Goal: Information Seeking & Learning: Learn about a topic

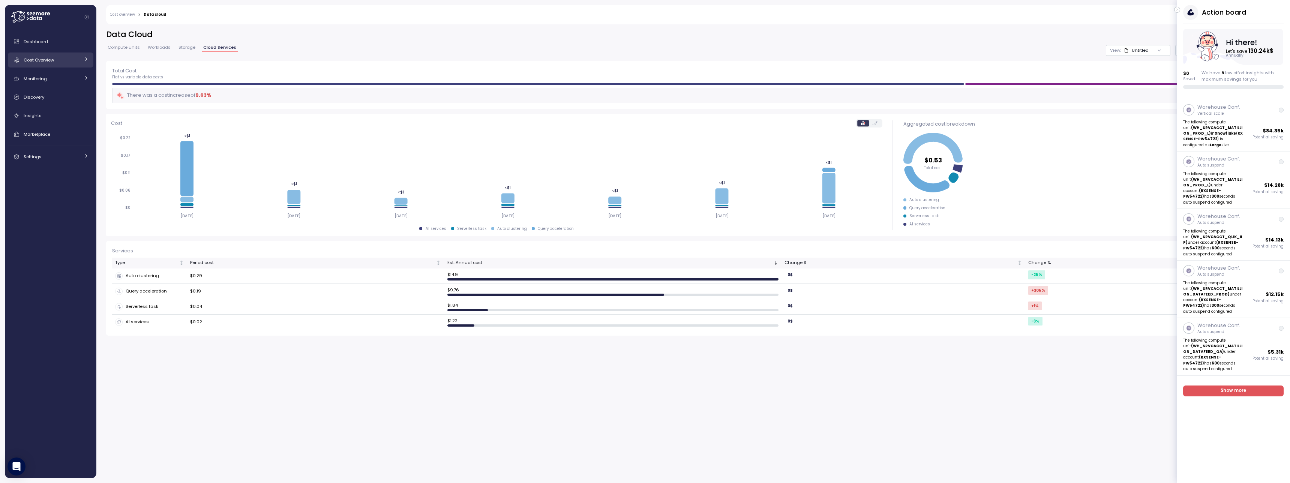
click at [66, 55] on link "Cost Overview" at bounding box center [50, 59] width 85 height 15
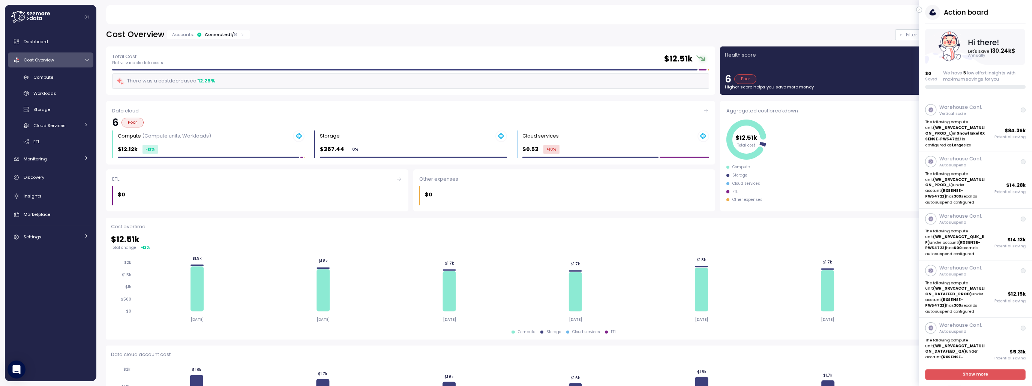
click at [919, 10] on icon "button" at bounding box center [918, 10] width 1 height 2
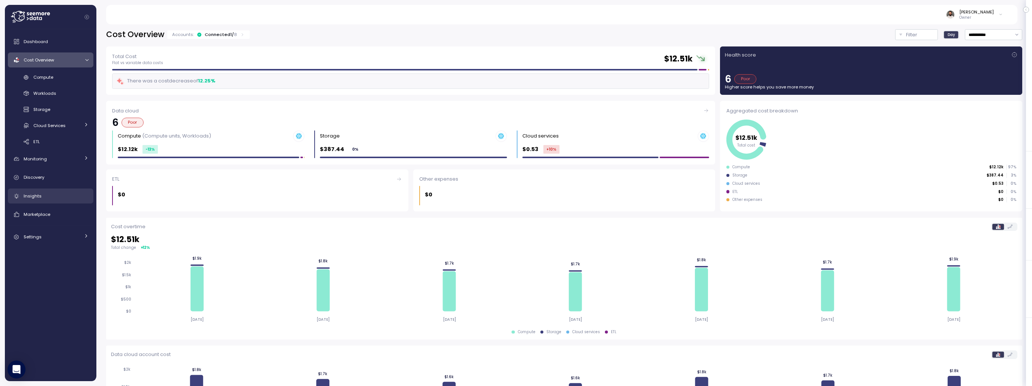
click at [64, 189] on link "Insights" at bounding box center [50, 196] width 85 height 15
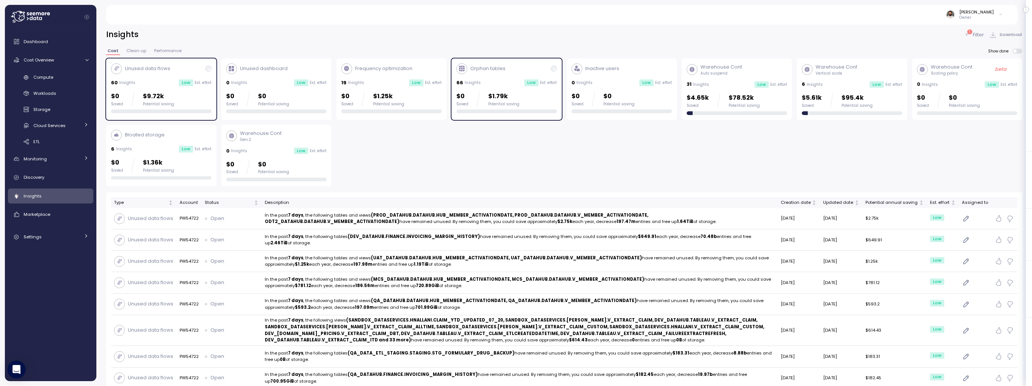
click at [737, 83] on div "31 Insights Low Est. effort" at bounding box center [736, 84] width 100 height 7
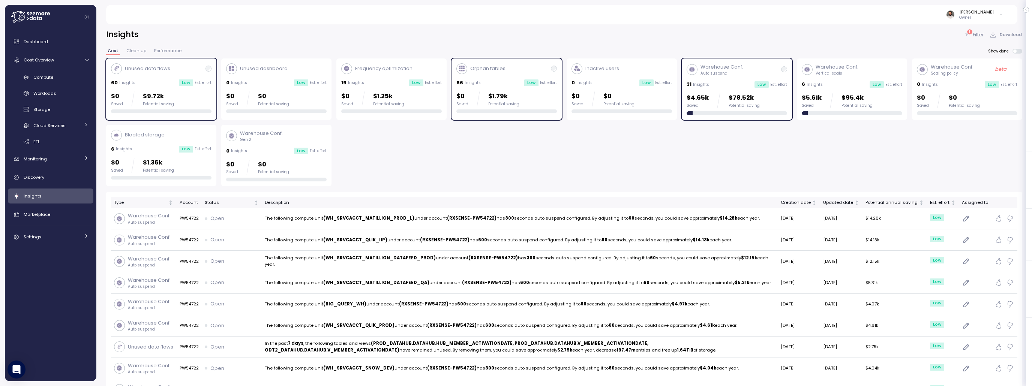
drag, startPoint x: 541, startPoint y: 89, endPoint x: 570, endPoint y: 86, distance: 29.0
click at [541, 89] on div "Orphan tables 66 Insights Low Est. effort $0 Saved $1.79k Potential saving" at bounding box center [506, 88] width 100 height 50
click at [1018, 55] on div "Cost Clean up Performance Show done" at bounding box center [564, 54] width 916 height 10
click at [1018, 53] on span at bounding box center [1019, 51] width 6 height 5
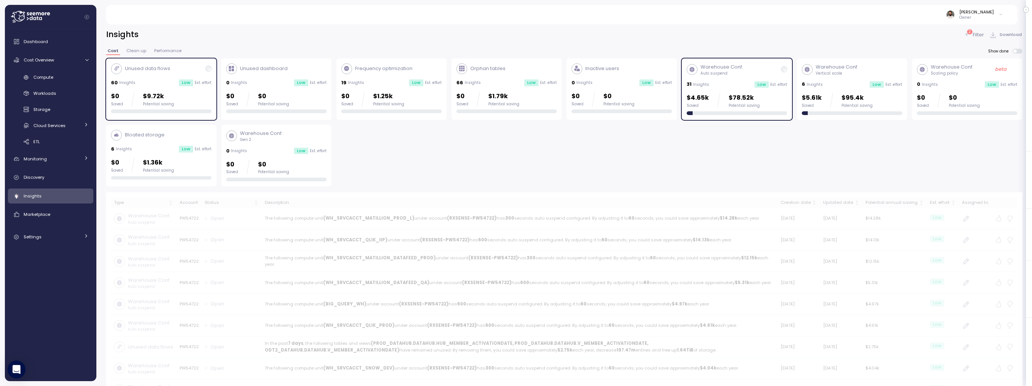
click at [723, 79] on div "Warehouse Conf. Auto suspend 31 Insights Low Est. effort $4.65k Saved $78.52k P…" at bounding box center [736, 89] width 100 height 52
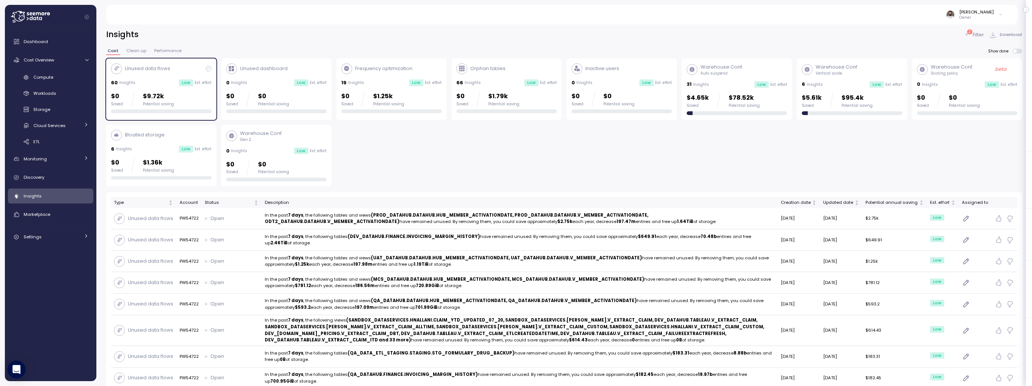
click at [169, 71] on p "Unused data flows" at bounding box center [147, 68] width 45 height 7
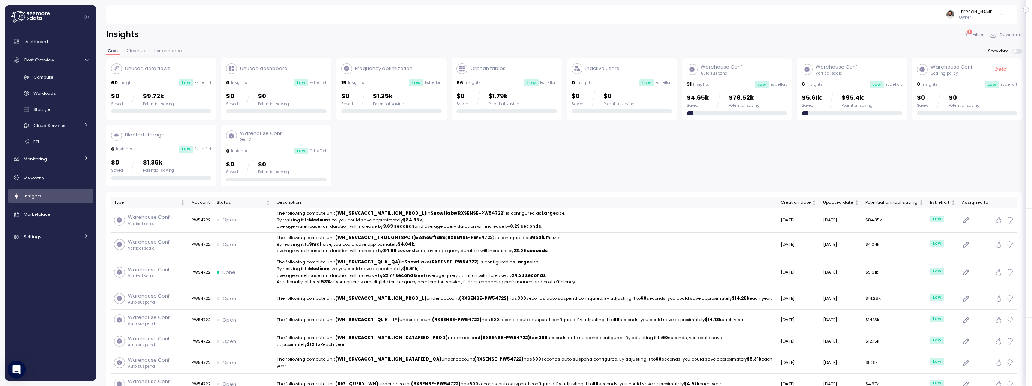
scroll to position [1, 0]
click at [66, 81] on link "Compute" at bounding box center [50, 77] width 85 height 12
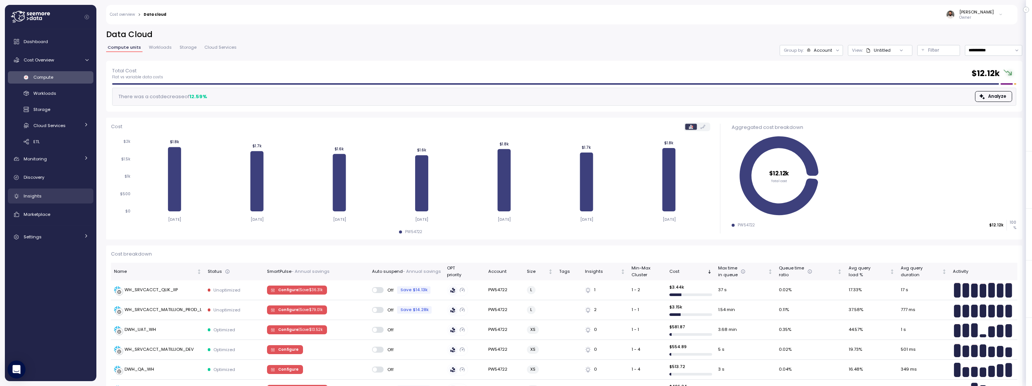
click at [79, 190] on link "Insights" at bounding box center [50, 196] width 85 height 15
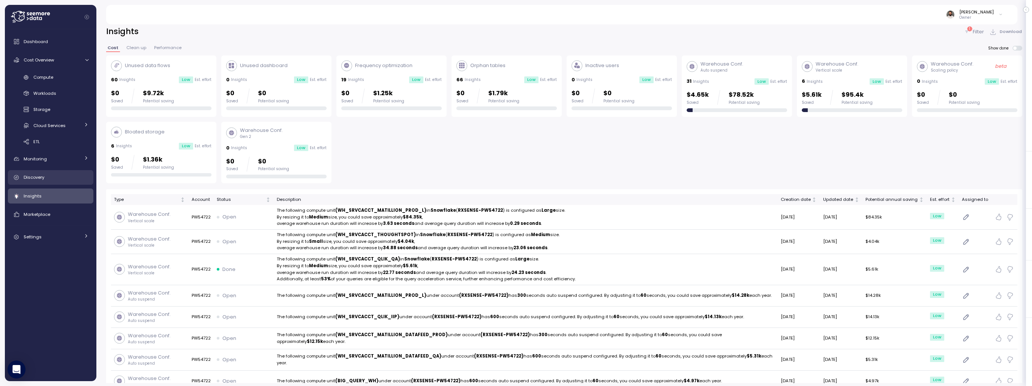
click at [49, 173] on link "Discovery" at bounding box center [50, 177] width 85 height 15
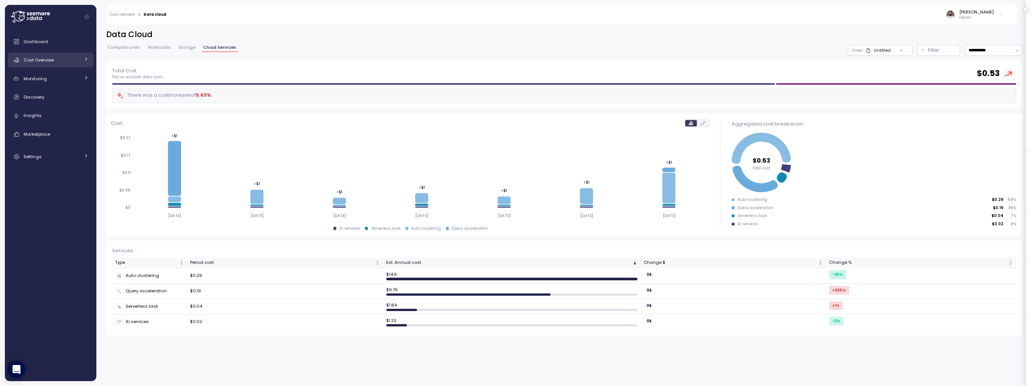
drag, startPoint x: 62, startPoint y: 60, endPoint x: 73, endPoint y: 64, distance: 11.6
click at [62, 60] on div "Cost Overview" at bounding box center [52, 59] width 56 height 7
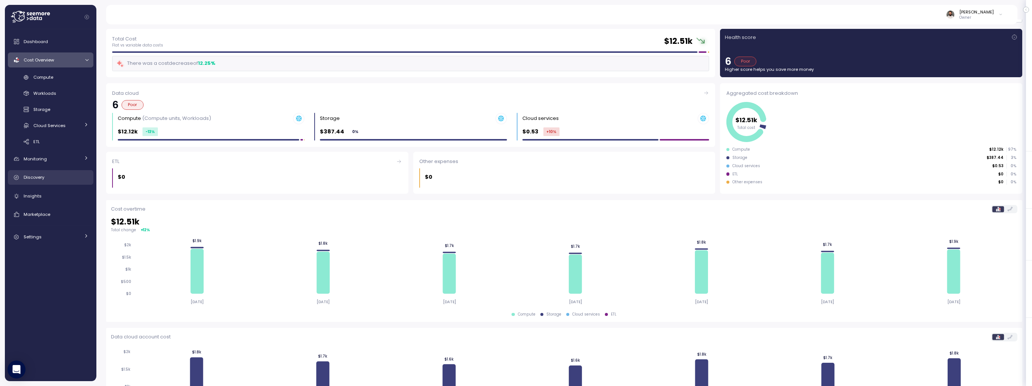
scroll to position [16, 0]
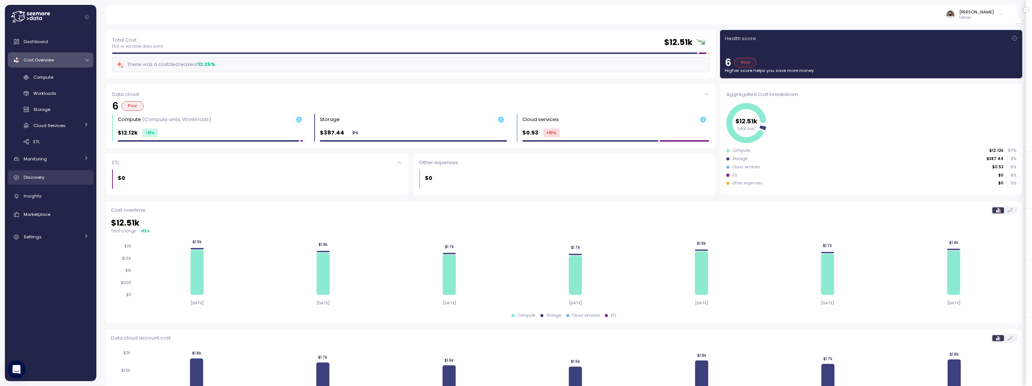
click at [76, 172] on link "Discovery" at bounding box center [50, 177] width 85 height 15
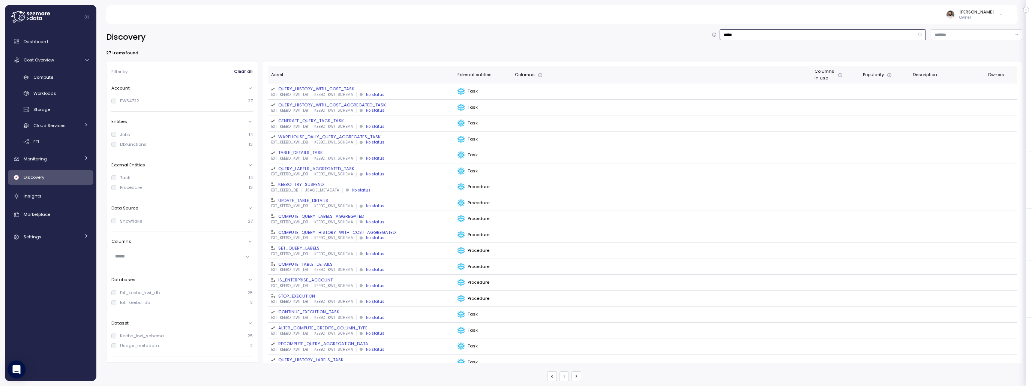
click at [730, 31] on input "*****" at bounding box center [822, 34] width 206 height 11
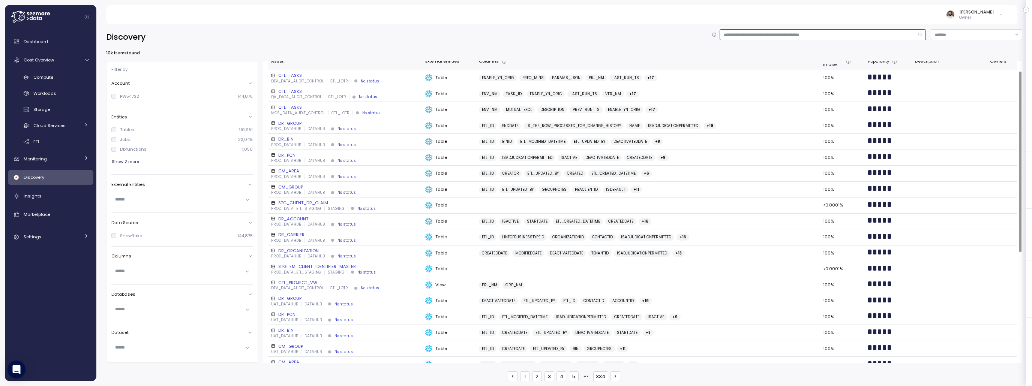
scroll to position [16, 0]
click at [289, 138] on div "DR_BIN" at bounding box center [345, 136] width 148 height 6
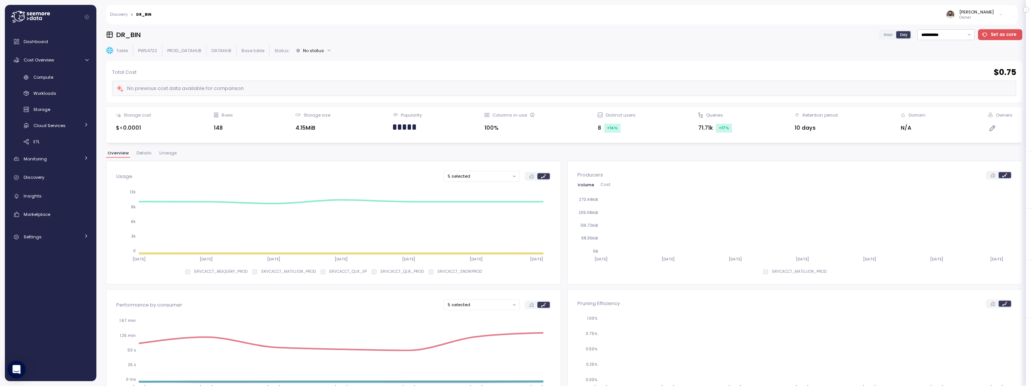
click at [167, 154] on span "Lineage" at bounding box center [167, 153] width 17 height 4
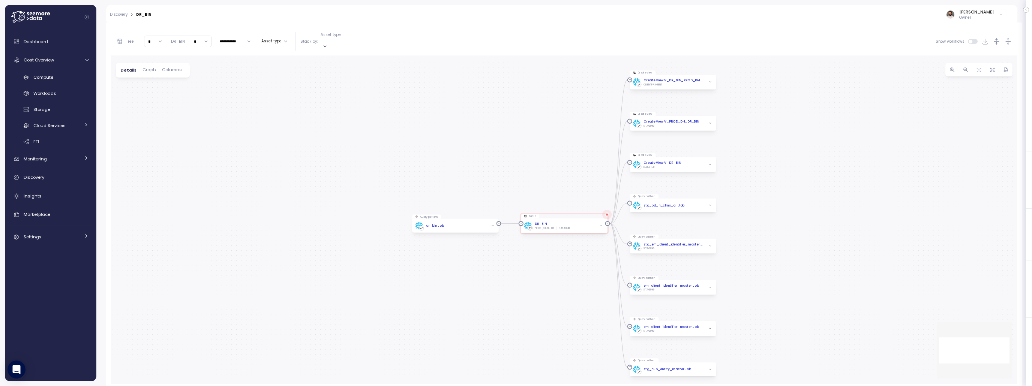
scroll to position [141, 0]
drag, startPoint x: 153, startPoint y: 40, endPoint x: 157, endPoint y: 55, distance: 15.1
click at [153, 40] on input "*" at bounding box center [154, 38] width 21 height 11
click at [153, 103] on div "4" at bounding box center [156, 99] width 20 height 10
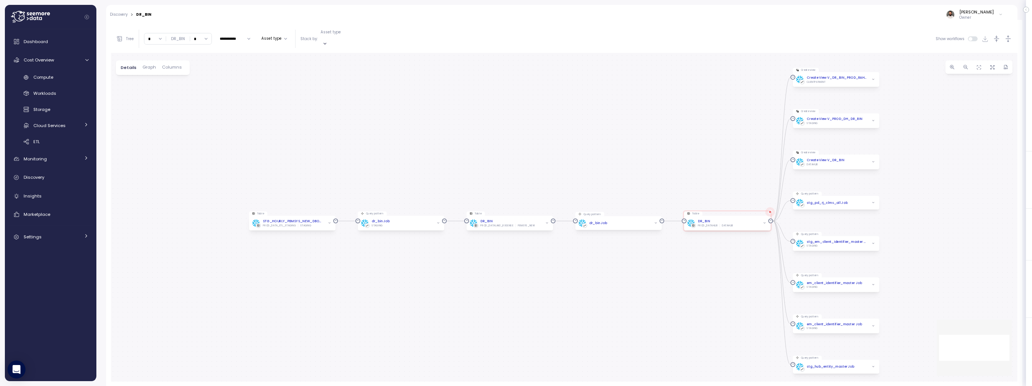
drag, startPoint x: 154, startPoint y: 34, endPoint x: 156, endPoint y: 41, distance: 6.8
click at [154, 34] on input "*" at bounding box center [154, 38] width 21 height 11
click at [159, 81] on div "10" at bounding box center [156, 86] width 20 height 10
type input "**"
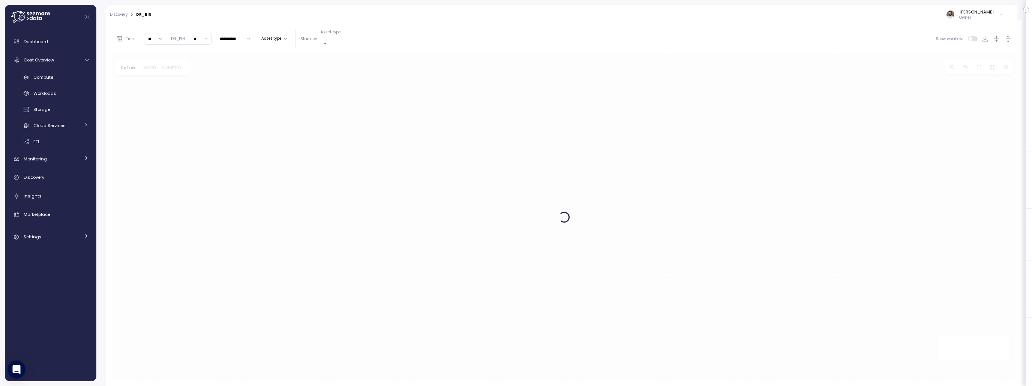
scroll to position [140, 0]
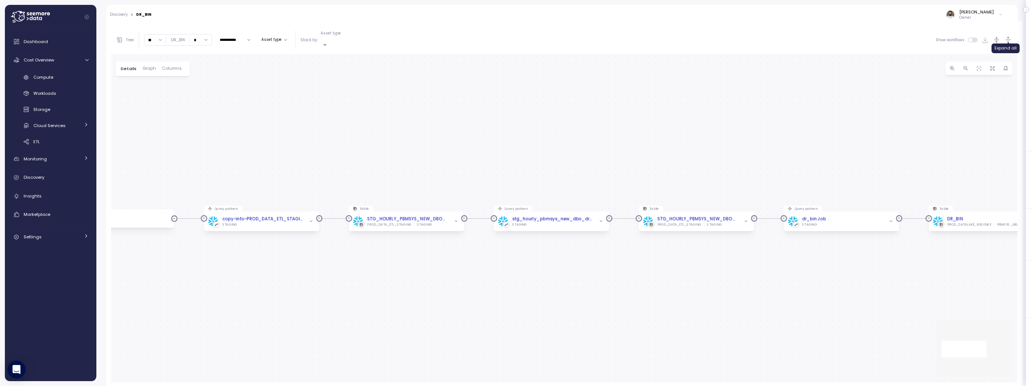
click at [1011, 39] on icon "button" at bounding box center [1008, 40] width 8 height 8
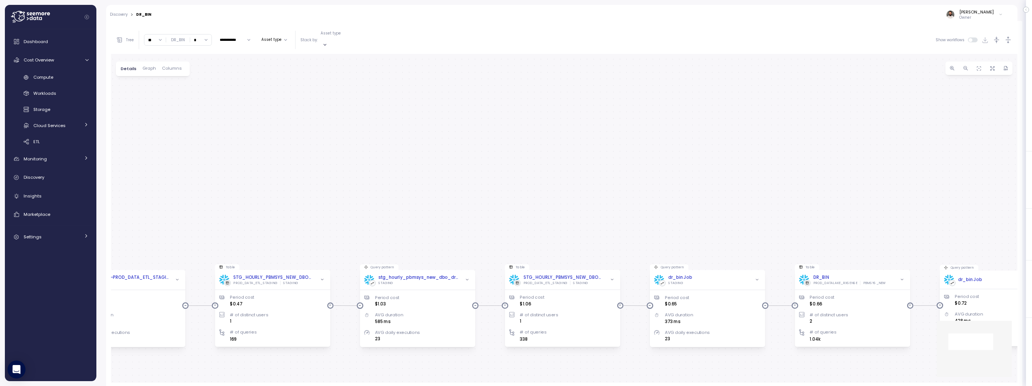
drag, startPoint x: 696, startPoint y: 151, endPoint x: 551, endPoint y: 126, distance: 147.4
click at [547, 126] on div "Query pattern dr_bin Job Period cost $0.72 AVG duration 428 ms AVG daily execut…" at bounding box center [564, 218] width 906 height 329
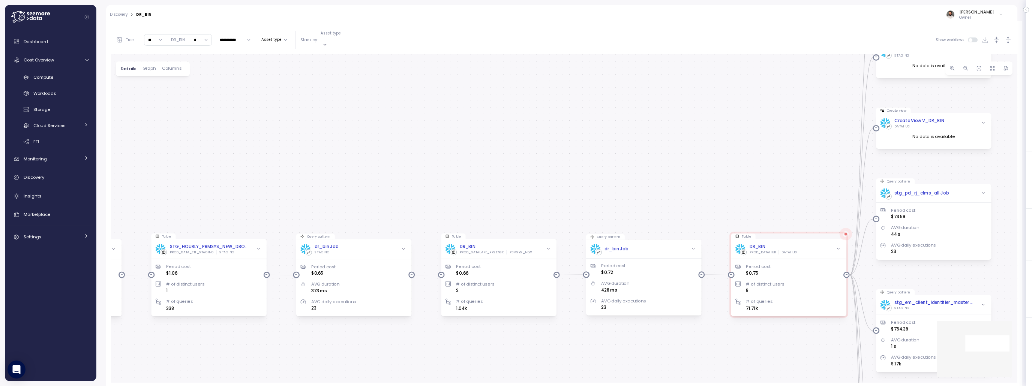
drag, startPoint x: 658, startPoint y: 163, endPoint x: 584, endPoint y: 152, distance: 75.4
click at [583, 153] on div "Query pattern dr_bin Job Period cost $0.72 AVG duration 428 ms AVG daily execut…" at bounding box center [564, 218] width 906 height 329
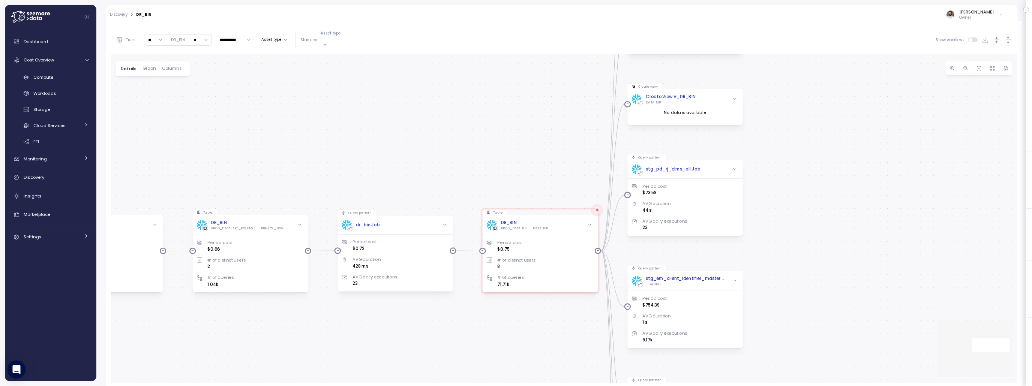
drag, startPoint x: 709, startPoint y: 165, endPoint x: 610, endPoint y: 147, distance: 100.6
click at [551, 151] on div "Query pattern dr_bin Job Period cost $0.72 AVG duration 428 ms AVG daily execut…" at bounding box center [564, 218] width 906 height 329
click at [207, 38] on input "*" at bounding box center [200, 39] width 21 height 11
click at [196, 106] on div "5" at bounding box center [201, 111] width 20 height 10
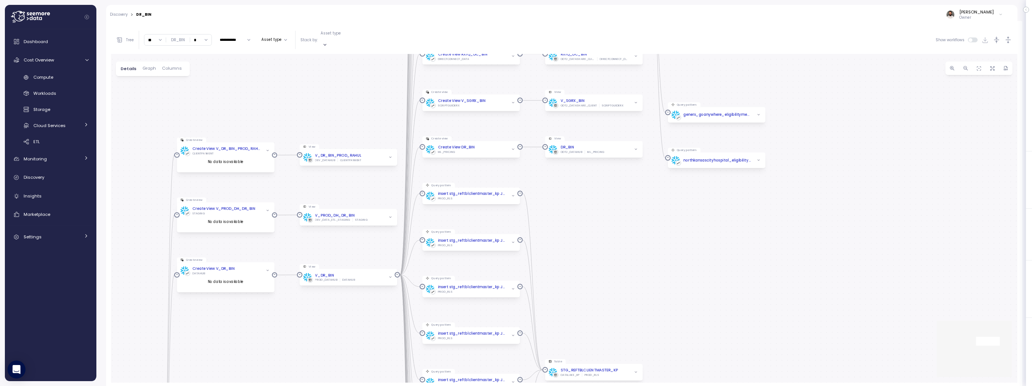
click at [332, 41] on div "**********" at bounding box center [235, 40] width 238 height 18
click at [332, 39] on div "Asset type" at bounding box center [337, 40] width 33 height 18
click at [333, 50] on p "Create view" at bounding box center [338, 49] width 22 height 5
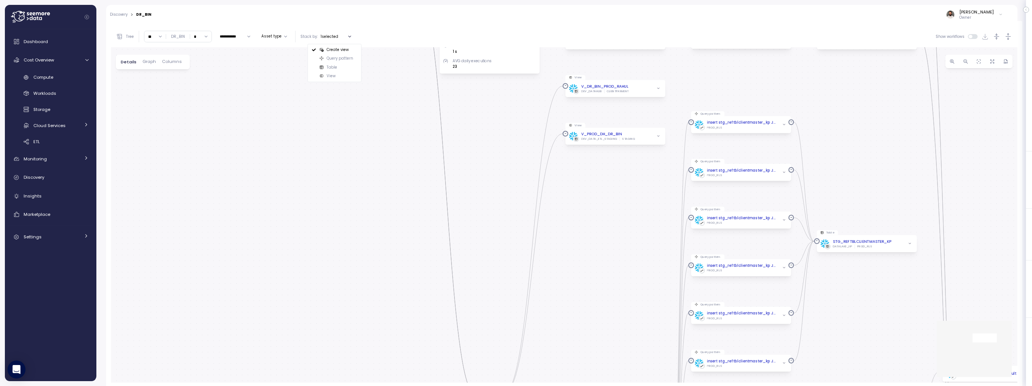
click at [351, 61] on div "Query pattern" at bounding box center [334, 58] width 51 height 9
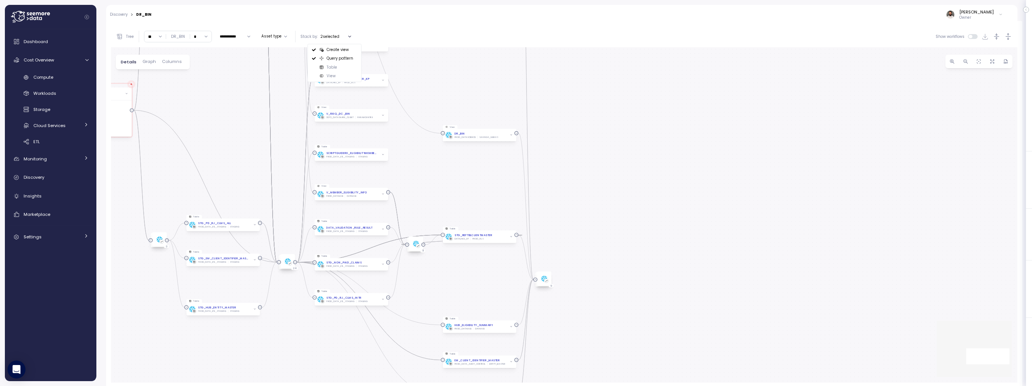
drag, startPoint x: 589, startPoint y: 114, endPoint x: 476, endPoint y: 67, distance: 122.2
click at [473, 61] on div "Table DR_BIN PROD_DATAHUB DATAHUB Period cost $0.75 # of distinct users 8 # of …" at bounding box center [564, 215] width 906 height 336
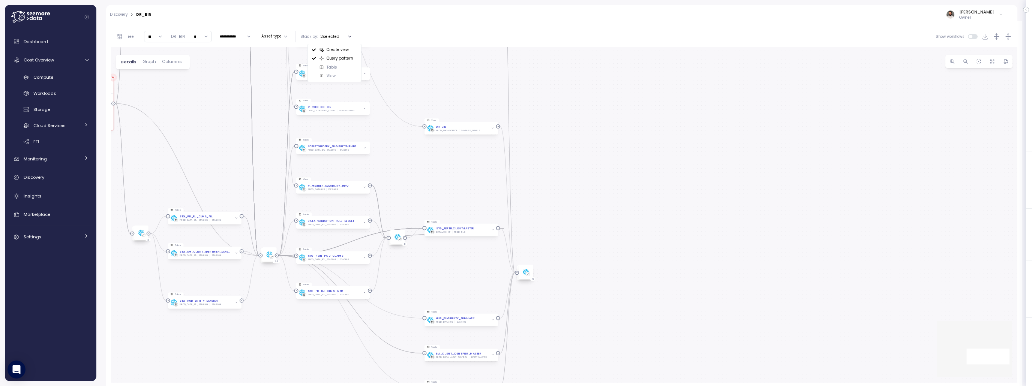
drag, startPoint x: 539, startPoint y: 160, endPoint x: 514, endPoint y: 73, distance: 91.0
click at [513, 73] on div "Table DR_BIN PROD_DATAHUB DATAHUB Period cost $0.75 # of distinct users 8 # of …" at bounding box center [564, 215] width 906 height 336
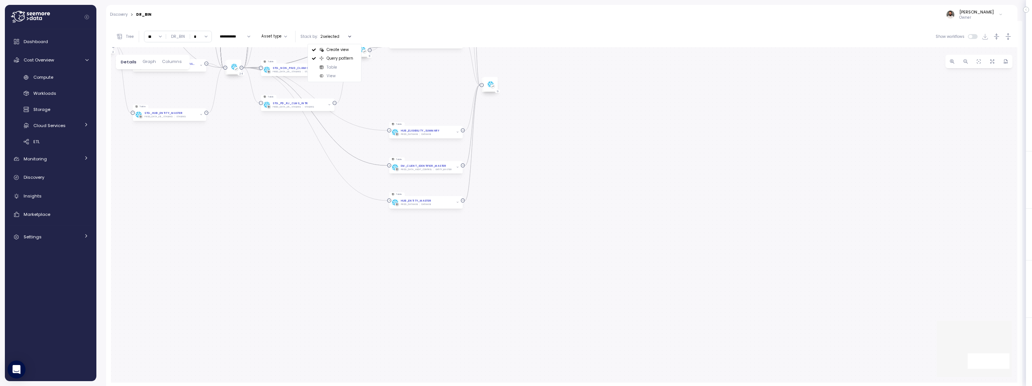
drag, startPoint x: 542, startPoint y: 186, endPoint x: 539, endPoint y: 135, distance: 51.1
click at [534, 113] on div "Table DR_BIN PROD_DATAHUB DATAHUB Period cost $0.75 # of distinct users 8 # of …" at bounding box center [564, 215] width 906 height 336
drag, startPoint x: 539, startPoint y: 135, endPoint x: 581, endPoint y: 189, distance: 68.9
click at [589, 241] on div "Table DR_BIN PROD_DATAHUB DATAHUB Period cost $0.75 # of distinct users 8 # of …" at bounding box center [564, 215] width 906 height 336
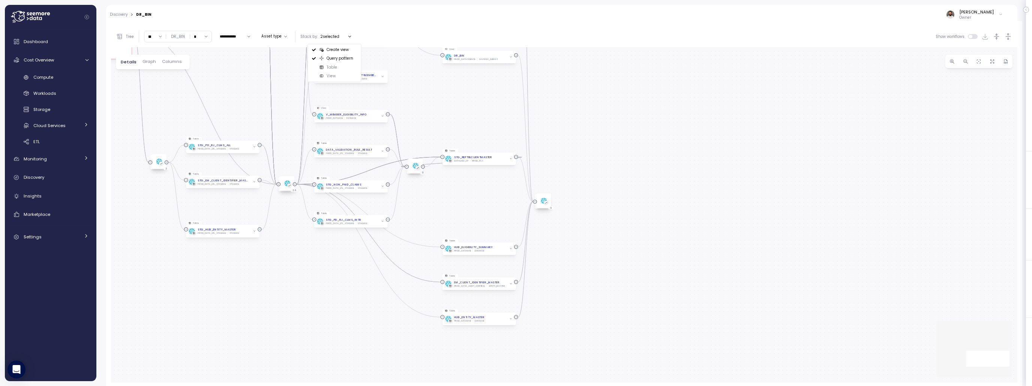
click at [197, 36] on input "*" at bounding box center [200, 36] width 21 height 11
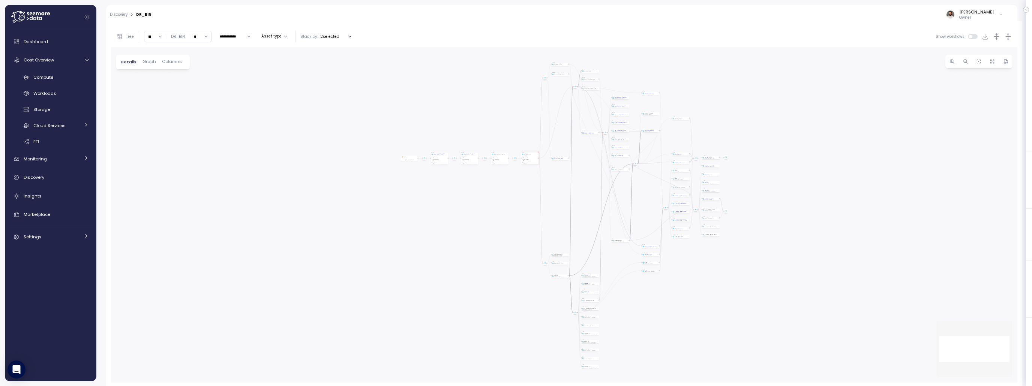
click at [133, 38] on p "Tree" at bounding box center [130, 36] width 8 height 5
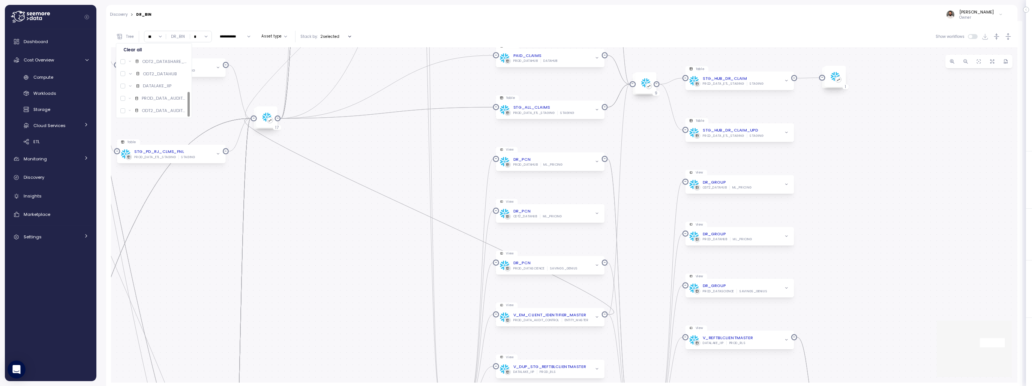
click at [199, 34] on input "*" at bounding box center [200, 36] width 21 height 11
click at [203, 72] on div "13" at bounding box center [204, 71] width 4 height 6
type input "**"
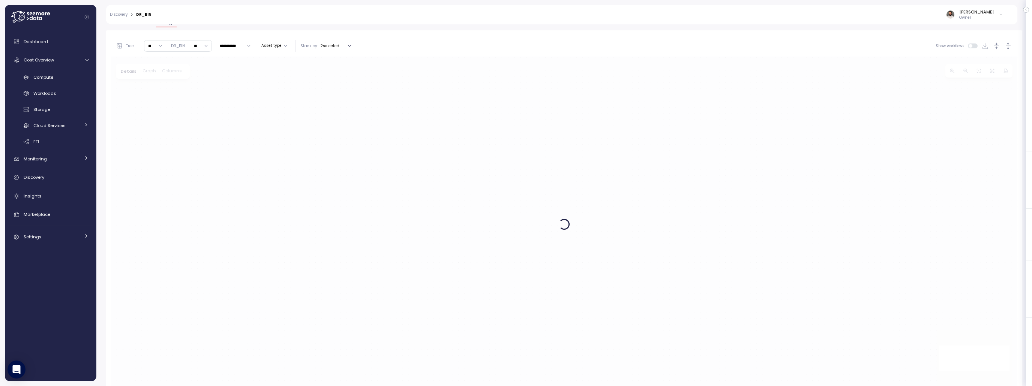
scroll to position [126, 0]
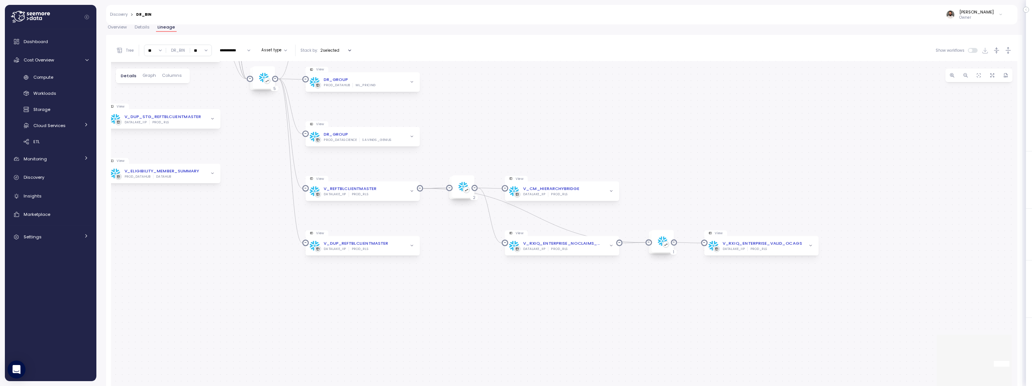
drag, startPoint x: 820, startPoint y: 227, endPoint x: 775, endPoint y: 180, distance: 64.7
click at [767, 172] on div "Table DR_BIN PROD_DATAHUB DATAHUB Period cost $0.75 # of distinct users 8 # of …" at bounding box center [564, 229] width 906 height 336
click at [813, 246] on span "button" at bounding box center [810, 246] width 7 height 7
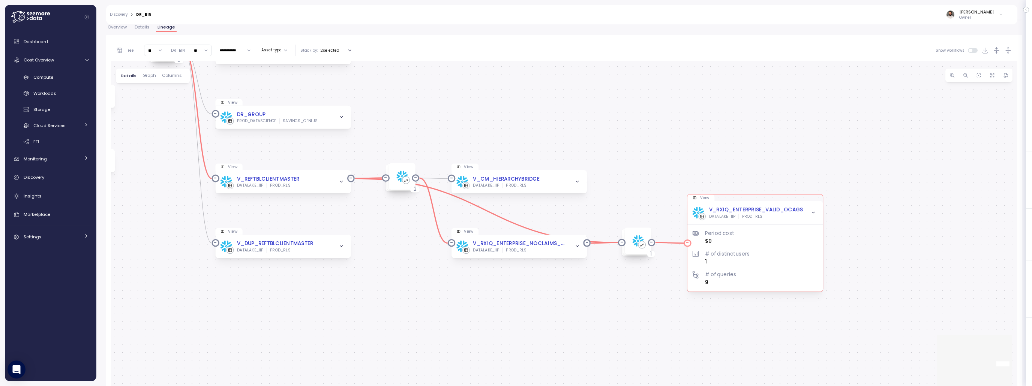
click at [801, 224] on div "Period cost $0 # of distinct users 1 # of queries 9" at bounding box center [754, 252] width 125 height 67
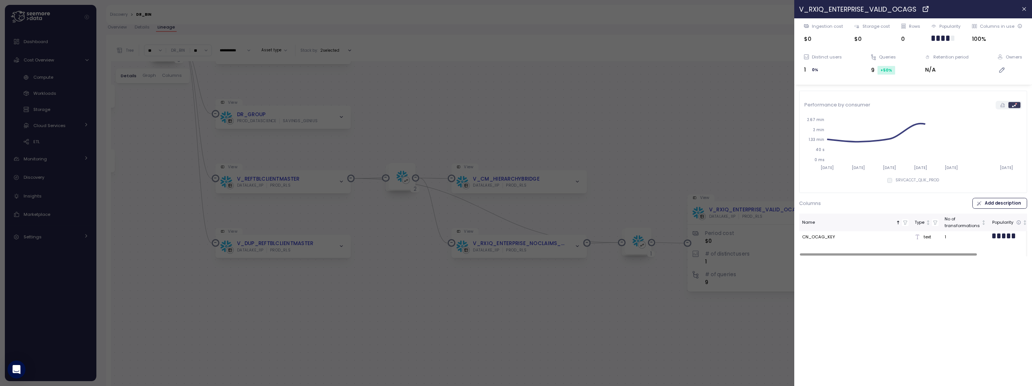
click at [678, 174] on div at bounding box center [516, 193] width 1032 height 386
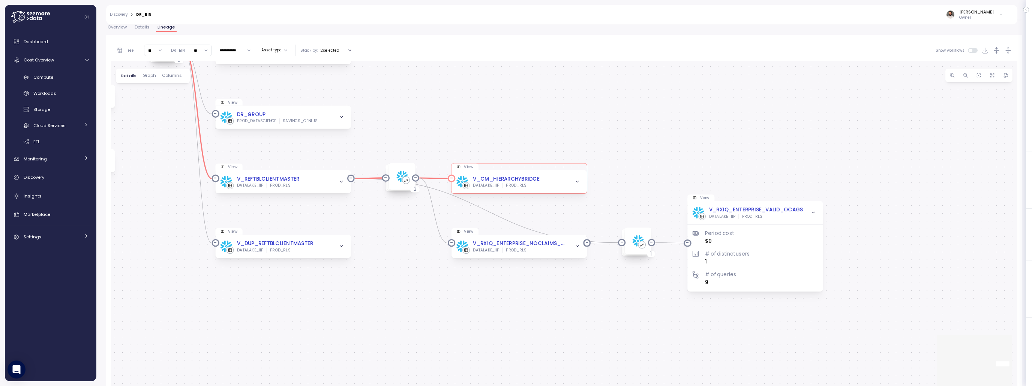
click at [575, 179] on icon "button" at bounding box center [577, 181] width 5 height 5
click at [577, 180] on icon "button" at bounding box center [577, 181] width 5 height 5
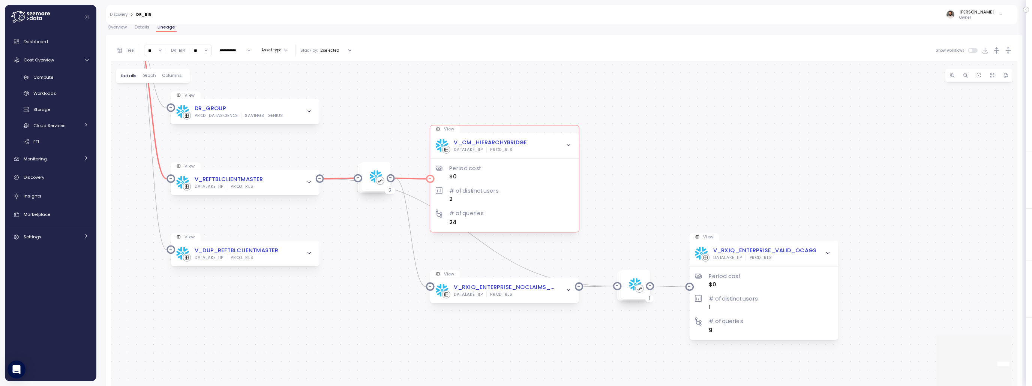
click at [554, 156] on div "Period cost $0 # of distinct users 2 # of queries 24" at bounding box center [504, 190] width 138 height 74
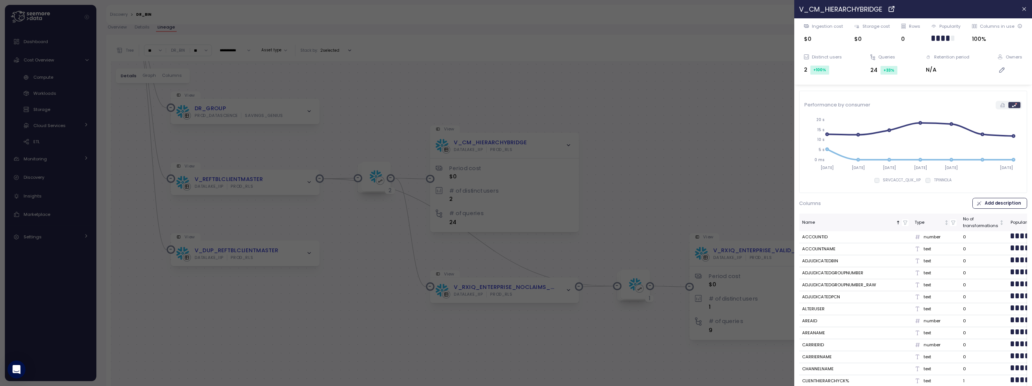
scroll to position [9, 0]
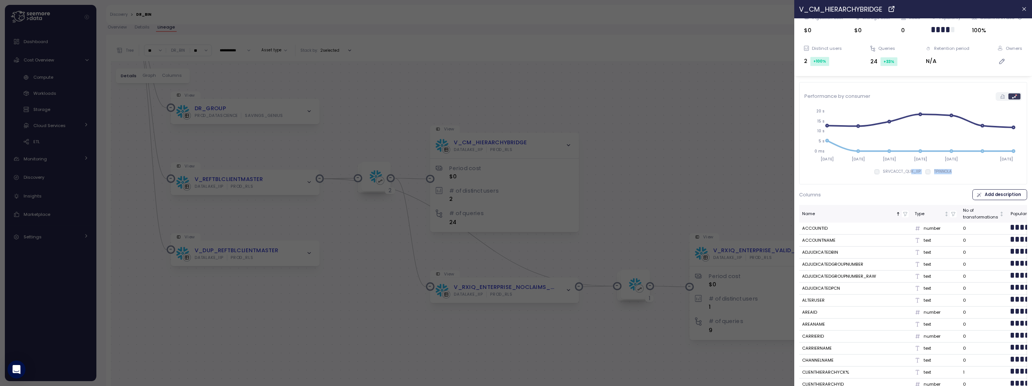
drag, startPoint x: 948, startPoint y: 174, endPoint x: 912, endPoint y: 172, distance: 36.0
click at [912, 172] on div "Performance by consumer 2025-09-18 2025-09-19 2025-09-20 2025-09-21 2025-09-22 …" at bounding box center [912, 133] width 227 height 92
click at [882, 172] on label "SRVCACCT_QLIK_IIP" at bounding box center [900, 171] width 42 height 5
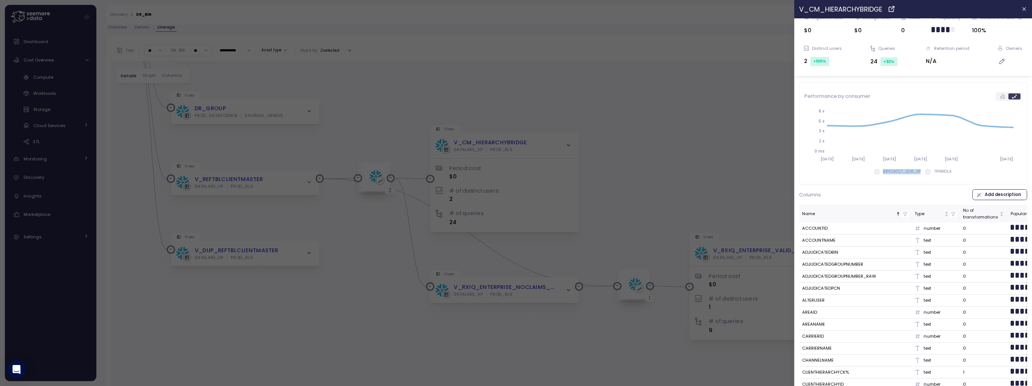
click at [882, 172] on label "SRVCACCT_QLIK_IIP" at bounding box center [900, 171] width 42 height 5
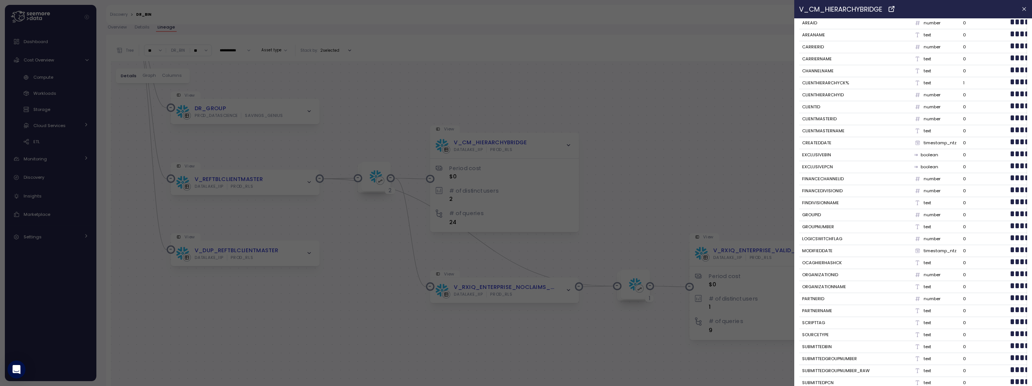
scroll to position [0, 0]
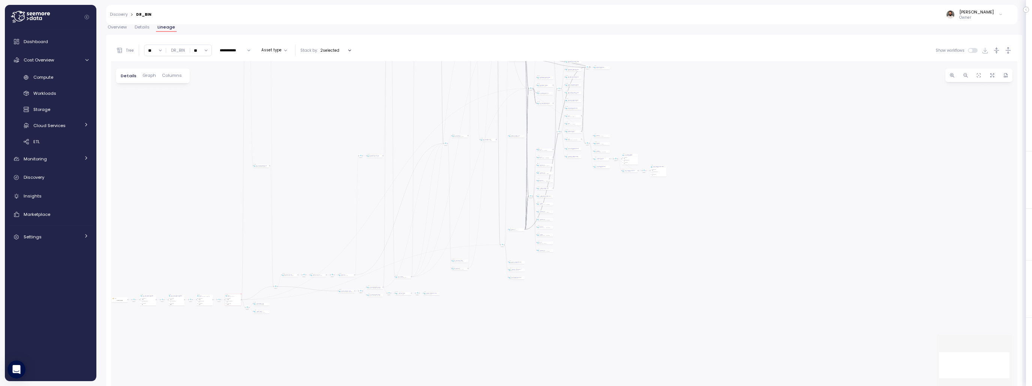
drag, startPoint x: 596, startPoint y: 195, endPoint x: 678, endPoint y: 192, distance: 82.1
click at [686, 193] on div "Table DR_BIN PROD_DATAHUB DATAHUB Period cost $0.75 # of distinct users 8 # of …" at bounding box center [564, 229] width 906 height 336
drag, startPoint x: 411, startPoint y: 188, endPoint x: 641, endPoint y: 136, distance: 236.1
click at [654, 136] on div "Table DR_BIN PROD_DATAHUB DATAHUB Period cost $0.75 # of distinct users 8 # of …" at bounding box center [564, 229] width 906 height 336
drag, startPoint x: 462, startPoint y: 137, endPoint x: 481, endPoint y: 67, distance: 72.6
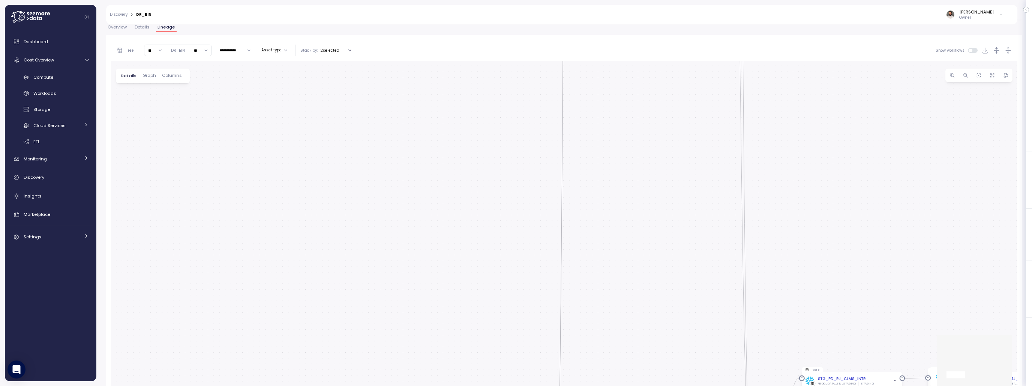
click at [481, 67] on div "Table DR_BIN PROD_DATAHUB DATAHUB Period cost $0.75 # of distinct users 8 # of …" at bounding box center [564, 229] width 906 height 336
click at [79, 193] on div "Insights" at bounding box center [56, 195] width 65 height 7
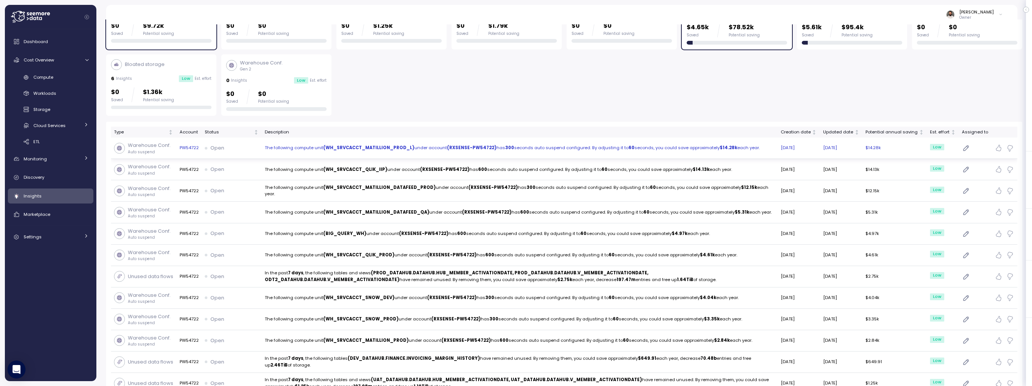
scroll to position [73, 0]
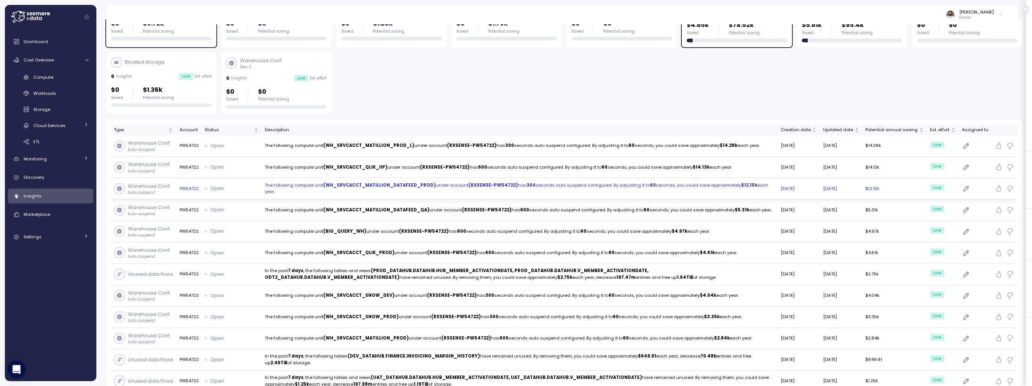
click at [530, 188] on p "The following compute unit (WH_SRVCACCT_MATILLION_DATAFEED_PROD) under account …" at bounding box center [520, 188] width 510 height 13
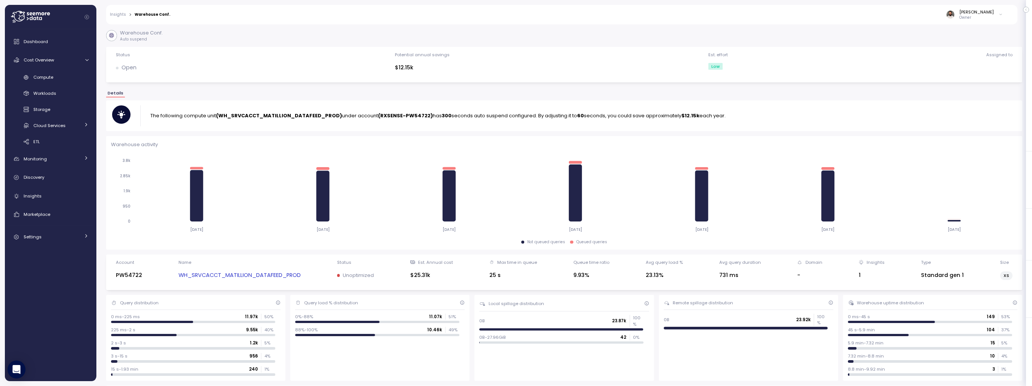
click at [121, 18] on div "Insights > Warehouse Conf. Guy Biecher Owner" at bounding box center [556, 14] width 901 height 19
click at [121, 16] on link "Insights" at bounding box center [118, 15] width 16 height 4
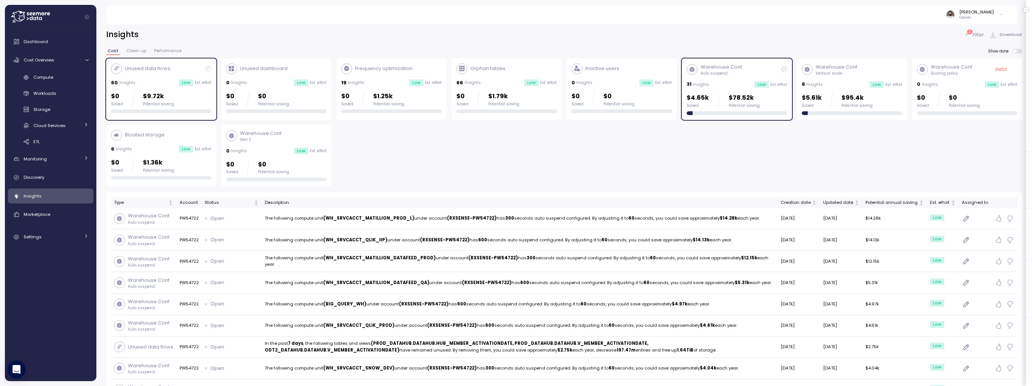
drag, startPoint x: 696, startPoint y: 93, endPoint x: 692, endPoint y: 94, distance: 4.1
click at [696, 93] on p "$4.65k" at bounding box center [697, 98] width 22 height 10
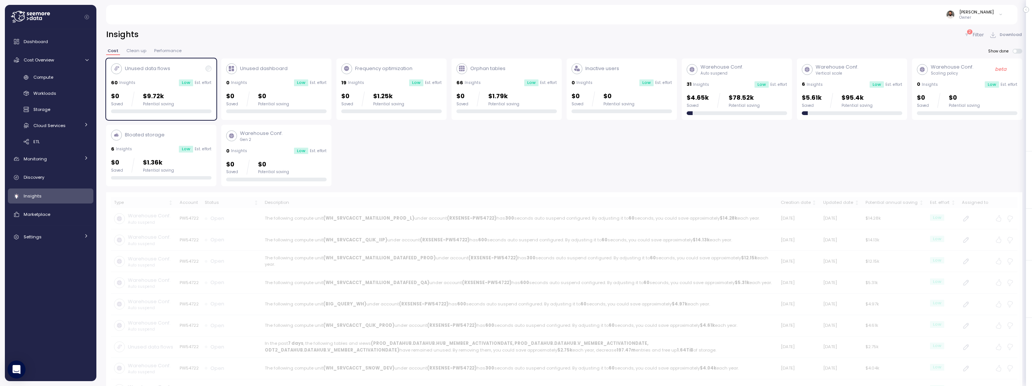
click at [528, 103] on div "$0 Saved $1.79k Potential saving" at bounding box center [506, 98] width 100 height 15
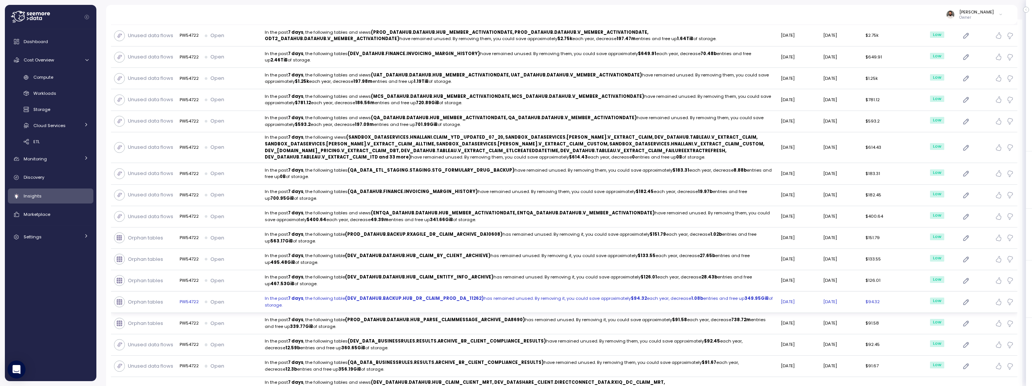
scroll to position [130, 0]
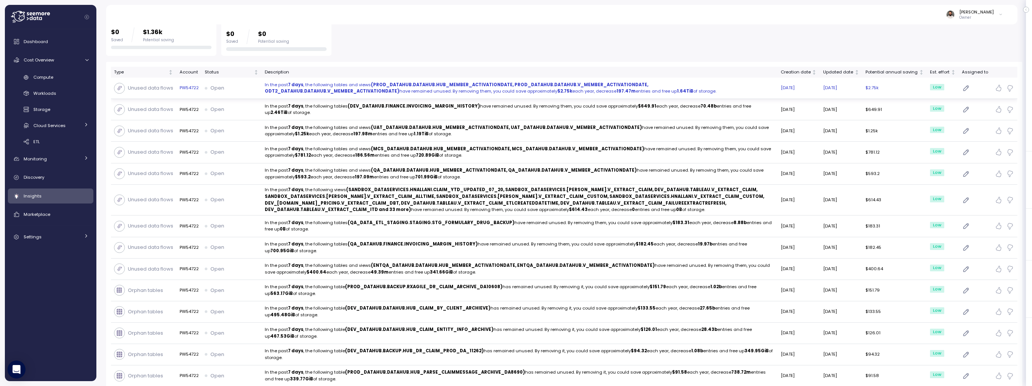
click at [472, 84] on strong "(PROD_DATAHUB.DATAHUB.HUB_MEMBER_ACTIVATIONDATE, PROD_DATAHUB.DATAHUB.V_MEMBER_…" at bounding box center [457, 88] width 384 height 13
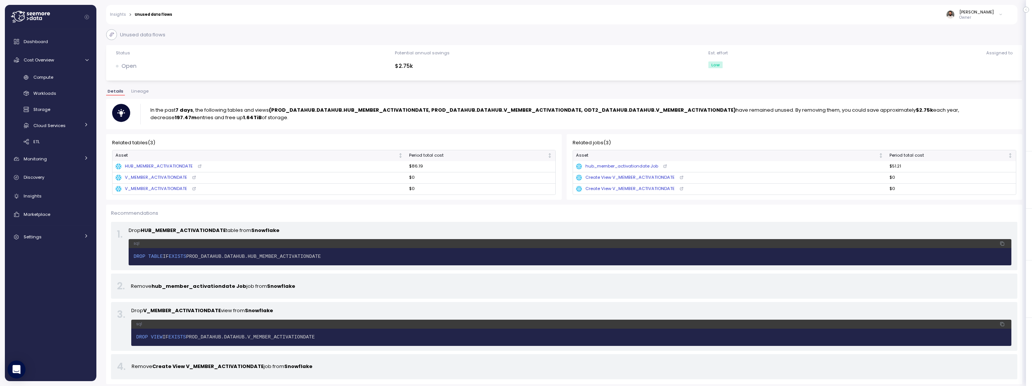
click at [142, 94] on button "Lineage" at bounding box center [140, 92] width 20 height 6
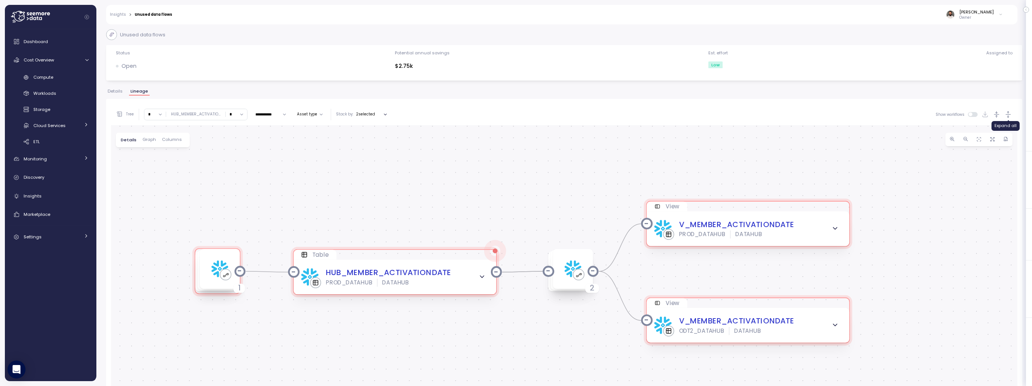
click at [1007, 112] on icon "button" at bounding box center [1008, 115] width 8 height 8
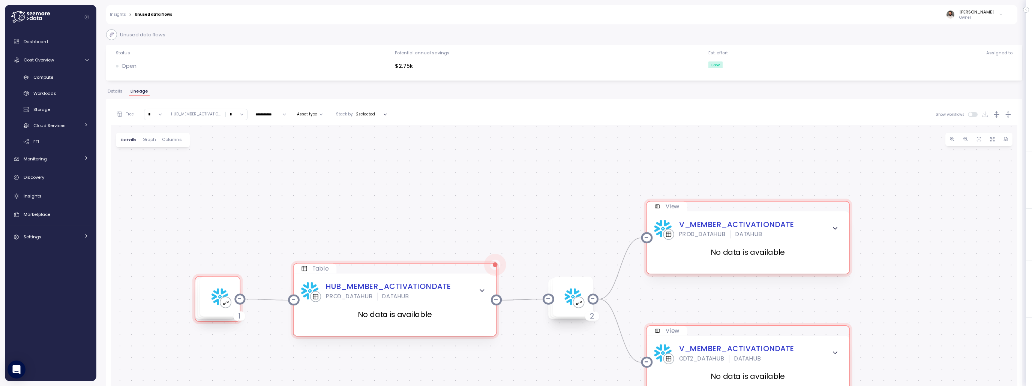
click at [369, 114] on p "2 selected" at bounding box center [365, 114] width 19 height 5
drag, startPoint x: 371, startPoint y: 136, endPoint x: 372, endPoint y: 132, distance: 4.6
click at [371, 136] on p "Query pattern" at bounding box center [375, 136] width 27 height 5
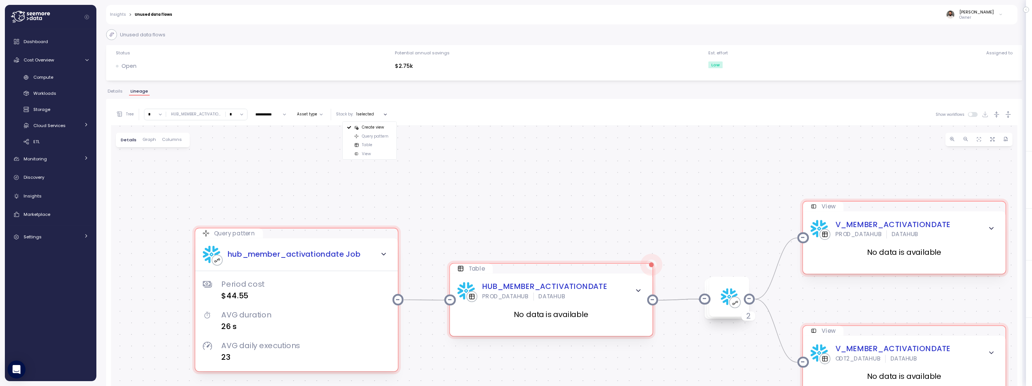
click at [373, 129] on p "Create view" at bounding box center [373, 127] width 22 height 5
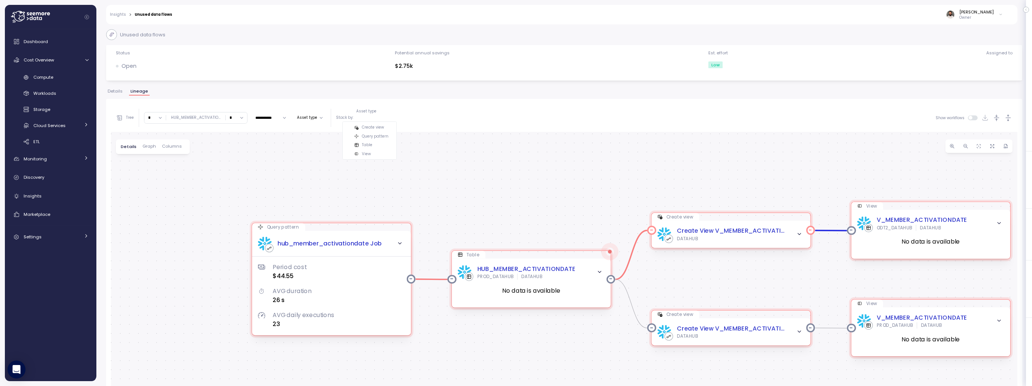
click at [799, 234] on icon "button" at bounding box center [799, 234] width 3 height 1
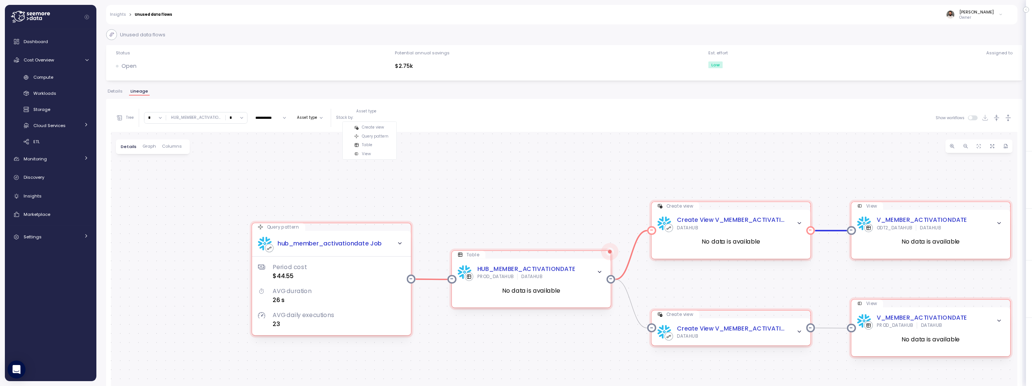
click at [798, 231] on div "No data is available" at bounding box center [730, 242] width 147 height 22
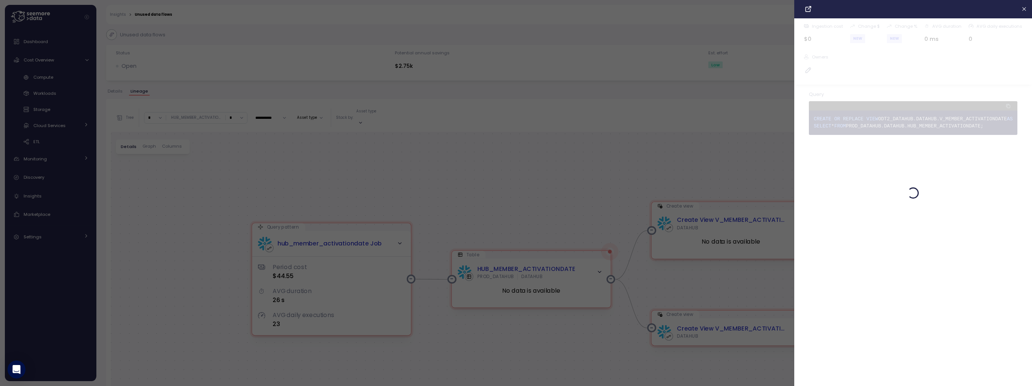
drag, startPoint x: 761, startPoint y: 199, endPoint x: 767, endPoint y: 212, distance: 14.6
click at [761, 199] on div at bounding box center [516, 193] width 1032 height 386
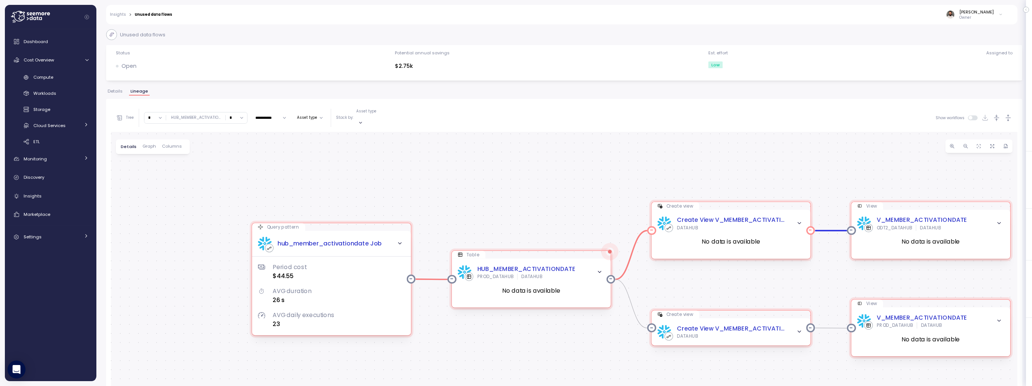
click at [798, 220] on icon "button" at bounding box center [799, 223] width 6 height 6
click at [799, 220] on icon "button" at bounding box center [799, 223] width 6 height 6
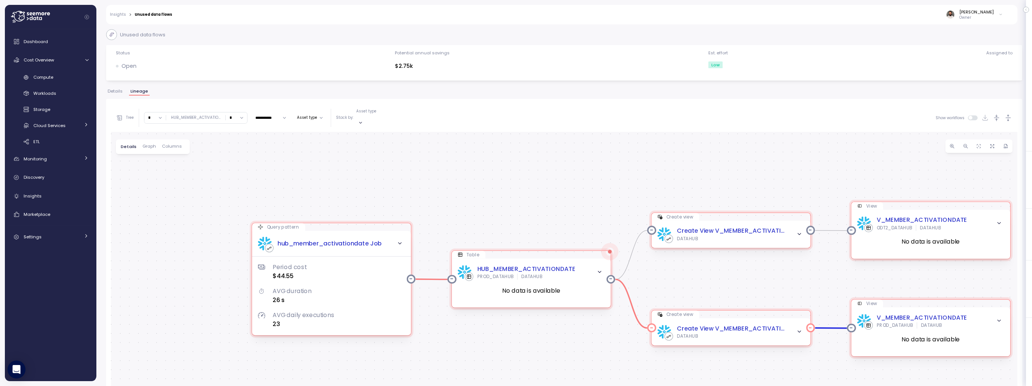
drag, startPoint x: 803, startPoint y: 324, endPoint x: 798, endPoint y: 323, distance: 4.5
click at [802, 327] on span "button" at bounding box center [798, 331] width 9 height 9
drag, startPoint x: 279, startPoint y: 269, endPoint x: 302, endPoint y: 269, distance: 23.6
click at [302, 272] on div "$44.55" at bounding box center [339, 276] width 132 height 9
drag, startPoint x: 395, startPoint y: 64, endPoint x: 442, endPoint y: 66, distance: 46.9
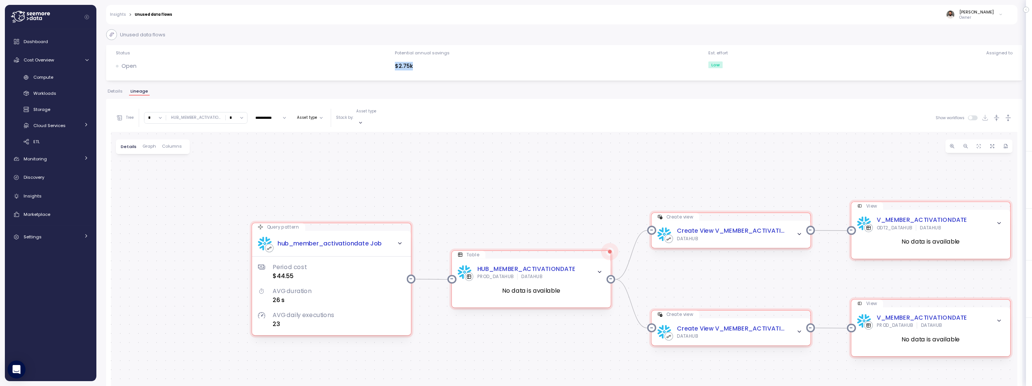
click at [442, 66] on div "Status Open Potential annual savings $2.75k Est. effort Low Assigned to" at bounding box center [564, 63] width 906 height 26
drag, startPoint x: 282, startPoint y: 271, endPoint x: 291, endPoint y: 271, distance: 9.4
click at [291, 272] on div "$44.55" at bounding box center [339, 276] width 132 height 9
drag, startPoint x: 294, startPoint y: 270, endPoint x: 273, endPoint y: 270, distance: 21.4
click at [273, 272] on div "$44.55" at bounding box center [339, 276] width 132 height 9
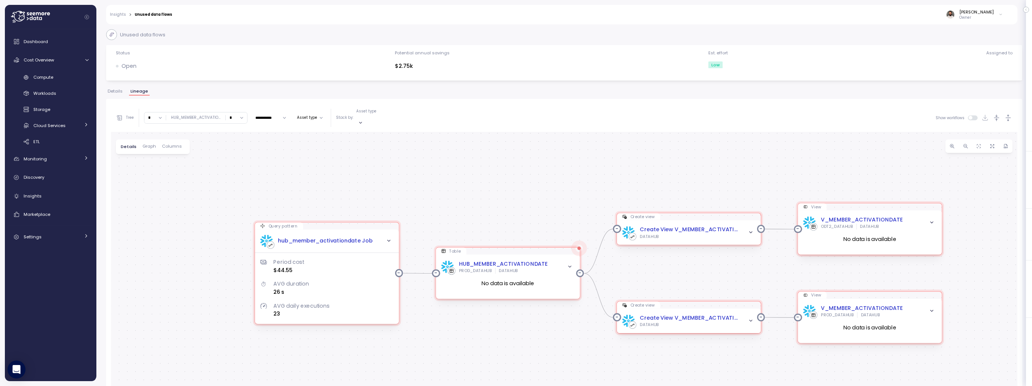
drag, startPoint x: 151, startPoint y: 116, endPoint x: 153, endPoint y: 132, distance: 16.2
click at [151, 116] on input "*" at bounding box center [154, 117] width 21 height 11
click at [159, 184] on div "5" at bounding box center [156, 188] width 20 height 10
type input "*"
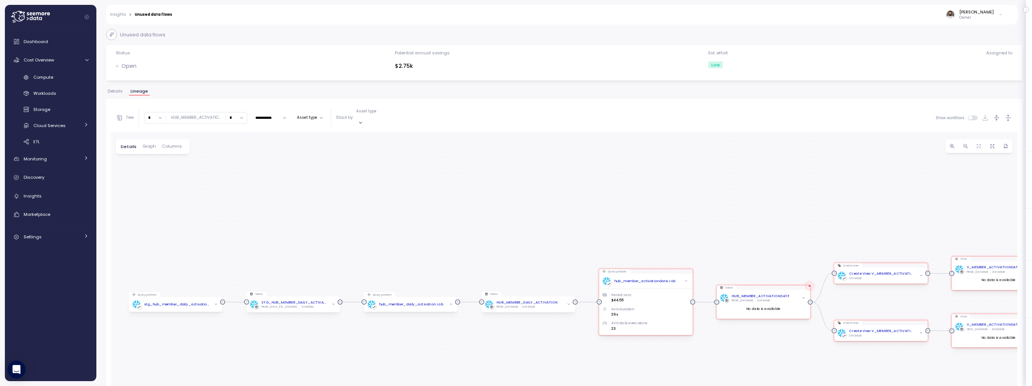
click at [1013, 113] on div "**********" at bounding box center [564, 118] width 906 height 28
click at [1009, 114] on icon "button" at bounding box center [1008, 118] width 8 height 8
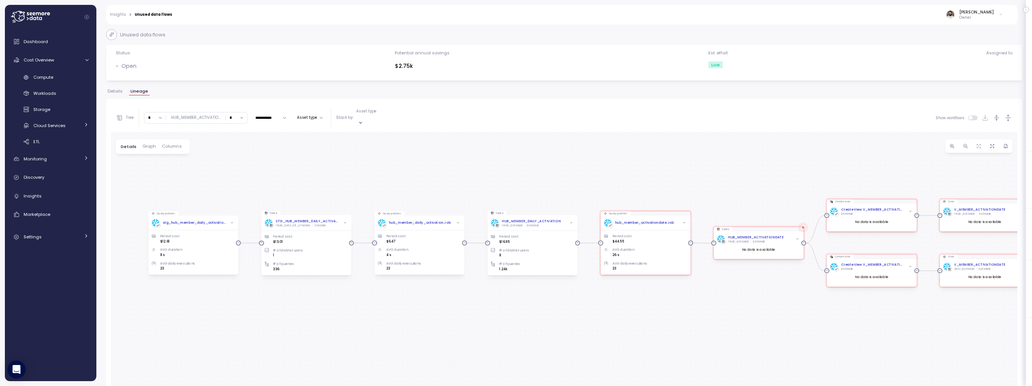
drag, startPoint x: 538, startPoint y: 219, endPoint x: 525, endPoint y: 175, distance: 45.0
click at [527, 167] on div "Query pattern hub_member_activationdate Job Period cost $44.55 AVG duration 26 …" at bounding box center [564, 296] width 906 height 329
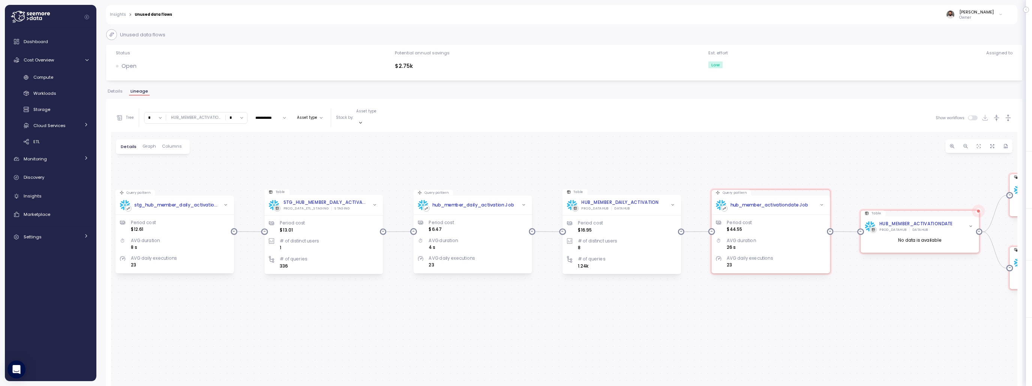
drag, startPoint x: 380, startPoint y: 179, endPoint x: 509, endPoint y: 159, distance: 130.5
click at [478, 160] on div "Query pattern hub_member_activationdate Job Period cost $44.55 AVG duration 26 …" at bounding box center [564, 296] width 906 height 329
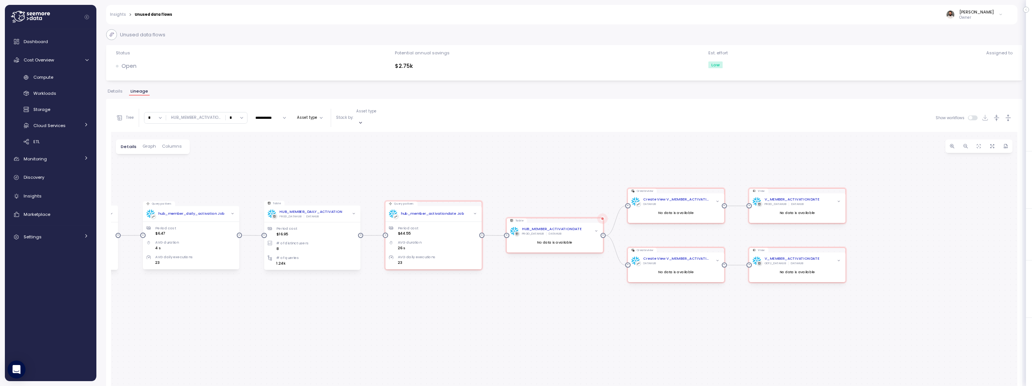
drag, startPoint x: 718, startPoint y: 161, endPoint x: 396, endPoint y: 177, distance: 322.8
click at [396, 178] on div "Query pattern hub_member_activationdate Job Period cost $44.55 AVG duration 26 …" at bounding box center [564, 296] width 906 height 329
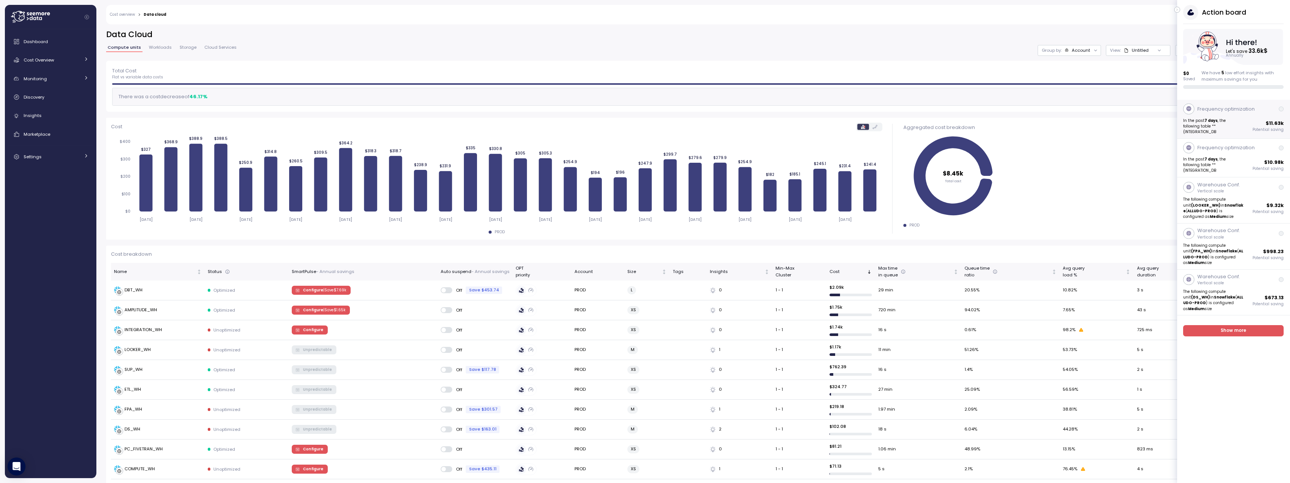
click at [1233, 122] on p "In the past 7 days , the following table **(INTEGRATION_DB" at bounding box center [1213, 126] width 60 height 17
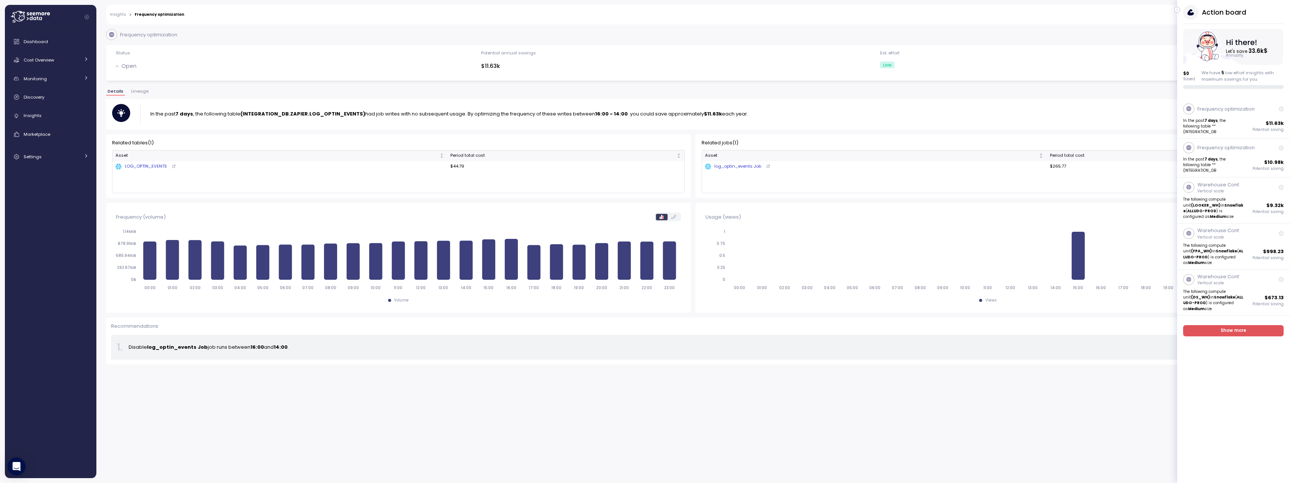
click at [1064, 106] on div "In the past 7 days , the following table (INTEGRATION_DB.ZAPIER.LOG_OPTIN_EVENT…" at bounding box center [693, 114] width 1162 height 21
click at [1169, 9] on div "Guy Biecher Owner" at bounding box center [727, 14] width 1076 height 19
click at [1176, 8] on icon "button" at bounding box center [1176, 9] width 3 height 9
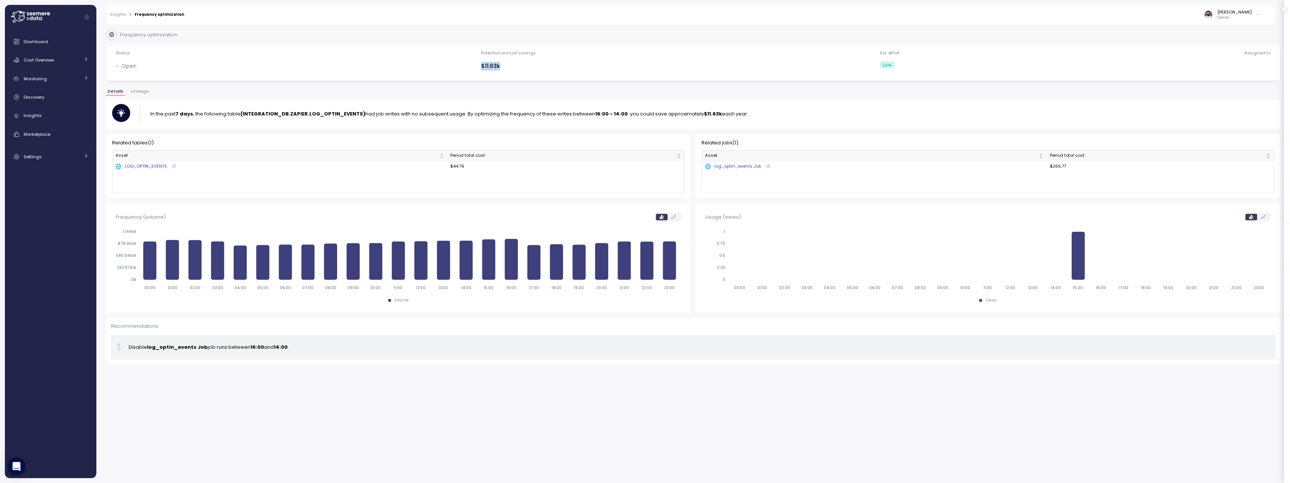
drag, startPoint x: 542, startPoint y: 64, endPoint x: 536, endPoint y: 69, distance: 7.2
click at [542, 64] on div "Status Open Potential annual savings $11.63k Est. effort Low Assigned to" at bounding box center [693, 63] width 1164 height 26
drag, startPoint x: 452, startPoint y: 168, endPoint x: 485, endPoint y: 165, distance: 32.8
click at [485, 165] on td "$44.79" at bounding box center [565, 166] width 237 height 11
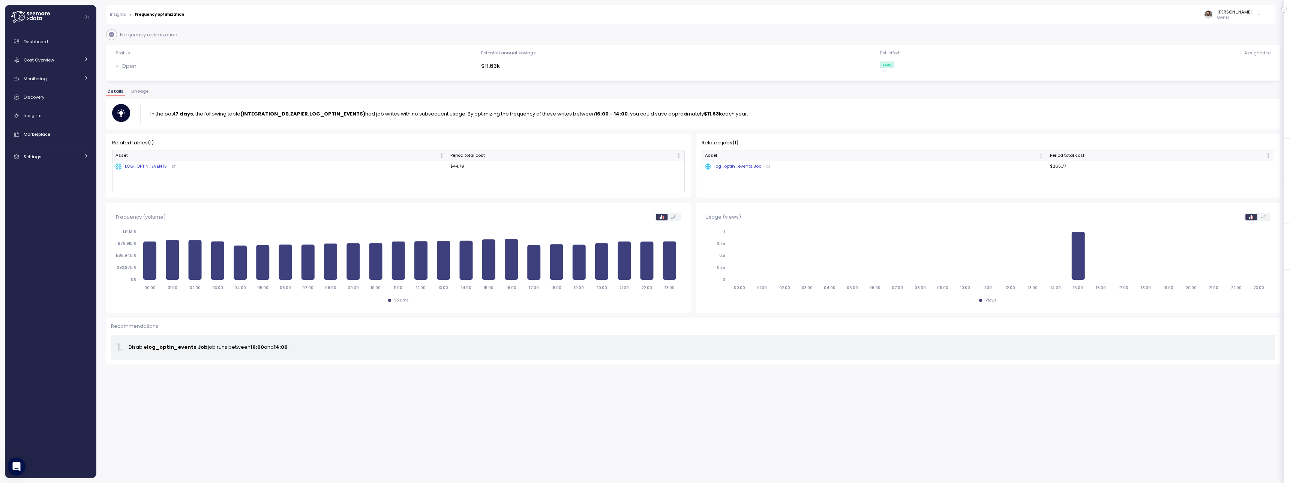
click at [755, 165] on div "log_optin_events Job" at bounding box center [733, 166] width 56 height 7
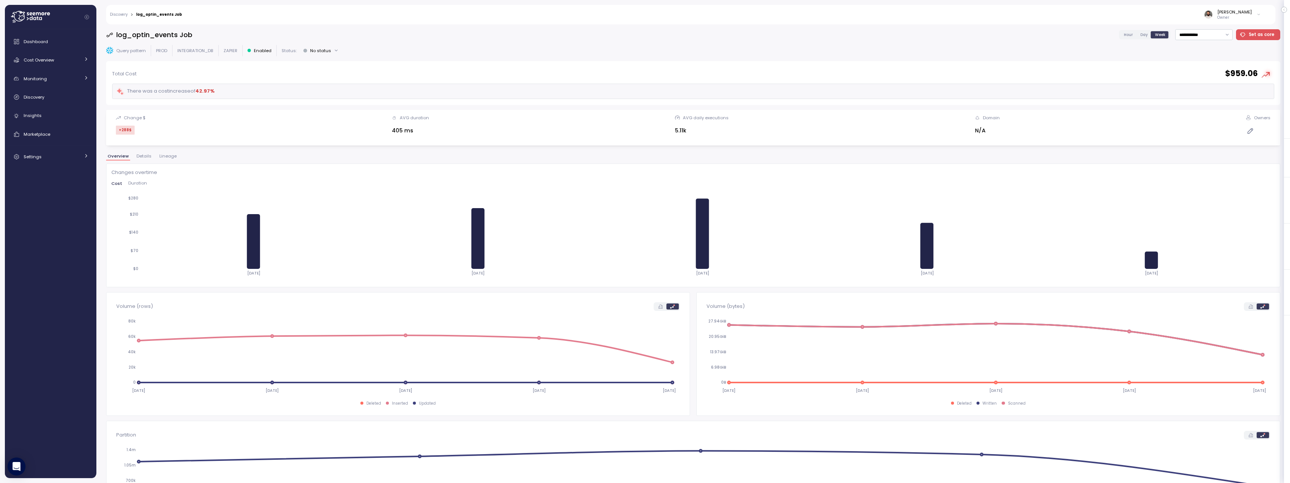
click at [165, 156] on span "Lineage" at bounding box center [167, 156] width 17 height 4
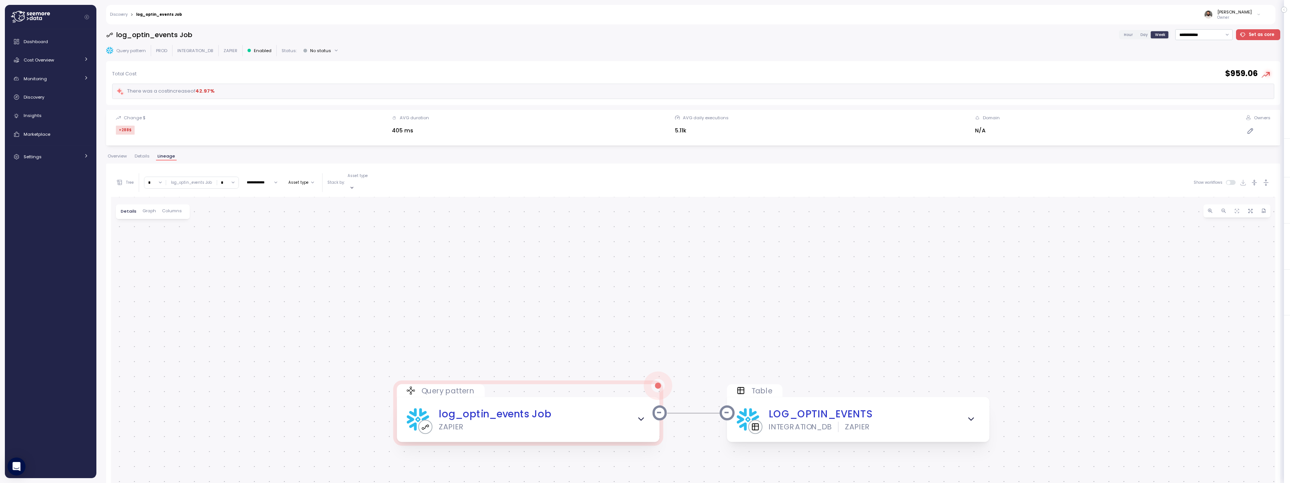
click at [125, 158] on span "Overview" at bounding box center [117, 156] width 19 height 4
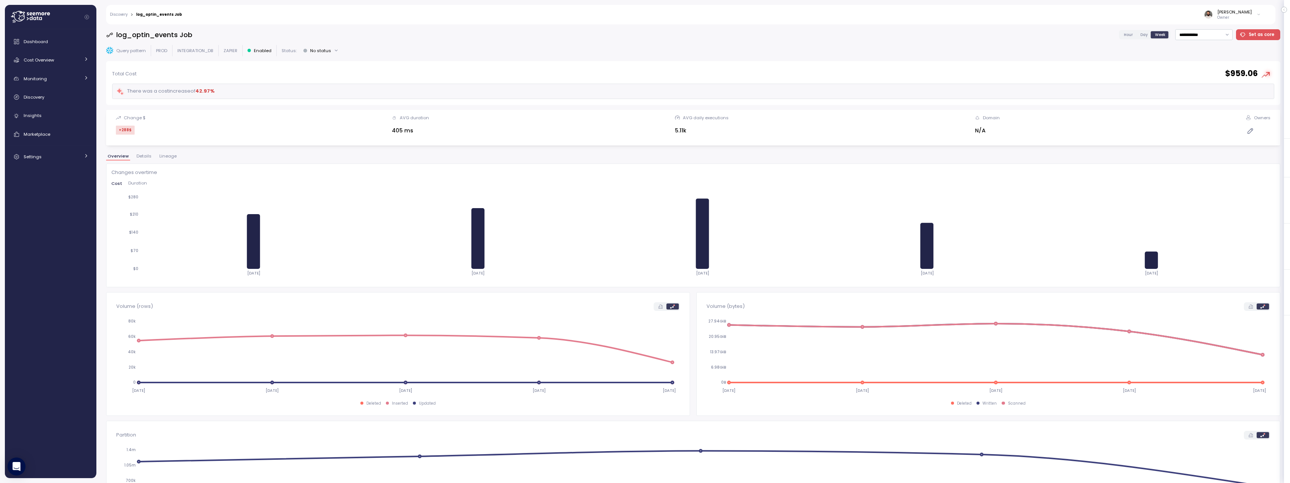
click at [171, 157] on span "Lineage" at bounding box center [167, 156] width 17 height 4
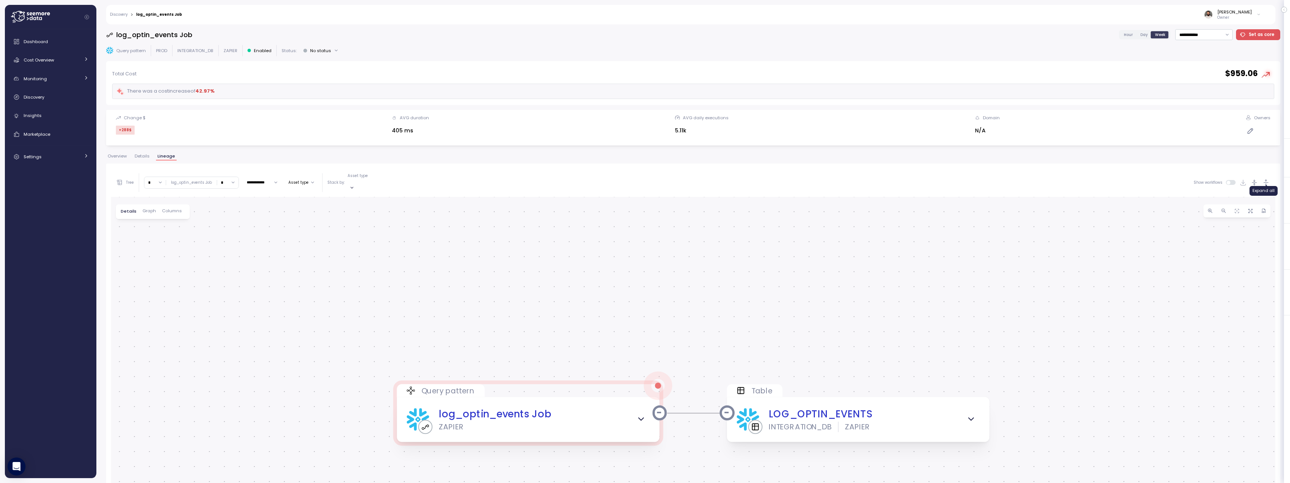
drag, startPoint x: 1269, startPoint y: 183, endPoint x: 1265, endPoint y: 185, distance: 4.1
click at [1269, 183] on icon "button" at bounding box center [1266, 183] width 8 height 8
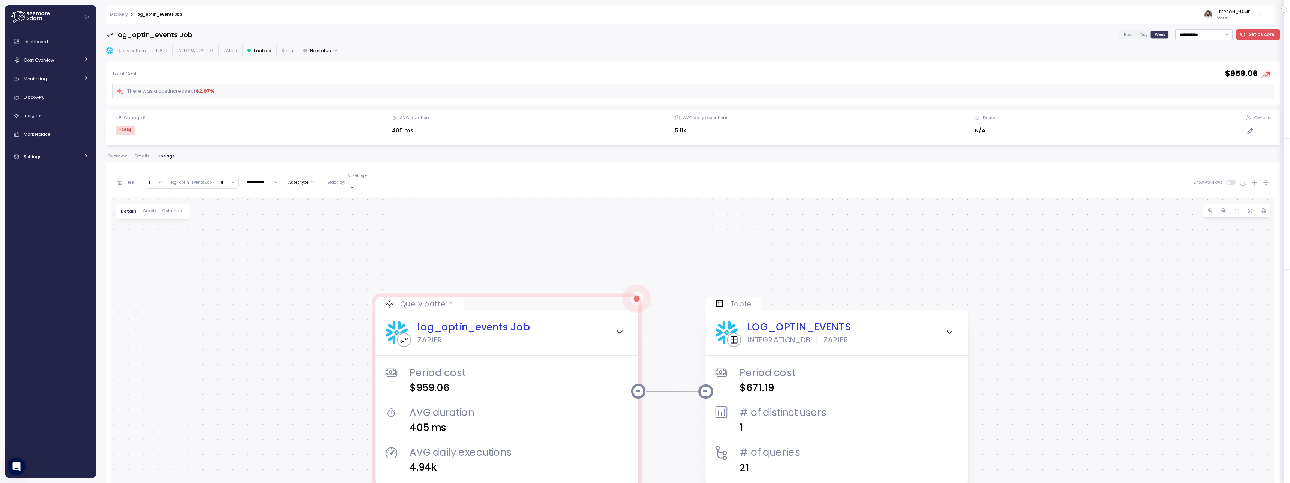
drag, startPoint x: 883, startPoint y: 346, endPoint x: 861, endPoint y: 270, distance: 78.7
click at [861, 270] on div "Query pattern log_optin_events Job ZAPIER Period cost $959.06 AVG duration 405 …" at bounding box center [693, 409] width 1164 height 425
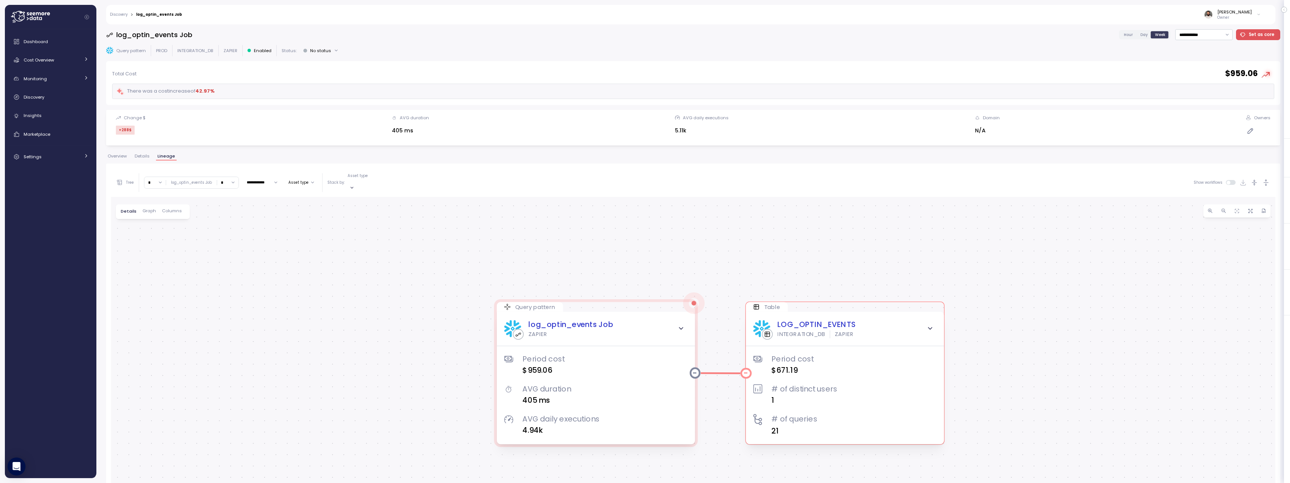
click at [787, 319] on div "LOG_OPTIN_EVENTS" at bounding box center [816, 324] width 78 height 11
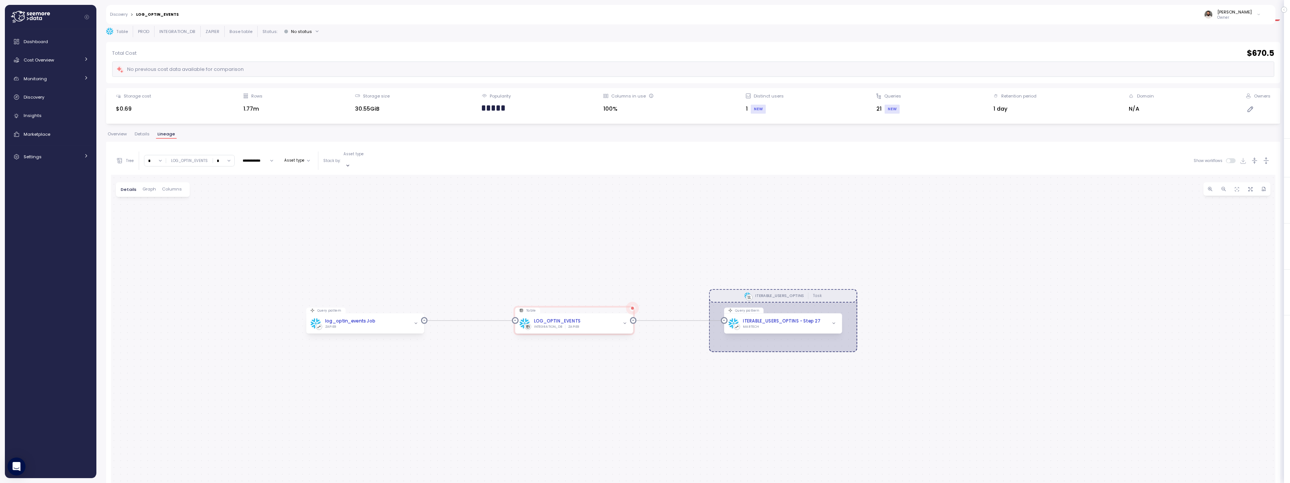
scroll to position [20, 0]
click at [625, 321] on icon "button" at bounding box center [624, 323] width 4 height 4
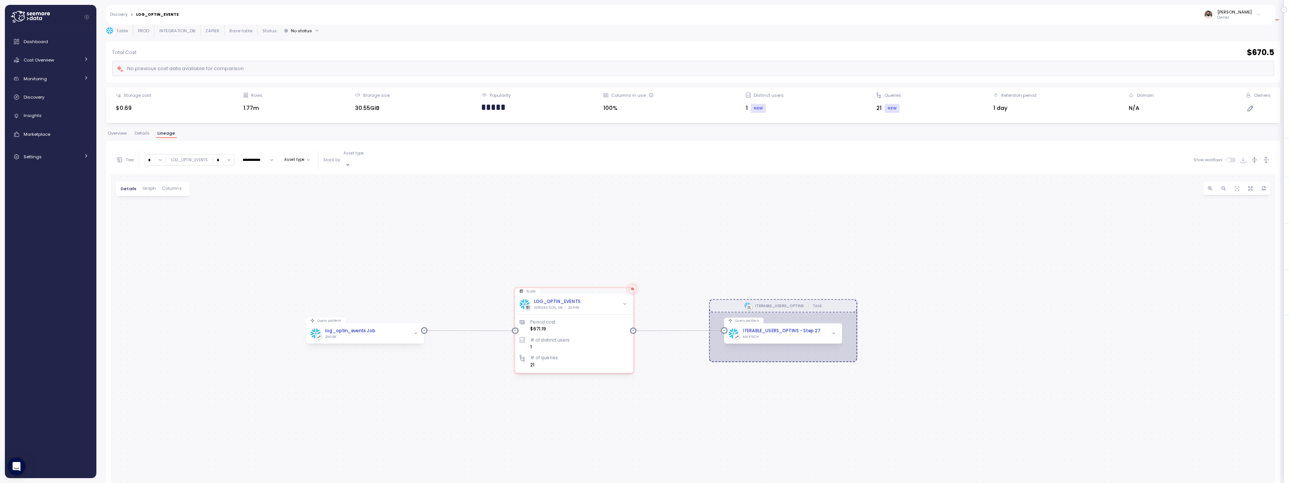
click at [222, 157] on input "*" at bounding box center [223, 159] width 21 height 11
click at [226, 209] on div "3" at bounding box center [226, 211] width 3 height 6
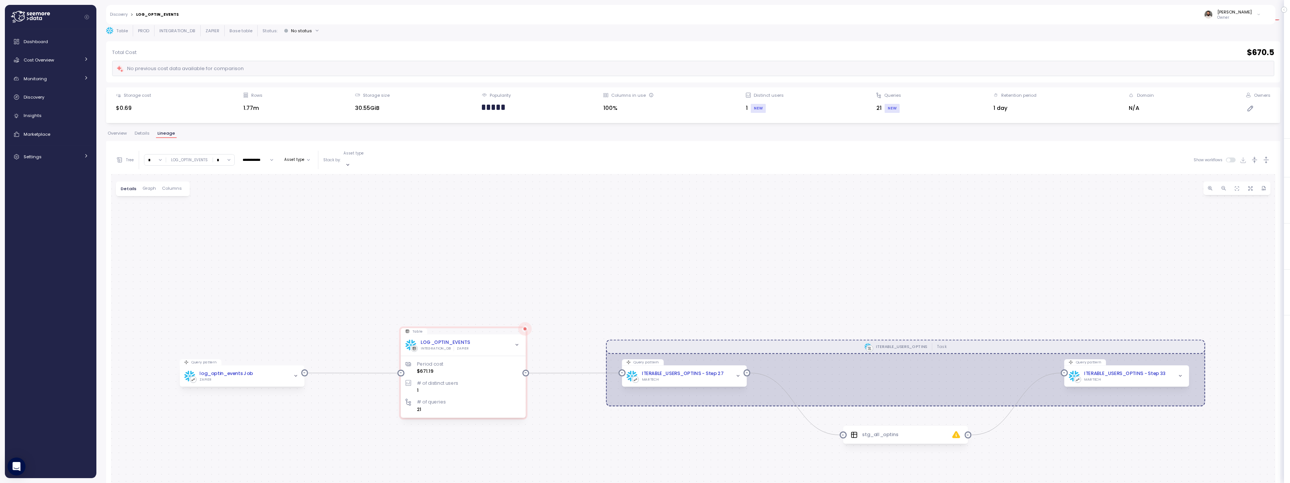
click at [224, 154] on input "*" at bounding box center [223, 159] width 21 height 11
click at [225, 198] on div "5" at bounding box center [222, 198] width 11 height 6
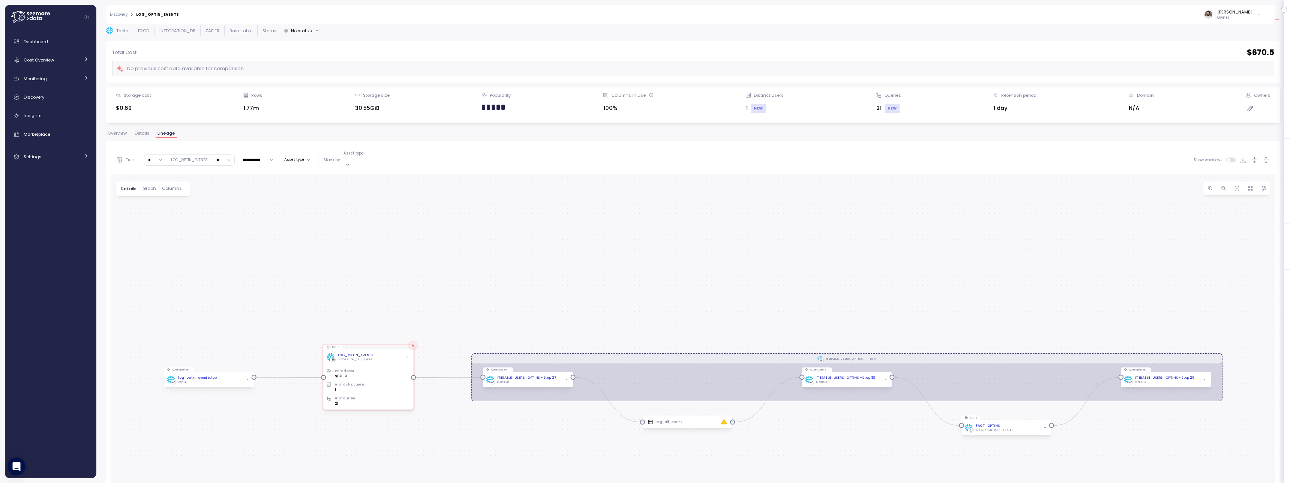
click at [222, 156] on input "*" at bounding box center [223, 159] width 21 height 11
click at [223, 200] on div "11" at bounding box center [222, 201] width 12 height 6
type input "**"
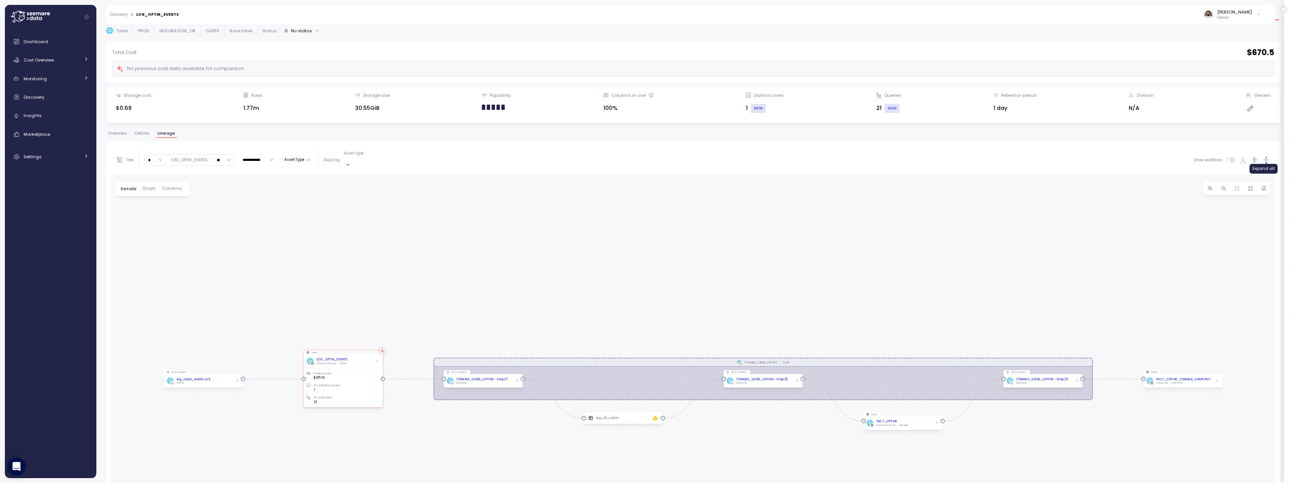
click at [1263, 159] on button "button" at bounding box center [1266, 160] width 9 height 9
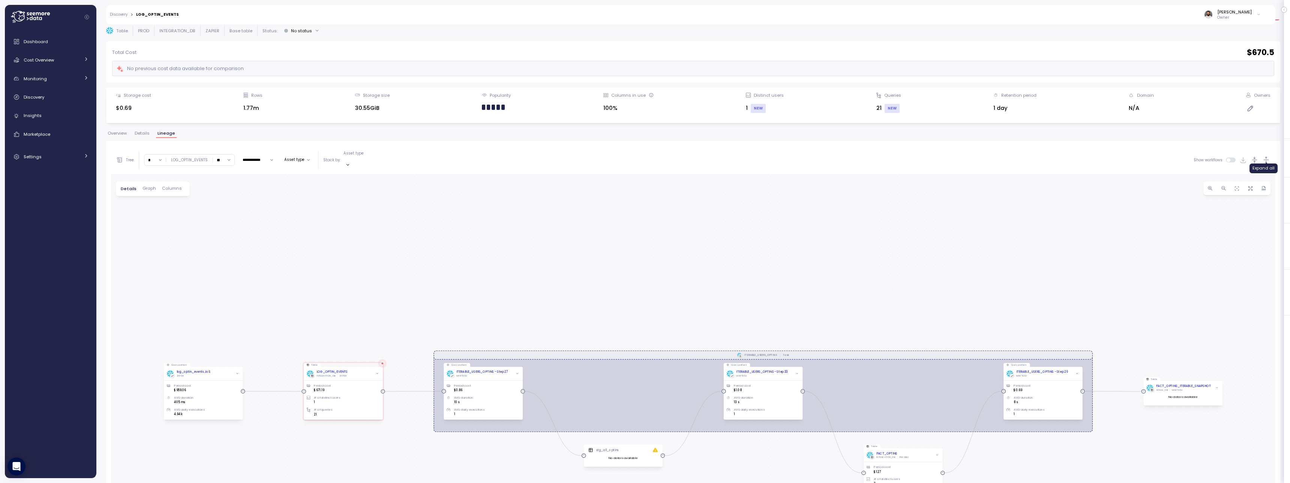
click at [1263, 159] on icon "button" at bounding box center [1266, 160] width 8 height 8
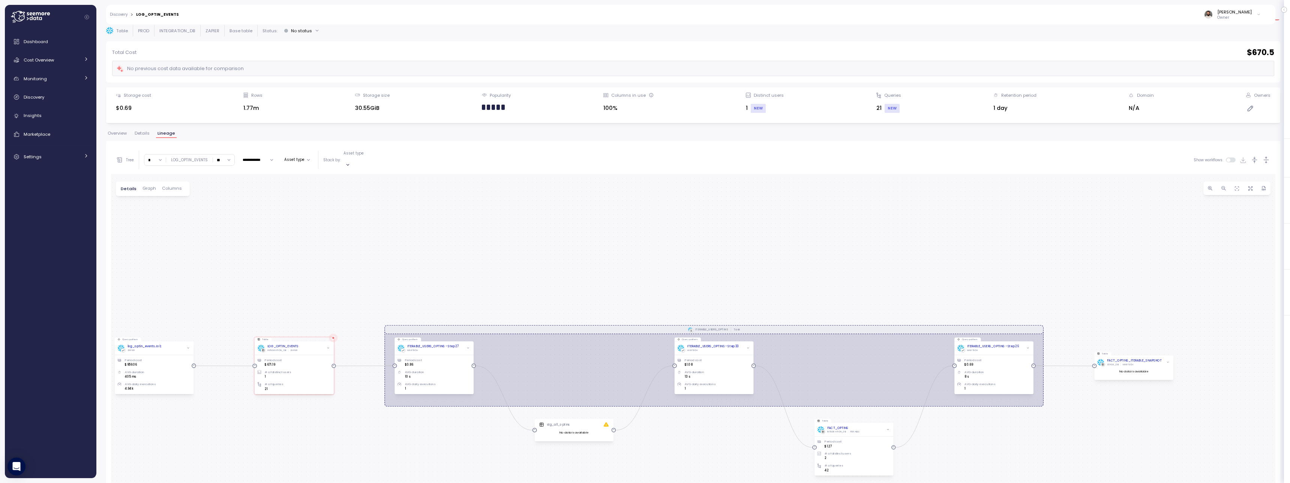
drag, startPoint x: 1179, startPoint y: 303, endPoint x: 1011, endPoint y: 210, distance: 192.0
click at [1012, 210] on div "ITERABLE_USERS_OPTINS Task Query pattern log_optin_events Job ZAPIER Period cos…" at bounding box center [693, 386] width 1164 height 425
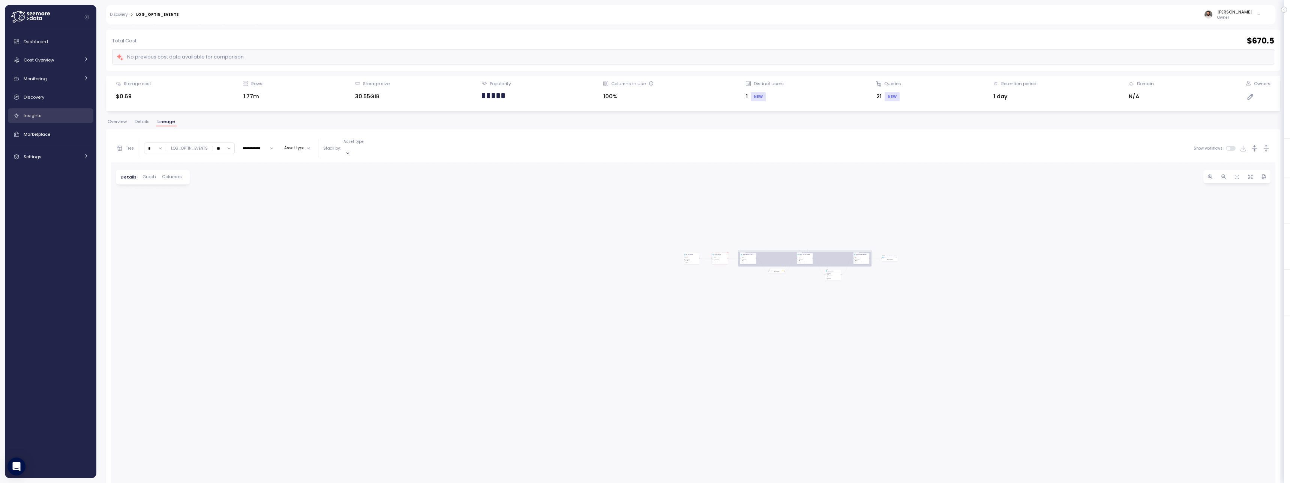
scroll to position [32, 0]
click at [54, 114] on div "Insights" at bounding box center [56, 115] width 65 height 7
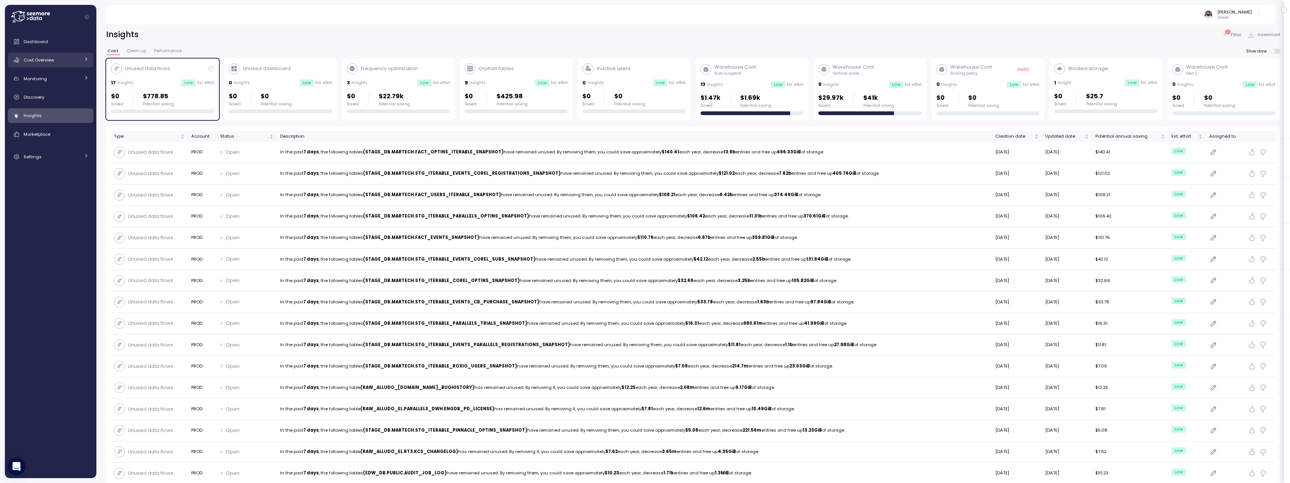
click at [55, 63] on div "Cost Overview" at bounding box center [52, 59] width 56 height 7
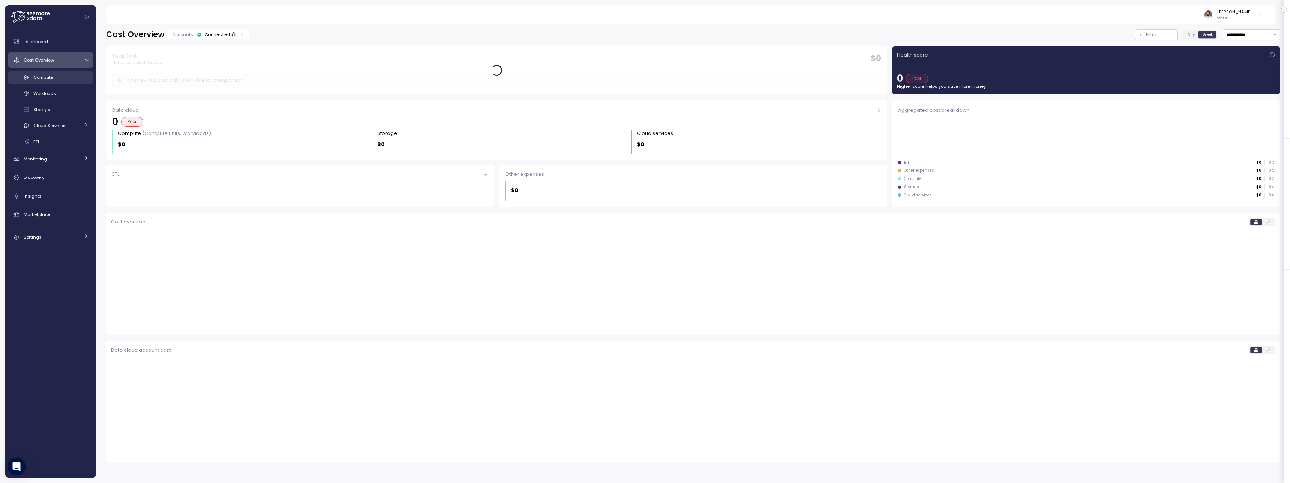
click at [66, 77] on div "Compute" at bounding box center [60, 76] width 55 height 7
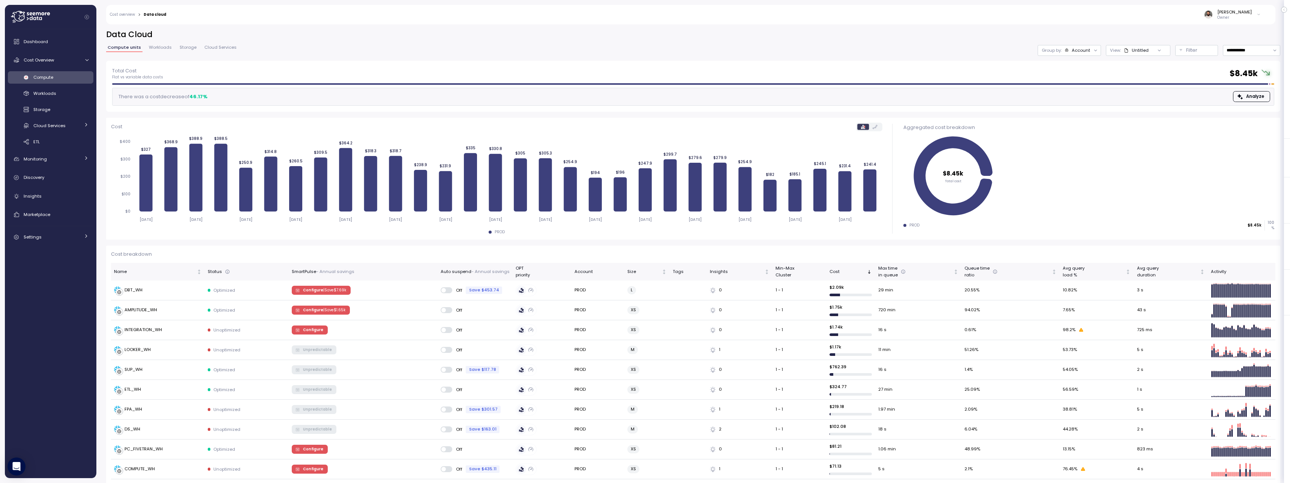
click at [1078, 48] on div "Account" at bounding box center [1080, 50] width 18 height 6
click at [1078, 92] on p "Compute unit" at bounding box center [1073, 92] width 30 height 6
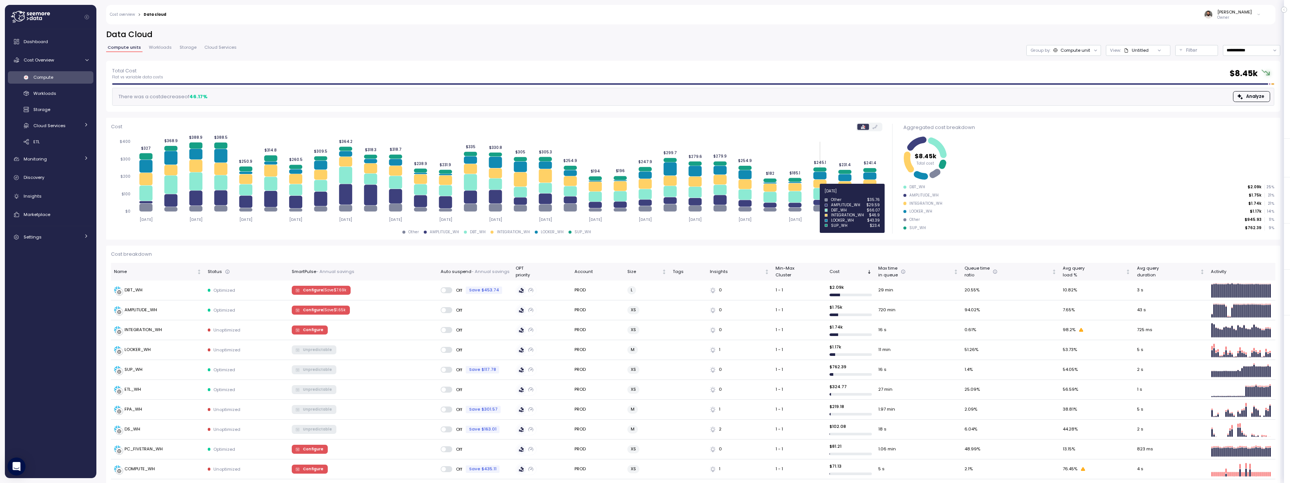
click at [819, 195] on icon at bounding box center [819, 194] width 13 height 12
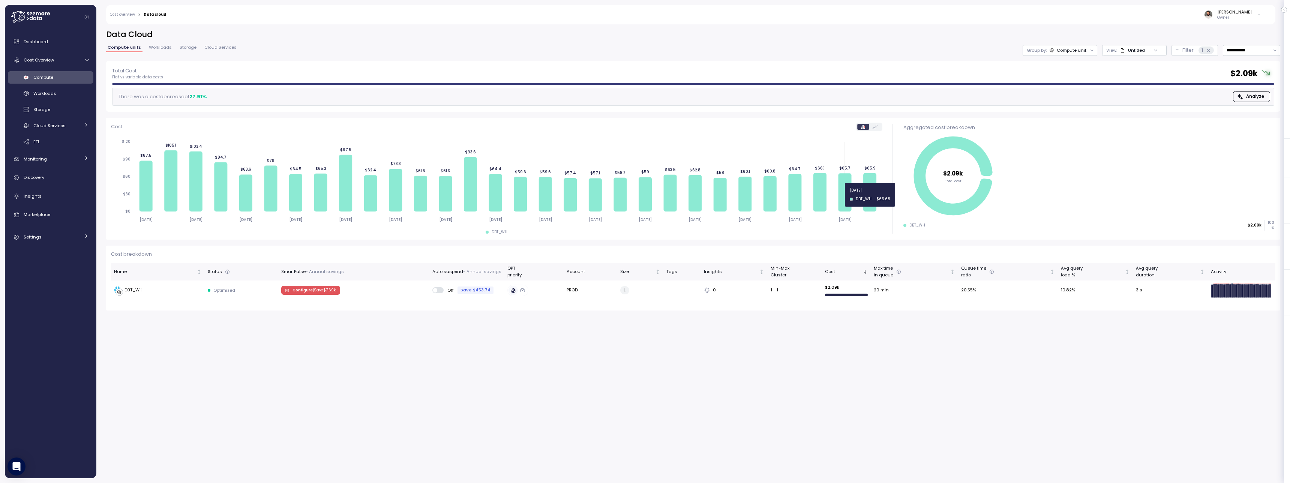
click at [843, 195] on icon at bounding box center [844, 192] width 13 height 38
click at [1229, 49] on input "**********" at bounding box center [1251, 50] width 57 height 11
click at [1244, 84] on div "Last 7 days" at bounding box center [1247, 85] width 24 height 6
type input "**********"
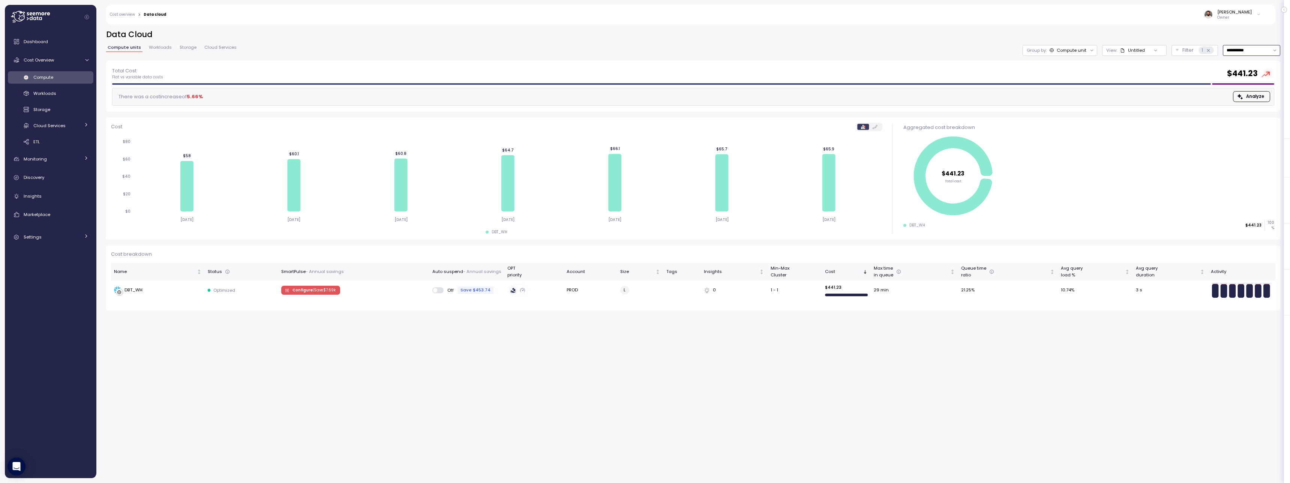
click at [46, 174] on div "Discovery" at bounding box center [56, 177] width 65 height 7
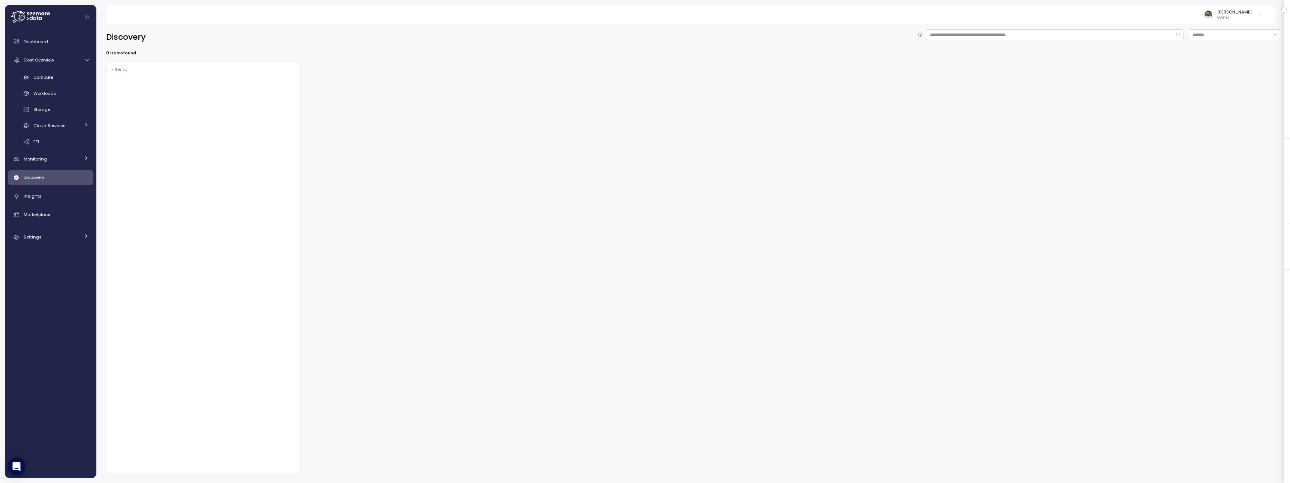
click at [46, 174] on div "Discovery" at bounding box center [56, 177] width 65 height 7
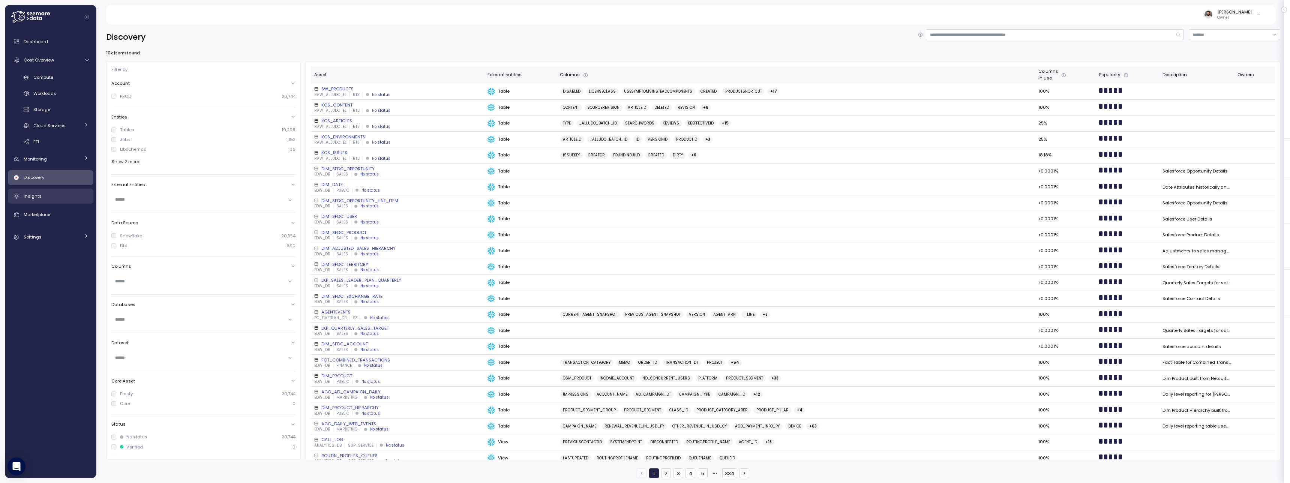
click at [54, 196] on div "Insights" at bounding box center [56, 195] width 65 height 7
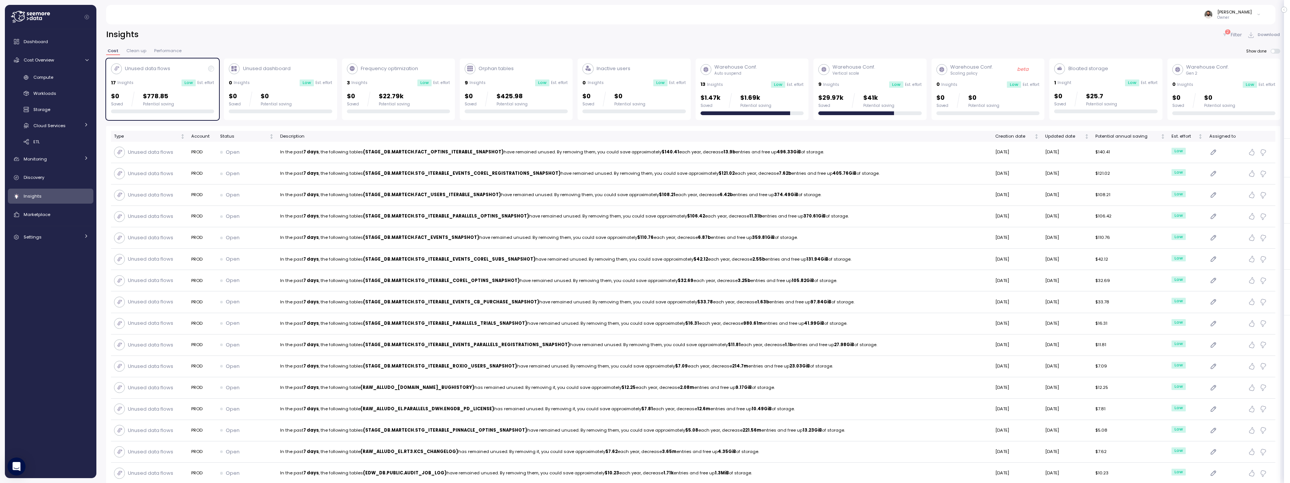
click at [859, 82] on div "9 Insights Low Est. effort" at bounding box center [869, 84] width 103 height 7
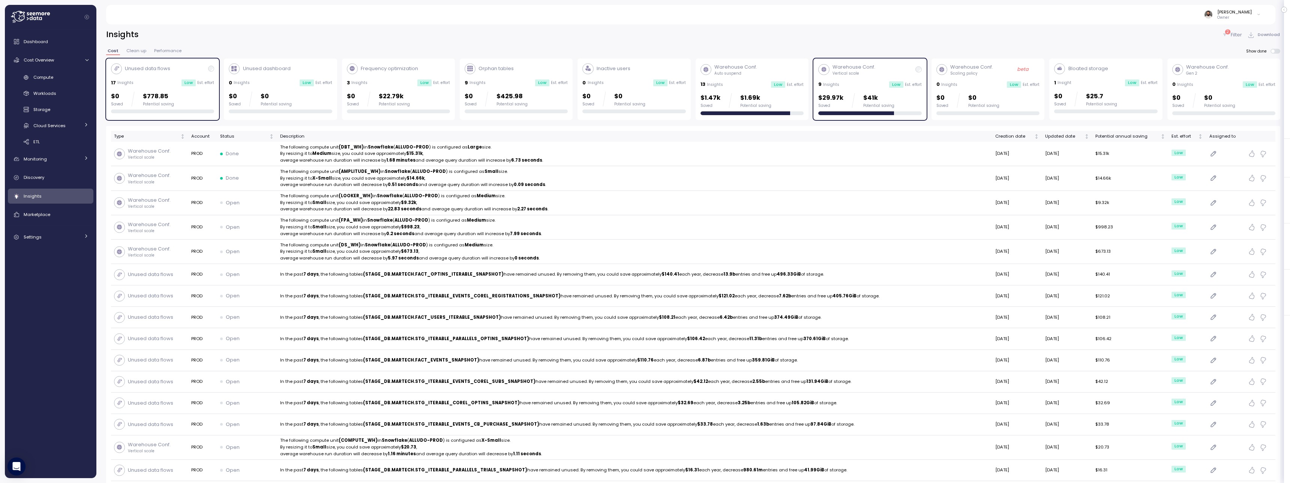
click at [171, 78] on div "Unused data flows 17 Insights Low Est. effort $0 Saved $778.85 Potential saving" at bounding box center [162, 88] width 103 height 50
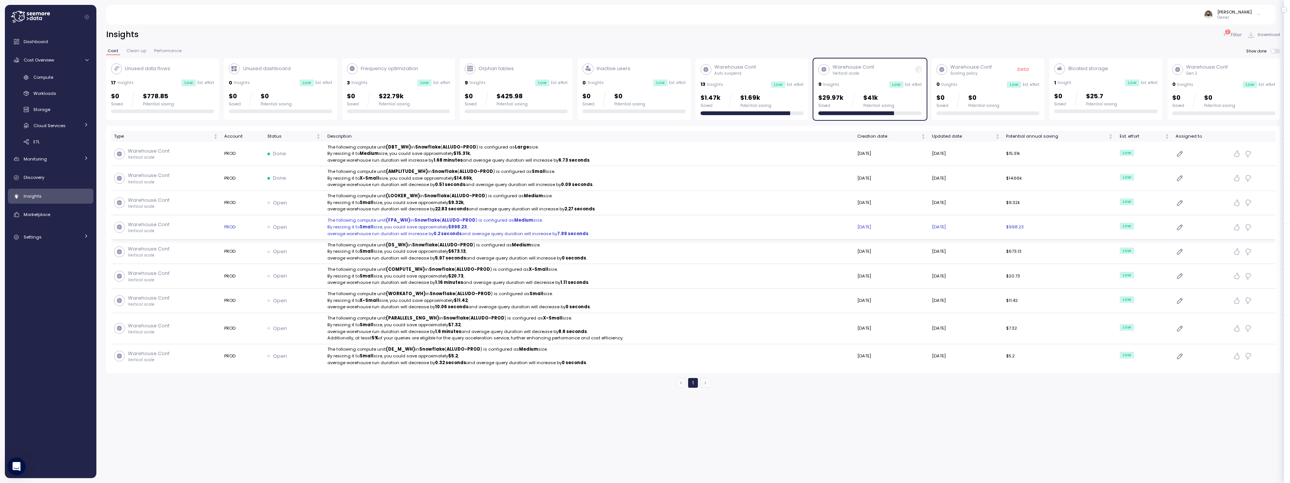
click at [664, 222] on p "The following compute unit (FPA_WH) in Snowflake ( ALLUDO-PROD ) is configured …" at bounding box center [589, 220] width 524 height 7
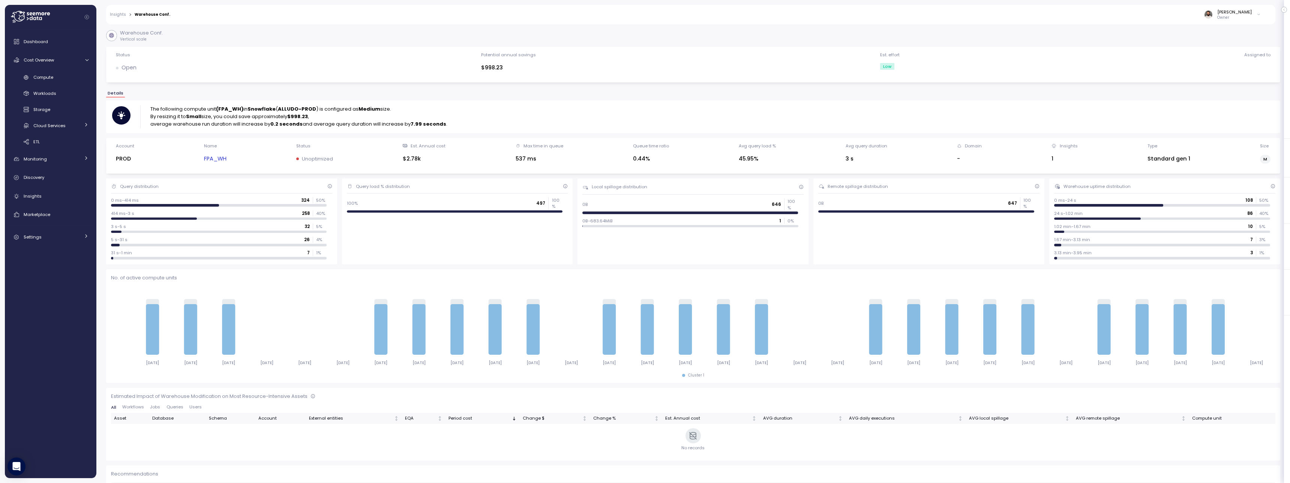
click at [225, 154] on div "FPA_WH" at bounding box center [215, 159] width 22 height 10
click at [225, 155] on link "FPA_WH" at bounding box center [215, 158] width 22 height 9
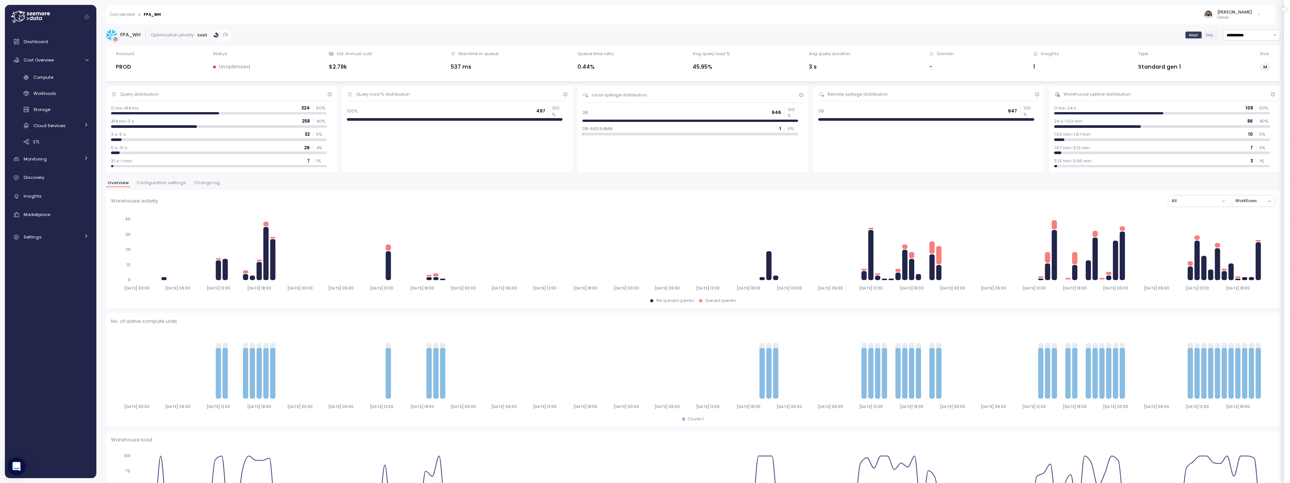
click at [210, 168] on div "Query distribution 0 ms-414 ms 324 50 % 414 ms-3 s 258 40 % 3 s-5 s 32 5 % 5 s-…" at bounding box center [221, 129] width 231 height 86
click at [166, 181] on span "Configuration settings" at bounding box center [160, 183] width 49 height 4
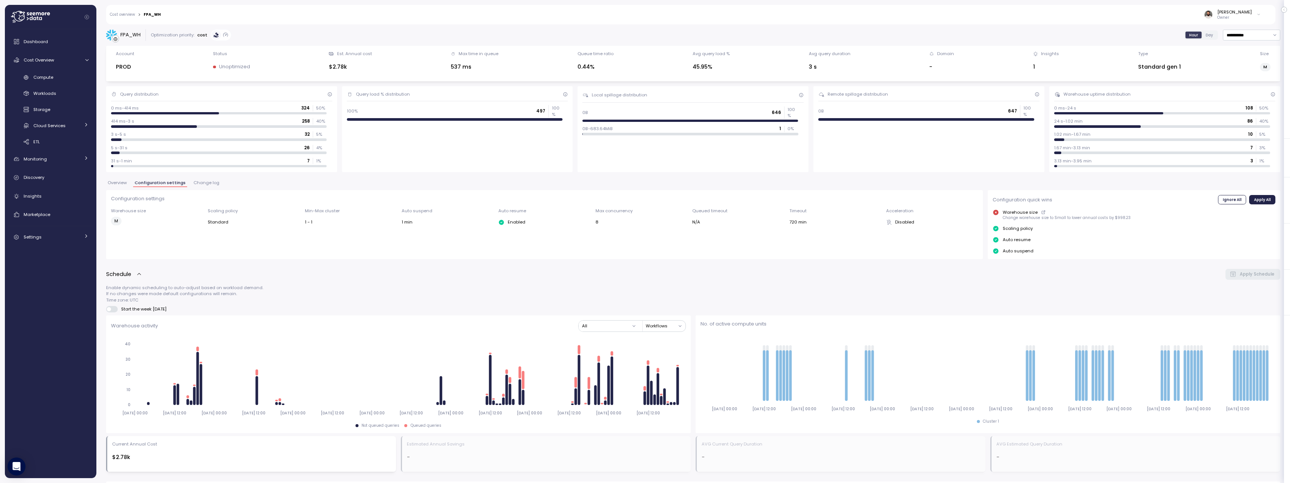
click at [195, 187] on button "Change log" at bounding box center [206, 184] width 29 height 6
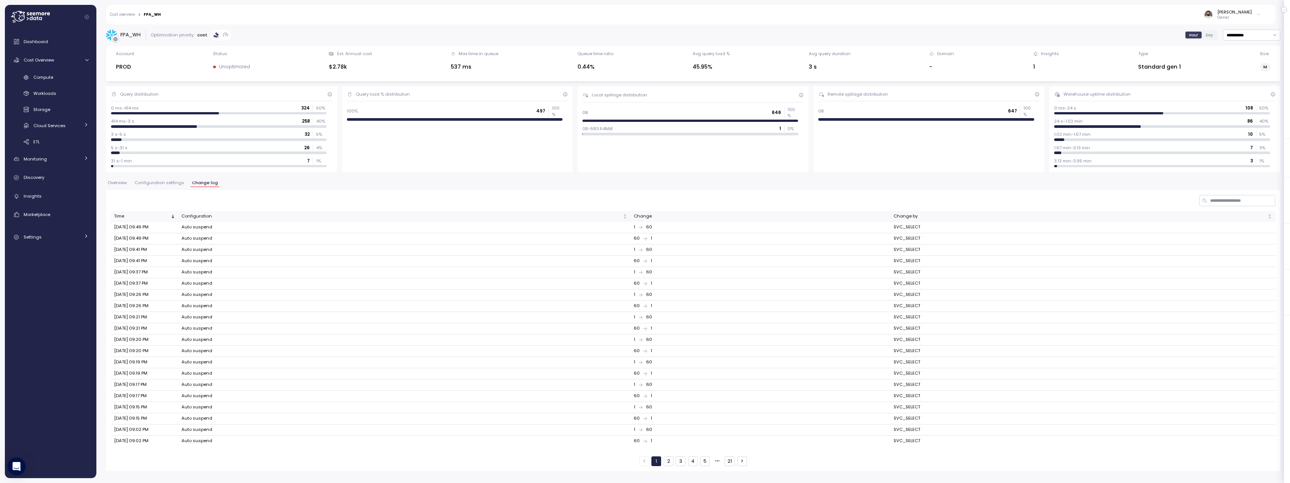
click at [174, 184] on span "Configuration settings" at bounding box center [159, 183] width 49 height 4
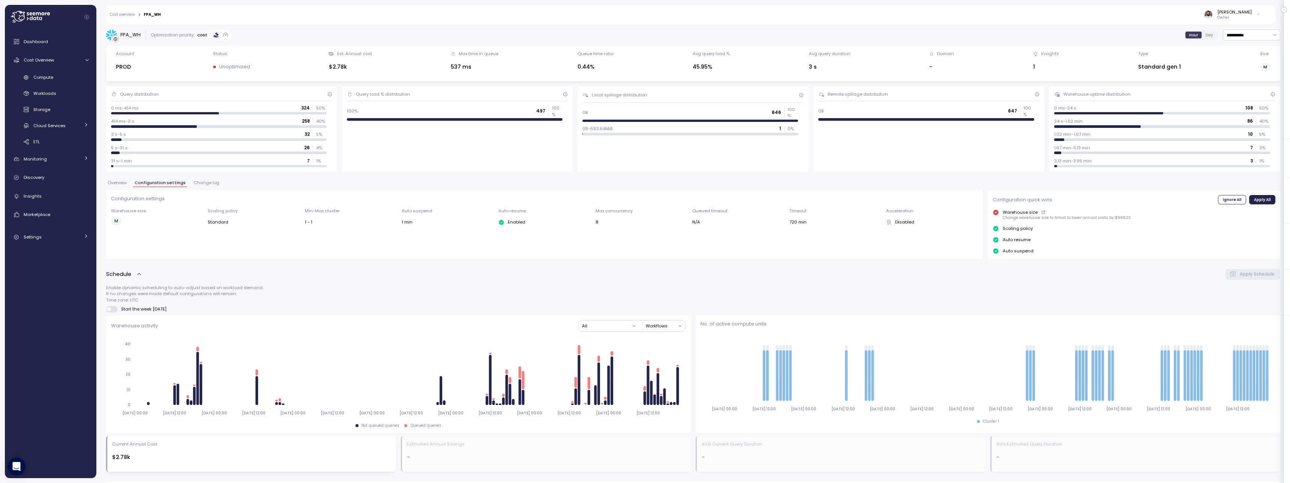
click at [138, 37] on div "FPA_WH" at bounding box center [130, 34] width 20 height 7
copy div "FPA_WH"
click at [42, 81] on link "Compute" at bounding box center [50, 77] width 85 height 12
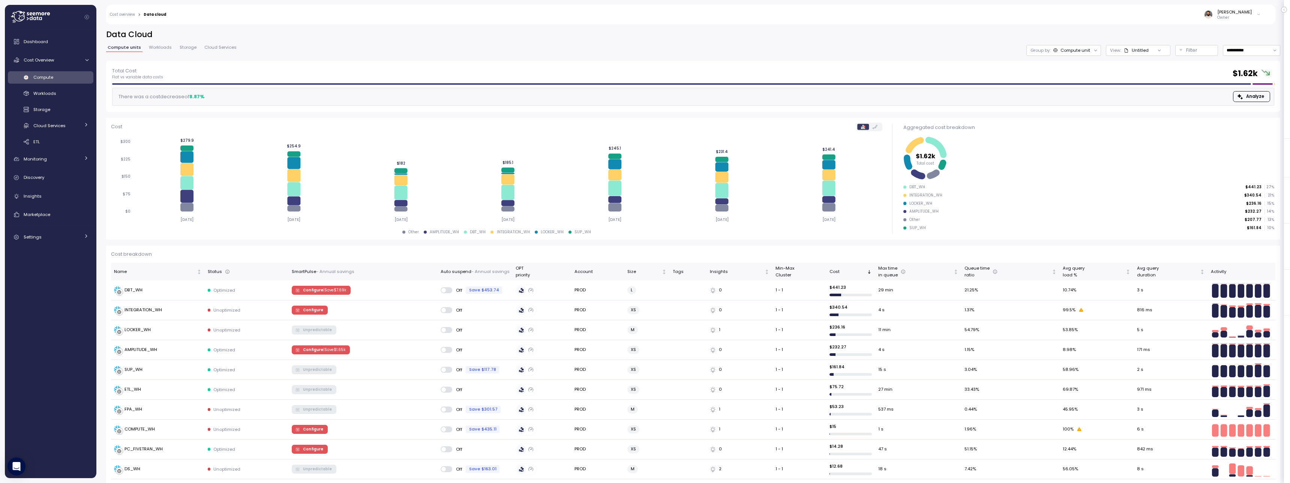
click at [1155, 50] on div at bounding box center [1158, 50] width 21 height 10
click at [1154, 50] on div at bounding box center [1158, 50] width 21 height 10
click at [1186, 50] on p "Filter" at bounding box center [1191, 49] width 11 height 7
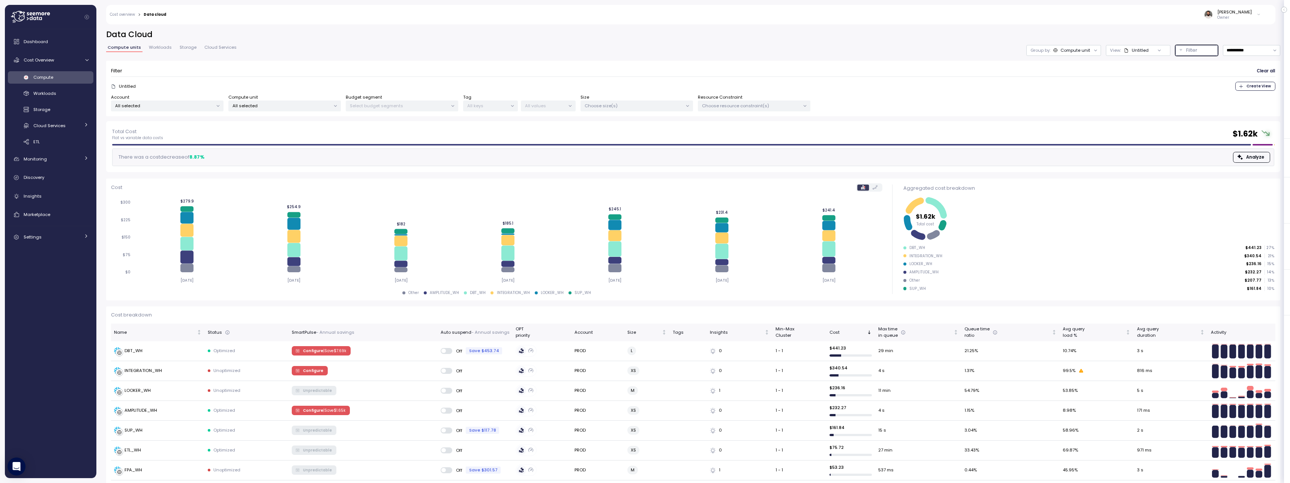
drag, startPoint x: 643, startPoint y: 106, endPoint x: 649, endPoint y: 107, distance: 6.4
click at [643, 107] on p "Choose size(s)" at bounding box center [633, 106] width 98 height 6
click at [726, 108] on p "Choose resource constraint(s)" at bounding box center [751, 106] width 98 height 6
click at [734, 124] on input at bounding box center [753, 122] width 63 height 9
paste input "******"
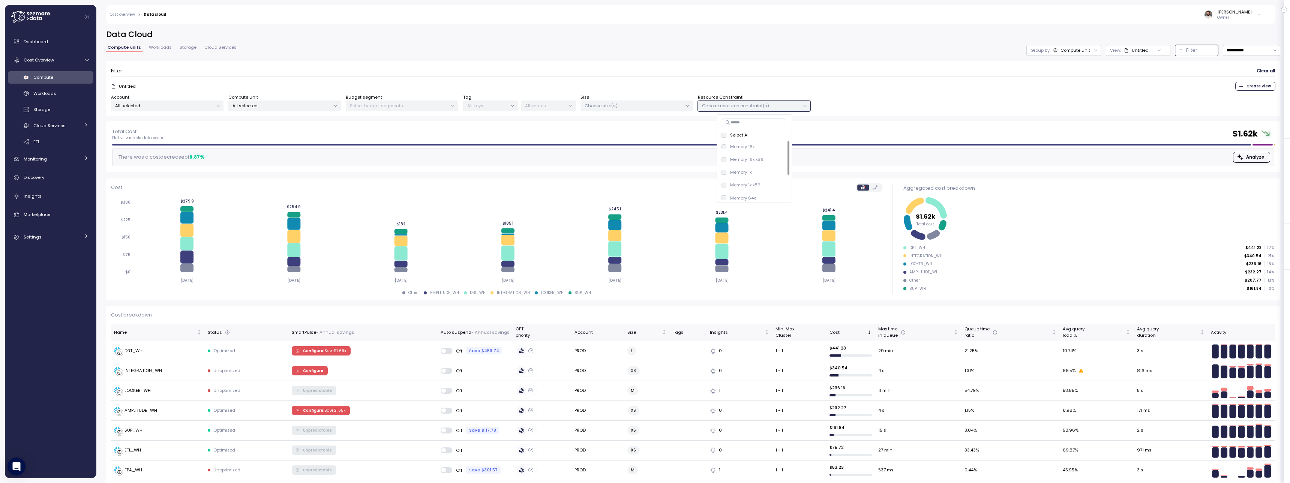
type input "******"
click at [652, 104] on p "Choose size(s)" at bounding box center [633, 106] width 98 height 6
click at [644, 124] on input at bounding box center [635, 122] width 49 height 9
paste input "******"
type input "******"
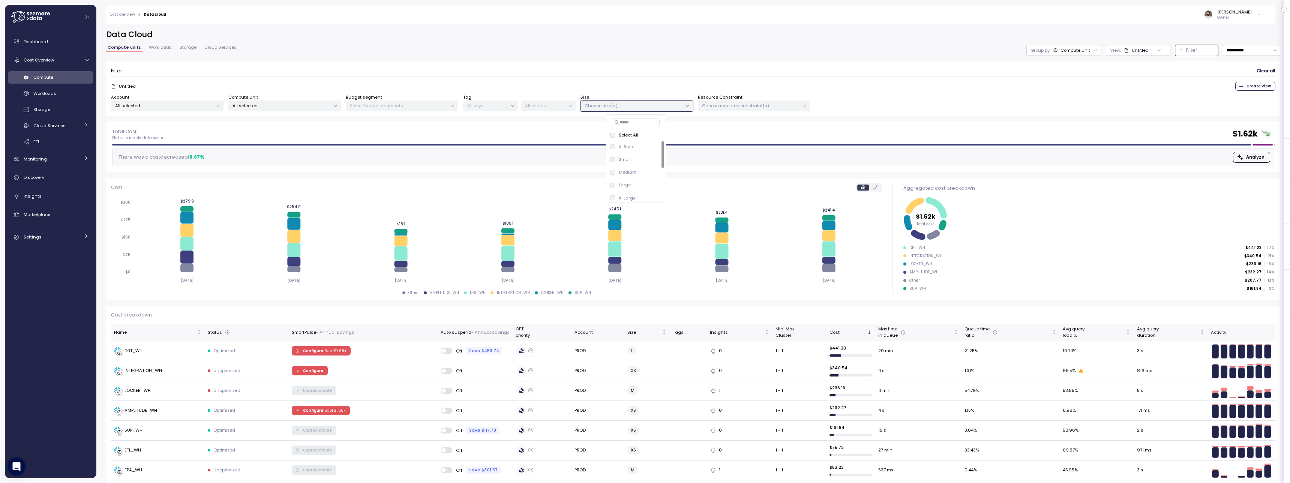
drag, startPoint x: 282, startPoint y: 104, endPoint x: 292, endPoint y: 107, distance: 10.5
click at [283, 104] on p "All selected" at bounding box center [281, 106] width 98 height 6
click at [314, 117] on div "Select All AMPLITUDE_WH only COMPUTE_WH only DA_WH only DBT_WH only DE_M_WH onl…" at bounding box center [285, 158] width 117 height 88
paste input "******"
click at [313, 121] on input at bounding box center [284, 122] width 105 height 9
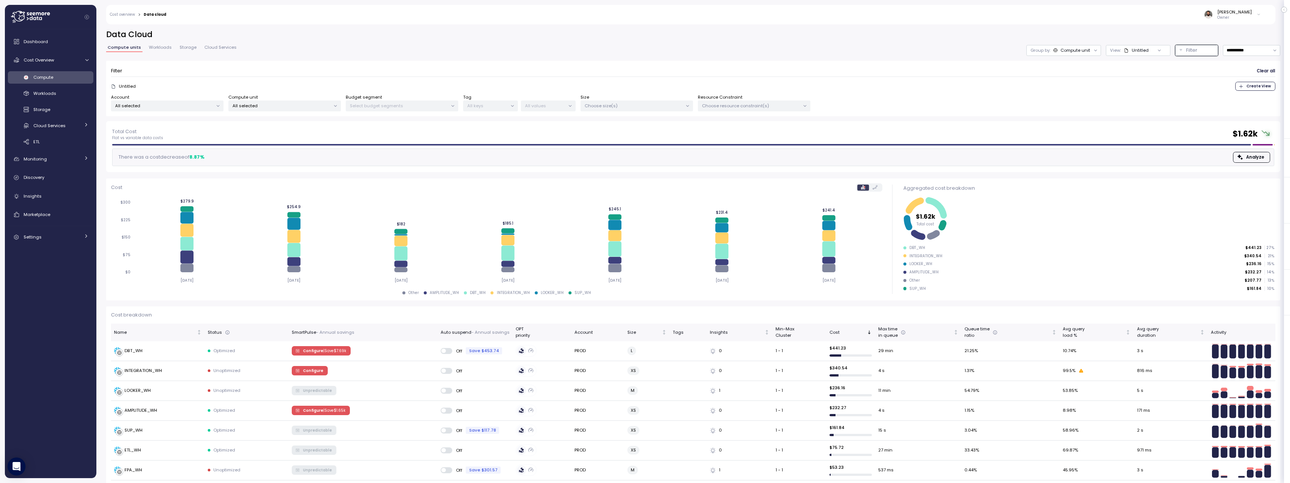
click at [327, 147] on div "Total Cost Flat vs variable data costs $ 1.62k There was a cost decrease of 8.8…" at bounding box center [693, 146] width 1162 height 39
click at [294, 108] on p "All selected" at bounding box center [281, 106] width 98 height 6
click at [305, 123] on input at bounding box center [284, 122] width 105 height 9
paste input "******"
type input "******"
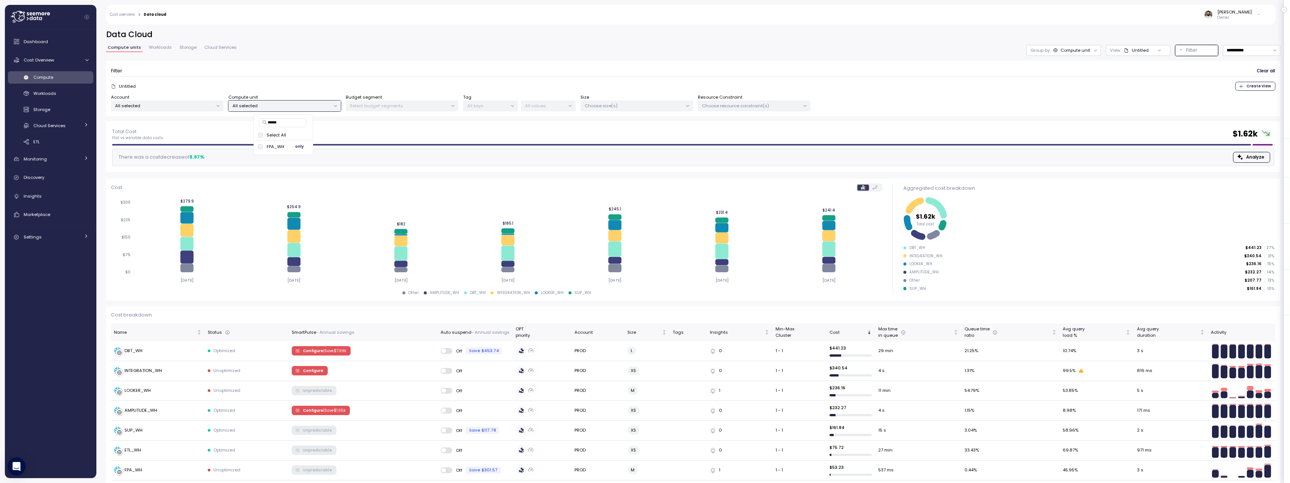
click at [303, 146] on span "only" at bounding box center [299, 146] width 9 height 8
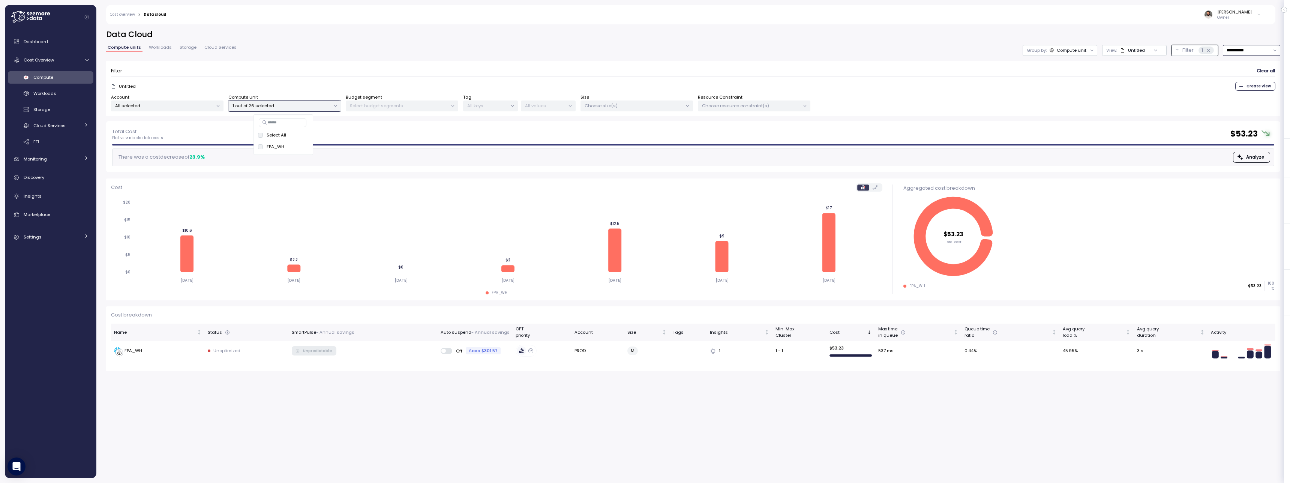
click at [1257, 53] on input "**********" at bounding box center [1251, 50] width 57 height 11
click at [1251, 96] on div "Last 14 days" at bounding box center [1248, 95] width 26 height 6
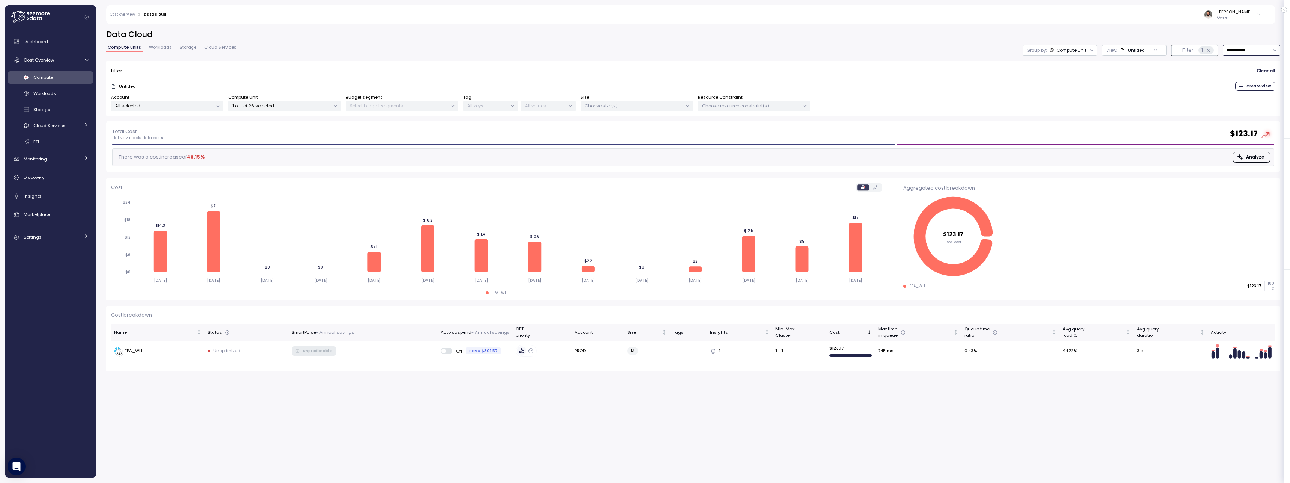
click at [1256, 54] on input "**********" at bounding box center [1251, 50] width 57 height 11
click at [1255, 83] on div "Last 7 days" at bounding box center [1247, 85] width 24 height 6
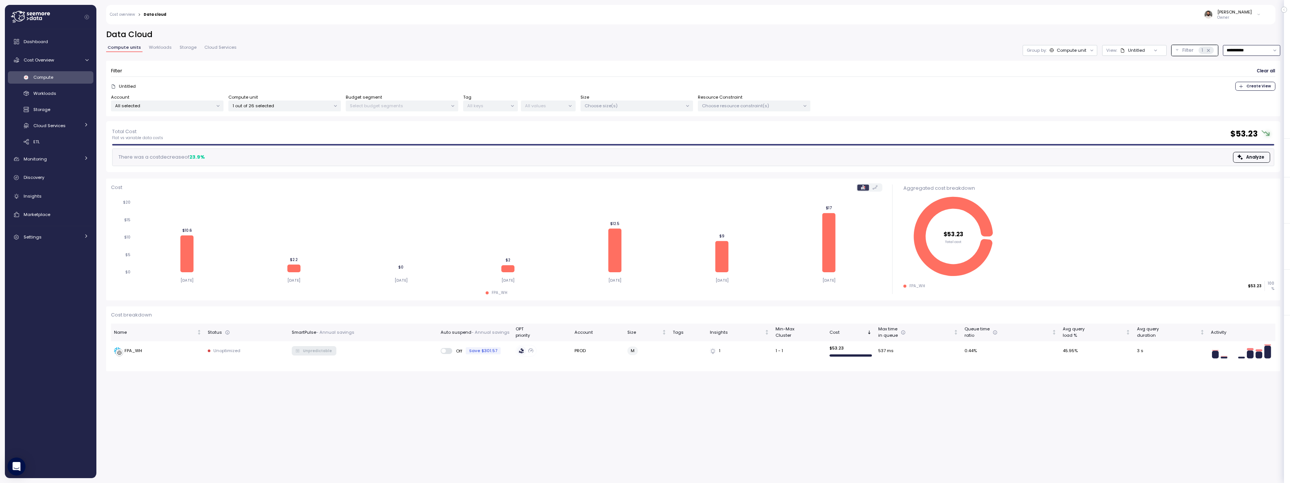
drag, startPoint x: 1249, startPoint y: 51, endPoint x: 1248, endPoint y: 78, distance: 27.4
click at [1249, 50] on input "**********" at bounding box center [1251, 50] width 57 height 11
click at [1248, 96] on div "Last 14 days" at bounding box center [1248, 95] width 26 height 6
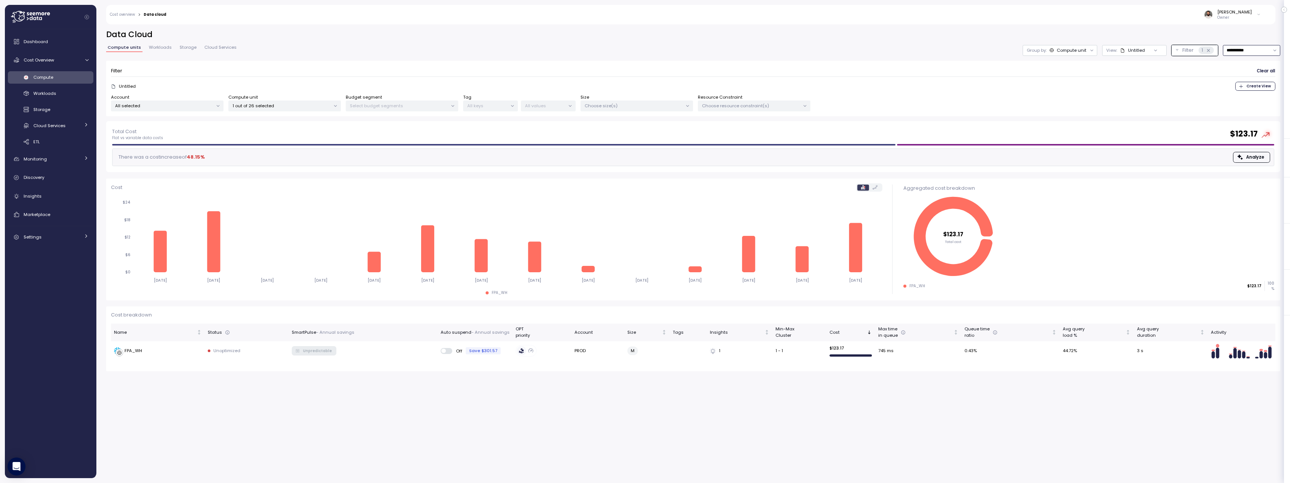
type input "**********"
click at [187, 348] on div "FPA_WH" at bounding box center [158, 350] width 88 height 7
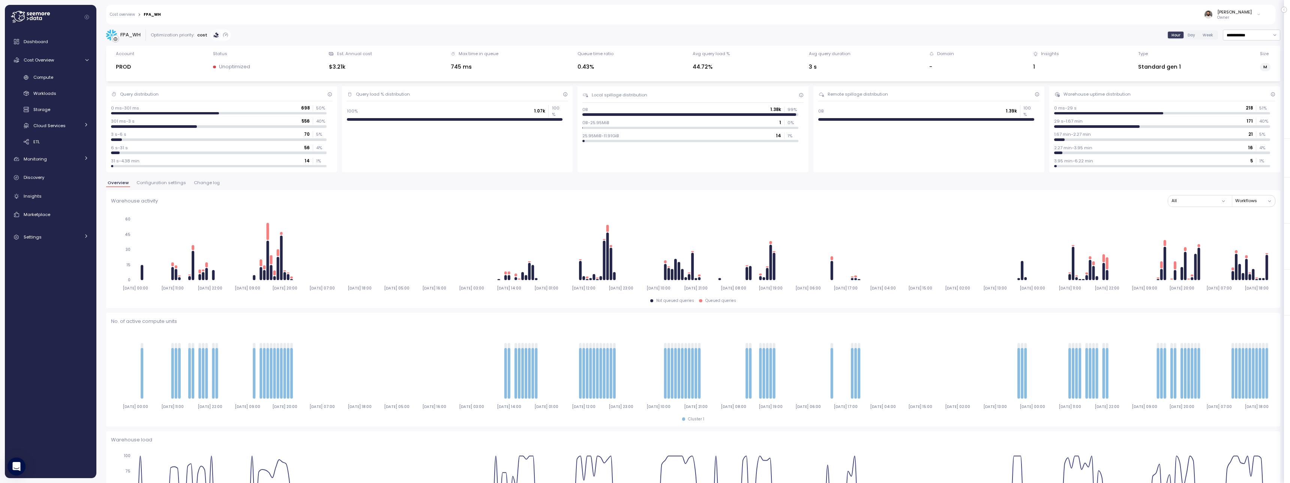
click at [203, 181] on span "Change log" at bounding box center [207, 183] width 26 height 4
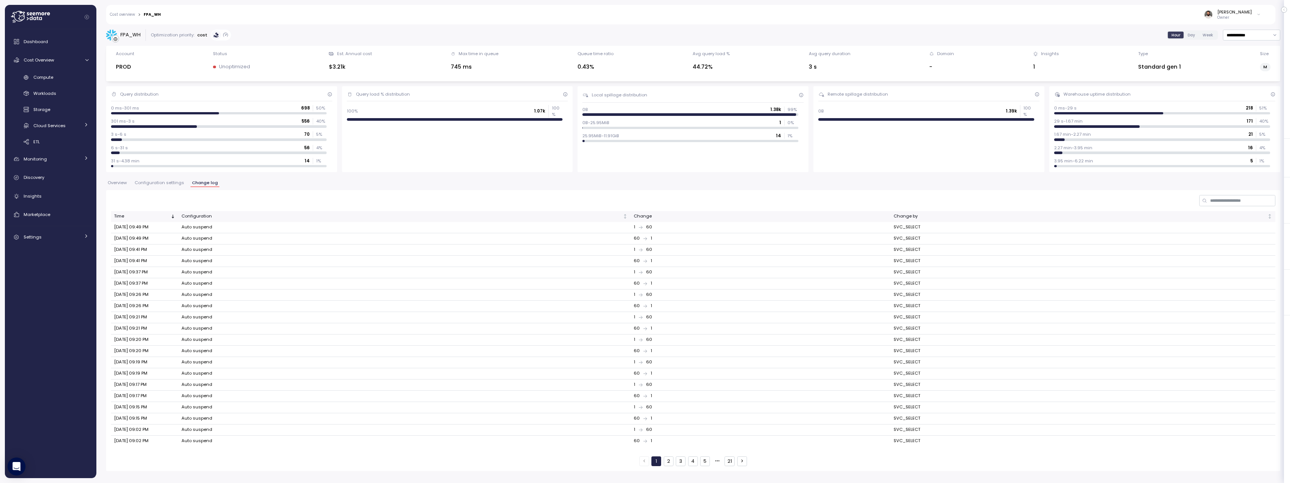
click at [696, 463] on button "4" at bounding box center [693, 461] width 10 height 10
click at [703, 462] on button "5" at bounding box center [705, 461] width 10 height 10
click at [728, 462] on button "21" at bounding box center [729, 461] width 10 height 10
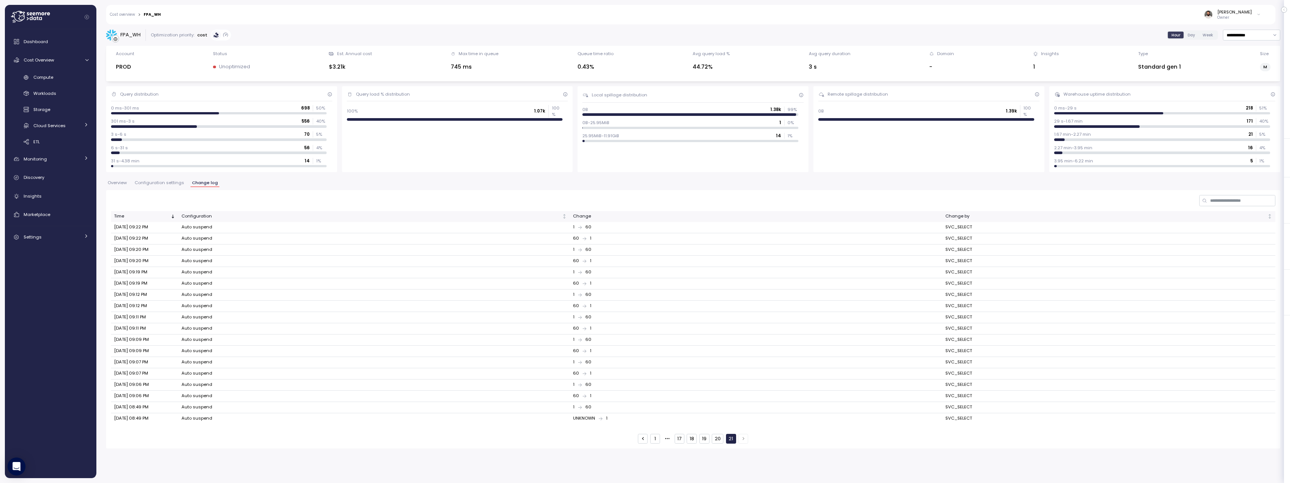
drag, startPoint x: 114, startPoint y: 421, endPoint x: 150, endPoint y: 418, distance: 36.1
click at [150, 418] on td "Sep 21, 2025 08:49 PM" at bounding box center [144, 418] width 67 height 11
click at [118, 185] on button "Overview" at bounding box center [117, 184] width 22 height 6
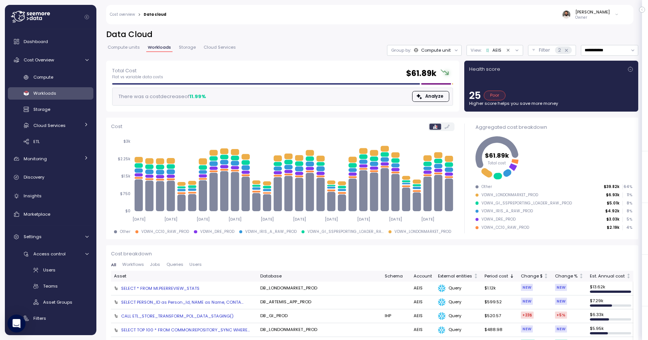
scroll to position [112, 0]
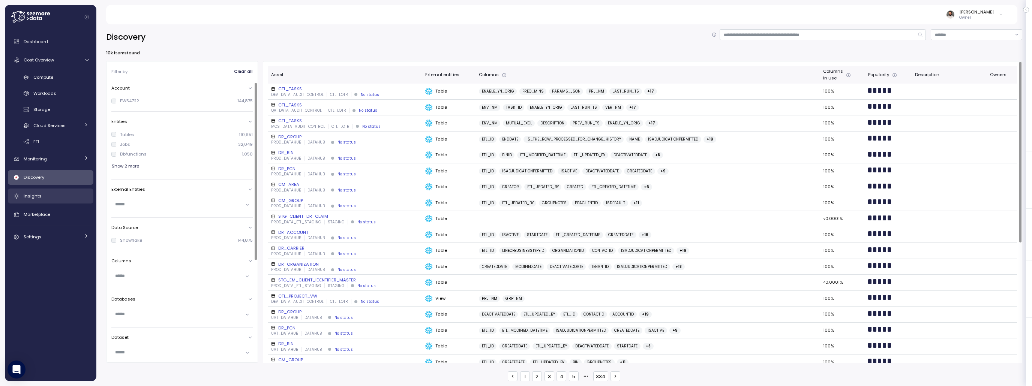
click at [75, 193] on div "Insights" at bounding box center [56, 195] width 65 height 7
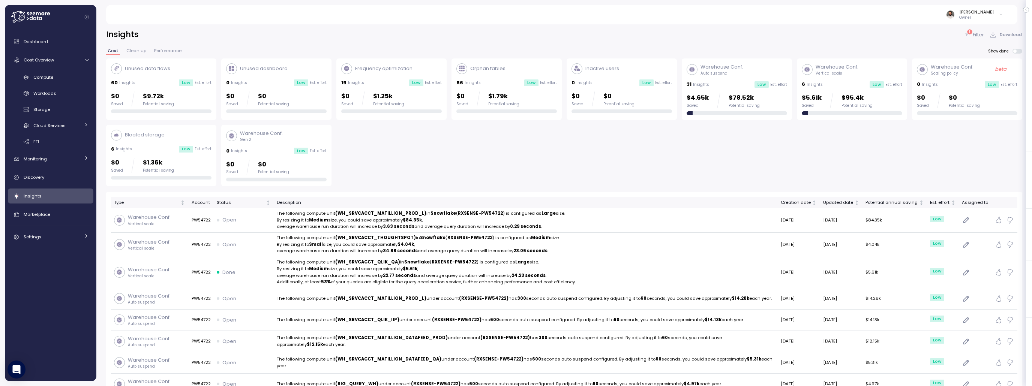
click at [497, 88] on div "Orphan tables 66 Insights Low Est. effort $0 Saved $1.79k Potential saving" at bounding box center [506, 88] width 100 height 50
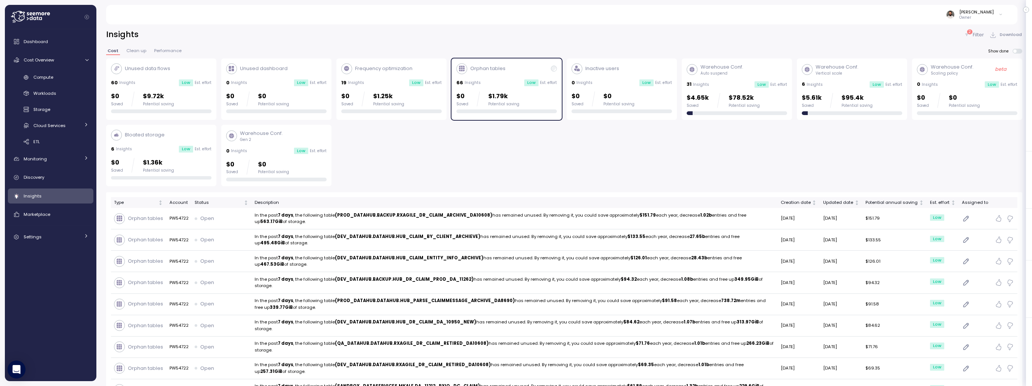
click at [979, 36] on p "Filter" at bounding box center [977, 34] width 11 height 7
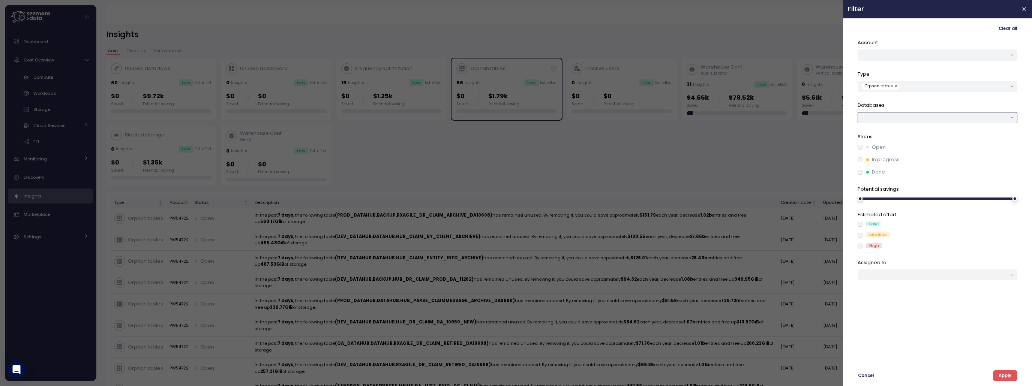
click at [945, 118] on div at bounding box center [937, 117] width 160 height 11
click at [812, 137] on div at bounding box center [516, 193] width 1032 height 386
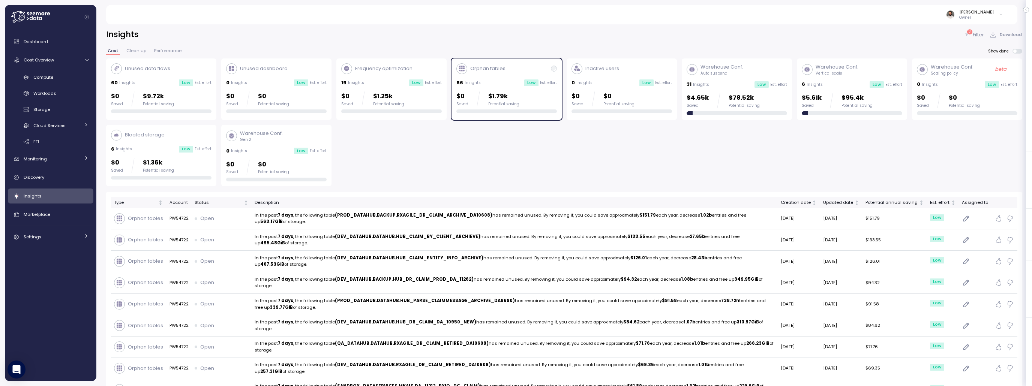
scroll to position [1, 0]
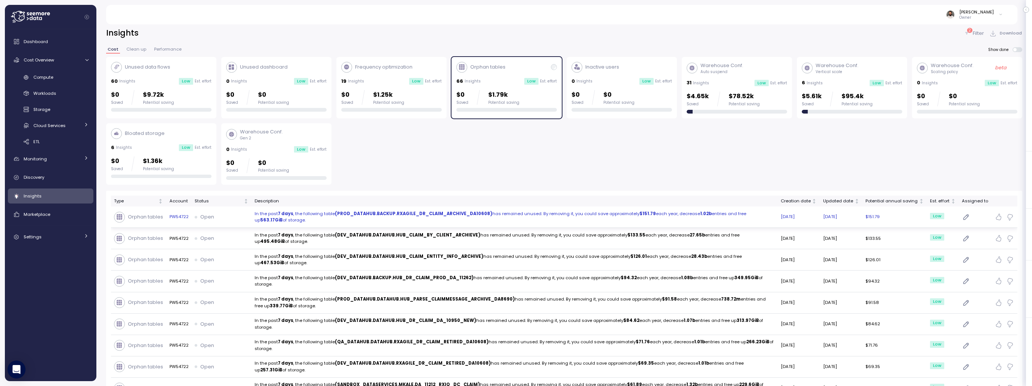
click at [505, 217] on p "In the past 7 days , the following table (PROD_DATAHUB.BACKUP.RXAGILE_DR_CLAIM_…" at bounding box center [515, 217] width 520 height 13
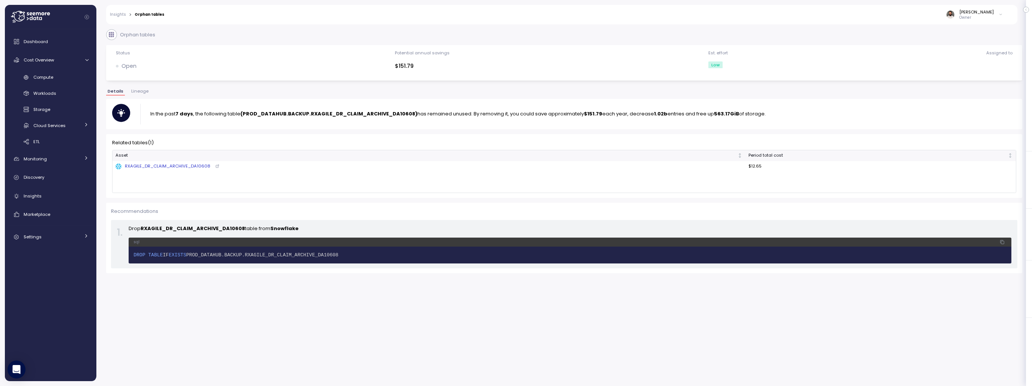
click at [215, 167] on icon at bounding box center [217, 166] width 4 height 4
click at [116, 15] on link "Insights" at bounding box center [118, 15] width 16 height 4
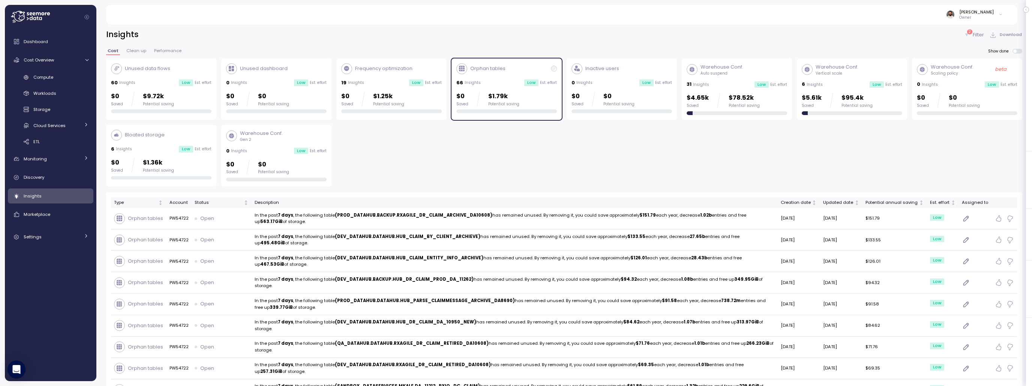
click at [165, 79] on div "60 Insights Low Est. effort" at bounding box center [161, 82] width 100 height 7
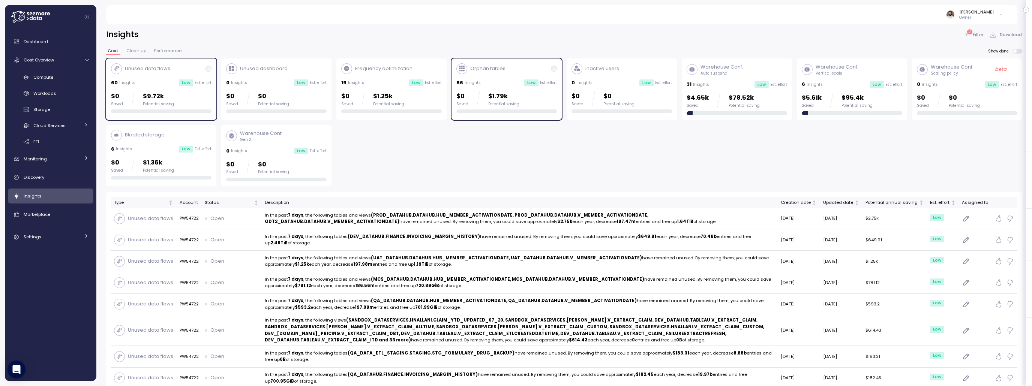
click at [467, 82] on p "Insights" at bounding box center [472, 82] width 16 height 5
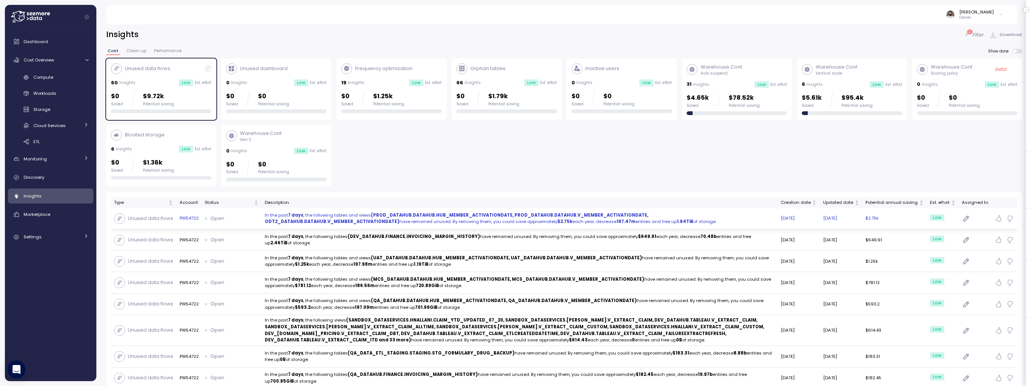
click at [524, 215] on strong "(PROD_DATAHUB.DATAHUB.HUB_MEMBER_ACTIVATIONDATE, PROD_DATAHUB.DATAHUB.V_MEMBER_…" at bounding box center [457, 218] width 384 height 13
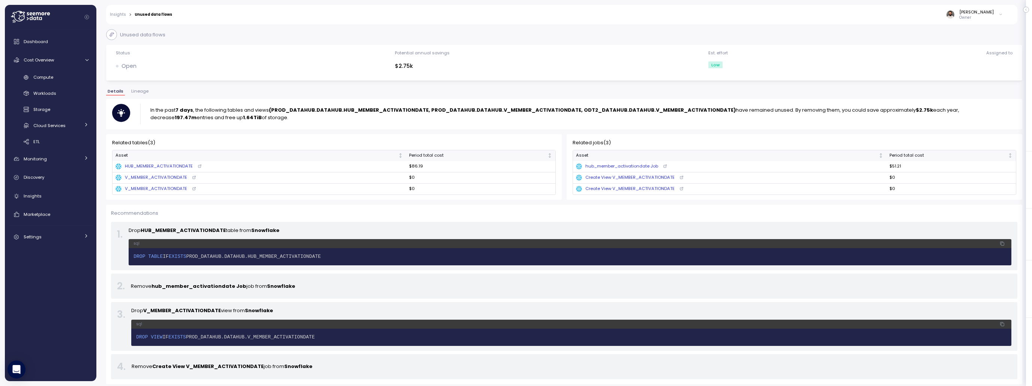
click at [142, 92] on span "Lineage" at bounding box center [139, 91] width 17 height 4
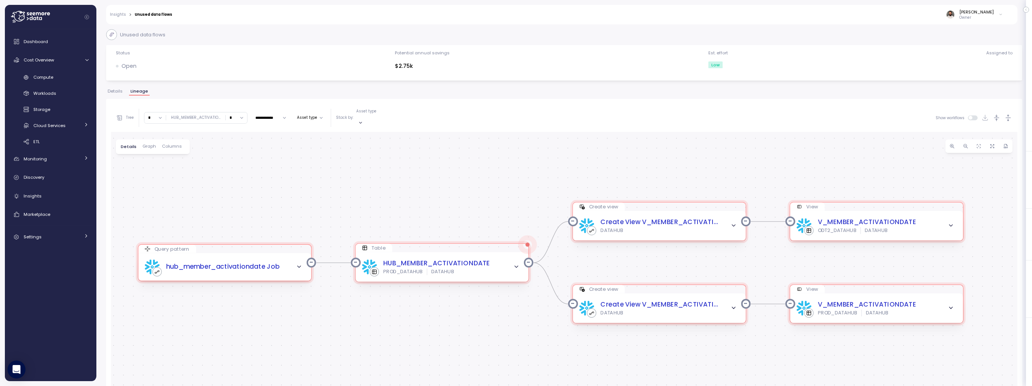
drag, startPoint x: 427, startPoint y: 234, endPoint x: 415, endPoint y: 204, distance: 31.6
click at [414, 204] on div "Query pattern hub_member_activationdate Job Table HUB_MEMBER_ACTIVATIONDATE PRO…" at bounding box center [564, 296] width 906 height 329
click at [1004, 114] on icon "button" at bounding box center [1008, 118] width 8 height 8
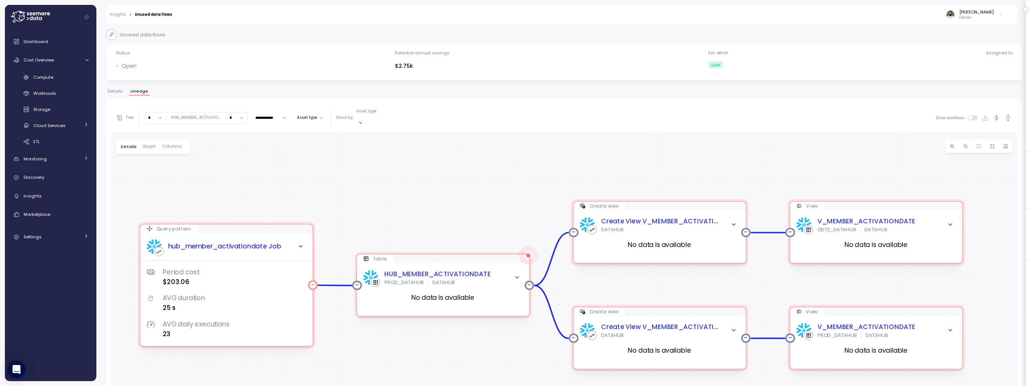
click at [197, 254] on div "Period cost $203.06 AVG duration 25 s AVG daily executions 23" at bounding box center [226, 296] width 159 height 85
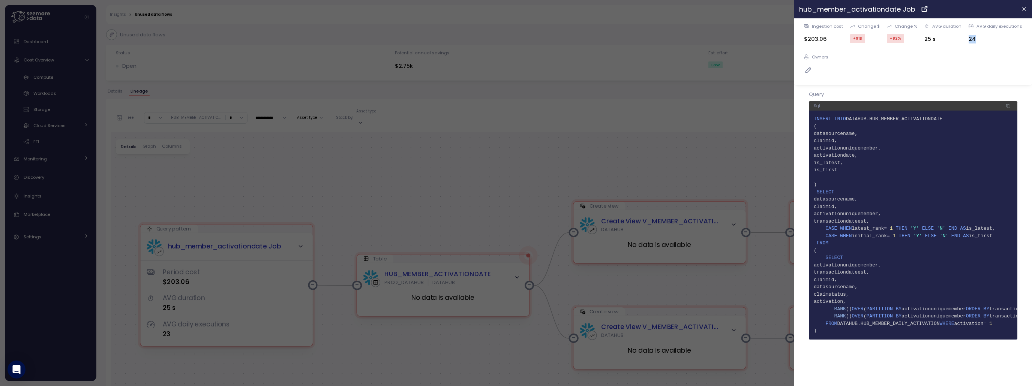
drag, startPoint x: 973, startPoint y: 40, endPoint x: 978, endPoint y: 40, distance: 4.9
click at [978, 40] on div "Ingestion cost $203.06 Change $ +91 $ Change % +82 % AVG duration 25 s AVG dail…" at bounding box center [913, 51] width 228 height 57
click at [1022, 10] on icon "button" at bounding box center [1024, 9] width 6 height 6
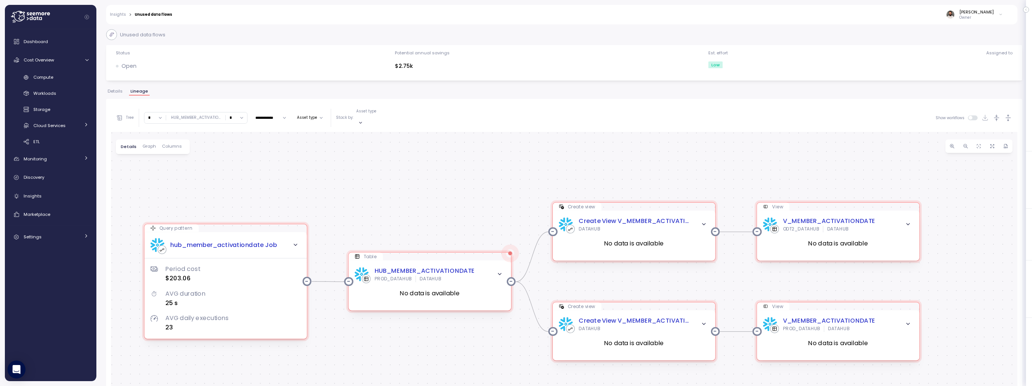
click at [149, 144] on span "Graph" at bounding box center [148, 146] width 13 height 4
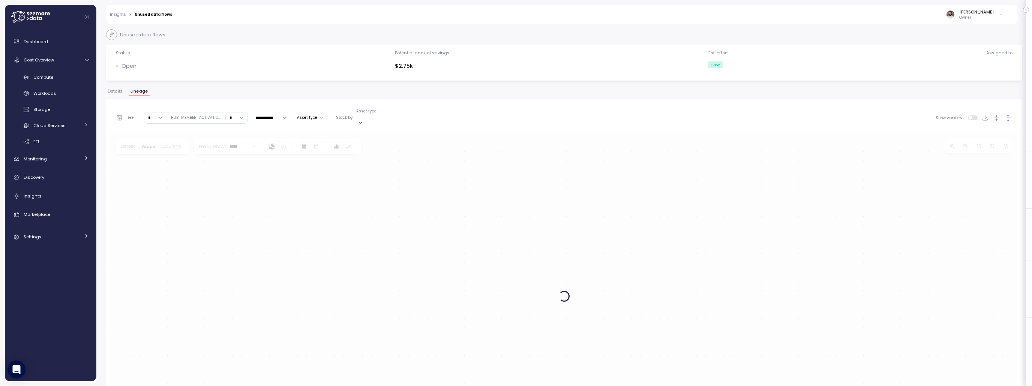
scroll to position [2, 0]
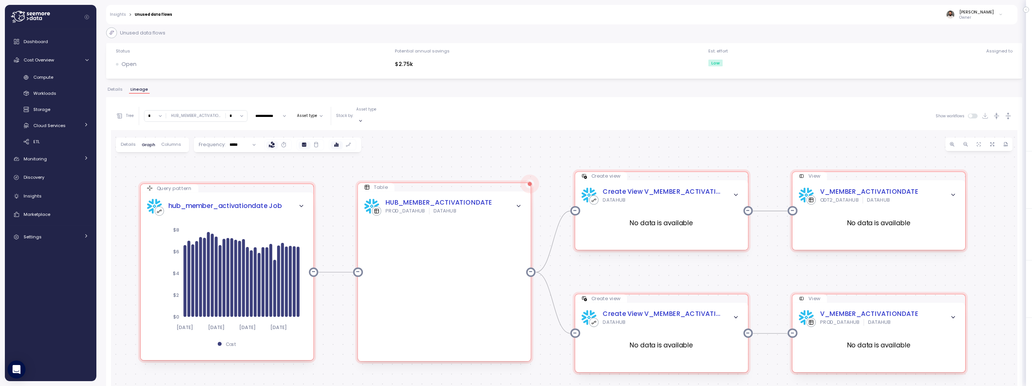
drag, startPoint x: 345, startPoint y: 234, endPoint x: 324, endPoint y: 225, distance: 23.0
click at [338, 220] on div "Query pattern hub_member_activationdate Job 2025-08-26 2025-09-03 2025-09-11 20…" at bounding box center [564, 294] width 906 height 329
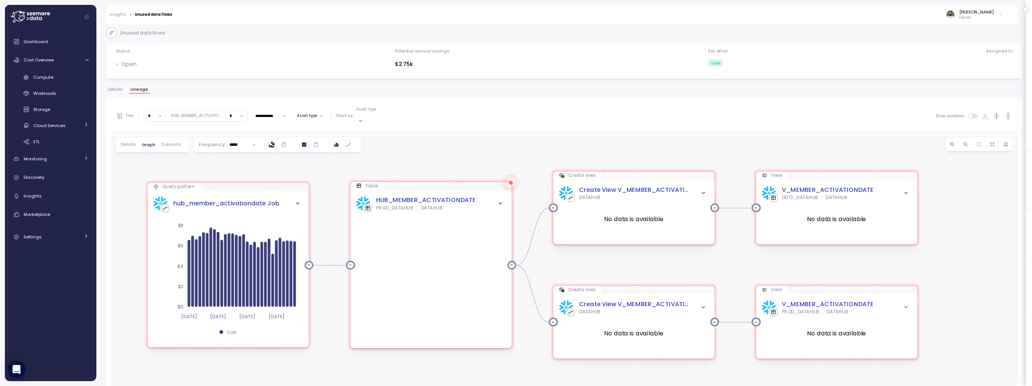
click at [133, 142] on span "Details" at bounding box center [128, 144] width 15 height 4
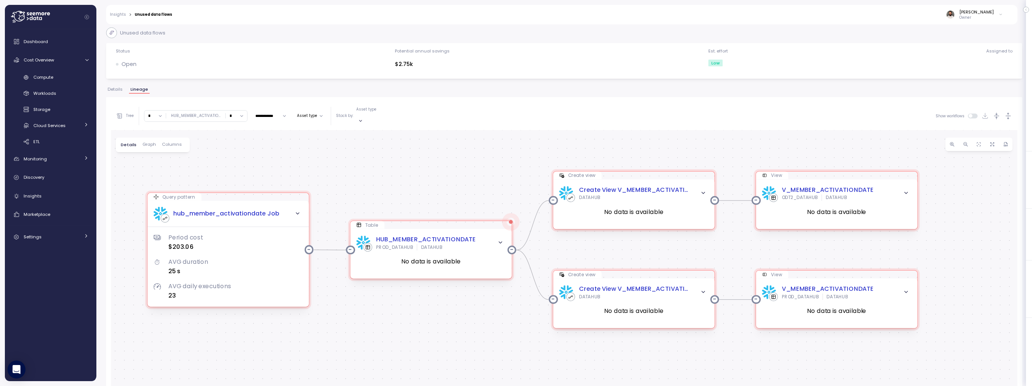
click at [154, 113] on input "*" at bounding box center [154, 116] width 21 height 11
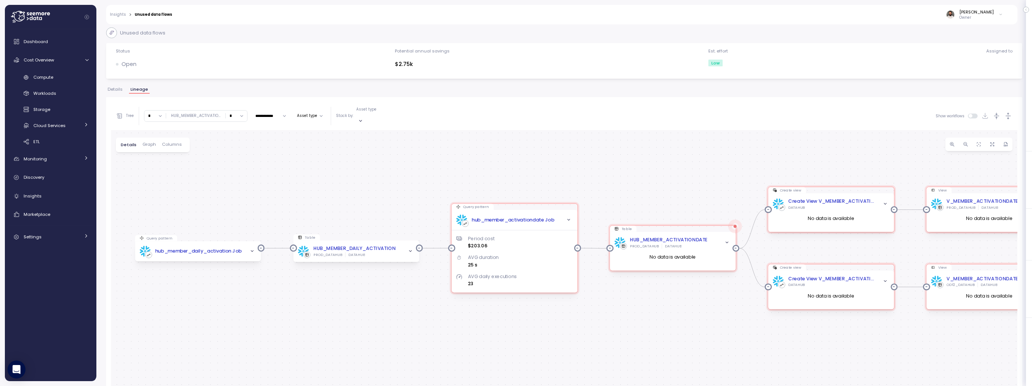
drag, startPoint x: 354, startPoint y: 251, endPoint x: 365, endPoint y: 206, distance: 46.4
click at [360, 197] on div "Query pattern hub_member_activationdate Job Period cost $203.06 AVG duration 25…" at bounding box center [564, 294] width 906 height 329
click at [411, 251] on icon "button" at bounding box center [410, 251] width 2 height 1
click at [411, 249] on icon "button" at bounding box center [410, 251] width 4 height 4
click at [412, 249] on icon "button" at bounding box center [410, 251] width 4 height 4
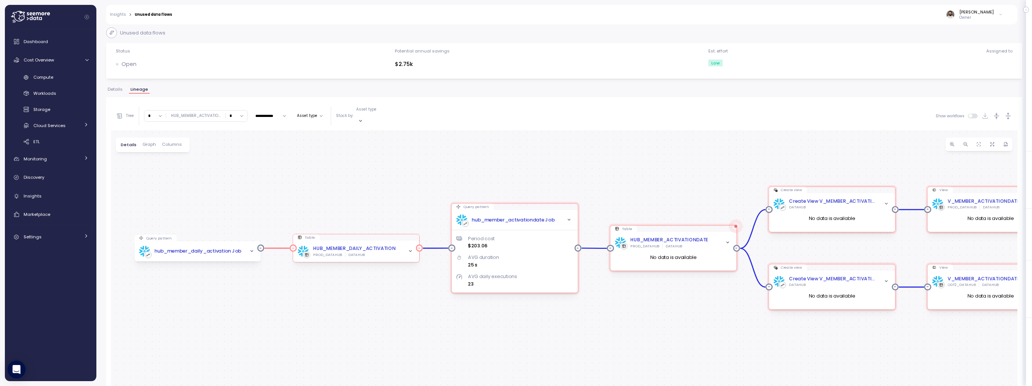
click at [409, 249] on icon "button" at bounding box center [410, 251] width 4 height 4
click at [252, 249] on icon "button" at bounding box center [252, 251] width 4 height 4
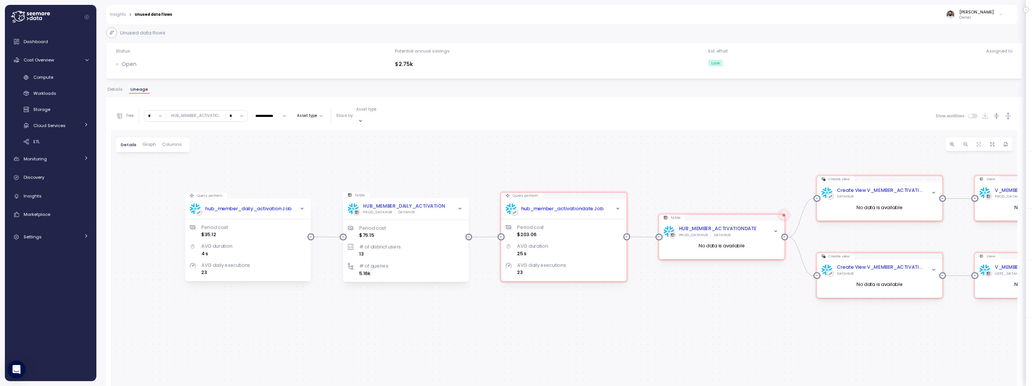
drag, startPoint x: 452, startPoint y: 160, endPoint x: 470, endPoint y: 156, distance: 18.8
click at [472, 155] on div "Query pattern hub_member_activationdate Job Period cost $203.06 AVG duration 25…" at bounding box center [564, 294] width 906 height 329
click at [442, 215] on div "Period cost $75.15 # of distinct users 13 # of queries 5.16k" at bounding box center [405, 246] width 116 height 63
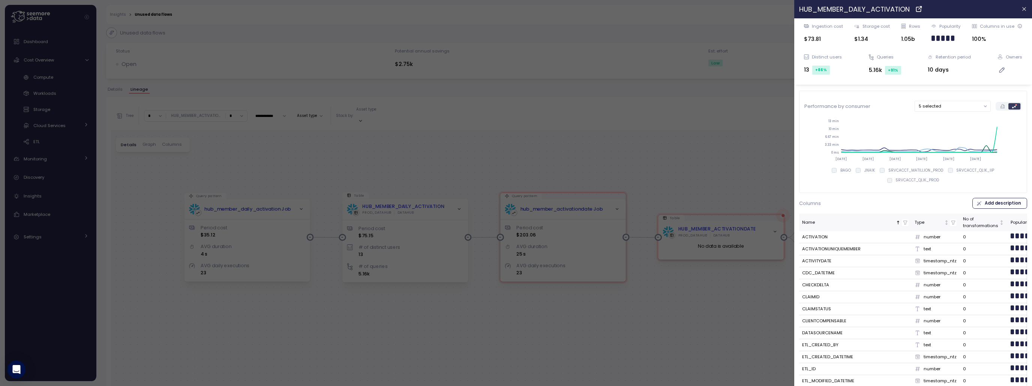
click at [931, 105] on button "5 selected" at bounding box center [952, 106] width 76 height 11
click at [950, 111] on button "5 selected" at bounding box center [952, 106] width 76 height 11
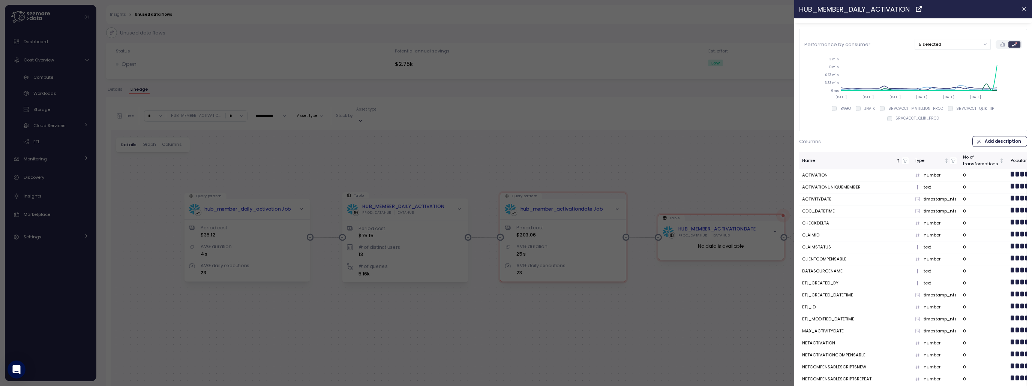
click at [745, 153] on div at bounding box center [516, 193] width 1032 height 386
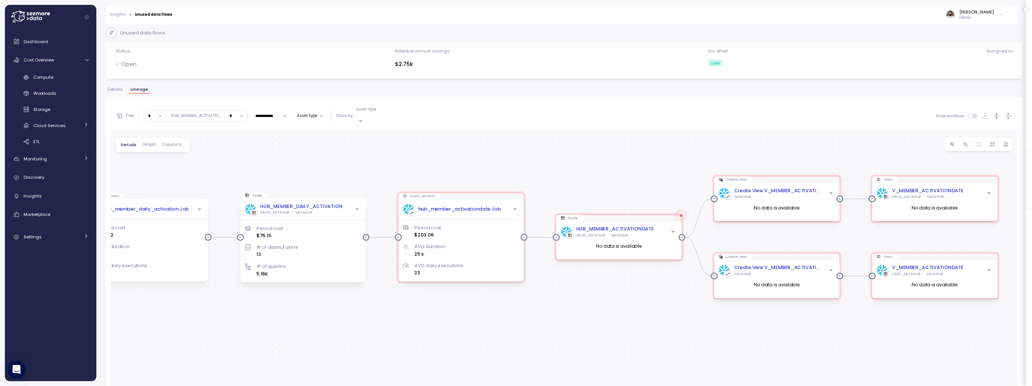
drag, startPoint x: 672, startPoint y: 184, endPoint x: 589, endPoint y: 186, distance: 82.9
click at [598, 184] on div "Query pattern hub_member_activationdate Job Period cost $203.06 AVG duration 25…" at bounding box center [564, 294] width 906 height 329
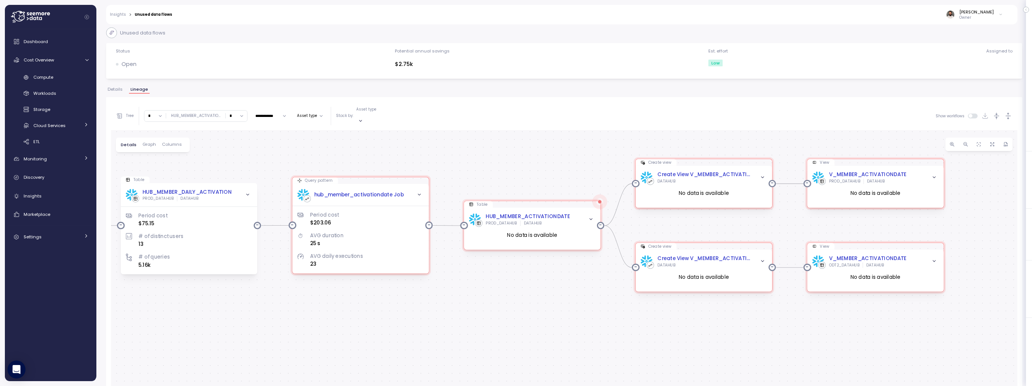
drag, startPoint x: 469, startPoint y: 160, endPoint x: 448, endPoint y: 156, distance: 21.0
click at [448, 156] on div "Query pattern hub_member_activationdate Job Period cost $203.06 AVG duration 25…" at bounding box center [564, 294] width 906 height 329
drag, startPoint x: 507, startPoint y: 228, endPoint x: 539, endPoint y: 227, distance: 31.9
click at [539, 227] on div "No data is available" at bounding box center [532, 235] width 126 height 19
drag, startPoint x: 535, startPoint y: 227, endPoint x: 541, endPoint y: 227, distance: 6.4
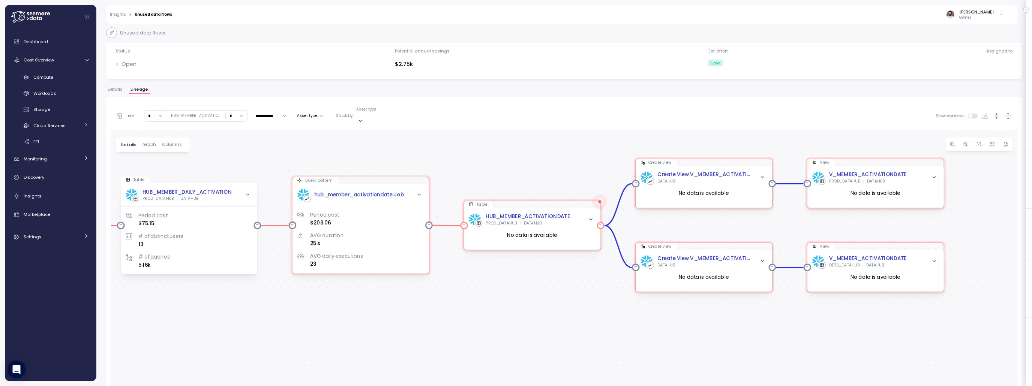
click at [541, 227] on div "No data is available" at bounding box center [532, 235] width 126 height 19
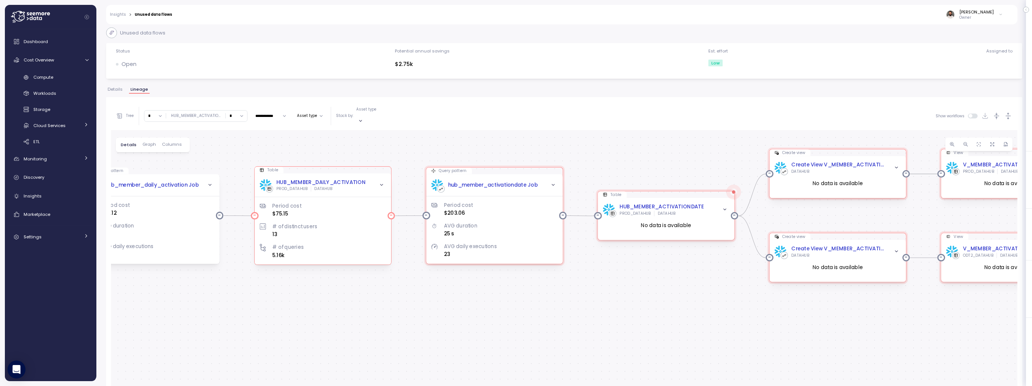
drag, startPoint x: 398, startPoint y: 154, endPoint x: 379, endPoint y: 167, distance: 23.2
click at [487, 151] on div "Query pattern hub_member_activationdate Job Period cost $203.06 AVG duration 25…" at bounding box center [564, 294] width 906 height 329
click at [147, 142] on span "Graph" at bounding box center [148, 144] width 13 height 4
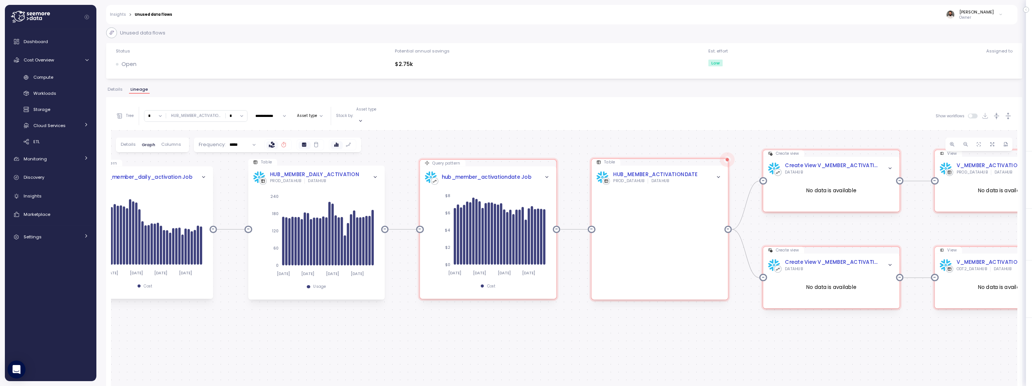
click at [283, 141] on label at bounding box center [284, 145] width 12 height 8
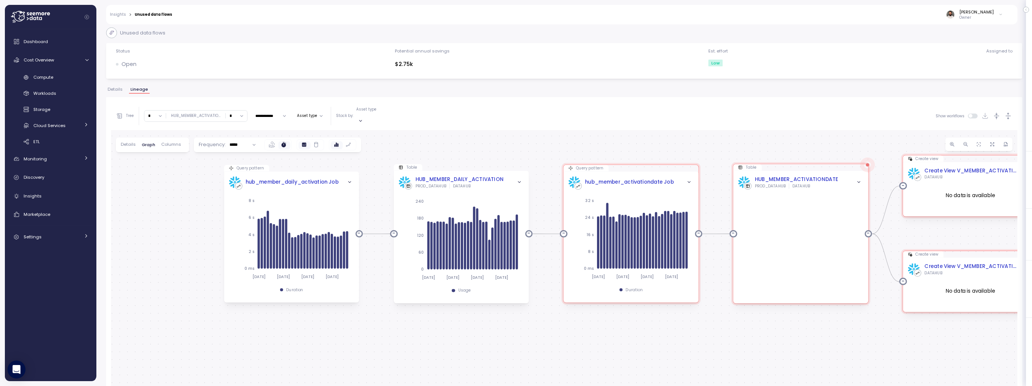
drag, startPoint x: 421, startPoint y: 147, endPoint x: 529, endPoint y: 150, distance: 108.4
click at [562, 152] on div "Query pattern hub_member_activationdate Job 2025-08-26 2025-09-03 2025-09-11 20…" at bounding box center [564, 294] width 906 height 329
click at [271, 141] on label at bounding box center [272, 145] width 12 height 8
click at [280, 141] on label at bounding box center [284, 145] width 12 height 8
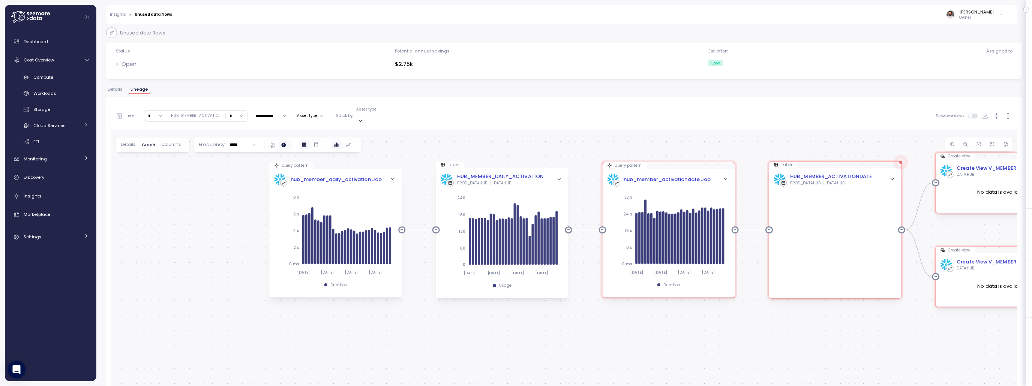
drag, startPoint x: 192, startPoint y: 231, endPoint x: 234, endPoint y: 227, distance: 42.9
click at [234, 227] on div "Query pattern hub_member_activationdate Job 2025-08-26 2025-09-03 2025-09-11 20…" at bounding box center [564, 294] width 906 height 329
click at [158, 116] on input "*" at bounding box center [154, 116] width 21 height 11
click at [154, 186] on div "5" at bounding box center [154, 186] width 11 height 6
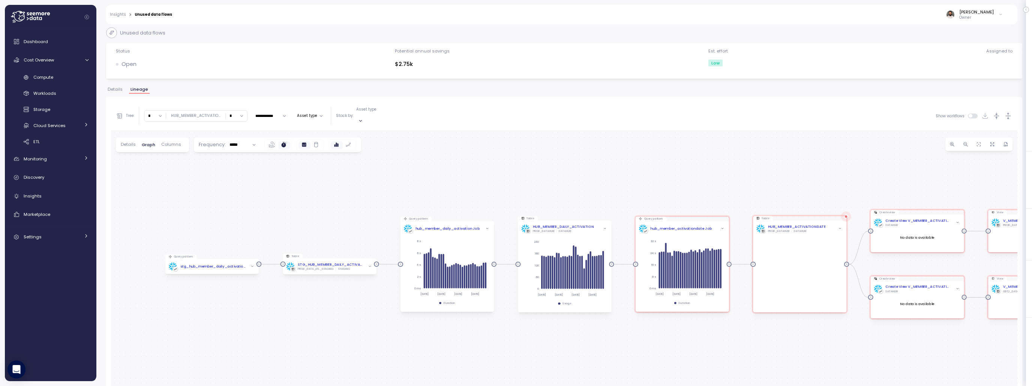
drag, startPoint x: 295, startPoint y: 241, endPoint x: 323, endPoint y: 204, distance: 46.8
click at [322, 204] on div "Query pattern hub_member_activationdate Job 2025-08-26 2025-09-03 2025-09-11 20…" at bounding box center [564, 294] width 906 height 329
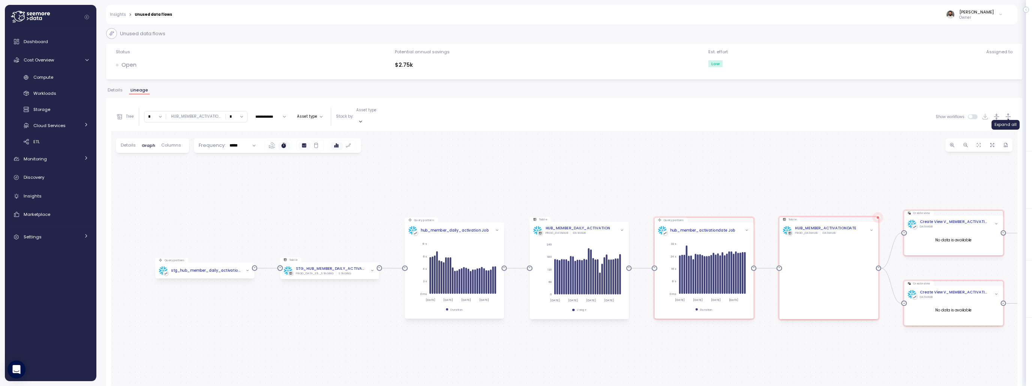
click at [1009, 113] on icon "button" at bounding box center [1008, 117] width 8 height 8
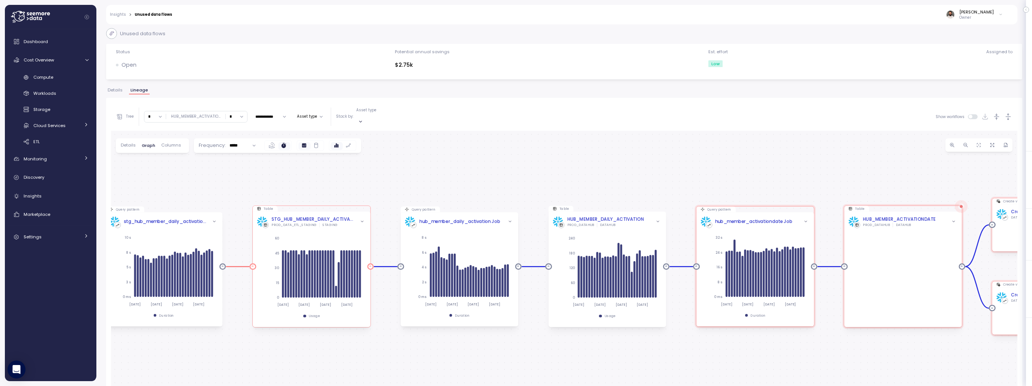
click at [354, 227] on div "2025-08-26 2025-09-03 2025-09-11 2025-09-19 0 15 30 45 60 Filter by timeframe -…" at bounding box center [311, 275] width 109 height 96
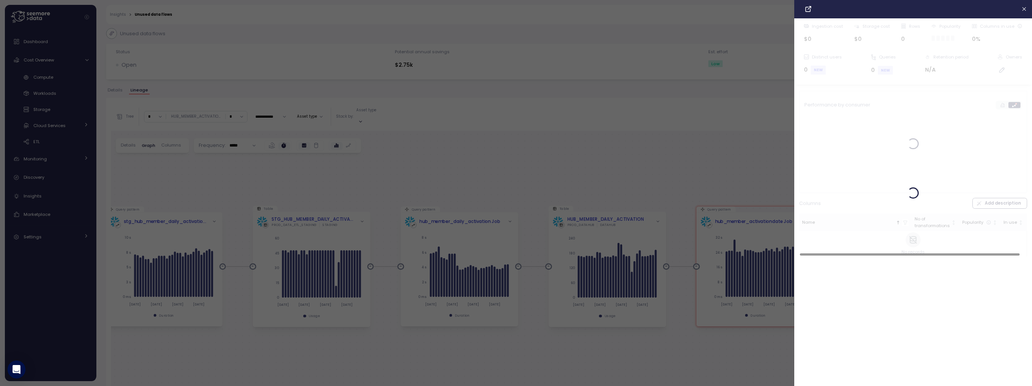
click at [425, 191] on div at bounding box center [516, 193] width 1032 height 386
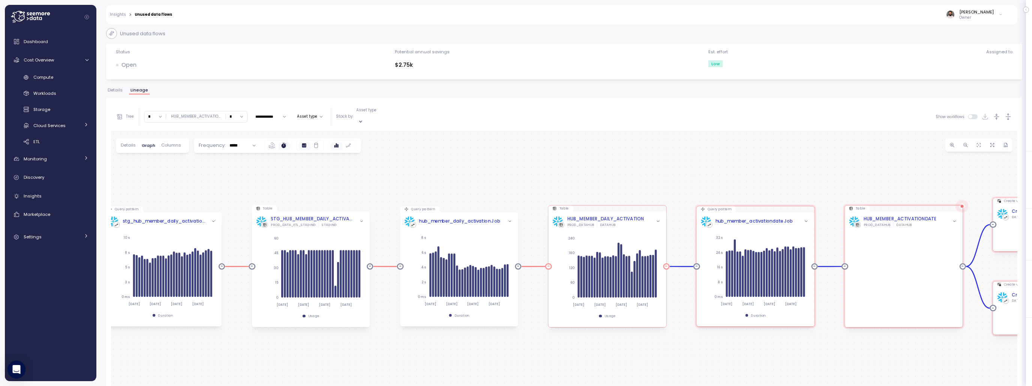
click at [627, 227] on div "2025-08-26 2025-09-03 2025-09-11 2025-09-19 0 60 120 180 240 Filter by timefram…" at bounding box center [607, 275] width 109 height 96
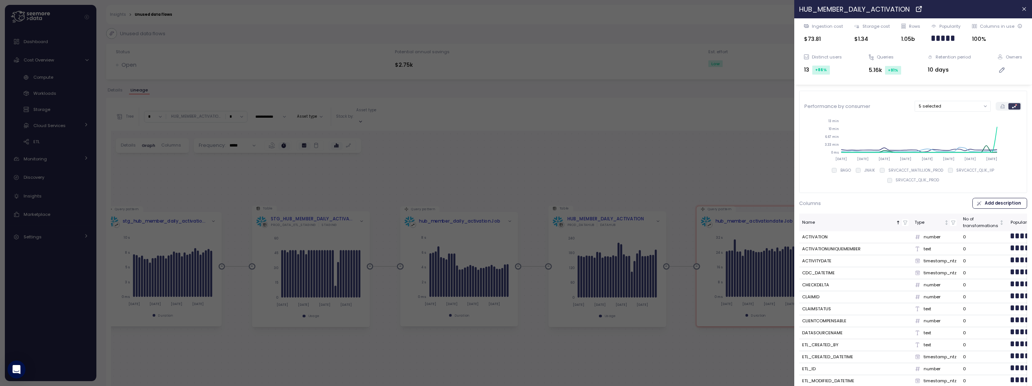
click at [664, 195] on div at bounding box center [516, 193] width 1032 height 386
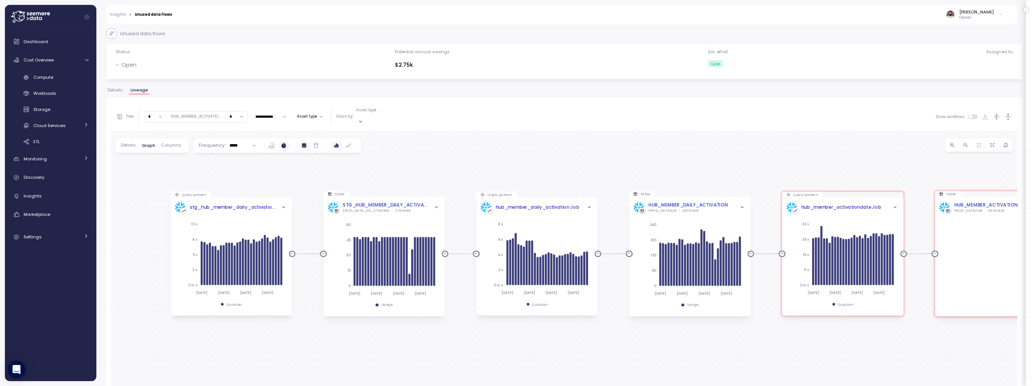
drag, startPoint x: 649, startPoint y: 172, endPoint x: 688, endPoint y: 167, distance: 40.1
click at [688, 167] on div "Query pattern hub_member_activationdate Job 2025-08-26 2025-09-03 2025-09-11 20…" at bounding box center [564, 295] width 906 height 329
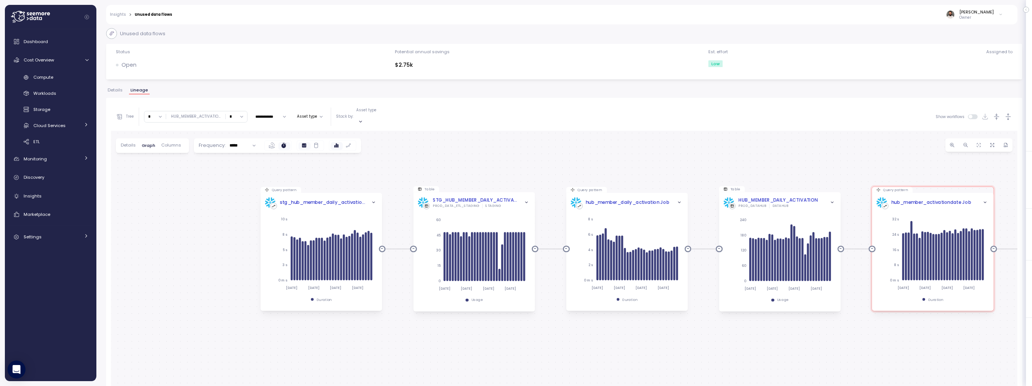
drag, startPoint x: 672, startPoint y: 163, endPoint x: 760, endPoint y: 159, distance: 88.2
click at [762, 159] on div "Query pattern hub_member_activationdate Job 2025-08-26 2025-09-03 2025-09-11 20…" at bounding box center [564, 295] width 906 height 329
drag, startPoint x: 158, startPoint y: 110, endPoint x: 158, endPoint y: 121, distance: 10.5
click at [158, 111] on input "*" at bounding box center [154, 116] width 21 height 11
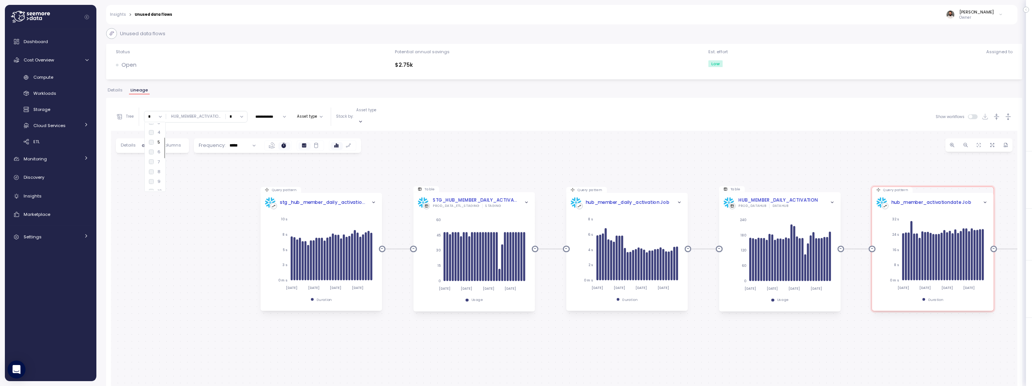
click at [154, 169] on div "8" at bounding box center [155, 172] width 12 height 6
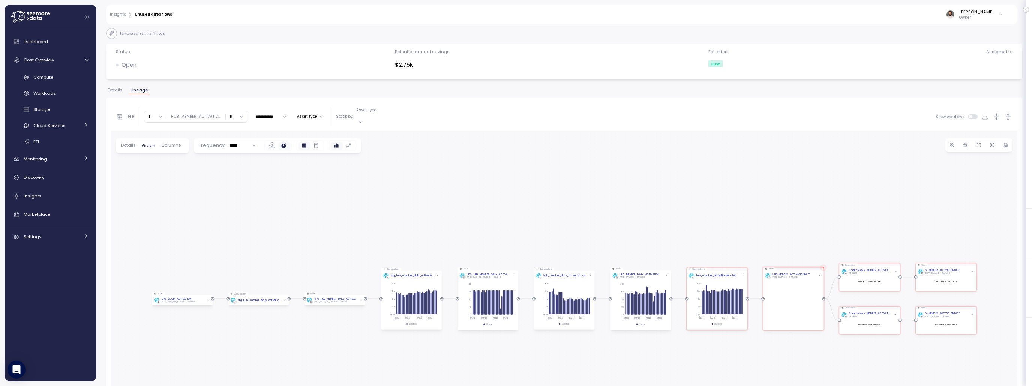
click at [153, 114] on input "*" at bounding box center [154, 116] width 21 height 11
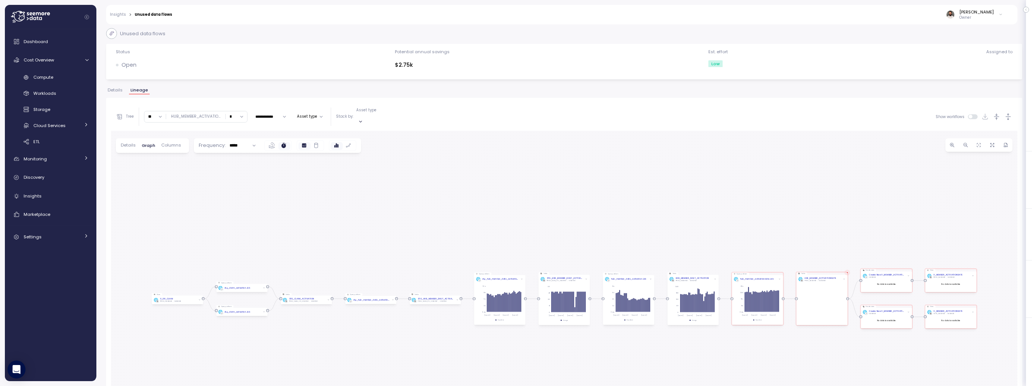
click at [133, 143] on span "Details" at bounding box center [128, 145] width 15 height 4
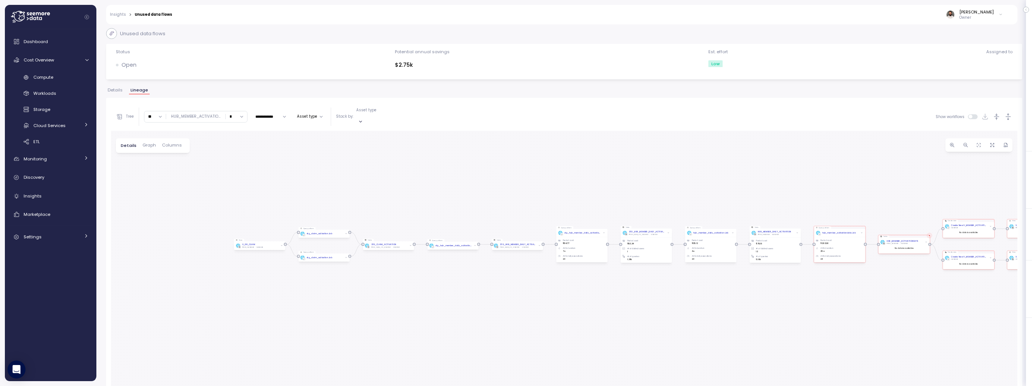
drag, startPoint x: 373, startPoint y: 208, endPoint x: 454, endPoint y: 163, distance: 92.5
click at [455, 160] on div "Query pattern hub_member_activationdate Job Period cost $203.06 AVG duration 25…" at bounding box center [564, 295] width 906 height 329
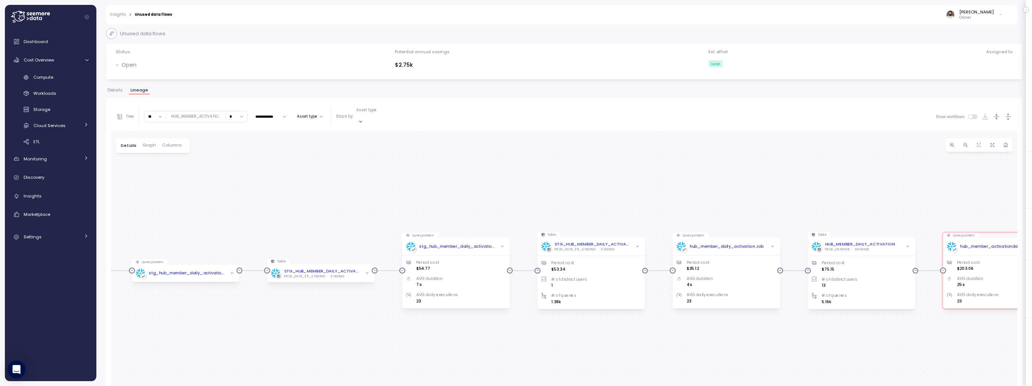
drag, startPoint x: 394, startPoint y: 167, endPoint x: 313, endPoint y: 160, distance: 81.3
click at [294, 149] on div "Query pattern hub_member_activationdate Job Period cost $203.06 AVG duration 25…" at bounding box center [564, 295] width 906 height 329
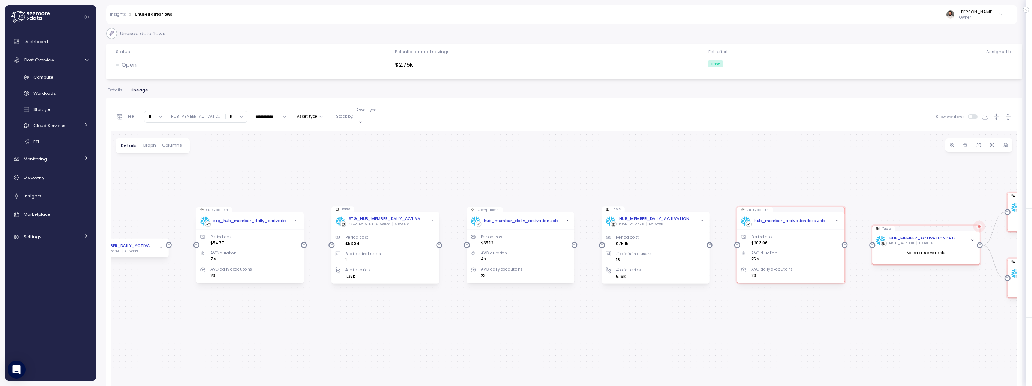
drag, startPoint x: 472, startPoint y: 169, endPoint x: 348, endPoint y: 158, distance: 123.8
click at [348, 158] on div "Query pattern hub_member_activationdate Job Period cost $203.06 AVG duration 25…" at bounding box center [564, 295] width 906 height 329
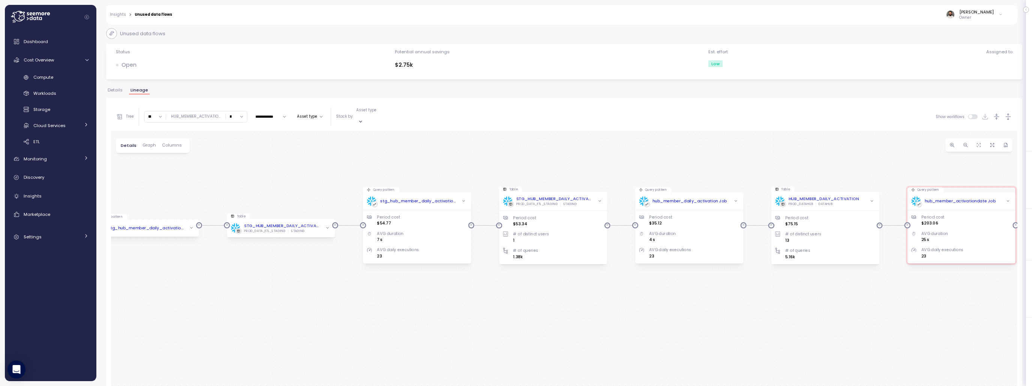
drag, startPoint x: 223, startPoint y: 177, endPoint x: 350, endPoint y: 166, distance: 127.2
click at [389, 157] on div "Query pattern hub_member_activationdate Job Period cost $203.06 AVG duration 25…" at bounding box center [564, 295] width 906 height 329
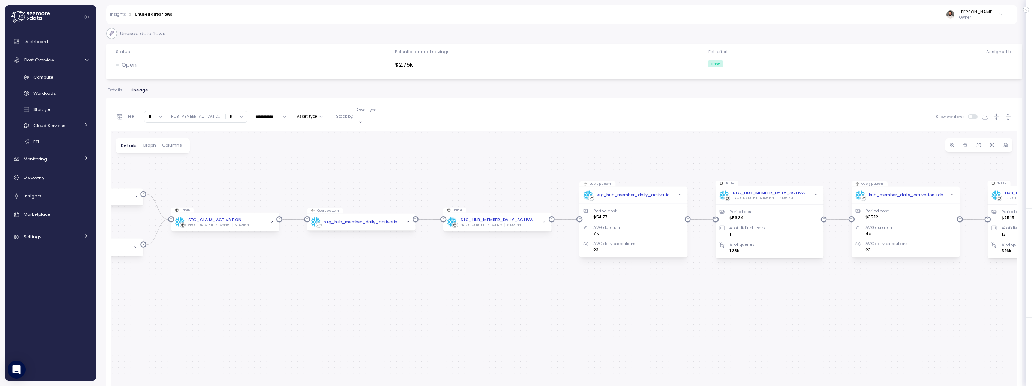
drag, startPoint x: 242, startPoint y: 175, endPoint x: 436, endPoint y: 169, distance: 193.9
click at [448, 169] on div "Query pattern hub_member_activationdate Job Period cost $203.06 AVG duration 25…" at bounding box center [564, 295] width 906 height 329
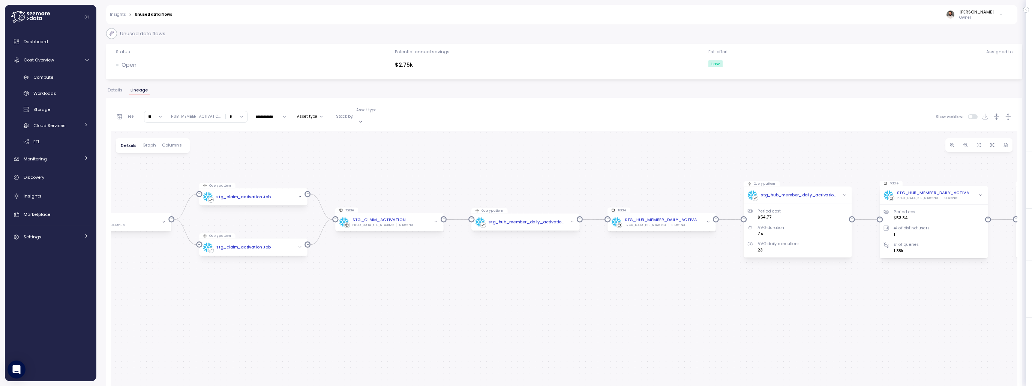
drag, startPoint x: 339, startPoint y: 170, endPoint x: 476, endPoint y: 171, distance: 136.8
click at [476, 171] on div "Query pattern hub_member_activationdate Job Period cost $203.06 AVG duration 25…" at bounding box center [564, 295] width 906 height 329
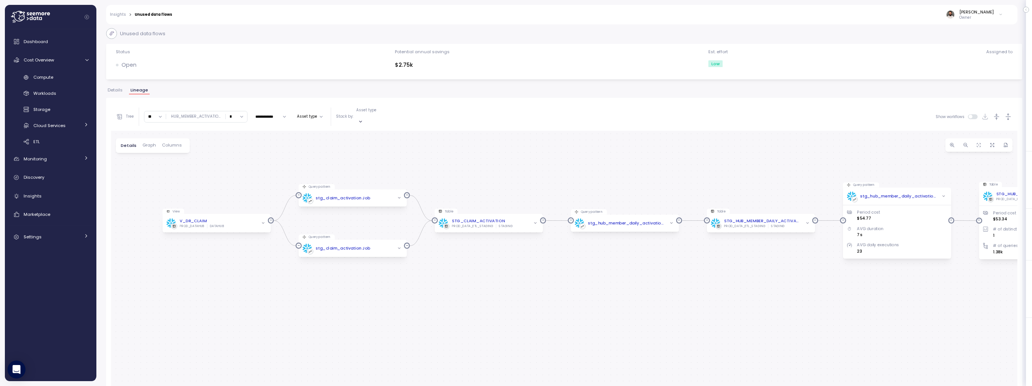
drag, startPoint x: 310, startPoint y: 169, endPoint x: 414, endPoint y: 178, distance: 104.3
click at [411, 170] on div "Query pattern hub_member_activationdate Job Period cost $203.06 AVG duration 25…" at bounding box center [564, 295] width 906 height 329
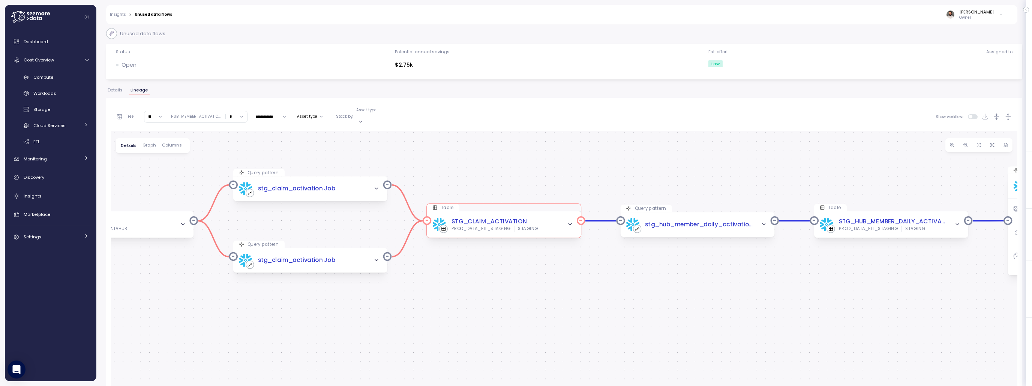
click at [571, 222] on icon "button" at bounding box center [570, 225] width 6 height 6
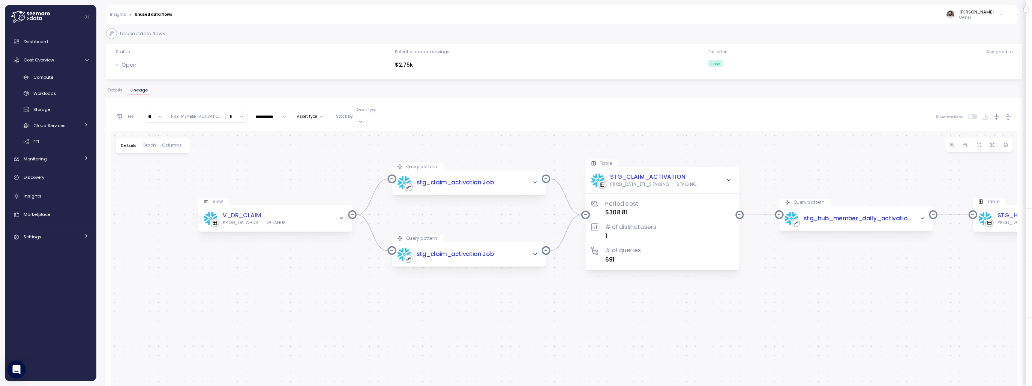
drag, startPoint x: 404, startPoint y: 145, endPoint x: 437, endPoint y: 146, distance: 33.4
click at [442, 146] on div "Query pattern hub_member_activationdate Job Period cost $203.06 AVG duration 25…" at bounding box center [564, 295] width 906 height 329
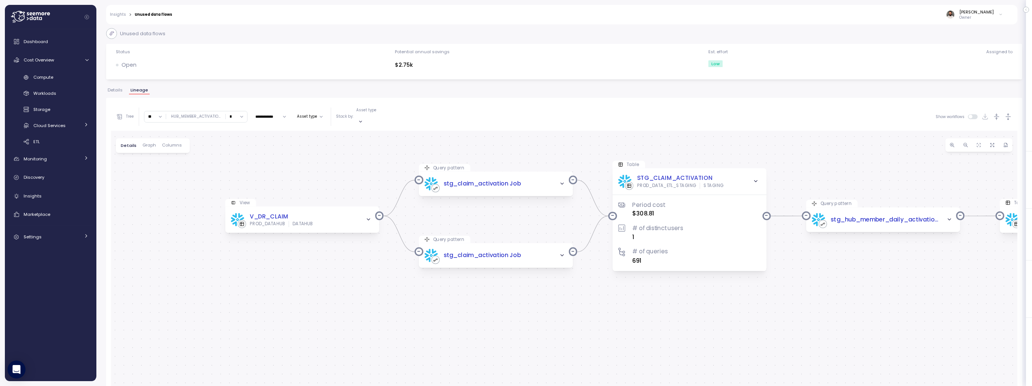
drag, startPoint x: 159, startPoint y: 114, endPoint x: 158, endPoint y: 132, distance: 18.4
click at [159, 114] on input "**" at bounding box center [154, 116] width 21 height 11
click at [155, 180] on div "12" at bounding box center [155, 179] width 13 height 6
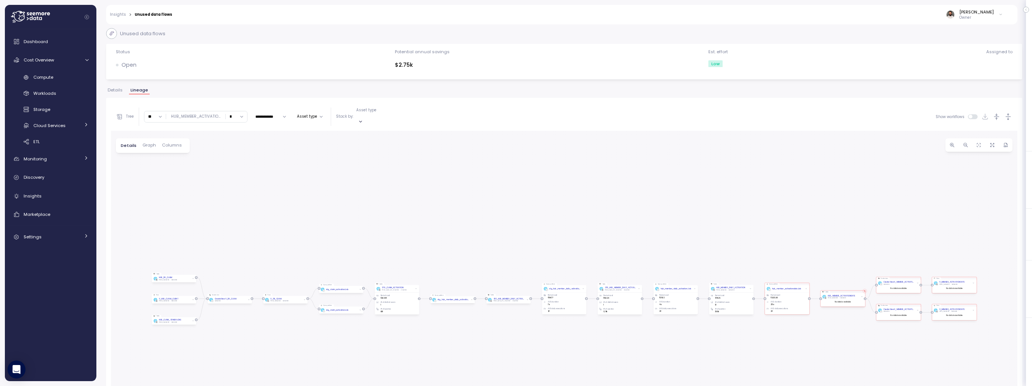
drag, startPoint x: 150, startPoint y: 115, endPoint x: 151, endPoint y: 124, distance: 9.4
click at [150, 115] on input "**" at bounding box center [154, 116] width 21 height 11
drag, startPoint x: 439, startPoint y: 229, endPoint x: 451, endPoint y: 210, distance: 22.4
click at [506, 203] on div "Query pattern hub_member_activationdate Job Period cost $203.06 AVG duration 25…" at bounding box center [564, 295] width 906 height 329
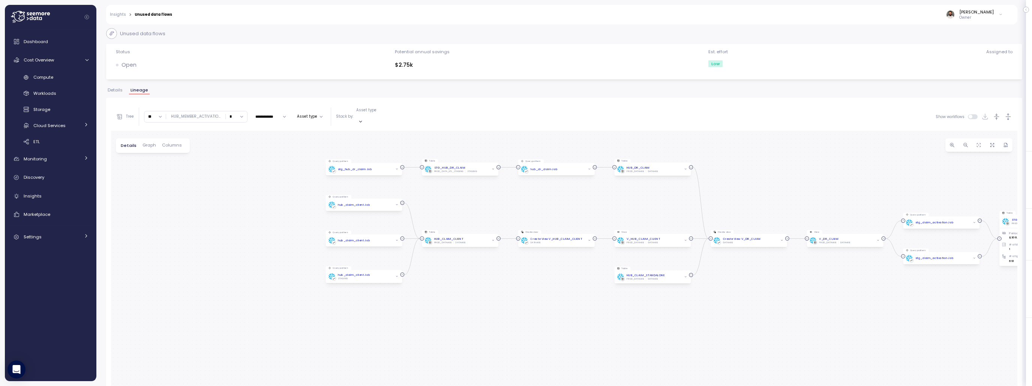
drag, startPoint x: 333, startPoint y: 233, endPoint x: 518, endPoint y: 199, distance: 187.9
click at [518, 199] on div "Query pattern hub_member_activationdate Job Period cost $203.06 AVG duration 25…" at bounding box center [564, 295] width 906 height 329
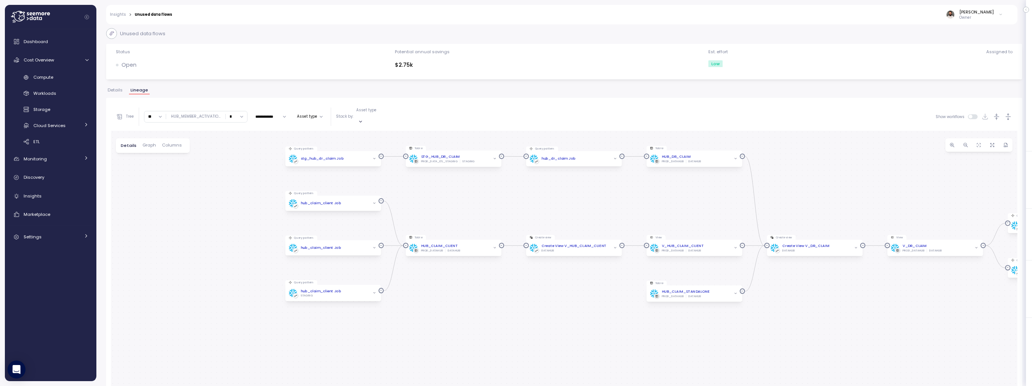
drag, startPoint x: 159, startPoint y: 114, endPoint x: 174, endPoint y: 148, distance: 37.6
click at [159, 114] on input "**" at bounding box center [154, 116] width 21 height 11
click at [157, 174] on div "19" at bounding box center [155, 175] width 13 height 6
drag, startPoint x: 280, startPoint y: 254, endPoint x: 221, endPoint y: 187, distance: 89.3
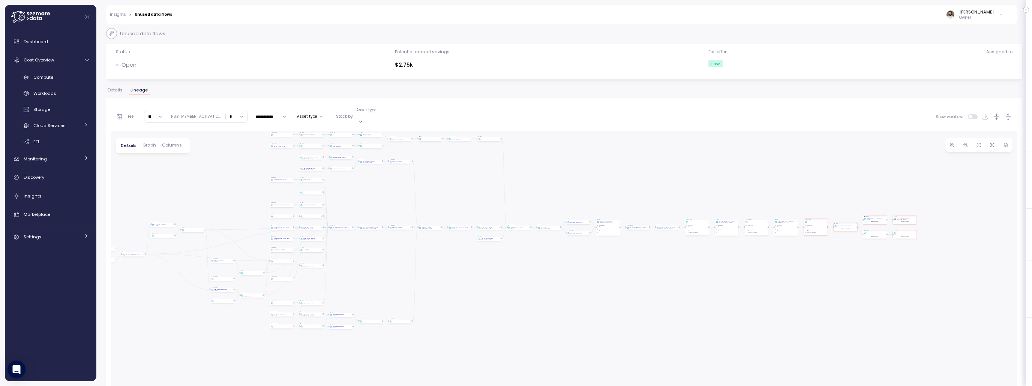
click at [221, 187] on div "Query pattern hub_member_activationdate Job Period cost $203.06 AVG duration 25…" at bounding box center [564, 295] width 906 height 329
drag, startPoint x: 155, startPoint y: 117, endPoint x: 158, endPoint y: 121, distance: 5.7
click at [156, 117] on input "**" at bounding box center [154, 116] width 21 height 11
type input "*"
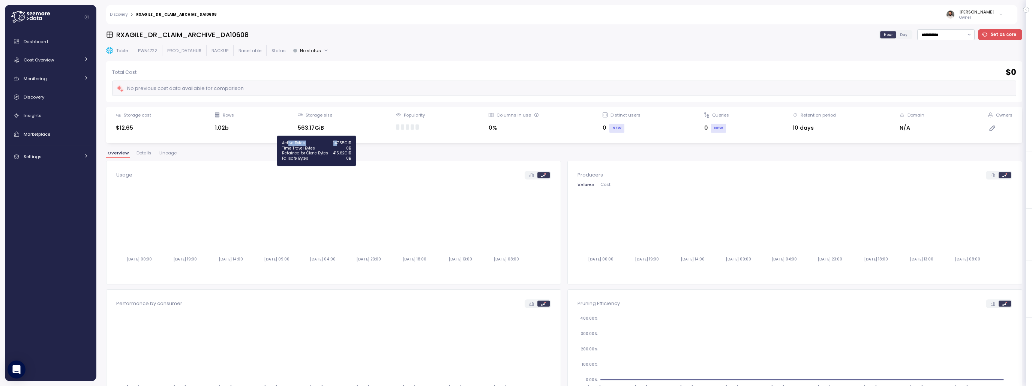
drag, startPoint x: 299, startPoint y: 143, endPoint x: 331, endPoint y: 142, distance: 31.9
click at [334, 141] on div "Active Bytes 147.55GiB" at bounding box center [316, 143] width 69 height 5
drag, startPoint x: 283, startPoint y: 153, endPoint x: 316, endPoint y: 153, distance: 33.4
click at [314, 153] on div "Retained for Clone Bytes" at bounding box center [305, 153] width 46 height 5
drag, startPoint x: 234, startPoint y: 134, endPoint x: 217, endPoint y: 136, distance: 16.3
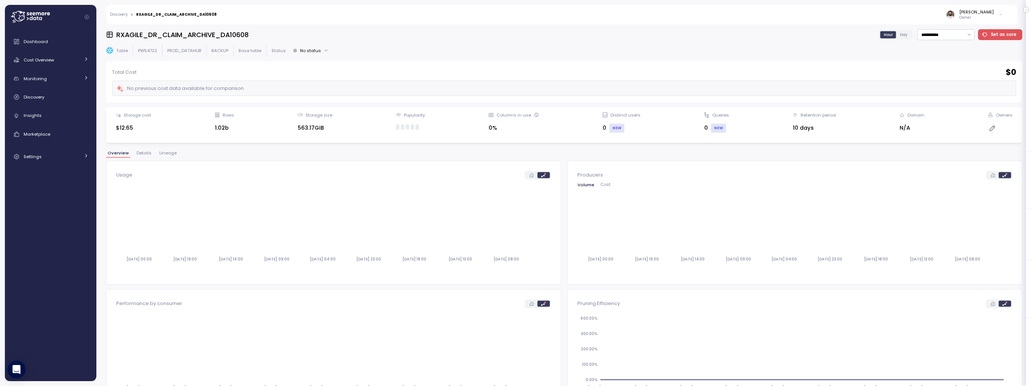
click at [234, 134] on div "Rows 1.02b" at bounding box center [224, 125] width 19 height 26
click at [942, 40] on div "**********" at bounding box center [564, 205] width 916 height 352
click at [943, 36] on input "**********" at bounding box center [945, 34] width 57 height 11
click at [948, 88] on div "Last 30 days" at bounding box center [944, 89] width 28 height 6
type input "**********"
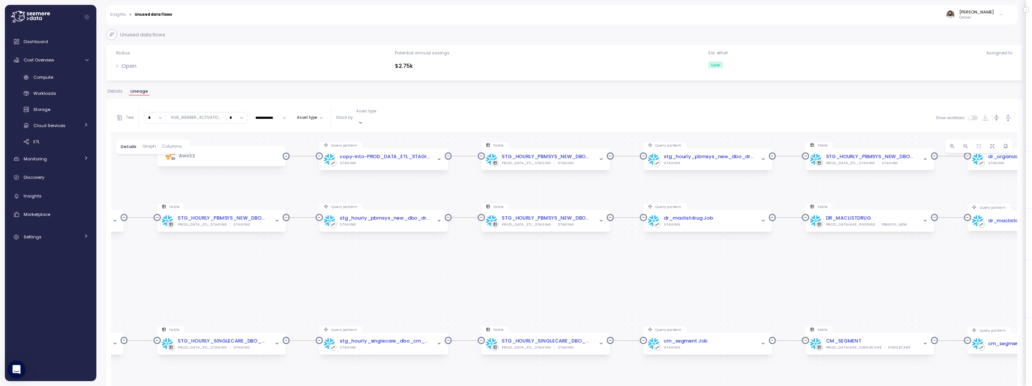
click at [375, 241] on div "Query pattern hub_member_activationdate Job Period cost $203.06 AVG duration 25…" at bounding box center [564, 296] width 906 height 329
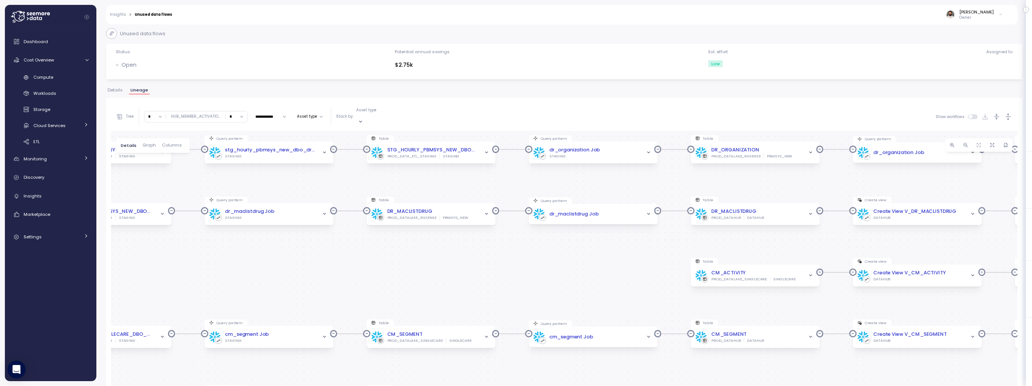
drag, startPoint x: 573, startPoint y: 256, endPoint x: 396, endPoint y: 251, distance: 177.4
click at [395, 251] on div "Query pattern hub_member_activationdate Job Period cost $203.06 AVG duration 25…" at bounding box center [564, 295] width 906 height 329
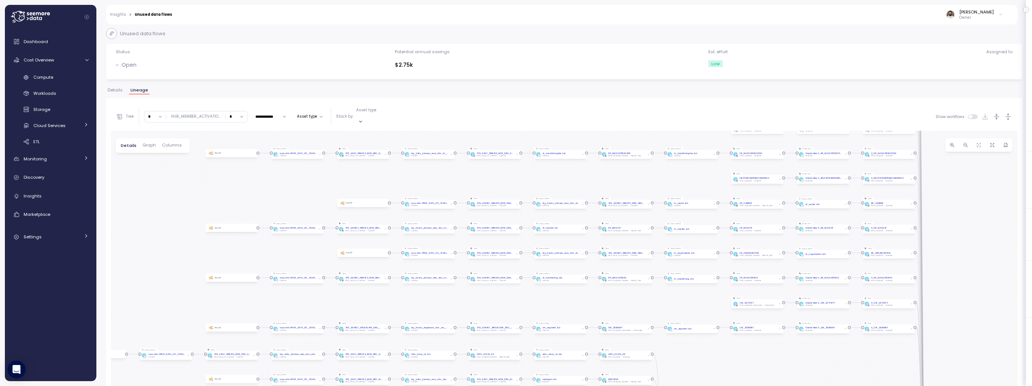
drag, startPoint x: 430, startPoint y: 269, endPoint x: 632, endPoint y: 298, distance: 203.4
click at [634, 299] on div "Query pattern hub_member_activationdate Job Period cost $203.06 AVG duration 25…" at bounding box center [564, 295] width 906 height 329
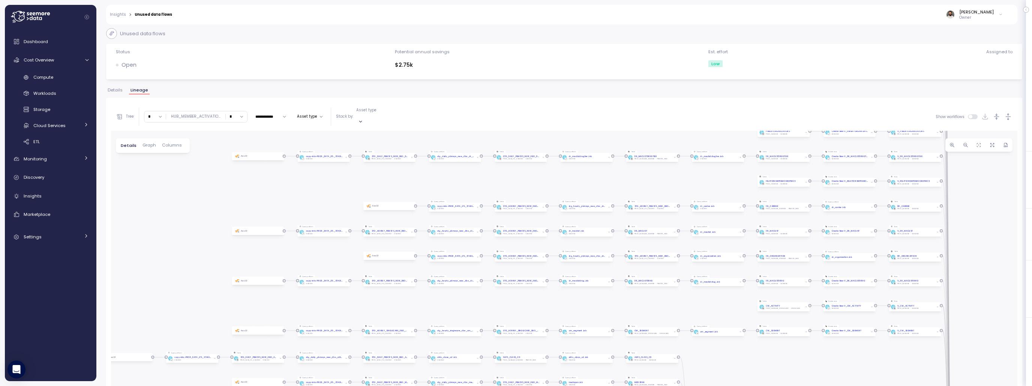
click at [342, 277] on div "Query pattern hub_member_activationdate Job Period cost $203.06 AVG duration 25…" at bounding box center [564, 295] width 906 height 329
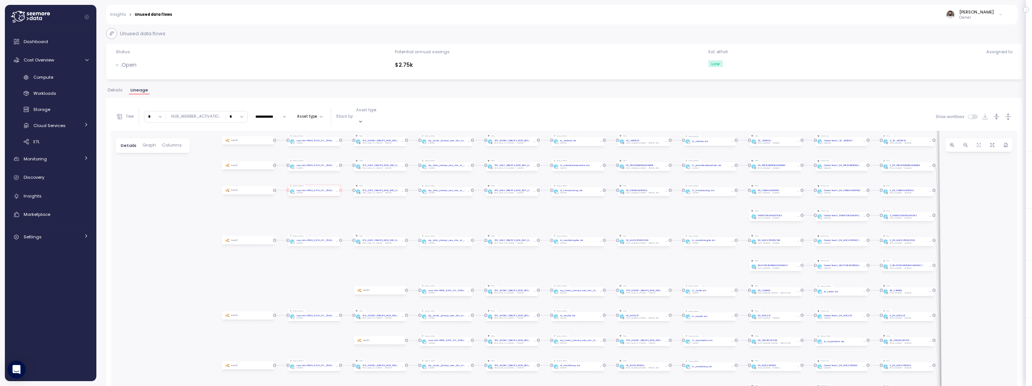
drag, startPoint x: 381, startPoint y: 208, endPoint x: 298, endPoint y: 232, distance: 85.7
click at [362, 258] on div "Query pattern hub_member_activationdate Job Period cost $203.06 AVG duration 25…" at bounding box center [564, 295] width 906 height 329
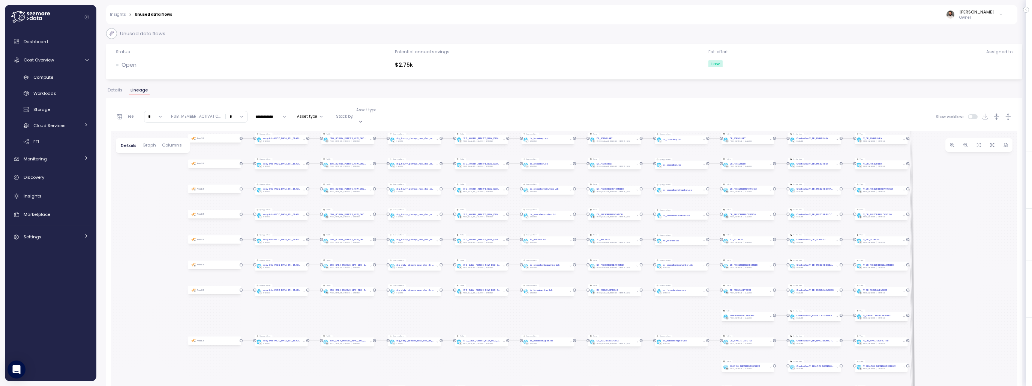
drag, startPoint x: 181, startPoint y: 187, endPoint x: 174, endPoint y: 232, distance: 44.9
click at [173, 232] on div "Query pattern hub_member_activationdate Job Period cost $203.06 AVG duration 25…" at bounding box center [564, 295] width 906 height 329
drag, startPoint x: 167, startPoint y: 216, endPoint x: 166, endPoint y: 222, distance: 5.7
click at [166, 222] on div "Query pattern hub_member_activationdate Job Period cost $203.06 AVG duration 25…" at bounding box center [564, 295] width 906 height 329
click at [930, 225] on div "Query pattern hub_member_activationdate Job Period cost $203.06 AVG duration 25…" at bounding box center [564, 295] width 906 height 329
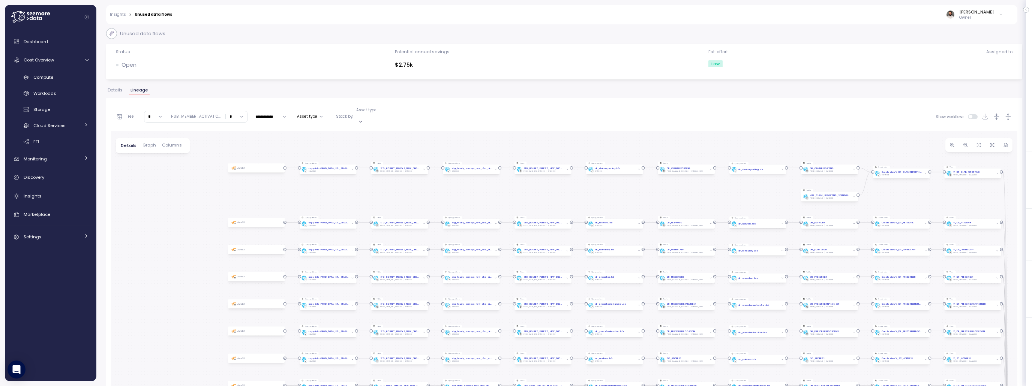
drag, startPoint x: 767, startPoint y: 171, endPoint x: 539, endPoint y: 179, distance: 228.1
click at [537, 180] on div "Query pattern hub_member_activationdate Job Period cost $203.06 AVG duration 25…" at bounding box center [564, 295] width 906 height 329
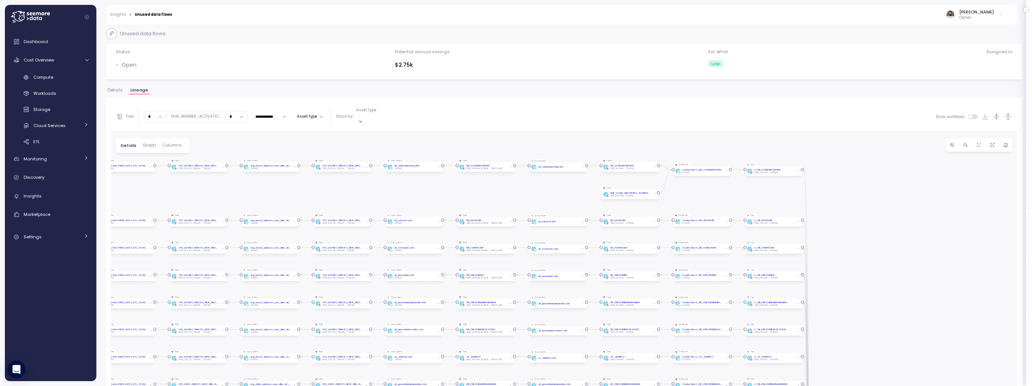
drag, startPoint x: 852, startPoint y: 181, endPoint x: 596, endPoint y: 195, distance: 256.0
click at [691, 174] on div "Query pattern hub_member_activationdate Job Period cost $203.06 AVG duration 25…" at bounding box center [564, 295] width 906 height 329
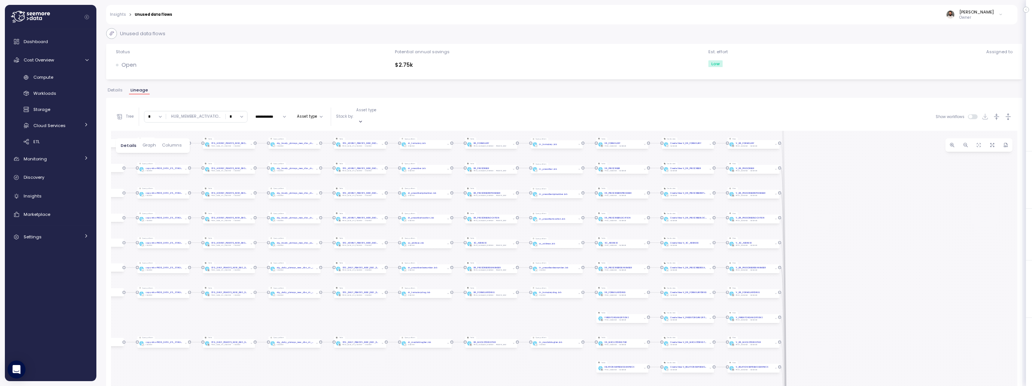
drag, startPoint x: 883, startPoint y: 319, endPoint x: 821, endPoint y: 249, distance: 93.5
click at [817, 215] on div "Query pattern hub_member_activationdate Job Period cost $203.06 AVG duration 25…" at bounding box center [564, 295] width 906 height 329
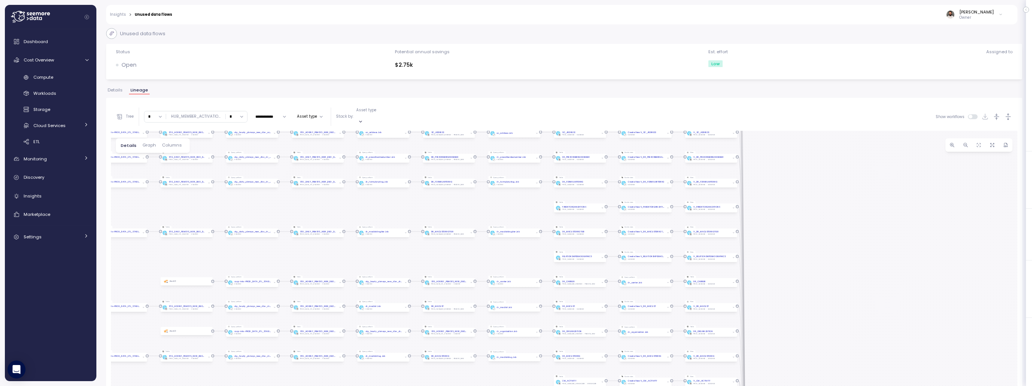
drag, startPoint x: 816, startPoint y: 236, endPoint x: 797, endPoint y: 225, distance: 22.0
click at [797, 181] on div "Query pattern hub_member_activationdate Job Period cost $203.06 AVG duration 25…" at bounding box center [564, 295] width 906 height 329
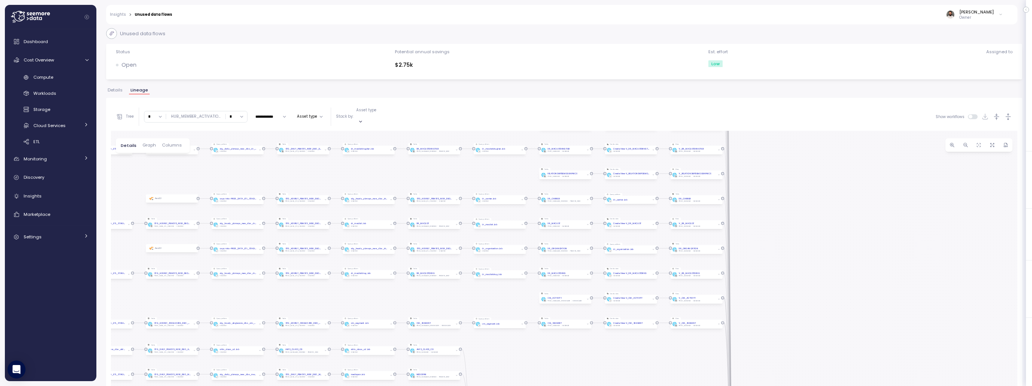
drag, startPoint x: 787, startPoint y: 243, endPoint x: 778, endPoint y: 200, distance: 43.8
click at [779, 195] on div "Query pattern hub_member_activationdate Job Period cost $203.06 AVG duration 25…" at bounding box center [564, 295] width 906 height 329
drag, startPoint x: 748, startPoint y: 226, endPoint x: 746, endPoint y: 204, distance: 22.2
click at [746, 204] on div "Query pattern hub_member_activationdate Job Period cost $203.06 AVG duration 25…" at bounding box center [564, 295] width 906 height 329
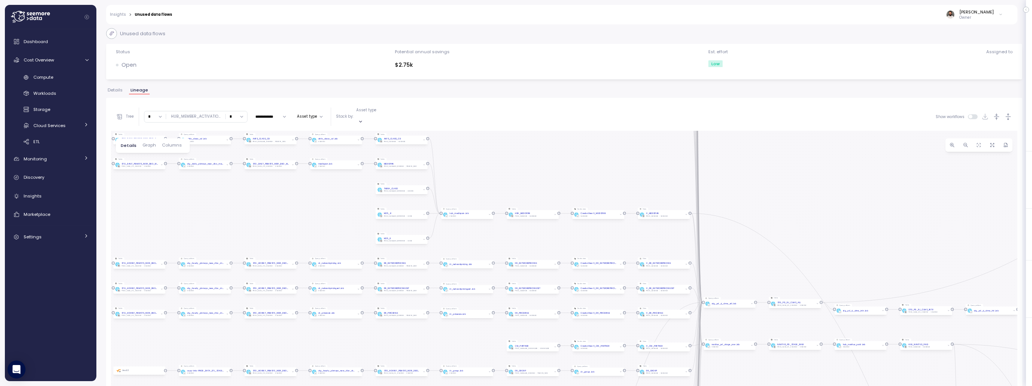
drag, startPoint x: 734, startPoint y: 228, endPoint x: 736, endPoint y: 220, distance: 7.6
click at [735, 220] on div "Query pattern hub_member_activationdate Job Period cost $203.06 AVG duration 25…" at bounding box center [564, 295] width 906 height 329
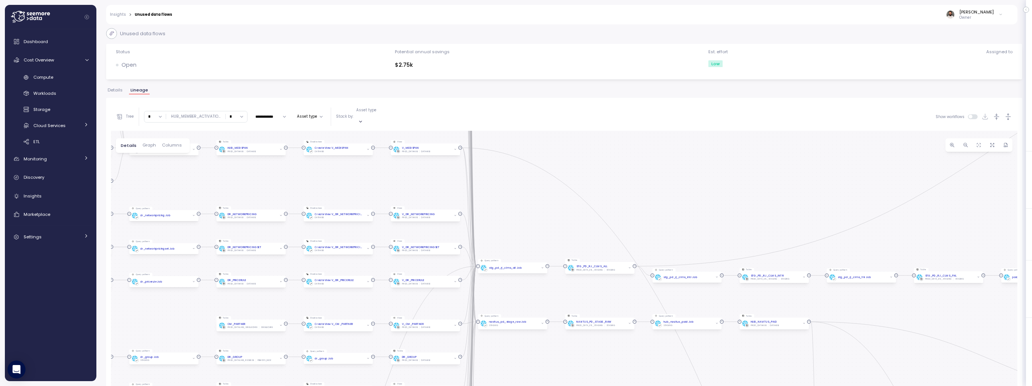
drag, startPoint x: 803, startPoint y: 300, endPoint x: 505, endPoint y: 267, distance: 300.3
click at [504, 267] on div "Query pattern hub_member_activationdate Job Period cost $203.06 AVG duration 25…" at bounding box center [564, 295] width 906 height 329
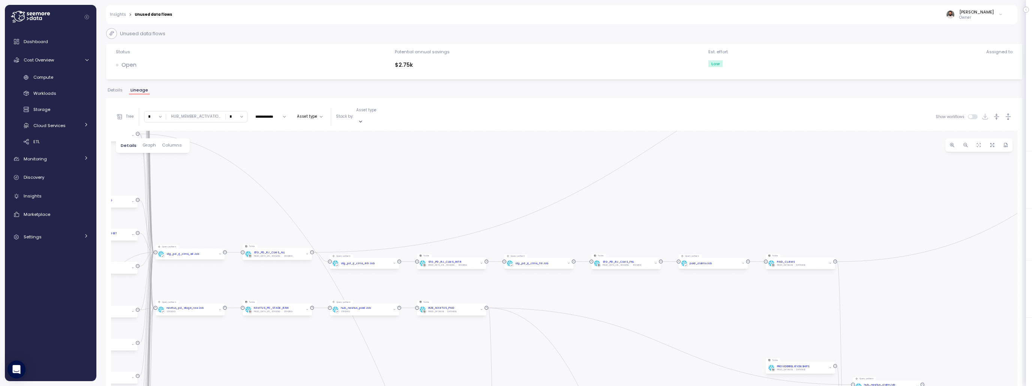
drag, startPoint x: 713, startPoint y: 280, endPoint x: 587, endPoint y: 277, distance: 126.4
click at [584, 277] on div "Query pattern hub_member_activationdate Job Period cost $203.06 AVG duration 25…" at bounding box center [564, 295] width 906 height 329
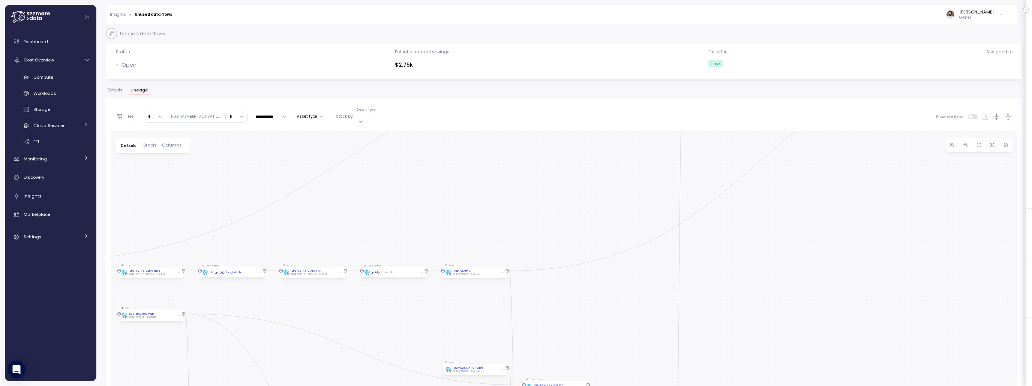
drag, startPoint x: 576, startPoint y: 287, endPoint x: 550, endPoint y: 286, distance: 25.5
click at [546, 287] on div "Query pattern hub_member_activationdate Job Period cost $203.06 AVG duration 25…" at bounding box center [564, 295] width 906 height 329
drag, startPoint x: 795, startPoint y: 255, endPoint x: 586, endPoint y: 274, distance: 209.7
click at [585, 275] on div "Query pattern hub_member_activationdate Job Period cost $203.06 AVG duration 25…" at bounding box center [564, 295] width 906 height 329
drag, startPoint x: 626, startPoint y: 231, endPoint x: 620, endPoint y: 280, distance: 48.7
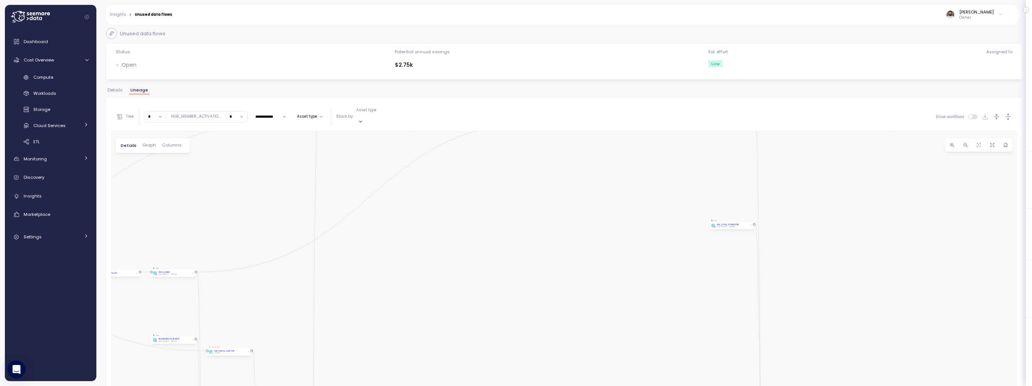
click at [615, 217] on div "Query pattern hub_member_activationdate Job Period cost $203.06 AVG duration 25…" at bounding box center [564, 295] width 906 height 329
drag, startPoint x: 622, startPoint y: 313, endPoint x: 601, endPoint y: 214, distance: 101.2
click at [602, 209] on div "Query pattern hub_member_activationdate Job Period cost $203.06 AVG duration 25…" at bounding box center [564, 295] width 906 height 329
click at [585, 307] on div "Query pattern hub_member_activationdate Job Period cost $203.06 AVG duration 25…" at bounding box center [564, 295] width 906 height 329
click at [331, 250] on div "Query pattern hub_member_activationdate Job Period cost $203.06 AVG duration 25…" at bounding box center [564, 295] width 906 height 329
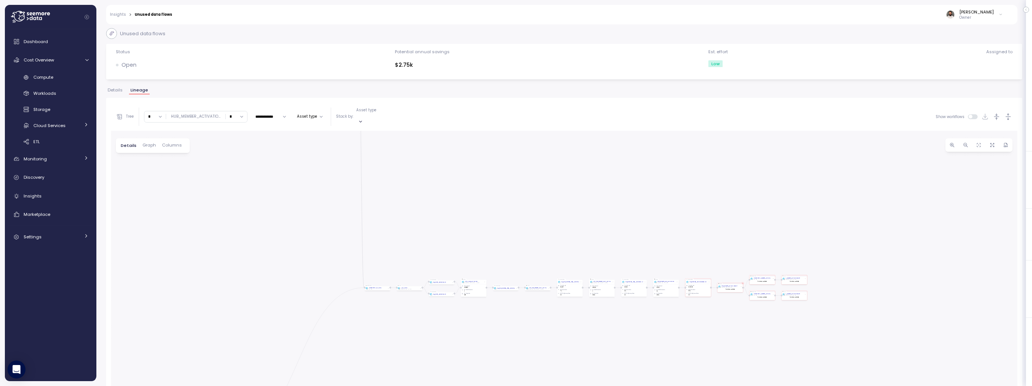
click at [151, 115] on input "*" at bounding box center [154, 116] width 21 height 11
click at [154, 114] on input "*" at bounding box center [154, 116] width 21 height 11
type input "*"
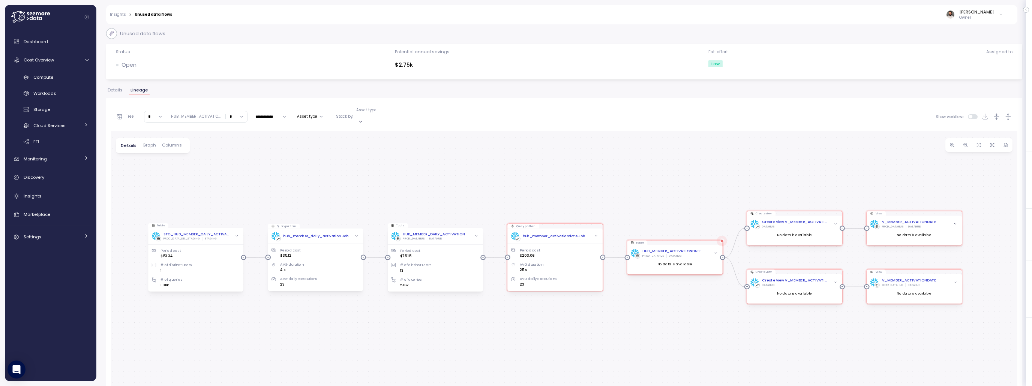
drag, startPoint x: 284, startPoint y: 202, endPoint x: 280, endPoint y: 166, distance: 35.5
click at [280, 166] on div "Query pattern hub_member_activationdate Job Period cost $203.06 AVG duration 25…" at bounding box center [564, 295] width 906 height 329
click at [46, 181] on div "Discovery" at bounding box center [56, 177] width 65 height 7
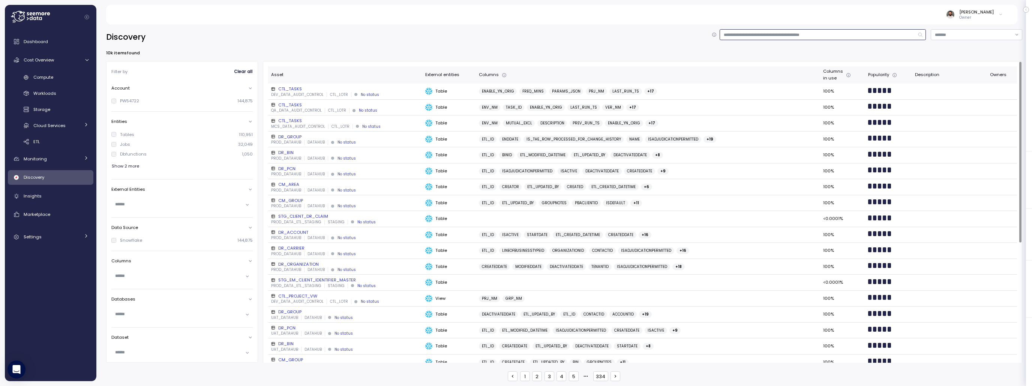
click at [731, 36] on input at bounding box center [822, 34] width 206 height 11
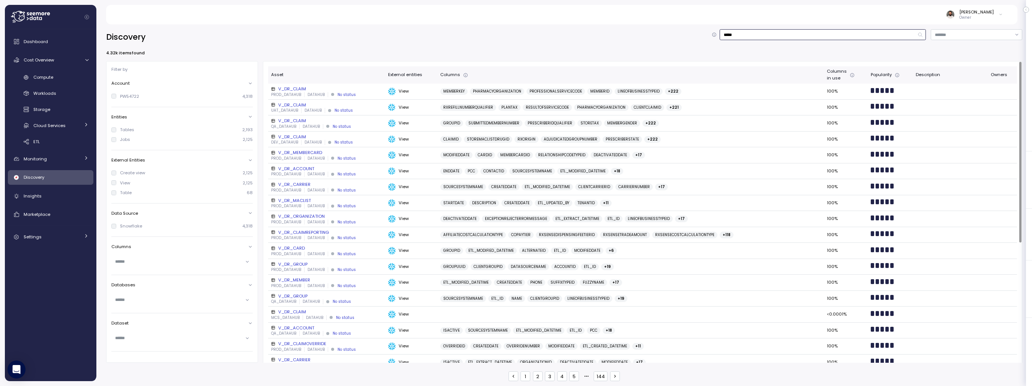
type input "*****"
click at [297, 92] on p "PROD_DATAHUB" at bounding box center [286, 94] width 30 height 5
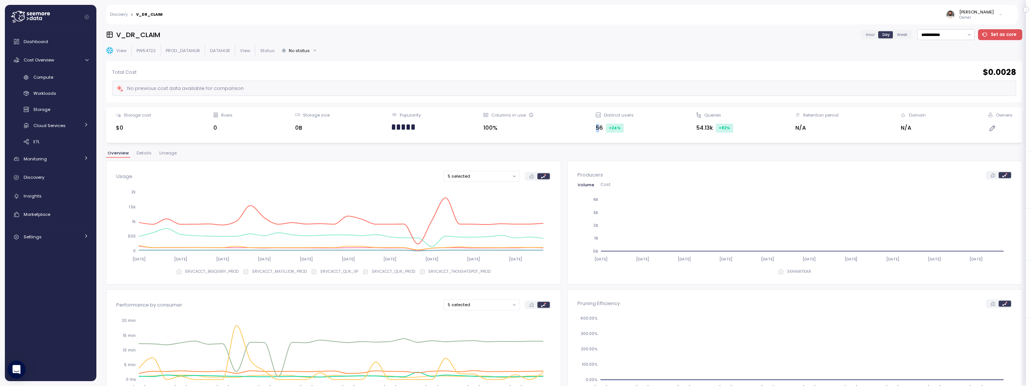
click at [601, 129] on div "56 +24 %" at bounding box center [615, 128] width 38 height 9
click at [488, 171] on button "5 selected" at bounding box center [481, 176] width 76 height 11
click at [491, 180] on button "5 selected" at bounding box center [481, 176] width 76 height 11
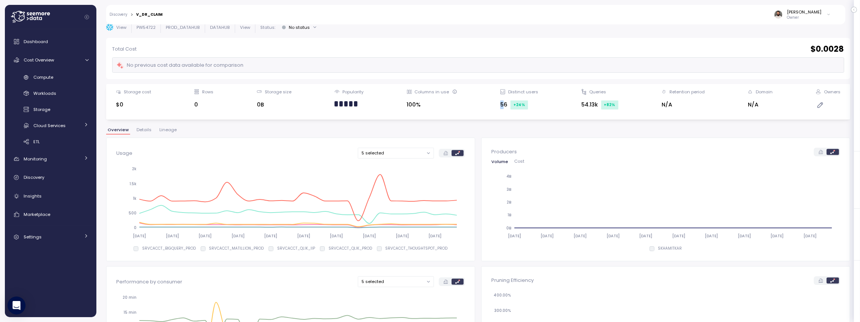
scroll to position [24, 0]
click at [396, 153] on button "5 selected" at bounding box center [396, 152] width 76 height 11
click at [407, 156] on button "5 selected" at bounding box center [396, 152] width 76 height 11
drag, startPoint x: 502, startPoint y: 104, endPoint x: 509, endPoint y: 104, distance: 7.5
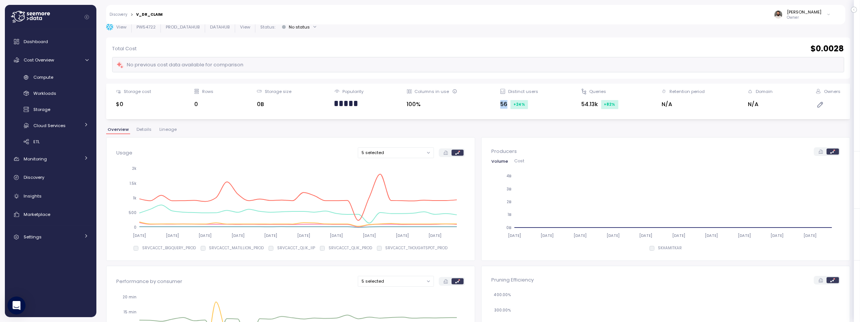
click at [509, 104] on div "56 +24 %" at bounding box center [519, 104] width 38 height 9
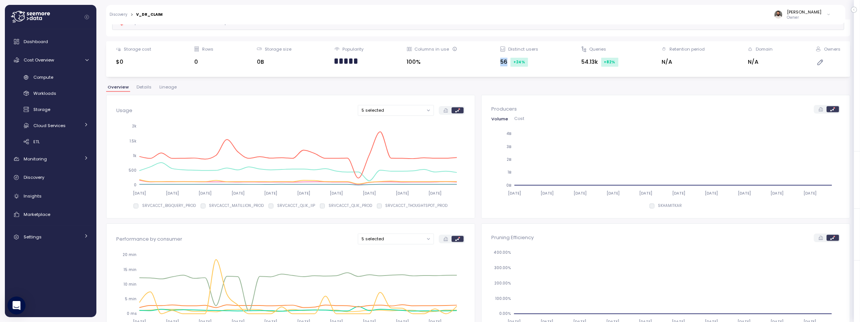
scroll to position [72, 0]
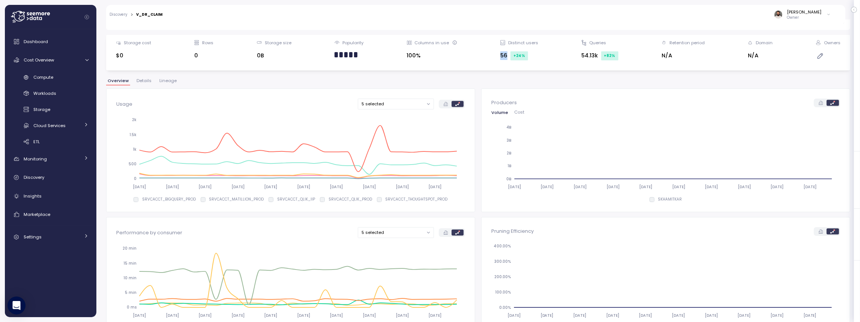
click at [414, 105] on button "5 selected" at bounding box center [396, 104] width 76 height 11
click at [396, 136] on div "JZABOROWSKI" at bounding box center [385, 136] width 29 height 6
click at [364, 159] on div "SRVCACCT_QLIK_PROD 3.75k" at bounding box center [396, 164] width 73 height 10
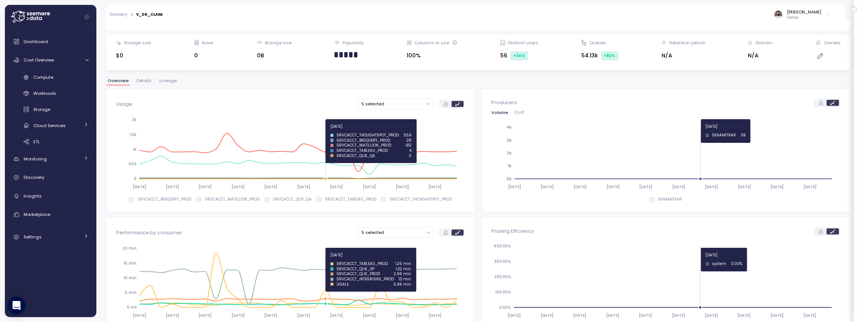
click at [327, 133] on icon "2025-08-26 2025-08-29 2025-09-01 2025-09-04 2025-09-07 2025-09-10 2025-09-13 20…" at bounding box center [290, 152] width 349 height 81
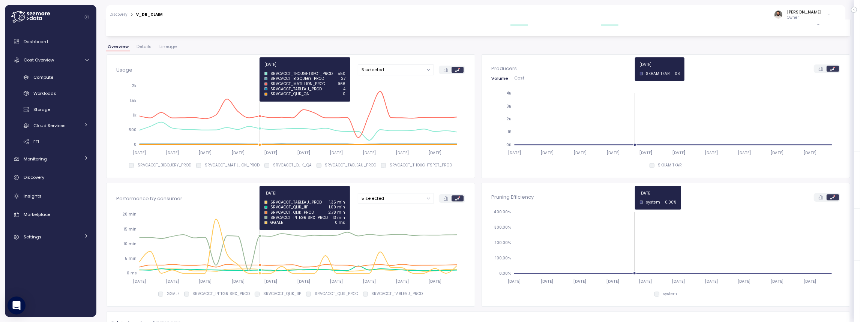
scroll to position [0, 0]
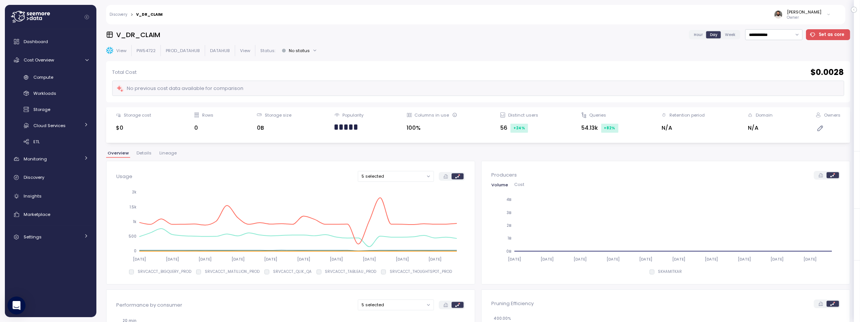
click at [171, 156] on button "Lineage" at bounding box center [168, 154] width 20 height 6
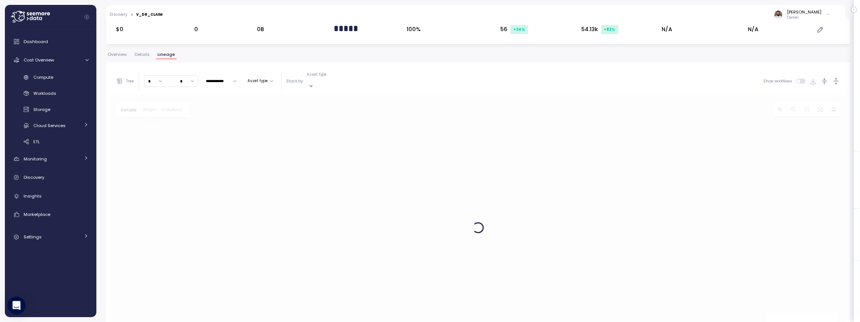
scroll to position [99, 0]
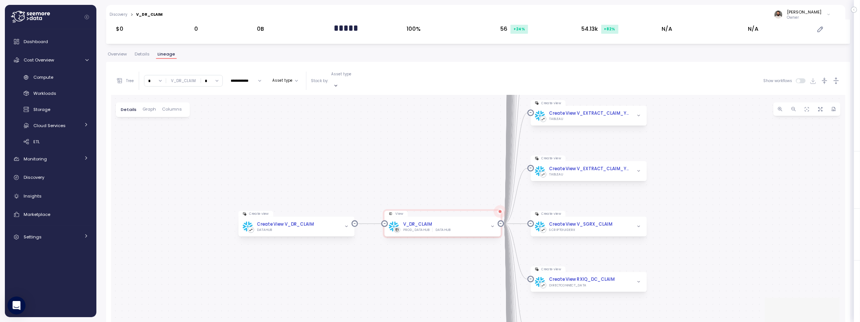
drag, startPoint x: 501, startPoint y: 178, endPoint x: 395, endPoint y: 169, distance: 106.8
click at [394, 169] on div "Create view Create View V_DR_CLAIM DATAHUB View V_DR_CLAIM PROD_DATAHUB DATAHUB…" at bounding box center [478, 227] width 734 height 265
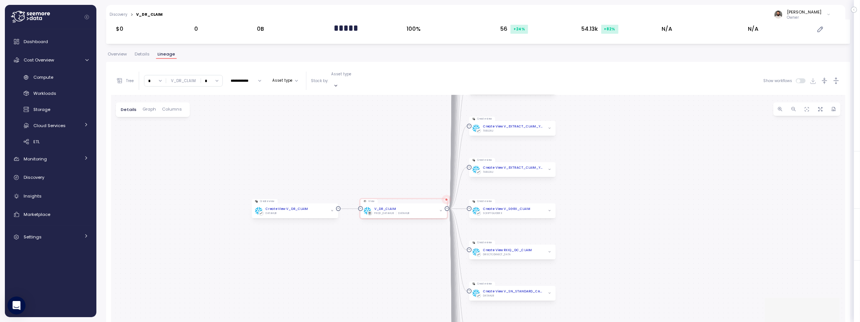
click at [129, 79] on div "Tree" at bounding box center [125, 80] width 18 height 7
click at [123, 129] on div at bounding box center [122, 129] width 5 height 5
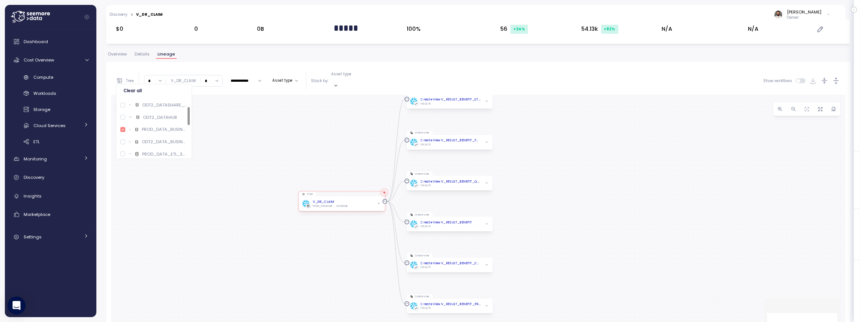
drag, startPoint x: 373, startPoint y: 156, endPoint x: 340, endPoint y: 142, distance: 35.6
click at [330, 140] on div "View V_DR_CLAIM PROD_DATAHUB DATAHUB Create view Create View V_RESULT_BENEFIT_S…" at bounding box center [478, 227] width 734 height 265
click at [207, 77] on input "*" at bounding box center [211, 80] width 21 height 11
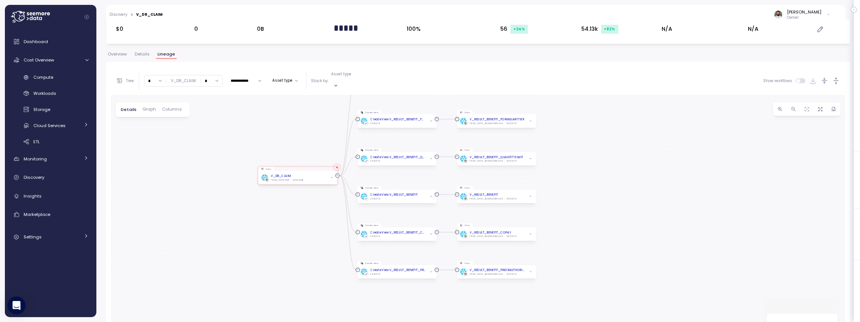
drag, startPoint x: 264, startPoint y: 136, endPoint x: 231, endPoint y: 105, distance: 45.3
click at [231, 105] on div "View V_DR_CLAIM PROD_DATAHUB DATAHUB Create view Create View V_RESULT_BENEFIT_S…" at bounding box center [478, 227] width 734 height 265
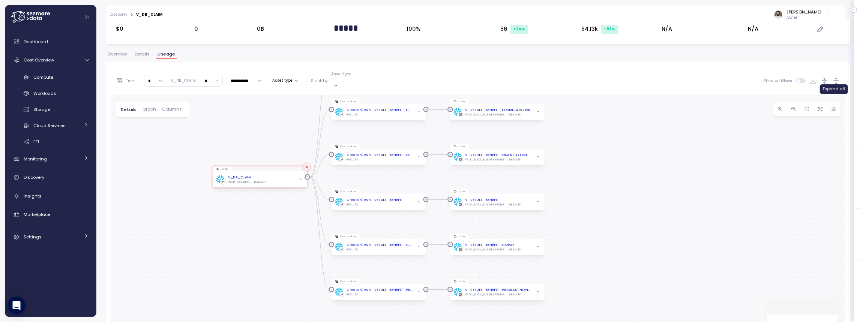
drag, startPoint x: 835, startPoint y: 77, endPoint x: 831, endPoint y: 79, distance: 4.4
click at [835, 78] on icon "button" at bounding box center [835, 81] width 5 height 6
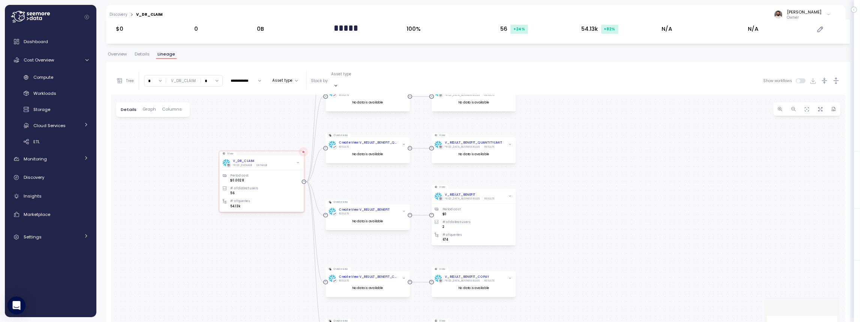
drag, startPoint x: 600, startPoint y: 188, endPoint x: 556, endPoint y: 213, distance: 50.9
click at [563, 162] on div "View V_DR_CLAIM PROD_DATAHUB DATAHUB Period cost $0.0028 # of distinct users 56…" at bounding box center [478, 227] width 734 height 265
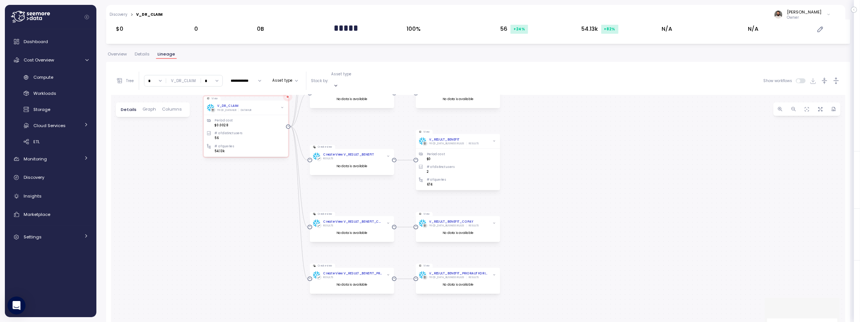
drag, startPoint x: 555, startPoint y: 211, endPoint x: 544, endPoint y: 145, distance: 66.6
click at [544, 145] on div "View V_DR_CLAIM PROD_DATAHUB DATAHUB Period cost $0.0028 # of distinct users 56…" at bounding box center [478, 227] width 734 height 265
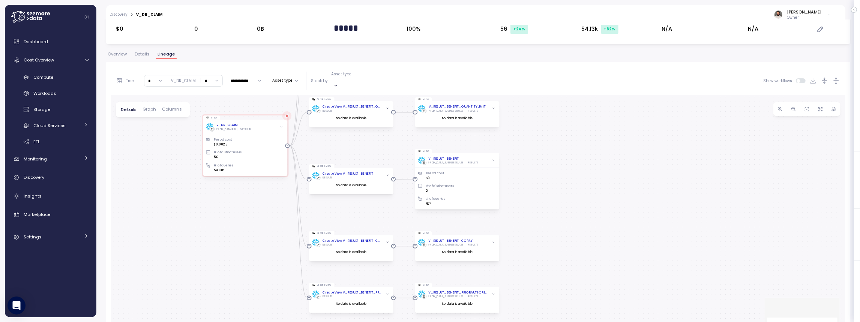
drag, startPoint x: 518, startPoint y: 202, endPoint x: 523, endPoint y: 213, distance: 11.8
click at [520, 248] on div "View V_DR_CLAIM PROD_DATAHUB DATAHUB Period cost $0.0028 # of distinct users 56…" at bounding box center [478, 227] width 734 height 265
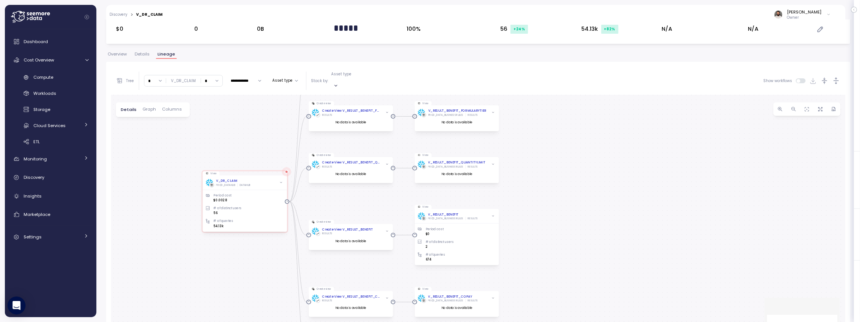
drag, startPoint x: 520, startPoint y: 216, endPoint x: 525, endPoint y: 211, distance: 7.2
click at [519, 236] on div "View V_DR_CLAIM PROD_DATAHUB DATAHUB Period cost $0.0028 # of distinct users 56…" at bounding box center [478, 227] width 734 height 265
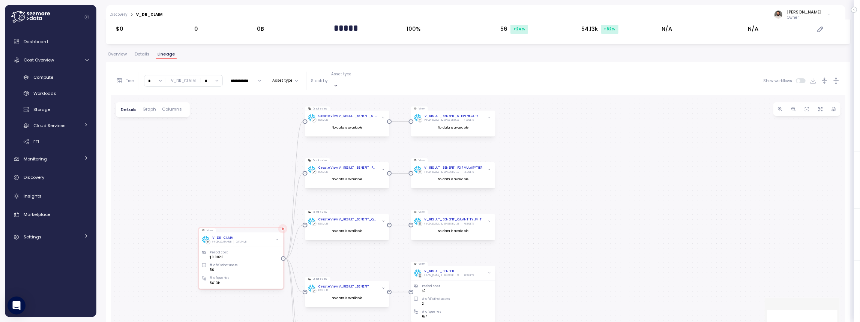
click at [521, 249] on div "View V_DR_CLAIM PROD_DATAHUB DATAHUB Period cost $0.0028 # of distinct users 56…" at bounding box center [478, 227] width 734 height 265
drag, startPoint x: 526, startPoint y: 206, endPoint x: 527, endPoint y: 169, distance: 37.5
click at [527, 168] on div "View V_DR_CLAIM PROD_DATAHUB DATAHUB Period cost $0.0028 # of distinct users 56…" at bounding box center [478, 227] width 734 height 265
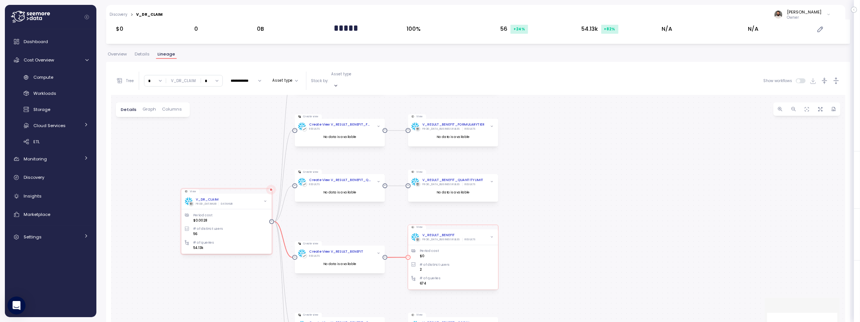
click at [474, 233] on div "V_RESULT_BENEFIT PROD_DATA_BUSINESSRULES RESULTS" at bounding box center [452, 237] width 83 height 9
drag, startPoint x: 213, startPoint y: 77, endPoint x: 214, endPoint y: 91, distance: 14.3
click at [214, 78] on input "*" at bounding box center [211, 80] width 21 height 11
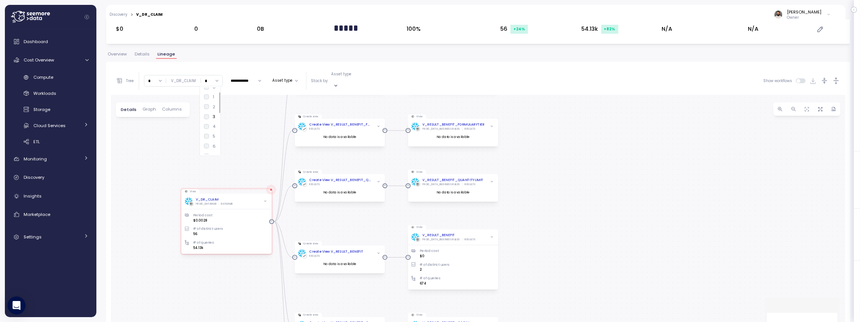
click at [208, 141] on div "6" at bounding box center [211, 146] width 20 height 10
type input "*"
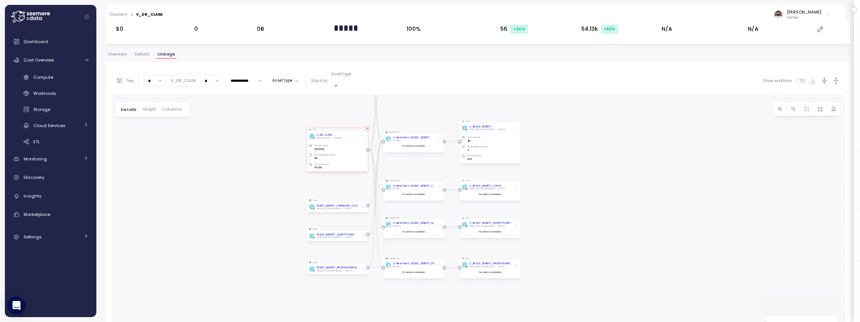
drag, startPoint x: 592, startPoint y: 198, endPoint x: 535, endPoint y: 136, distance: 83.8
click at [531, 128] on div "View V_DR_CLAIM PROD_DATAHUB DATAHUB Period cost $0.0028 # of distinct users 56…" at bounding box center [478, 227] width 734 height 265
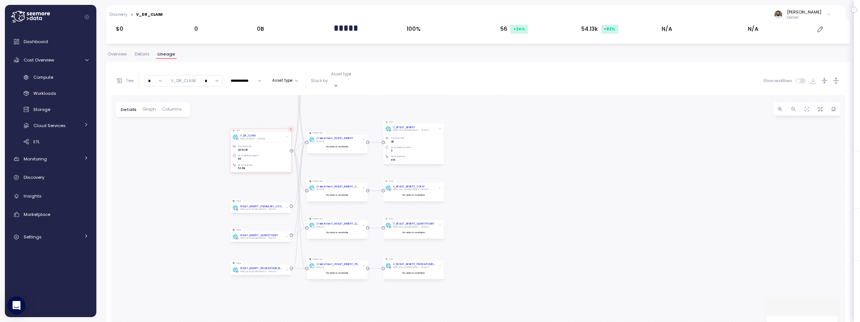
drag, startPoint x: 469, startPoint y: 147, endPoint x: 459, endPoint y: 150, distance: 10.7
click at [459, 150] on div "View V_DR_CLAIM PROD_DATAHUB DATAHUB Period cost $0.0028 # of distinct users 56…" at bounding box center [478, 227] width 734 height 265
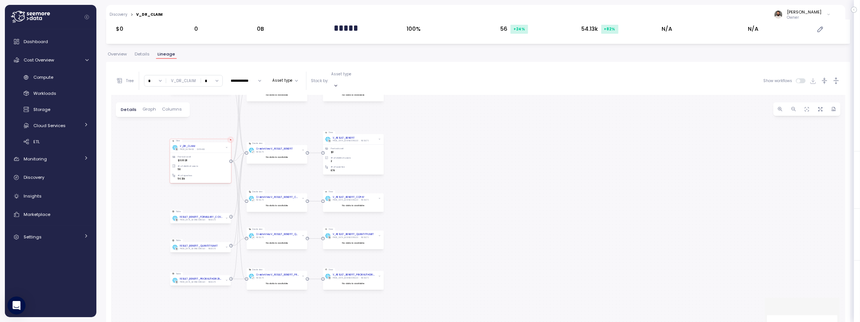
drag, startPoint x: 327, startPoint y: 109, endPoint x: 292, endPoint y: 115, distance: 35.7
click at [291, 115] on div "View V_DR_CLAIM PROD_DATAHUB DATAHUB Period cost $0.0028 # of distinct users 56…" at bounding box center [478, 227] width 734 height 265
click at [133, 80] on div "Tree" at bounding box center [125, 80] width 18 height 7
click at [124, 128] on div at bounding box center [122, 129] width 5 height 5
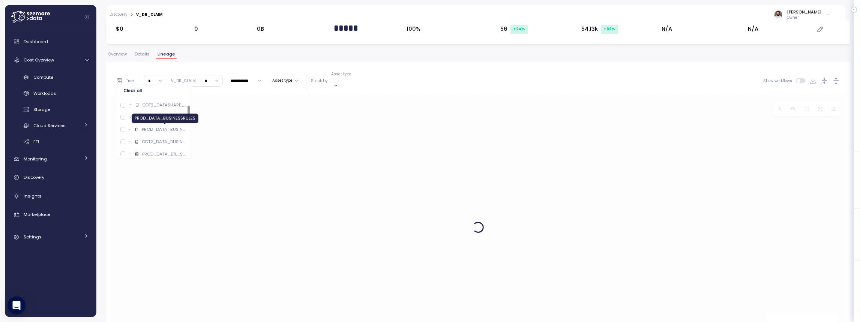
click at [208, 77] on input "*" at bounding box center [211, 80] width 21 height 11
click at [207, 57] on div "Overview Details Lineage" at bounding box center [478, 57] width 744 height 10
click at [205, 78] on input "*" at bounding box center [211, 80] width 21 height 11
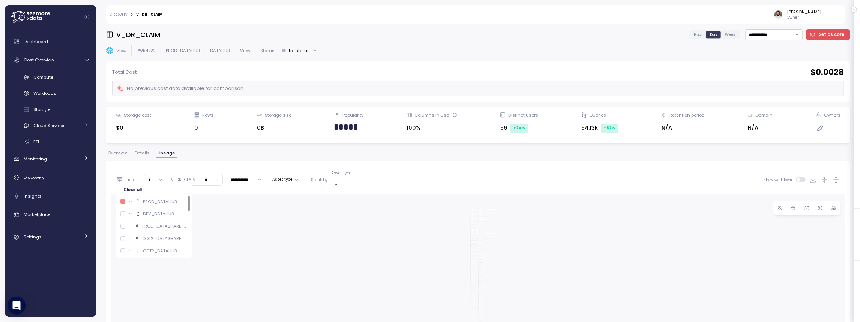
scroll to position [96, 0]
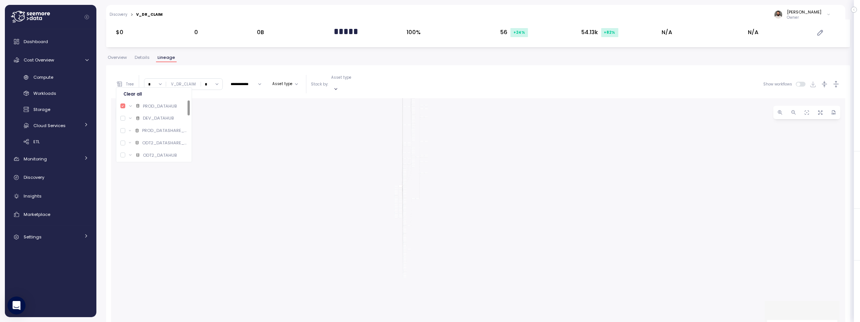
drag, startPoint x: 457, startPoint y: 236, endPoint x: 404, endPoint y: 213, distance: 58.2
click at [387, 173] on div "Create view Create View V_DR_CLAIM DATAHUB View V_DR_CLAIM PROD_DATAHUB DATAHUB…" at bounding box center [478, 230] width 734 height 265
drag, startPoint x: 445, startPoint y: 141, endPoint x: 419, endPoint y: 198, distance: 62.8
click at [417, 205] on div "Create view Create View V_DR_CLAIM DATAHUB View V_DR_CLAIM PROD_DATAHUB DATAHUB…" at bounding box center [478, 230] width 734 height 265
drag, startPoint x: 441, startPoint y: 168, endPoint x: 415, endPoint y: 211, distance: 49.4
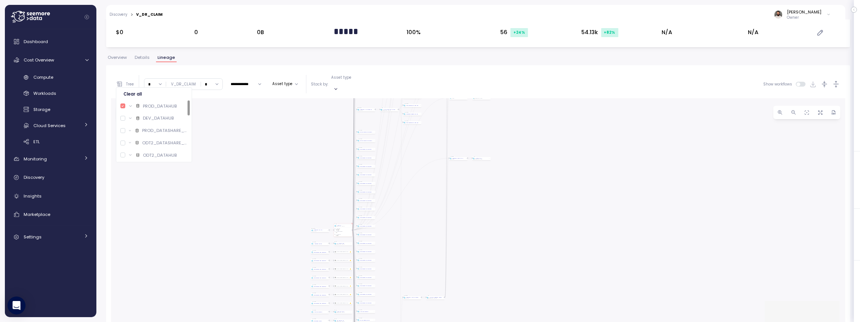
click at [415, 211] on div "Create view Create View V_DR_CLAIM DATAHUB View V_DR_CLAIM PROD_DATAHUB DATAHUB…" at bounding box center [478, 230] width 734 height 265
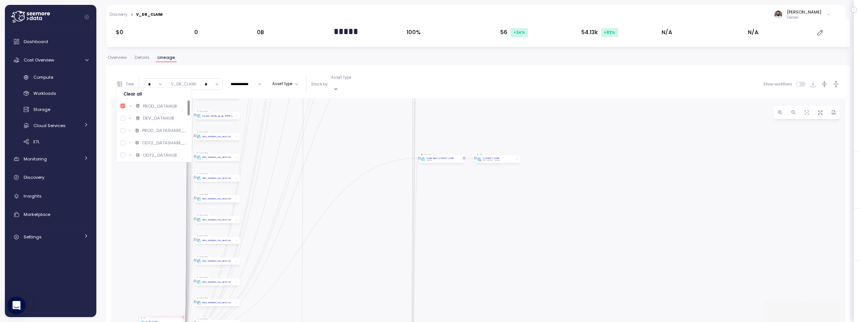
drag, startPoint x: 535, startPoint y: 145, endPoint x: 430, endPoint y: 200, distance: 118.9
click at [427, 202] on div "Create view Create View V_DR_CLAIM DATAHUB View V_DR_CLAIM PROD_DATAHUB DATAHUB…" at bounding box center [478, 230] width 734 height 265
click at [503, 163] on icon "button" at bounding box center [503, 163] width 1 height 0
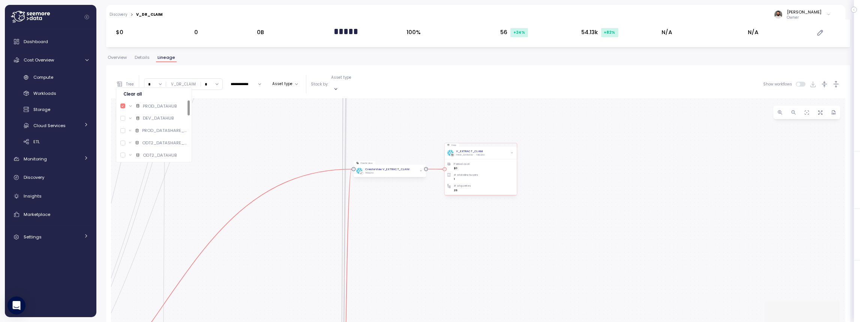
click at [465, 150] on div "V_EXTRACT_CLAIM" at bounding box center [469, 152] width 27 height 4
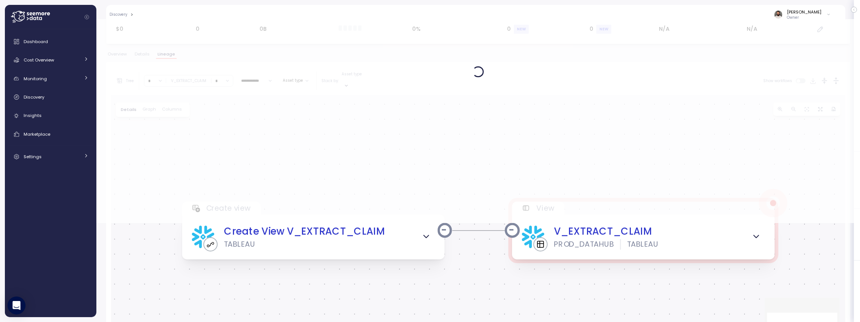
scroll to position [102, 0]
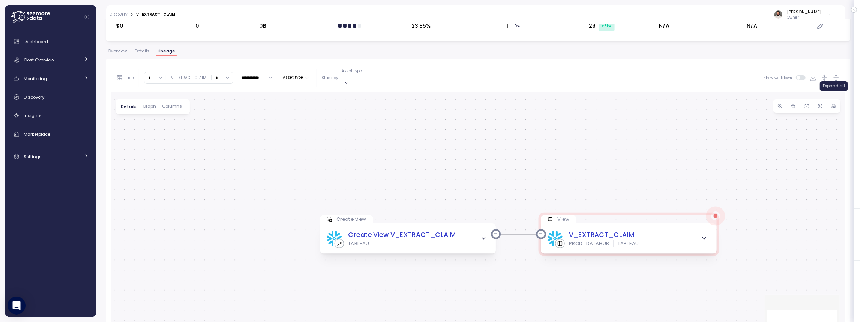
click at [835, 76] on icon "button" at bounding box center [836, 78] width 8 height 8
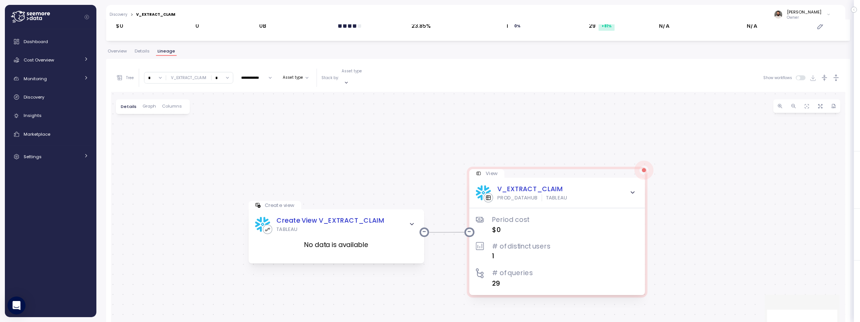
drag, startPoint x: 481, startPoint y: 199, endPoint x: 424, endPoint y: 150, distance: 74.7
click at [424, 150] on div "Create view Create View V_EXTRACT_CLAIM TABLEAU No data is available View V_EXT…" at bounding box center [478, 224] width 734 height 265
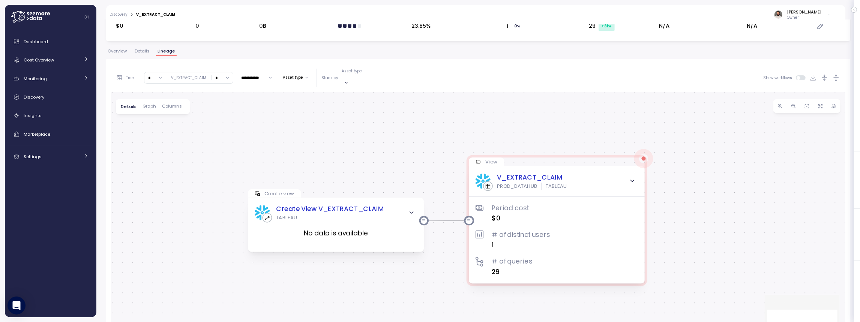
click at [156, 75] on input "*" at bounding box center [154, 77] width 21 height 11
type input "*"
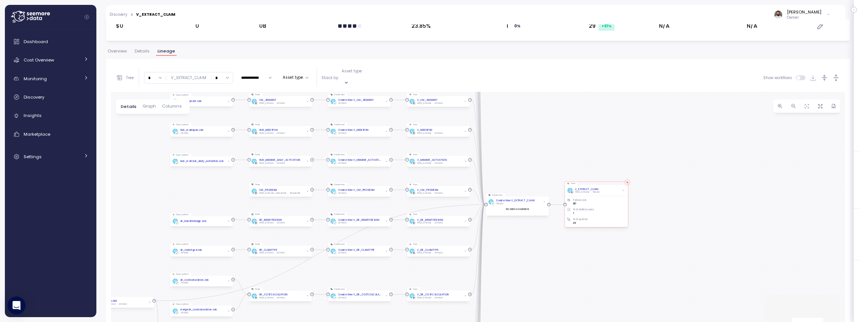
drag, startPoint x: 557, startPoint y: 177, endPoint x: 502, endPoint y: 151, distance: 61.2
click at [500, 150] on div "Create view Create View V_EXTRACT_CLAIM TABLEAU No data is available View V_EXT…" at bounding box center [478, 224] width 734 height 265
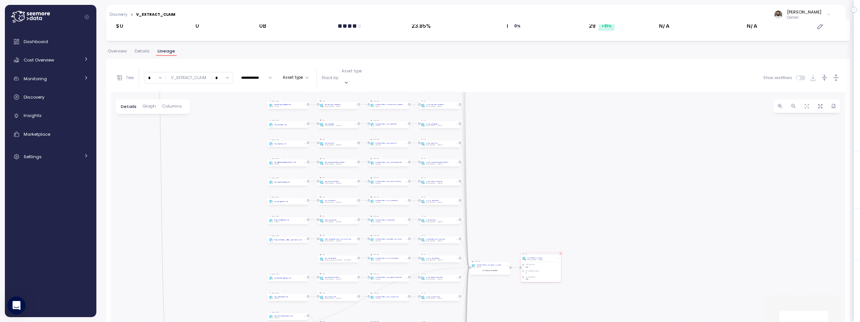
drag, startPoint x: 491, startPoint y: 185, endPoint x: 491, endPoint y: 216, distance: 30.7
click at [490, 225] on div "Create view Create View V_EXTRACT_CLAIM TABLEAU No data is available View V_EXT…" at bounding box center [478, 224] width 734 height 265
drag, startPoint x: 502, startPoint y: 211, endPoint x: 488, endPoint y: 187, distance: 27.3
click at [485, 157] on div "Create view Create View V_EXTRACT_CLAIM TABLEAU No data is available View V_EXT…" at bounding box center [478, 224] width 734 height 265
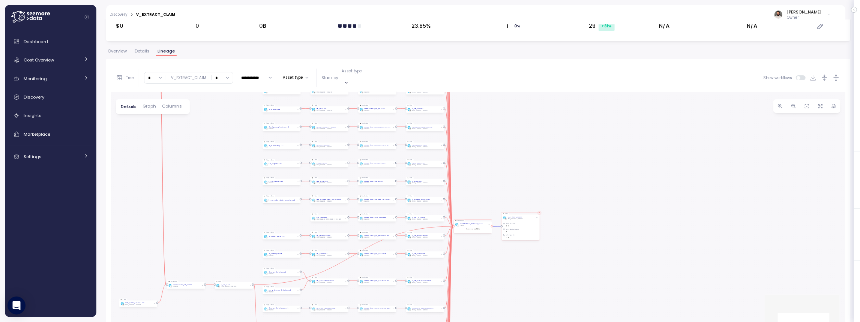
click at [486, 223] on div "Create View V_EXTRACT_CLAIM TABLEAU" at bounding box center [472, 225] width 35 height 4
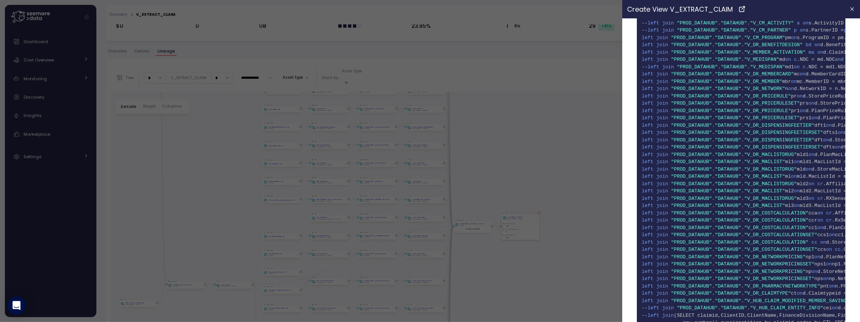
scroll to position [2290, 0]
drag, startPoint x: 510, startPoint y: 174, endPoint x: 505, endPoint y: 177, distance: 5.7
click at [510, 174] on div at bounding box center [430, 161] width 860 height 322
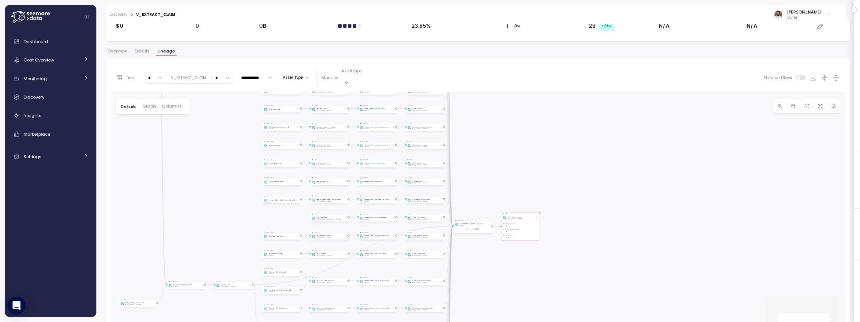
scroll to position [0, 0]
drag, startPoint x: 500, startPoint y: 164, endPoint x: 531, endPoint y: 126, distance: 49.0
click at [538, 116] on div "Create view Create View V_EXTRACT_CLAIM TABLEAU No data is available View V_EXT…" at bounding box center [478, 224] width 734 height 265
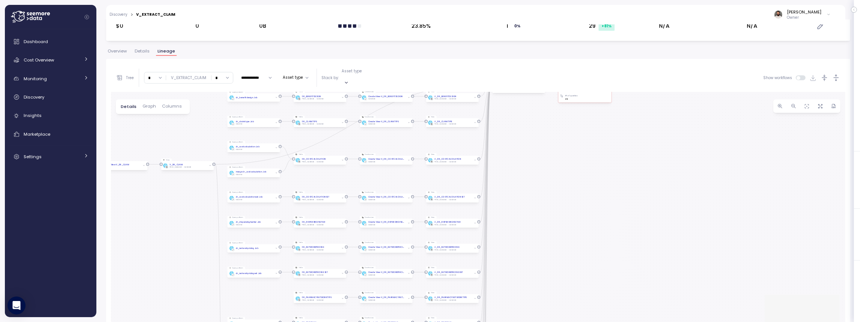
drag, startPoint x: 516, startPoint y: 170, endPoint x: 512, endPoint y: 154, distance: 16.5
click at [512, 154] on div "Create view Create View V_EXTRACT_CLAIM TABLEAU No data is available View V_EXT…" at bounding box center [478, 224] width 734 height 265
drag, startPoint x: 514, startPoint y: 218, endPoint x: 508, endPoint y: 160, distance: 58.4
click at [508, 160] on div "Create view Create View V_EXTRACT_CLAIM TABLEAU No data is available View V_EXT…" at bounding box center [478, 224] width 734 height 265
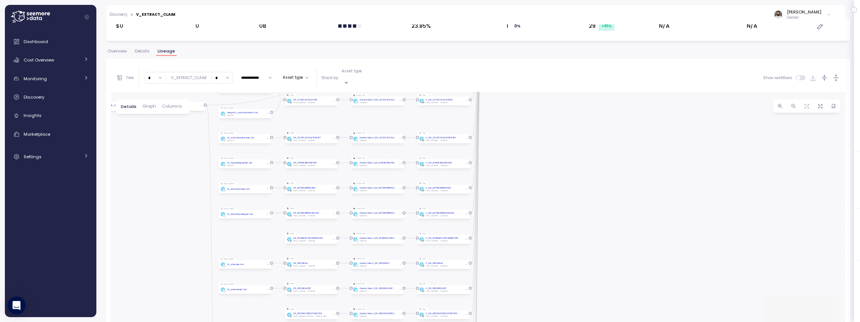
drag, startPoint x: 526, startPoint y: 160, endPoint x: 514, endPoint y: 199, distance: 40.1
click at [514, 201] on div "Create view Create View V_EXTRACT_CLAIM TABLEAU No data is available View V_EXT…" at bounding box center [478, 224] width 734 height 265
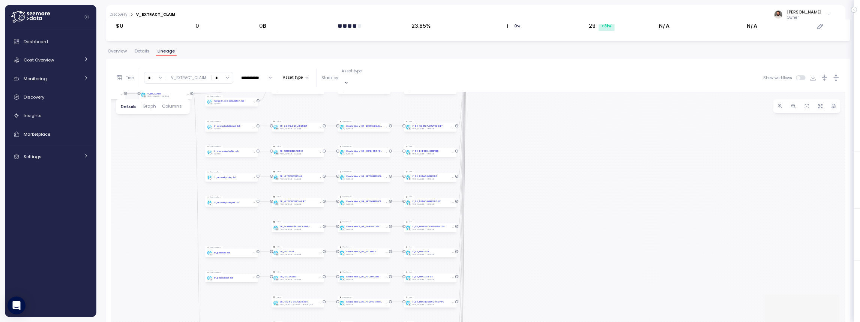
click at [512, 139] on div "Create view Create View V_EXTRACT_CLAIM TABLEAU No data is available View V_EXT…" at bounding box center [478, 224] width 734 height 265
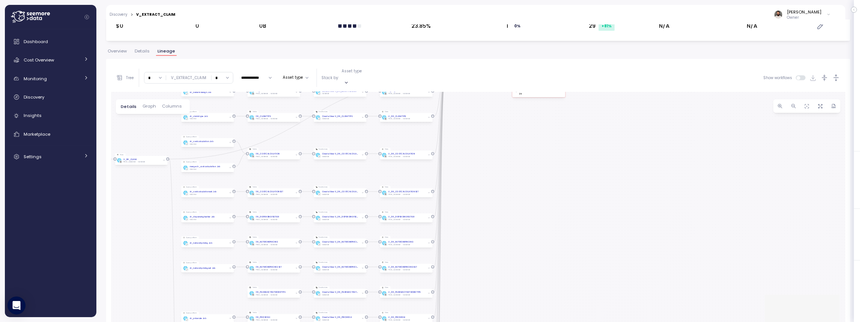
drag, startPoint x: 509, startPoint y: 154, endPoint x: 488, endPoint y: 214, distance: 63.7
click at [487, 216] on div "Create view Create View V_EXTRACT_CLAIM TABLEAU No data is available View V_EXT…" at bounding box center [478, 224] width 734 height 265
drag, startPoint x: 485, startPoint y: 217, endPoint x: 484, endPoint y: 176, distance: 41.6
click at [485, 216] on div "Create view Create View V_EXTRACT_CLAIM TABLEAU No data is available View V_EXT…" at bounding box center [478, 224] width 734 height 265
drag, startPoint x: 474, startPoint y: 219, endPoint x: 476, endPoint y: 216, distance: 4.2
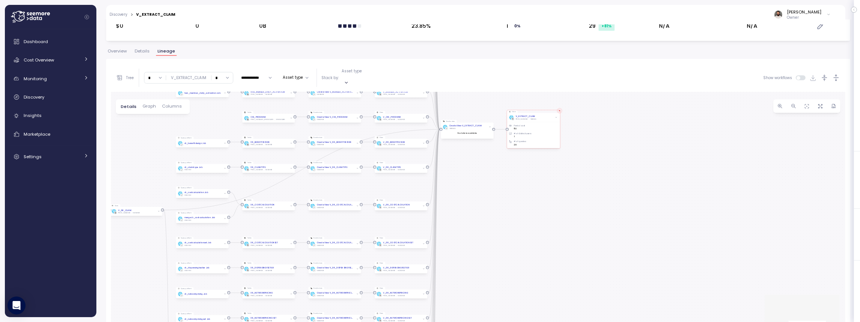
click at [475, 219] on div "Create view Create View V_EXTRACT_CLAIM TABLEAU No data is available View V_EXT…" at bounding box center [478, 224] width 734 height 265
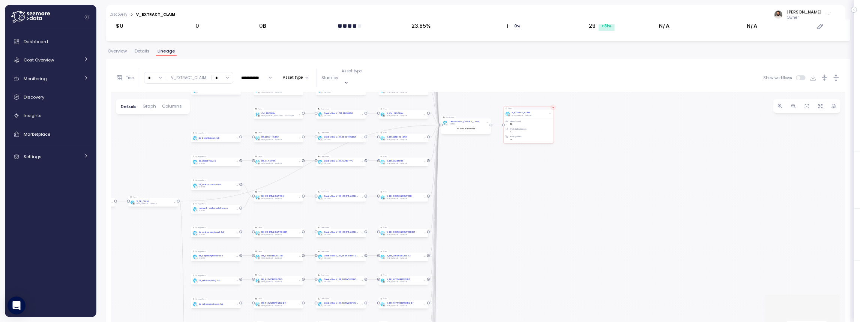
drag, startPoint x: 469, startPoint y: 211, endPoint x: 471, endPoint y: 163, distance: 47.7
click at [472, 163] on div "Create view Create View V_EXTRACT_CLAIM TABLEAU No data is available View V_EXT…" at bounding box center [478, 224] width 734 height 265
drag, startPoint x: 463, startPoint y: 191, endPoint x: 463, endPoint y: 164, distance: 26.6
click at [466, 157] on div "Create view Create View V_EXTRACT_CLAIM TABLEAU No data is available View V_EXT…" at bounding box center [478, 224] width 734 height 265
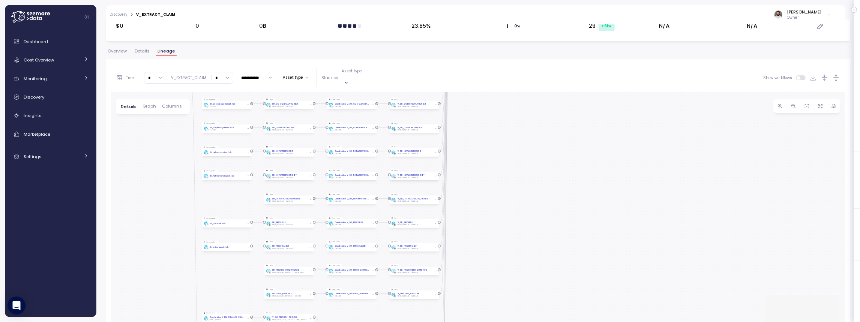
drag, startPoint x: 460, startPoint y: 190, endPoint x: 460, endPoint y: 174, distance: 15.4
click at [460, 174] on div "Create view Create View V_EXTRACT_CLAIM TABLEAU No data is available View V_EXT…" at bounding box center [478, 224] width 734 height 265
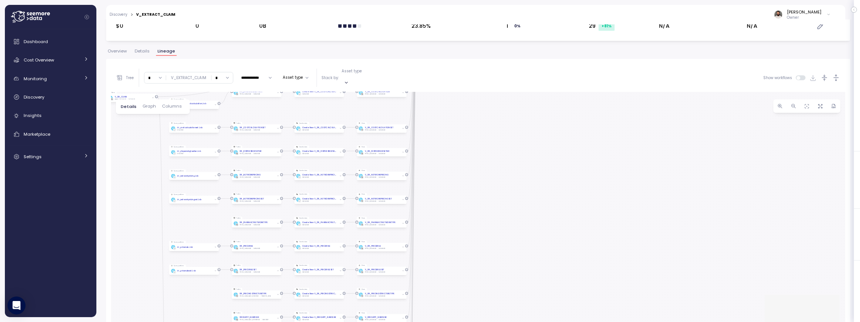
drag, startPoint x: 457, startPoint y: 187, endPoint x: 441, endPoint y: 210, distance: 27.6
click at [436, 220] on div "Create view Create View V_EXTRACT_CLAIM TABLEAU No data is available View V_EXT…" at bounding box center [478, 224] width 734 height 265
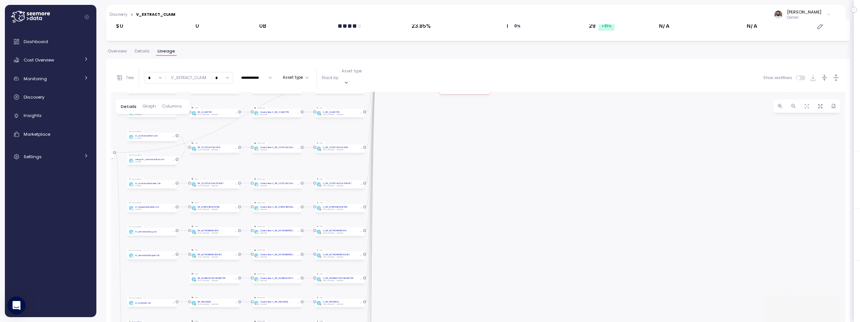
click at [420, 227] on div "Create view Create View V_EXTRACT_CLAIM TABLEAU No data is available View V_EXT…" at bounding box center [478, 224] width 734 height 265
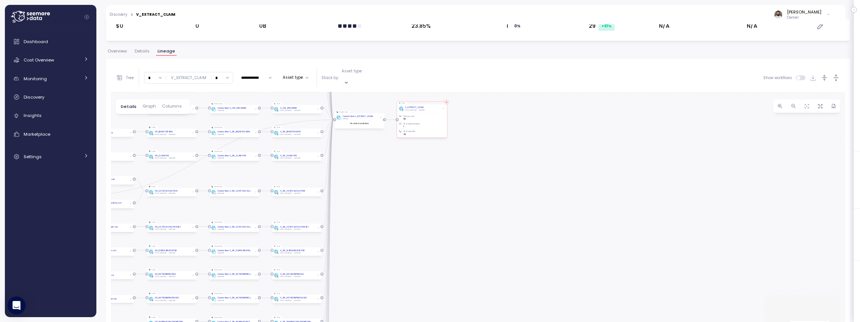
drag, startPoint x: 442, startPoint y: 197, endPoint x: 413, endPoint y: 226, distance: 40.6
click at [413, 227] on div "Create view Create View V_EXTRACT_CLAIM TABLEAU No data is available View V_EXT…" at bounding box center [478, 224] width 734 height 265
click at [222, 72] on input "*" at bounding box center [221, 77] width 21 height 11
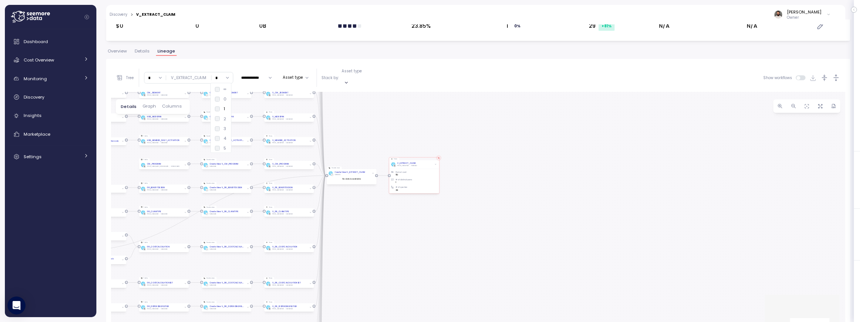
drag, startPoint x: 466, startPoint y: 144, endPoint x: 460, endPoint y: 166, distance: 22.7
click at [462, 166] on div "Create view Create View V_EXTRACT_CLAIM TABLEAU No data is available View V_EXT…" at bounding box center [478, 224] width 734 height 265
drag, startPoint x: 151, startPoint y: 97, endPoint x: 181, endPoint y: 98, distance: 30.8
click at [151, 104] on span "Graph" at bounding box center [148, 106] width 13 height 4
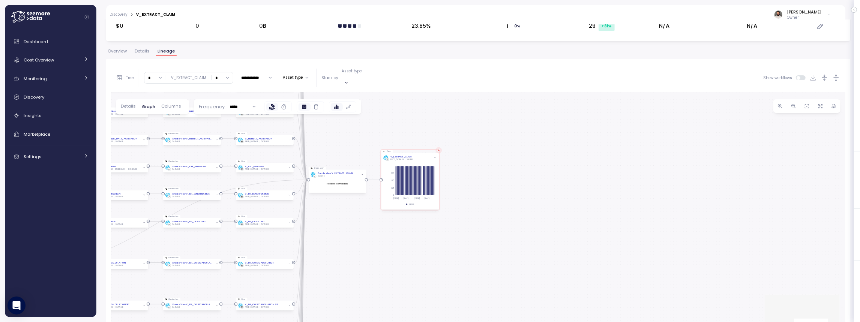
scroll to position [101, 0]
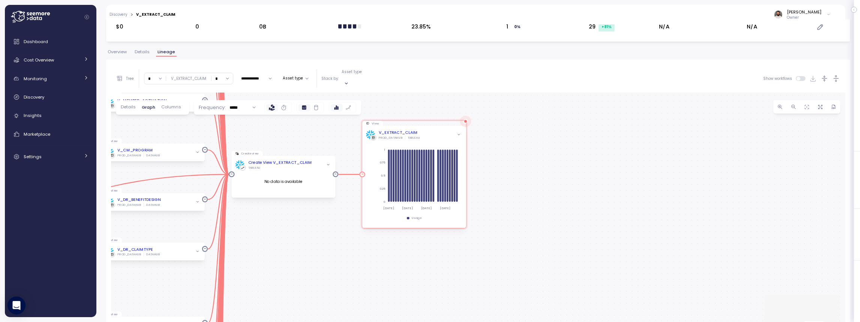
click at [435, 130] on div "V_EXTRACT_CLAIM PROD_DATAHUB TABLEAU" at bounding box center [414, 135] width 96 height 10
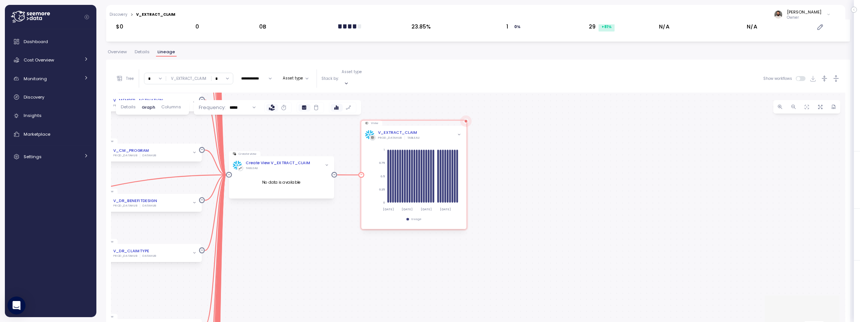
click at [439, 130] on div "V_EXTRACT_CLAIM PROD_DATAHUB TABLEAU" at bounding box center [413, 135] width 97 height 10
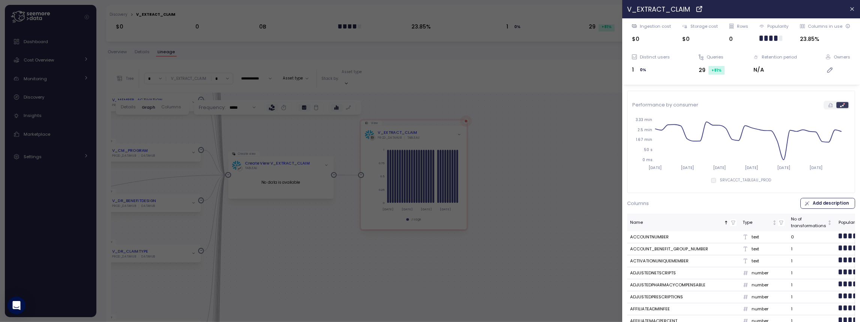
drag, startPoint x: 512, startPoint y: 113, endPoint x: 473, endPoint y: 120, distance: 39.6
click at [512, 113] on div at bounding box center [430, 161] width 860 height 322
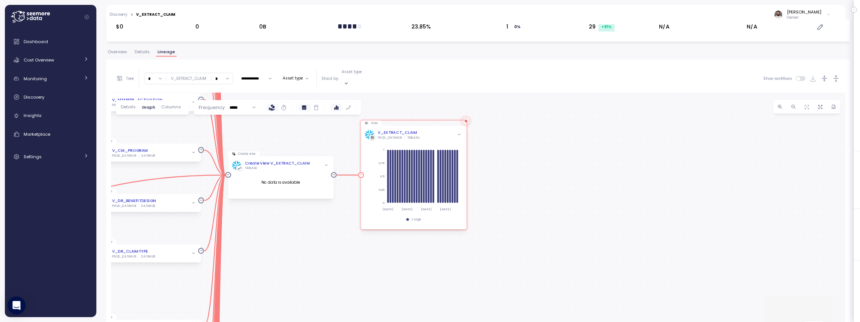
click at [394, 130] on div "V_EXTRACT_CLAIM" at bounding box center [397, 133] width 39 height 6
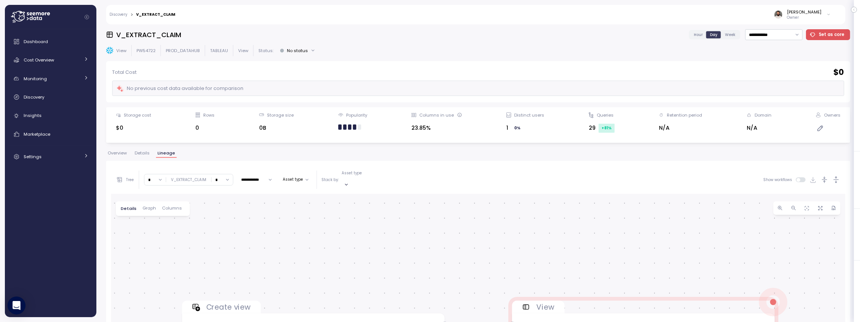
click at [122, 152] on span "Overview" at bounding box center [117, 153] width 19 height 4
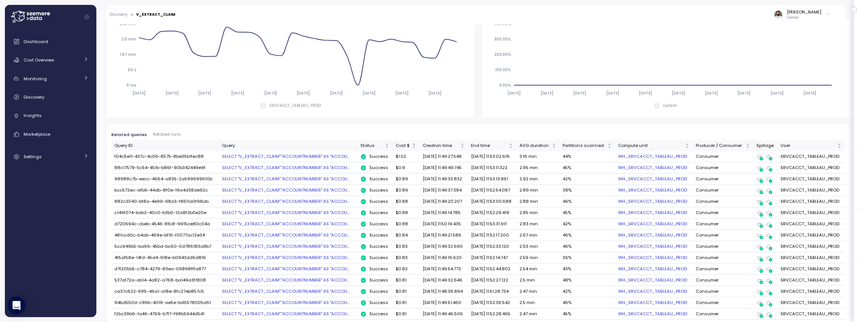
scroll to position [295, 0]
click at [292, 156] on div "SELECT "V_EXTRACT_CLAIM"."ACCOUNTNUMBER" AS "ACCOU..." at bounding box center [288, 156] width 132 height 6
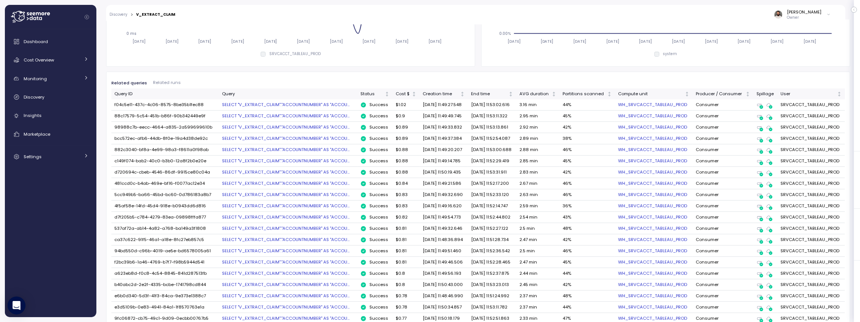
scroll to position [345, 0]
click at [54, 64] on link "Cost Overview" at bounding box center [50, 59] width 85 height 15
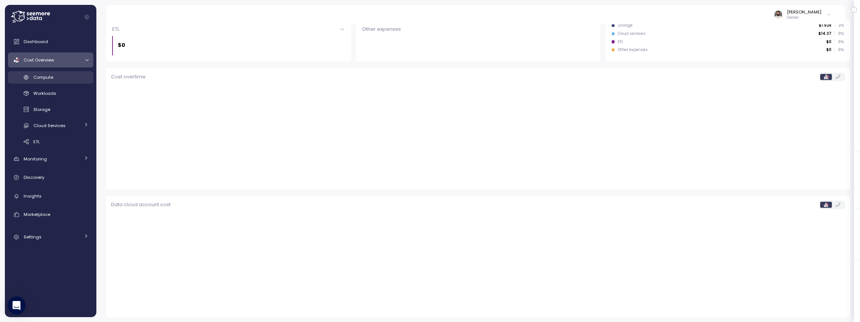
click at [57, 80] on div "Compute" at bounding box center [60, 76] width 55 height 7
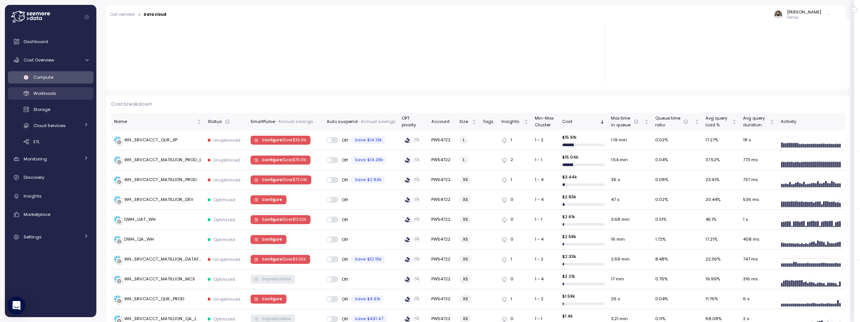
click at [64, 93] on div "Workloads" at bounding box center [60, 93] width 55 height 7
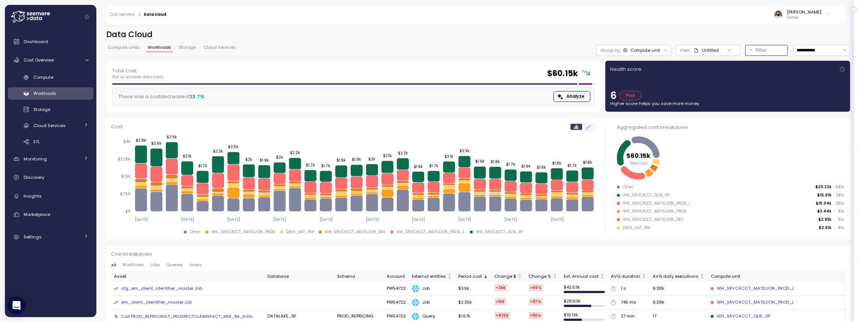
click at [758, 50] on p "Filter" at bounding box center [761, 49] width 11 height 7
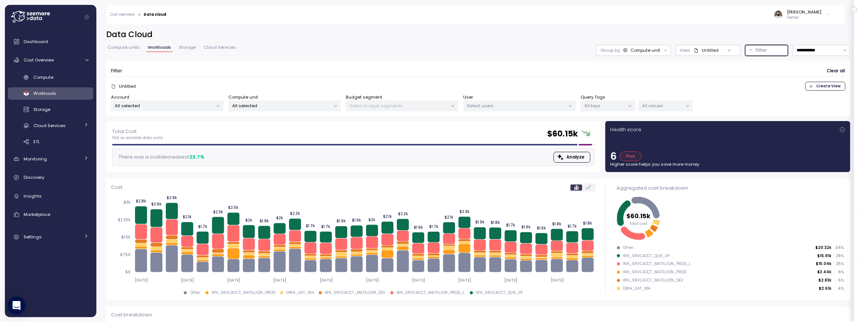
click at [604, 104] on p "All keys" at bounding box center [604, 106] width 40 height 6
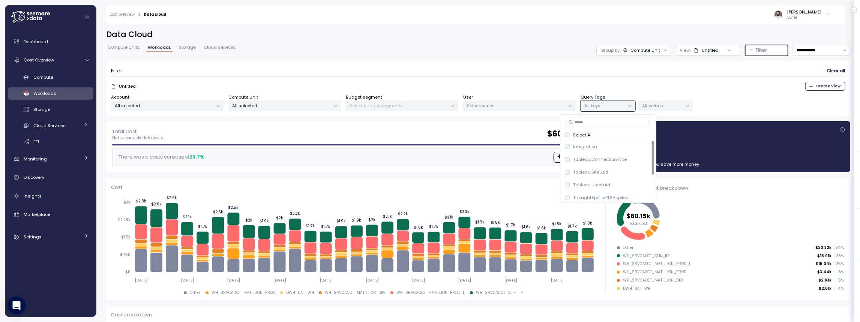
click at [673, 109] on div "All values" at bounding box center [665, 105] width 55 height 11
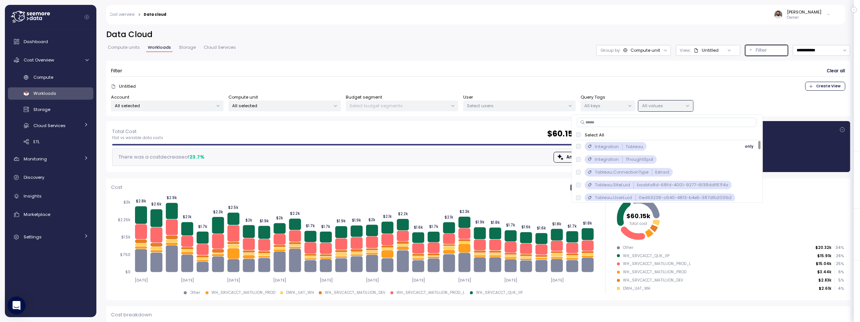
click at [641, 146] on p "Tableau" at bounding box center [635, 147] width 18 height 6
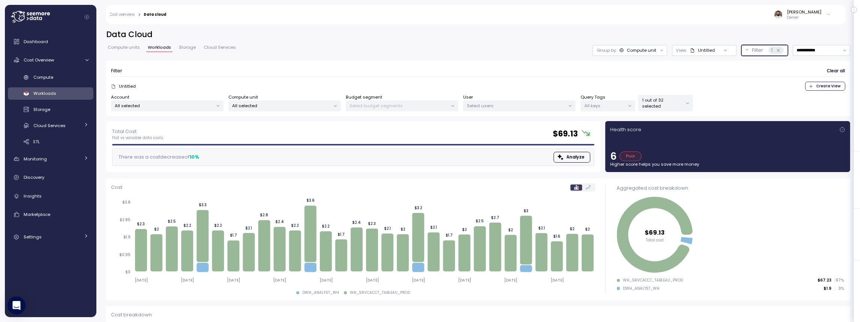
click at [645, 48] on div "Compute unit" at bounding box center [641, 50] width 30 height 6
click at [643, 79] on div "Tags" at bounding box center [630, 79] width 45 height 9
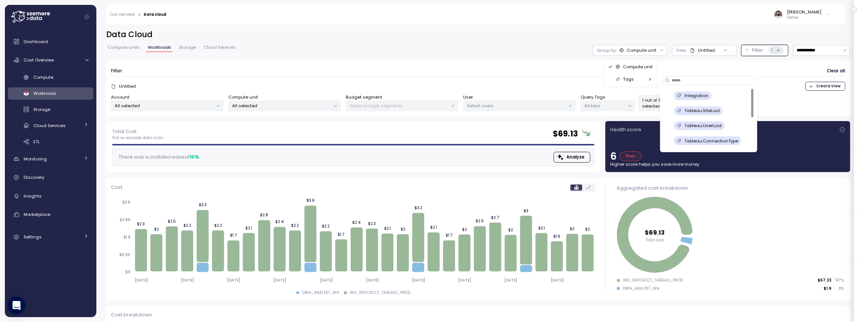
scroll to position [1, 0]
click at [728, 137] on p "Tableau.ConnectionType" at bounding box center [711, 139] width 54 height 6
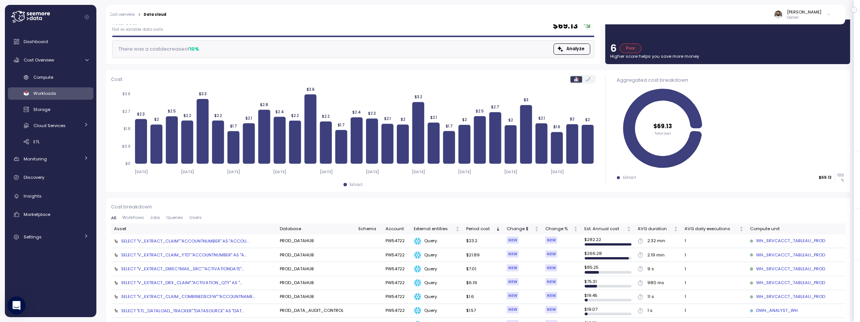
scroll to position [111, 0]
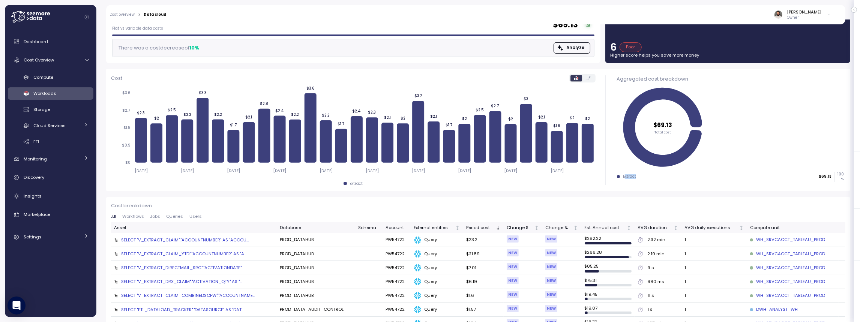
drag, startPoint x: 637, startPoint y: 179, endPoint x: 651, endPoint y: 178, distance: 14.6
click at [646, 178] on div "Extract $69.13 100 %" at bounding box center [730, 177] width 227 height 10
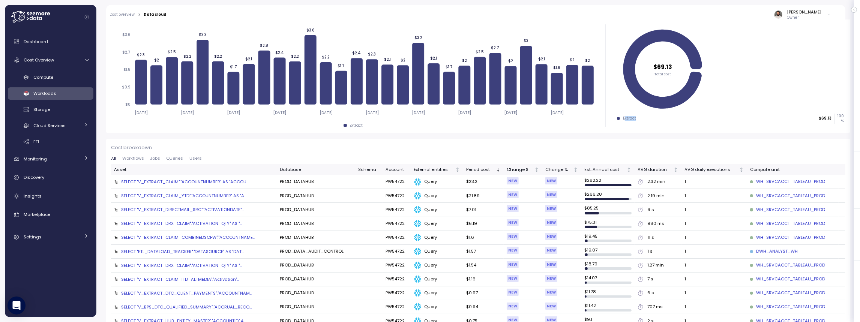
scroll to position [128, 0]
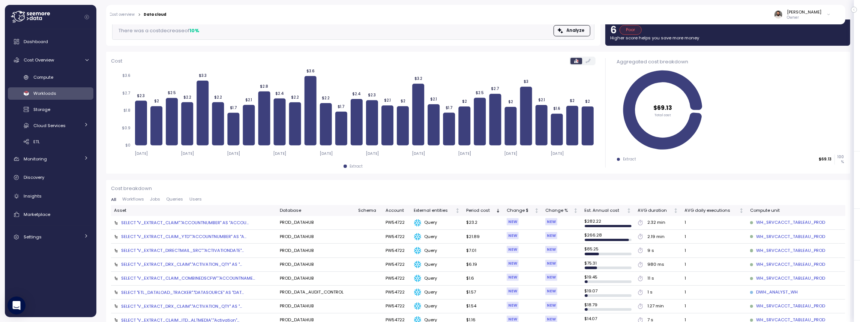
click at [629, 157] on div "$69.13 Total cost Extract $69.13 100 %" at bounding box center [730, 118] width 227 height 99
drag, startPoint x: 635, startPoint y: 160, endPoint x: 641, endPoint y: 160, distance: 6.7
click at [641, 160] on div "Extract $69.13 100 %" at bounding box center [730, 159] width 227 height 10
click at [233, 220] on div "SELECT "V_EXTRACT_CLAIM"."ACCOUNTNUMBER" AS "ACCOU..." at bounding box center [184, 223] width 127 height 6
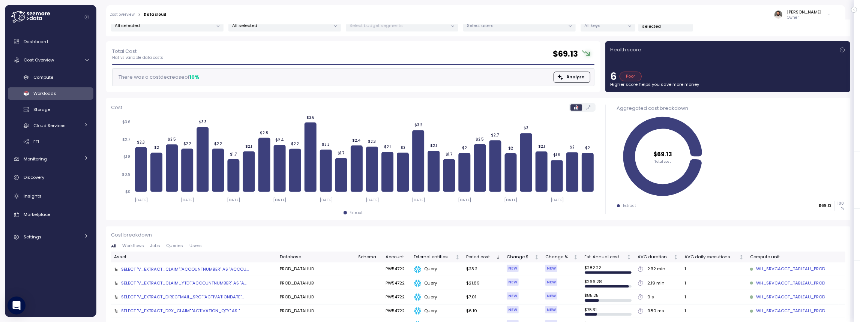
scroll to position [0, 0]
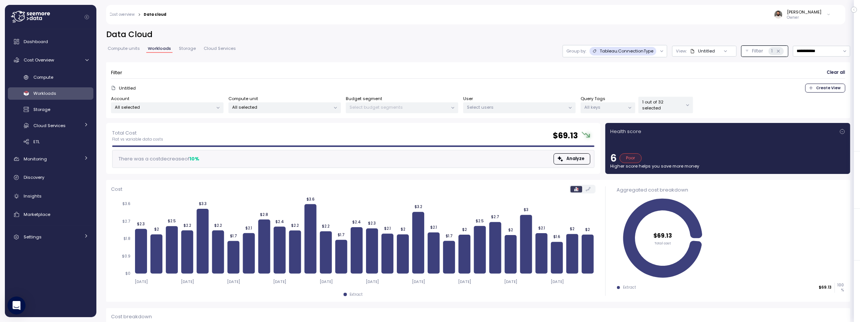
click at [658, 108] on p "1 out of 32 selected" at bounding box center [662, 105] width 40 height 12
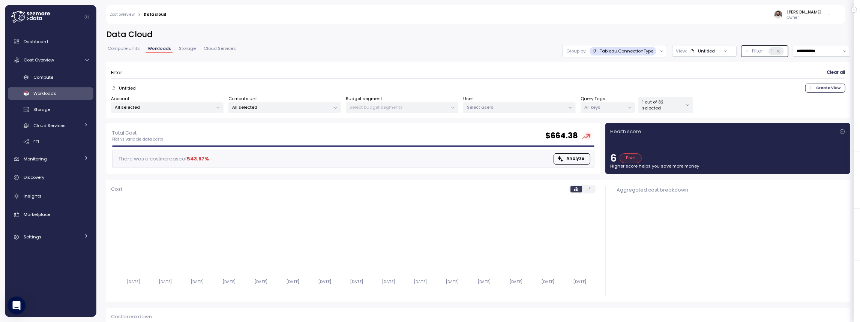
click at [601, 91] on div "Untitled Create View" at bounding box center [478, 88] width 734 height 9
click at [665, 104] on p "1 out of 32 selected" at bounding box center [662, 105] width 40 height 12
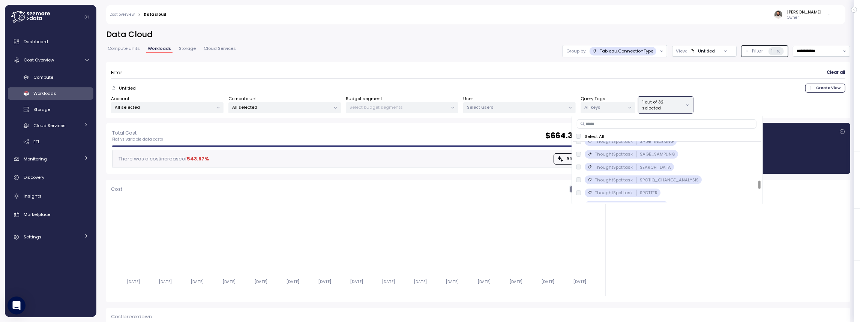
scroll to position [276, 0]
click at [599, 127] on input at bounding box center [667, 123] width 180 height 9
type input "*"
type input "****"
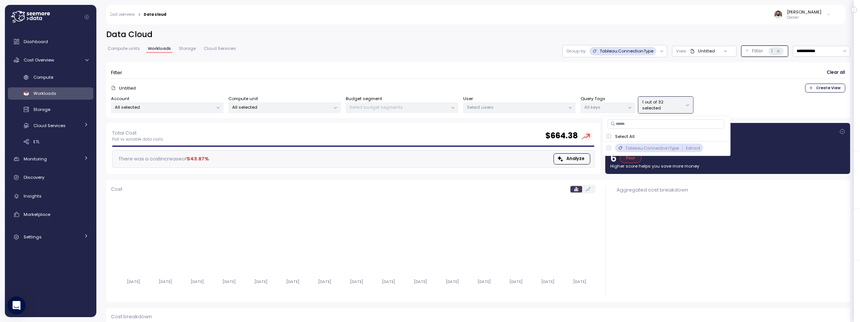
click at [585, 51] on p "Group by:" at bounding box center [576, 51] width 20 height 6
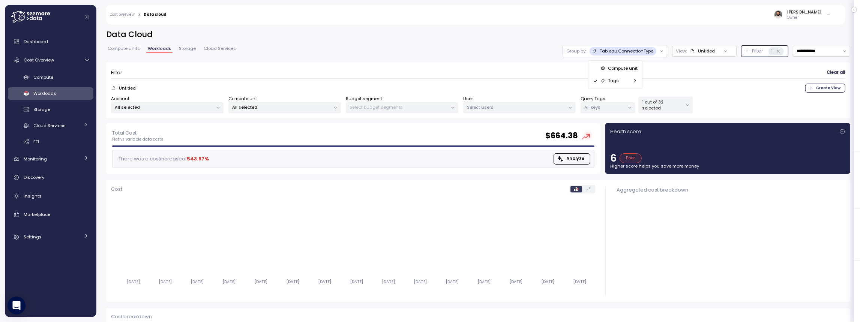
click at [618, 78] on div "Tags" at bounding box center [615, 80] width 45 height 9
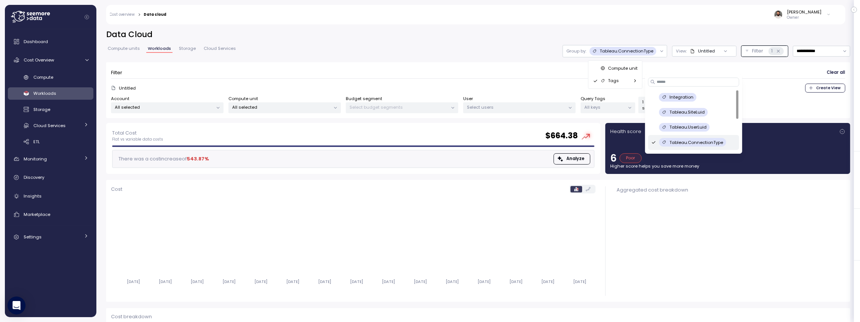
click at [673, 100] on div "Integration" at bounding box center [677, 97] width 37 height 9
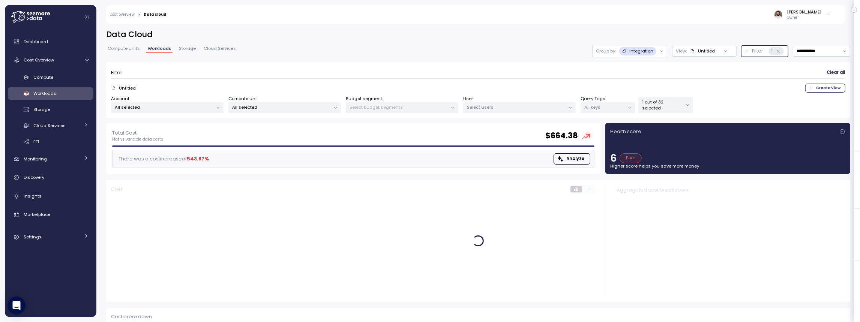
click at [611, 52] on p "Group by:" at bounding box center [606, 51] width 20 height 6
click at [623, 69] on p "Compute unit" at bounding box center [638, 68] width 30 height 6
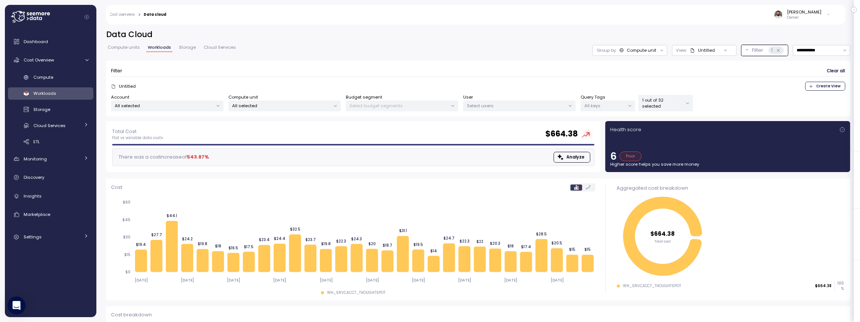
click at [663, 100] on p "1 out of 32 selected" at bounding box center [662, 103] width 40 height 12
click at [656, 78] on form "Filter Clear all Untitled Create View Account All selected Compute unit All sel…" at bounding box center [478, 89] width 734 height 46
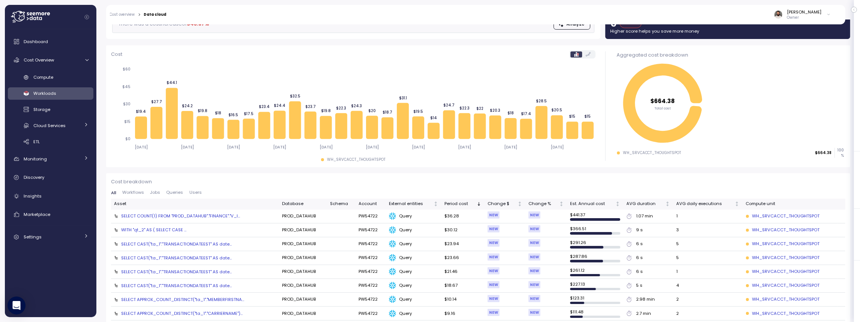
scroll to position [131, 0]
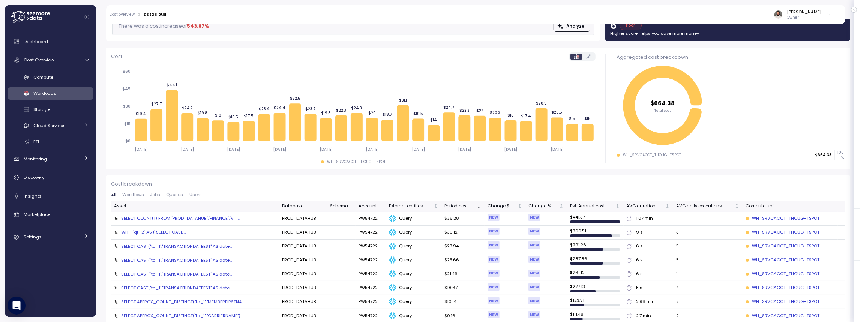
click at [201, 217] on div "SELECT COUNT(1) FROM "PROD_DATAHUB"."FINANCE"."V_I..." at bounding box center [180, 218] width 119 height 6
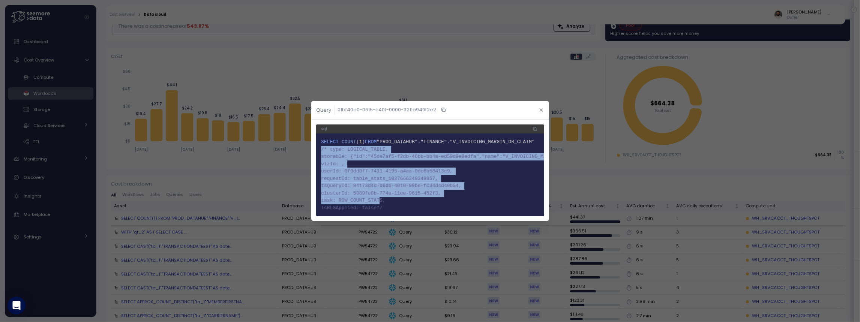
drag, startPoint x: 325, startPoint y: 151, endPoint x: 381, endPoint y: 196, distance: 72.2
click at [381, 196] on code "1 SELECT COUNT ( 1 ) FROM "PROD_DATAHUB"."FINANCE"."V_INVOICING_MARGIN_DR_CLAIM…" at bounding box center [430, 174] width 218 height 73
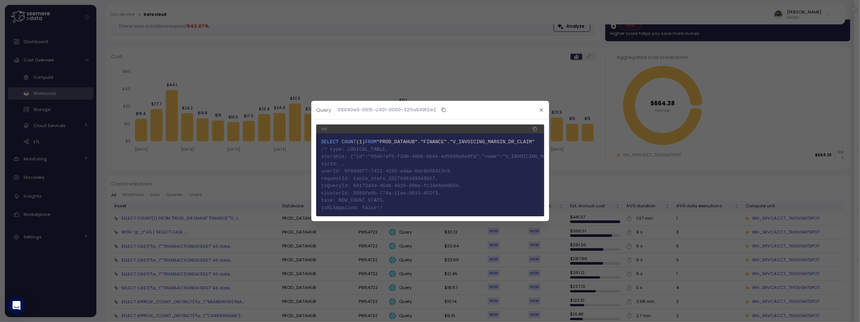
click at [381, 197] on span "9 task: ROW_COUNT_STATS," at bounding box center [430, 200] width 218 height 7
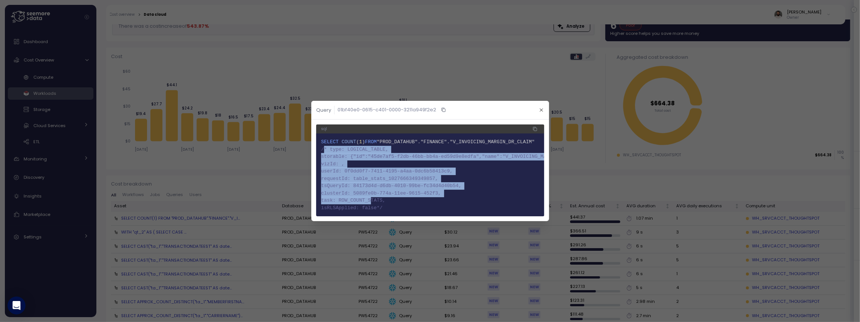
drag, startPoint x: 341, startPoint y: 162, endPoint x: 373, endPoint y: 204, distance: 52.9
click at [370, 202] on code "1 SELECT COUNT ( 1 ) FROM "PROD_DATAHUB"."FINANCE"."V_INVOICING_MARGIN_DR_CLAIM…" at bounding box center [430, 174] width 218 height 73
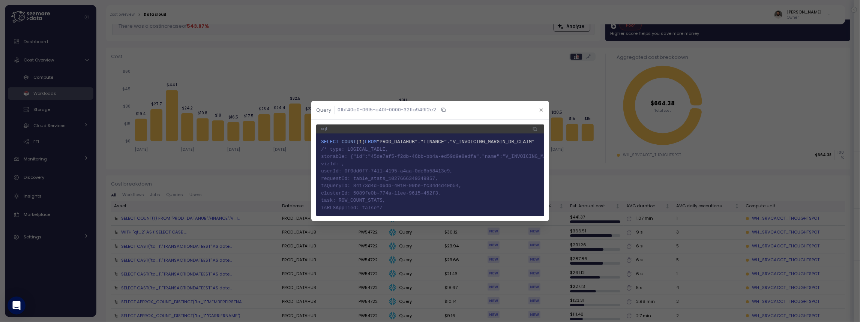
click at [384, 208] on span "10 isRLSApplied: false*/" at bounding box center [430, 207] width 218 height 7
click at [541, 110] on icon "button" at bounding box center [541, 110] width 5 height 5
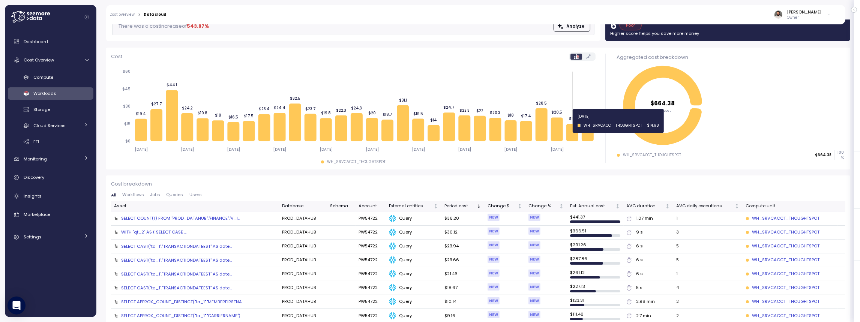
scroll to position [0, 0]
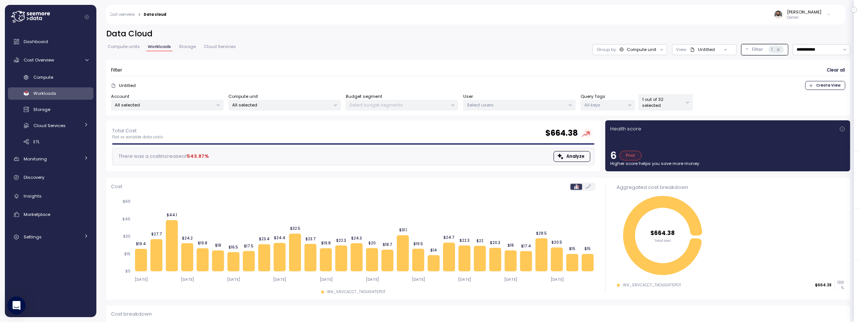
click at [641, 52] on div "Compute unit" at bounding box center [641, 49] width 30 height 6
click at [641, 76] on div "Tags" at bounding box center [630, 78] width 45 height 9
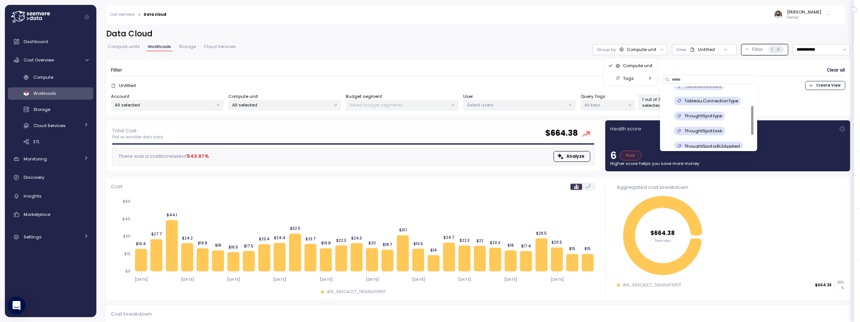
scroll to position [42, 0]
click at [720, 125] on p "ThoughtSpot.task" at bounding box center [703, 128] width 38 height 6
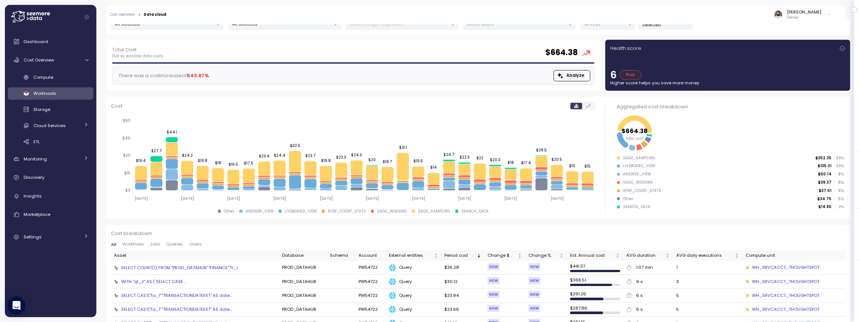
scroll to position [87, 0]
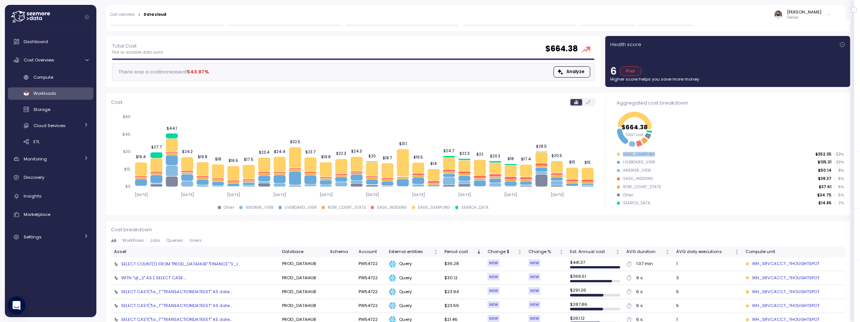
drag, startPoint x: 648, startPoint y: 154, endPoint x: 655, endPoint y: 154, distance: 7.5
click at [655, 154] on div "SAGE_SAMPLING $352.35 53 %" at bounding box center [730, 154] width 227 height 5
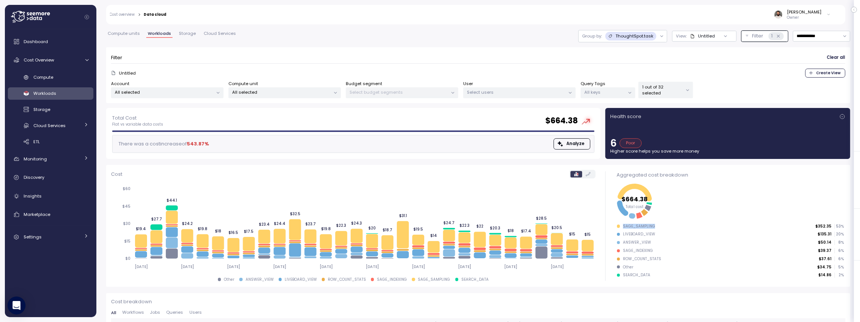
scroll to position [0, 0]
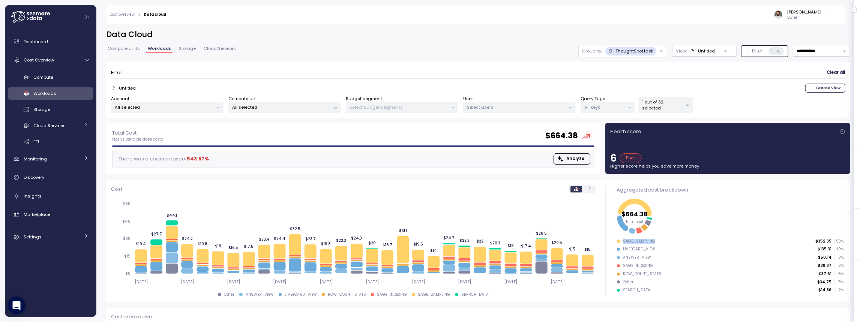
click at [650, 105] on p "1 out of 32 selected" at bounding box center [662, 105] width 40 height 12
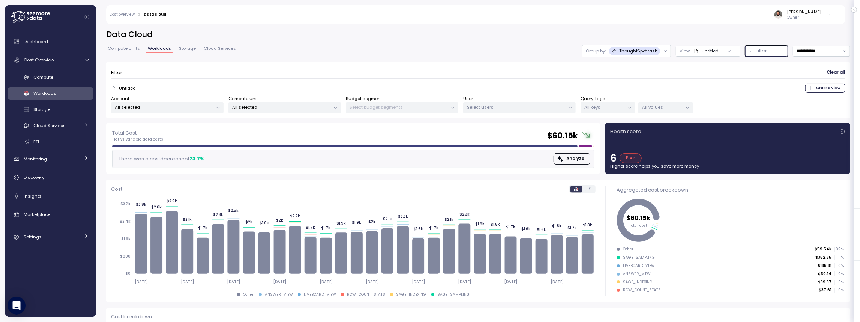
click at [756, 53] on p "Filter" at bounding box center [761, 50] width 11 height 7
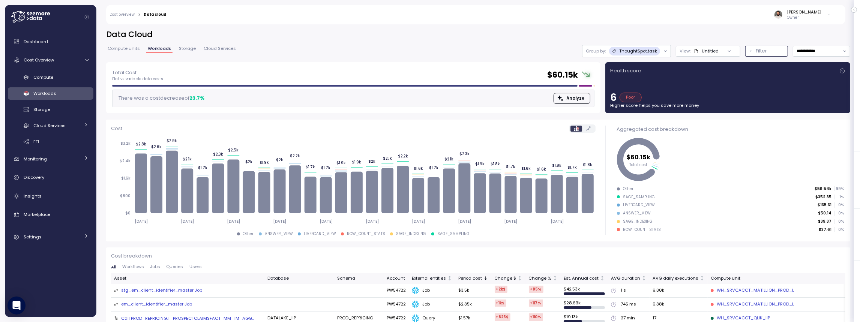
click at [756, 53] on p "Filter" at bounding box center [761, 50] width 11 height 7
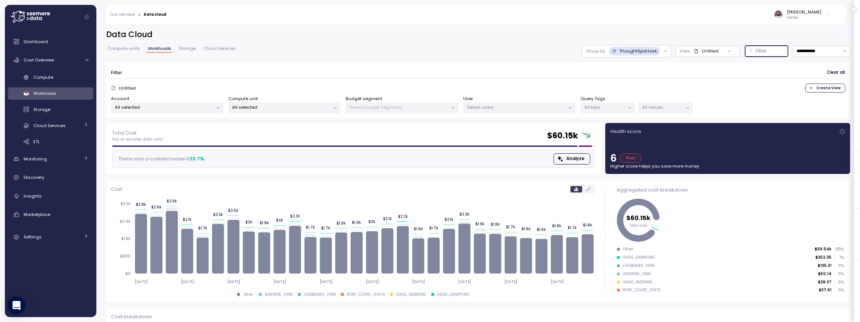
click at [502, 106] on p "Select users" at bounding box center [516, 107] width 98 height 6
click at [496, 125] on input at bounding box center [520, 123] width 106 height 9
type input "******"
type input "****"
click at [518, 173] on p "SRVCACCT_QLIK_IIP" at bounding box center [502, 174] width 43 height 6
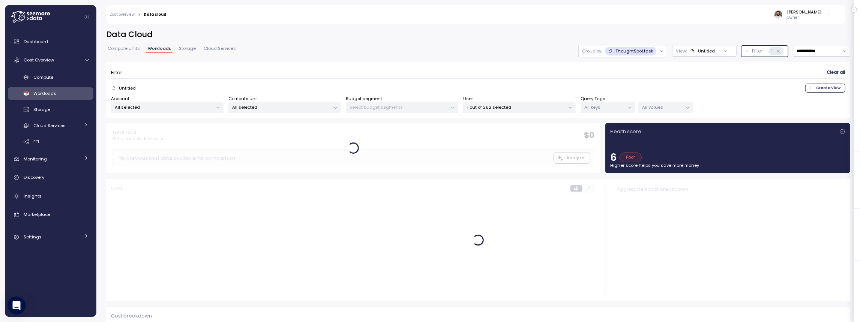
click at [526, 88] on div "Untitled Create View" at bounding box center [478, 88] width 734 height 9
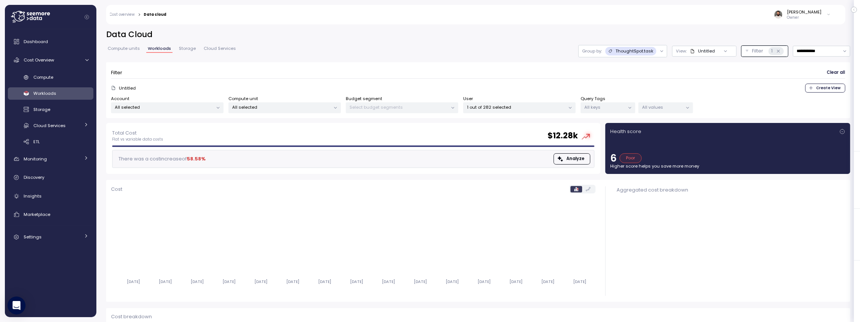
click at [620, 51] on p "ThoughtSpot.task" at bounding box center [634, 51] width 38 height 6
click at [625, 67] on p "Compute unit" at bounding box center [631, 68] width 30 height 6
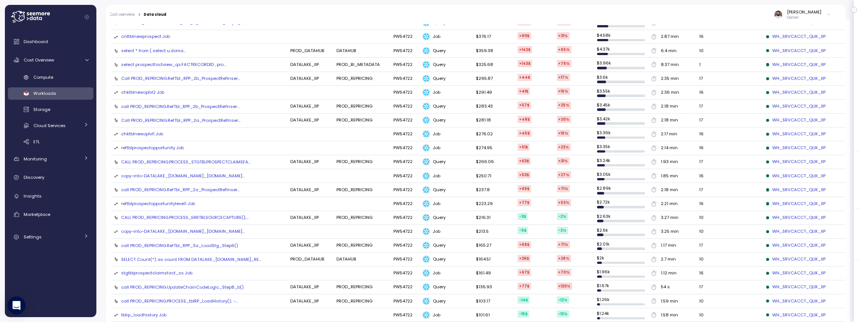
scroll to position [396, 0]
click at [182, 256] on td "SELECT Count(*) as count FROM DATALAKE_IIP.PROD_RE..." at bounding box center [199, 260] width 176 height 14
click at [184, 256] on div "SELECT Count(*) as count FROM DATALAKE_IIP.PROD_RE..." at bounding box center [191, 259] width 140 height 6
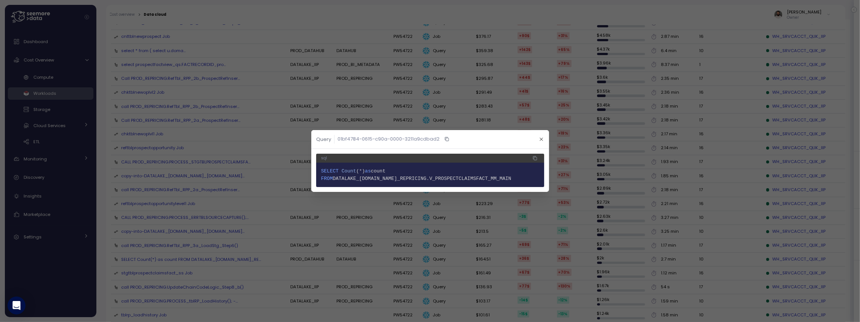
click at [211, 261] on div at bounding box center [430, 161] width 860 height 322
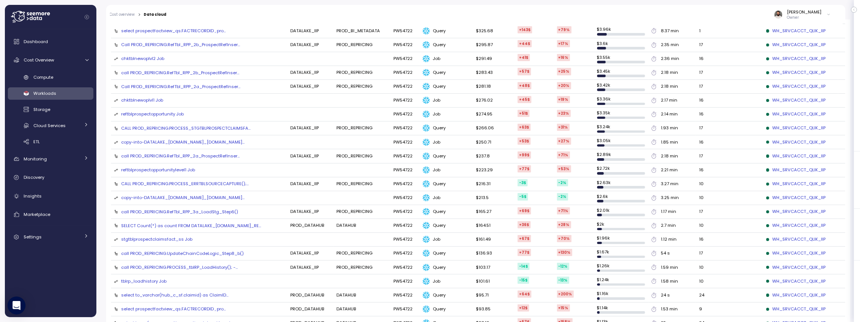
scroll to position [430, 0]
click at [157, 292] on div "select to_varchar(hub_c_sf.claimid) as ClaimID..." at bounding box center [174, 295] width 107 height 6
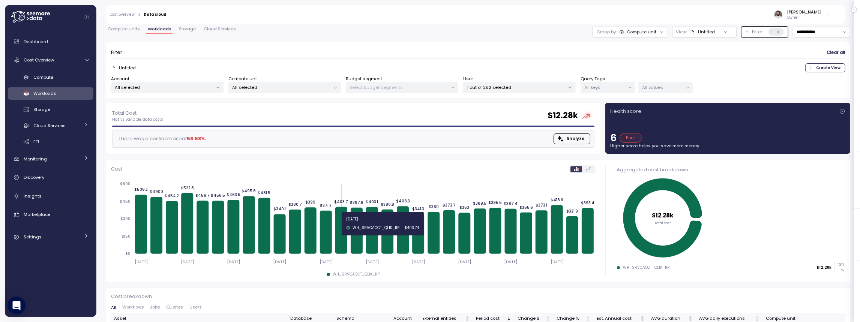
scroll to position [19, 0]
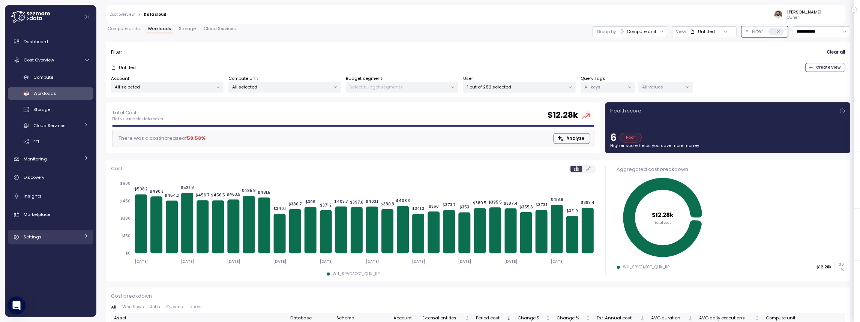
click at [76, 236] on div "Settings" at bounding box center [52, 236] width 56 height 7
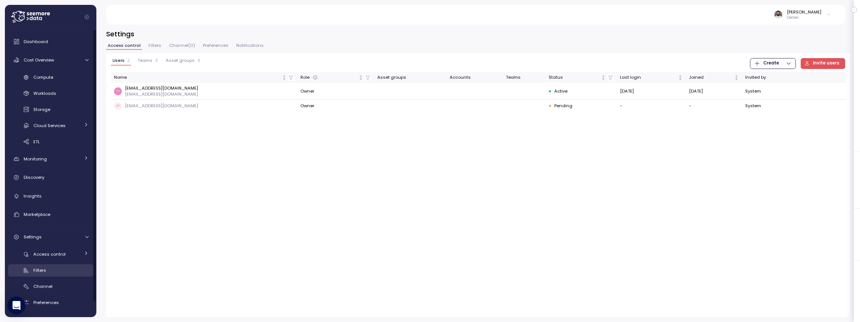
click at [74, 267] on div "Filters" at bounding box center [60, 270] width 55 height 7
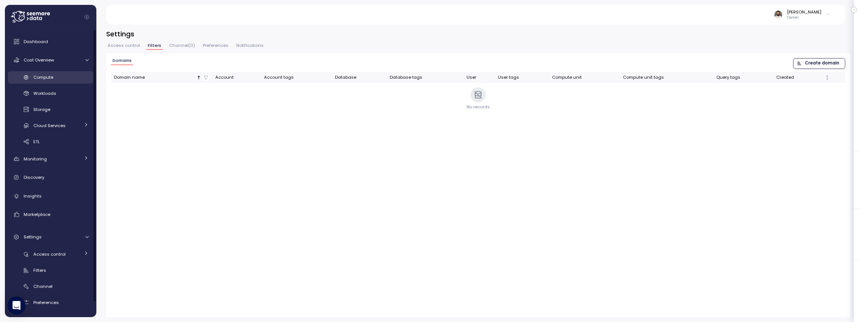
drag, startPoint x: 60, startPoint y: 78, endPoint x: 57, endPoint y: 85, distance: 7.7
click at [60, 78] on div "Compute" at bounding box center [60, 76] width 55 height 7
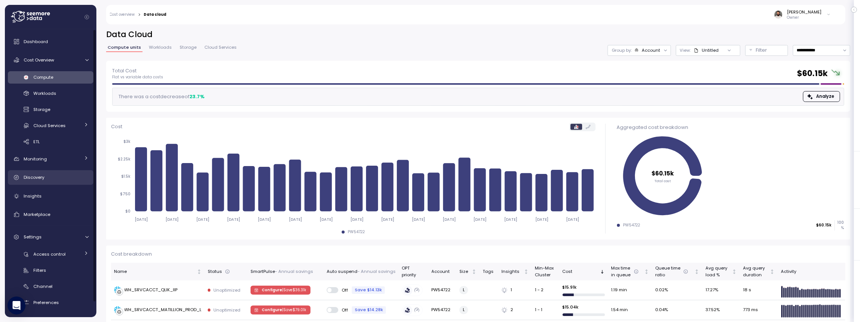
click at [59, 183] on link "Discovery" at bounding box center [50, 177] width 85 height 15
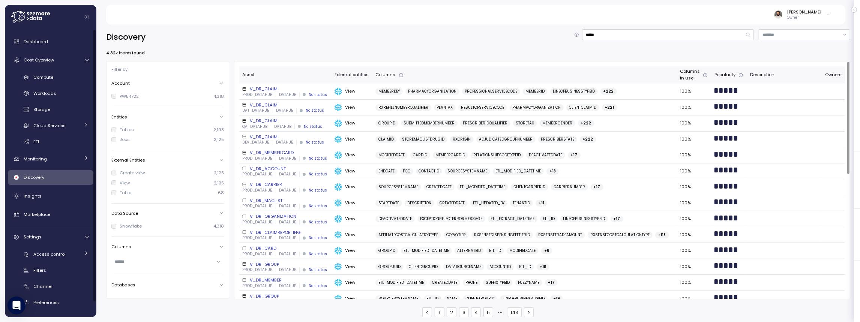
click at [614, 27] on div "Discovery ***** 4.32k items found Filter by Account PW54722 4,318 Entities Tabl…" at bounding box center [477, 170] width 763 height 303
click at [613, 33] on input "*****" at bounding box center [668, 34] width 172 height 11
click at [614, 33] on input "*****" at bounding box center [668, 34] width 172 height 11
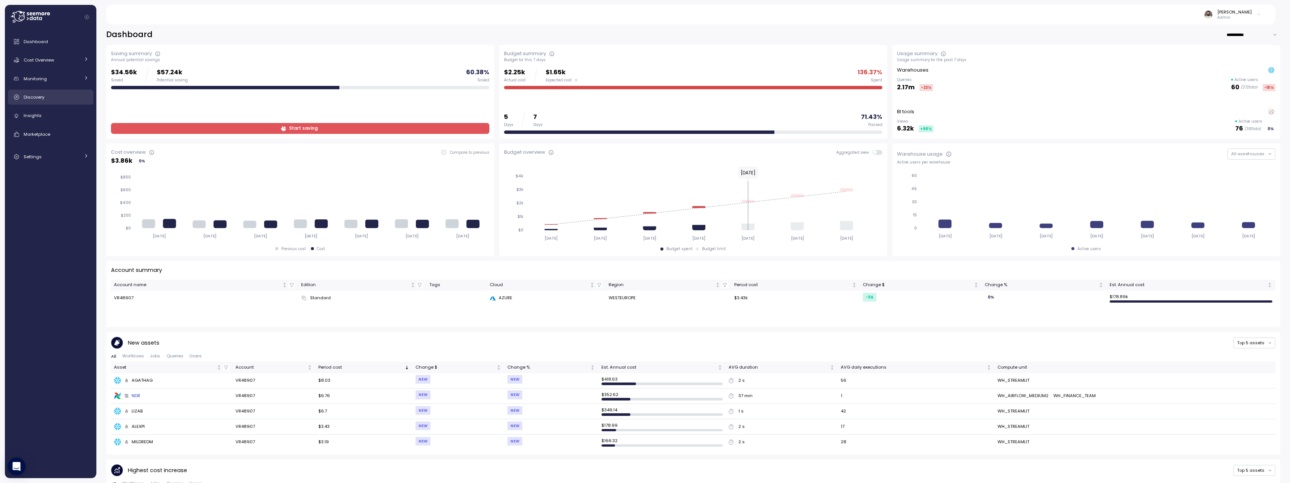
click at [48, 92] on link "Discovery" at bounding box center [50, 97] width 85 height 15
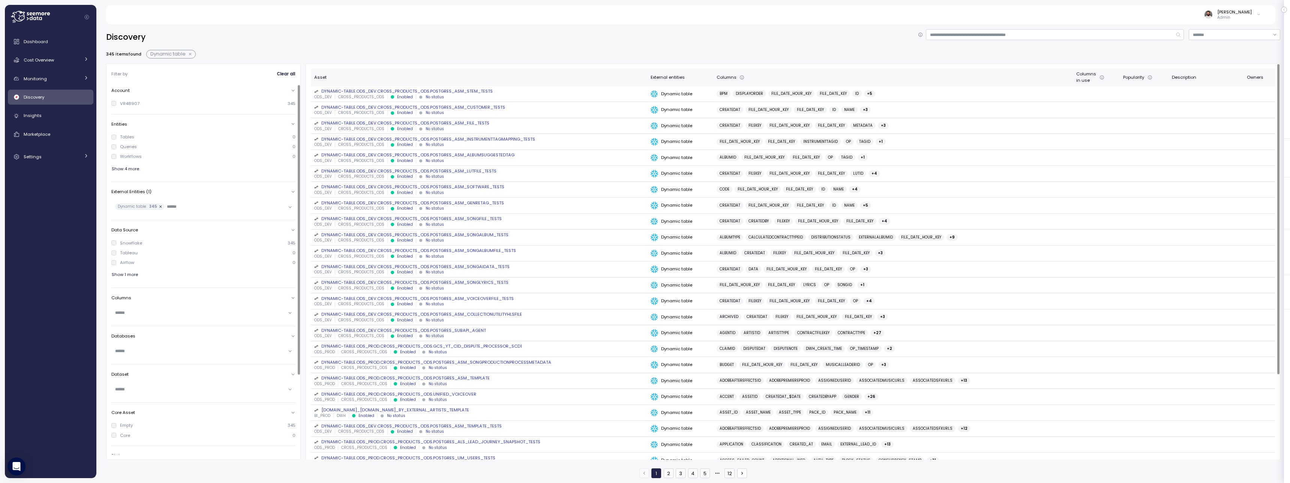
click at [191, 54] on button "button" at bounding box center [191, 54] width 10 height 6
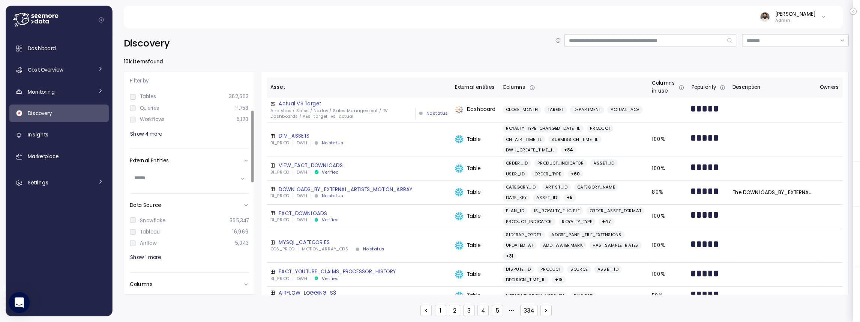
scroll to position [48, 0]
click at [127, 198] on div "Tableau" at bounding box center [129, 197] width 18 height 6
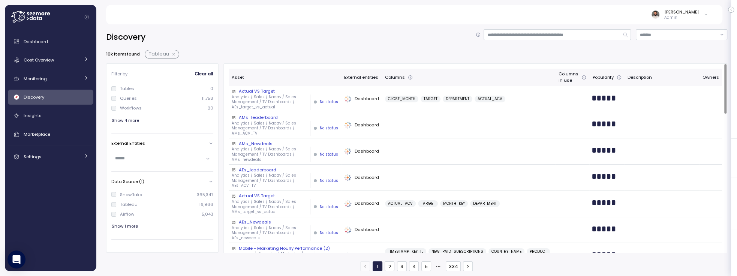
click at [601, 99] on div at bounding box center [603, 98] width 23 height 5
click at [266, 91] on div "Actual VS Target" at bounding box center [285, 91] width 106 height 6
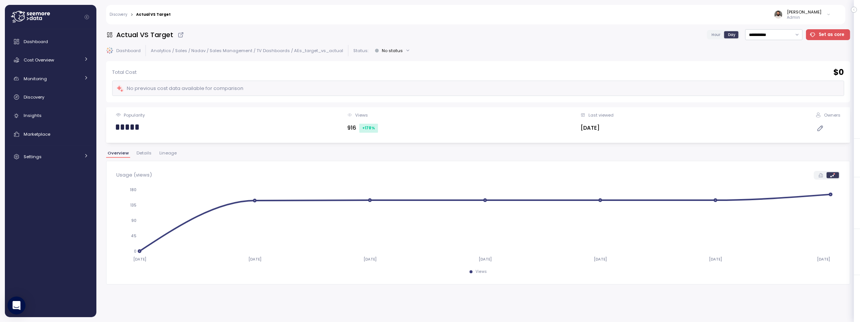
click at [168, 154] on span "Lineage" at bounding box center [167, 153] width 17 height 4
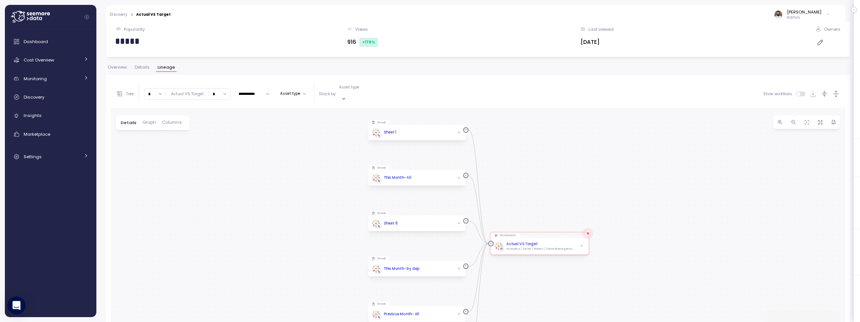
scroll to position [91, 0]
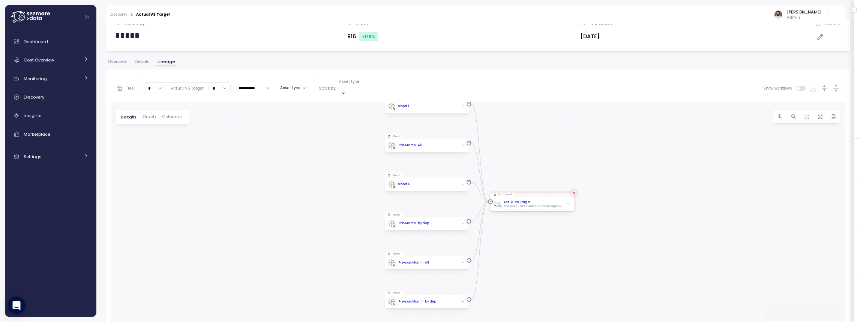
drag, startPoint x: 518, startPoint y: 238, endPoint x: 525, endPoint y: 207, distance: 32.3
click at [524, 207] on div "Sheet Sheet 1 Dashboard Actual VS Target Analytics / Sales / Nadav / Sales Mana…" at bounding box center [478, 234] width 734 height 265
click at [350, 84] on p "Asset type" at bounding box center [349, 81] width 20 height 5
click at [352, 107] on p "Sheet" at bounding box center [351, 105] width 11 height 5
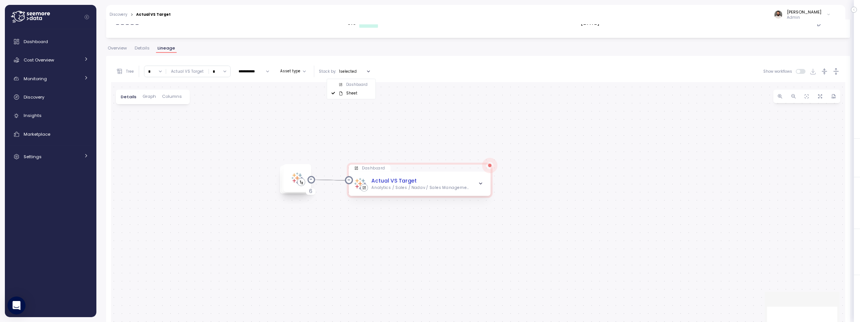
scroll to position [108, 0]
click at [836, 71] on icon "button" at bounding box center [836, 68] width 8 height 8
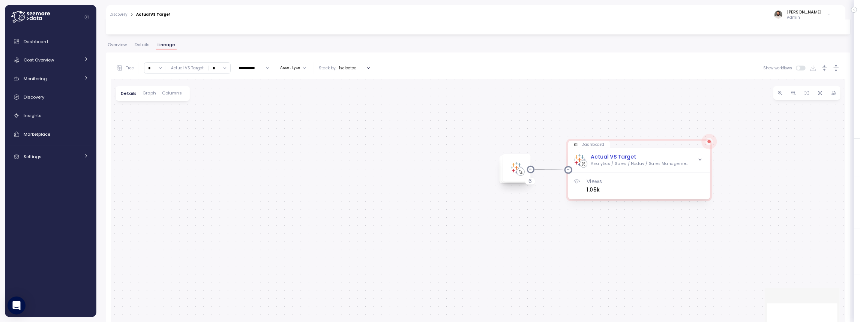
drag, startPoint x: 258, startPoint y: 144, endPoint x: 194, endPoint y: 55, distance: 108.8
click at [474, 123] on div "Dashboard Actual VS Target Analytics / Sales / Nadav / Sales Management / TV Da…" at bounding box center [478, 214] width 734 height 271
drag, startPoint x: 145, startPoint y: 67, endPoint x: 148, endPoint y: 75, distance: 8.6
click at [145, 67] on input "*" at bounding box center [154, 68] width 21 height 11
type input "*"
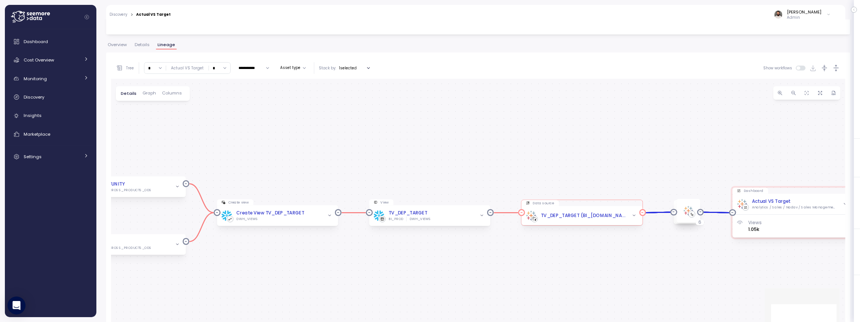
click at [634, 216] on icon "button" at bounding box center [634, 215] width 4 height 4
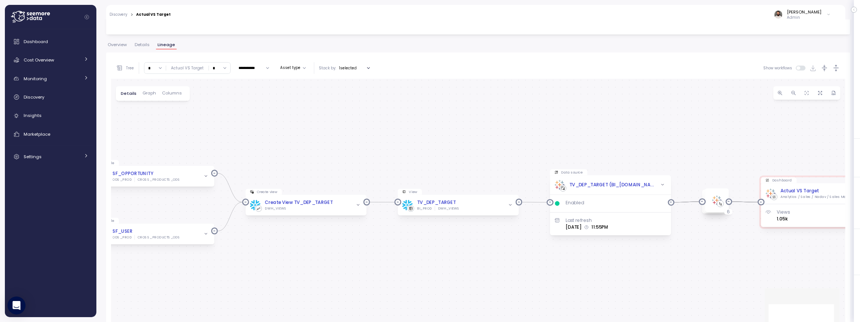
drag, startPoint x: 439, startPoint y: 159, endPoint x: 472, endPoint y: 174, distance: 35.4
click at [450, 158] on div "Dashboard Actual VS Target Analytics / Sales / Nadav / Sales Management / TV Da…" at bounding box center [478, 214] width 734 height 271
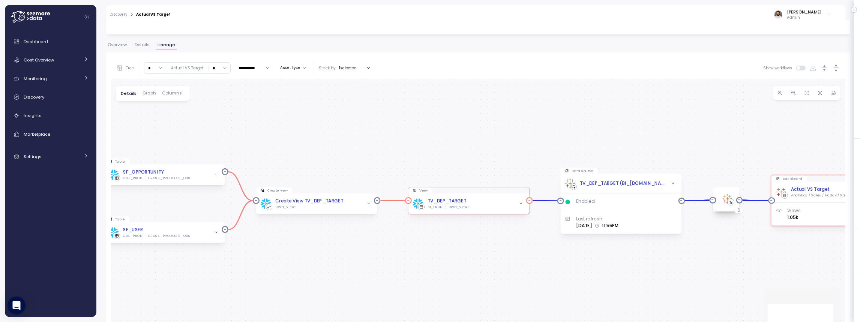
click at [522, 201] on icon "button" at bounding box center [520, 203] width 4 height 4
click at [520, 195] on icon "button" at bounding box center [520, 195] width 4 height 4
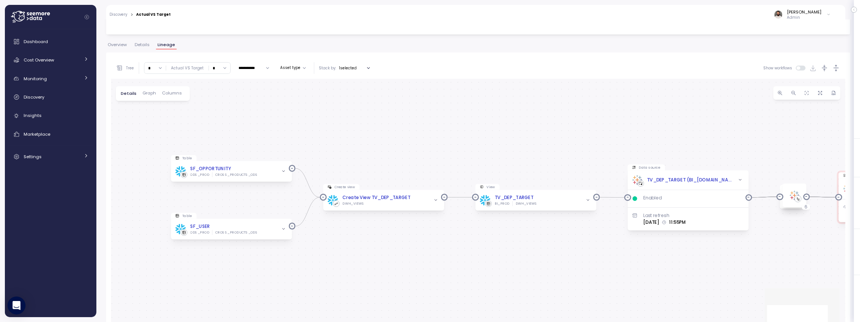
drag, startPoint x: 391, startPoint y: 169, endPoint x: 487, endPoint y: 164, distance: 96.1
click at [490, 165] on div "Dashboard Actual VS Target Analytics / Sales / Nadav / Sales Management / TV Da…" at bounding box center [478, 214] width 734 height 271
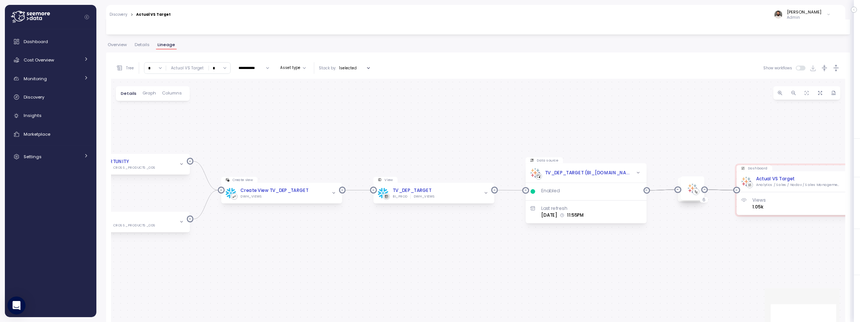
drag, startPoint x: 590, startPoint y: 156, endPoint x: 443, endPoint y: 151, distance: 146.7
click at [443, 151] on div "Dashboard Actual VS Target Analytics / Sales / Nadav / Sales Management / TV Da…" at bounding box center [478, 214] width 734 height 271
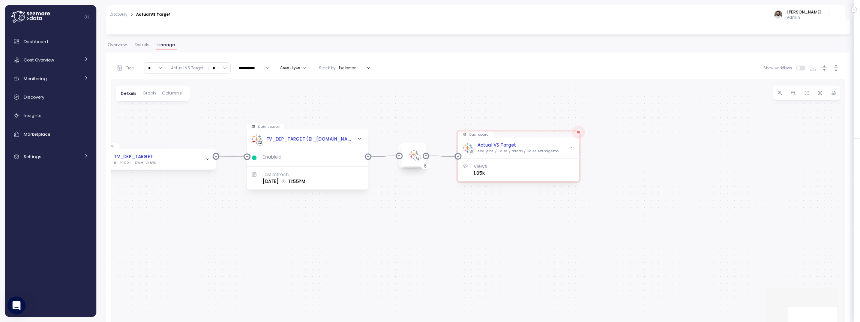
drag, startPoint x: 758, startPoint y: 144, endPoint x: 611, endPoint y: 134, distance: 147.7
click at [485, 111] on div "Dashboard Actual VS Target Analytics / Sales / Nadav / Sales Management / TV Da…" at bounding box center [478, 214] width 734 height 271
click at [573, 146] on icon "button" at bounding box center [571, 147] width 4 height 4
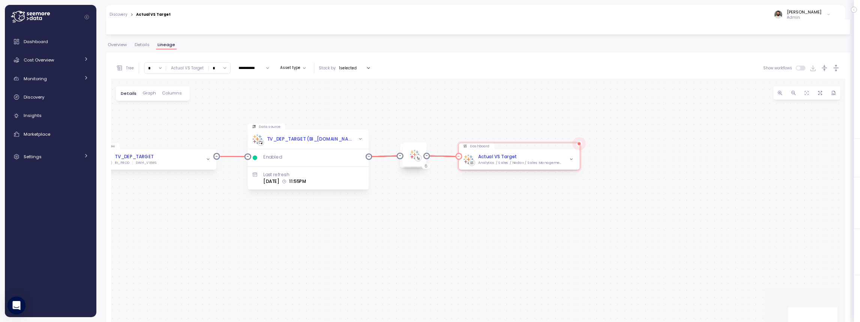
click at [571, 156] on span "button" at bounding box center [571, 159] width 7 height 7
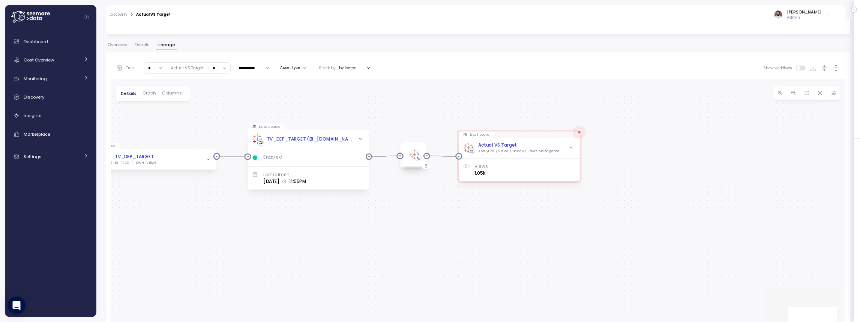
click at [146, 91] on span "Graph" at bounding box center [148, 93] width 13 height 4
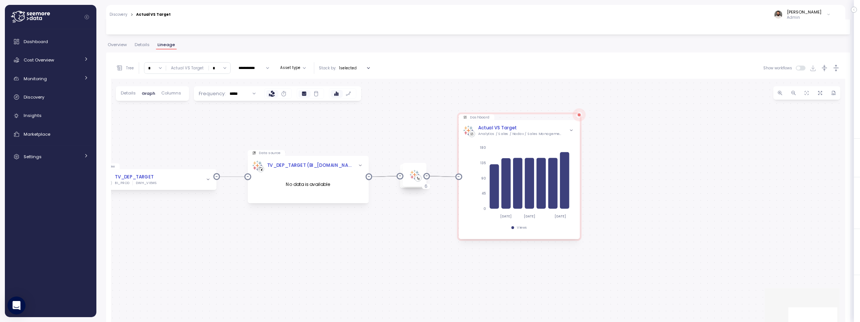
click at [240, 94] on input "*****" at bounding box center [242, 93] width 33 height 11
click at [241, 105] on div "Hourly" at bounding box center [244, 108] width 13 height 6
type input "******"
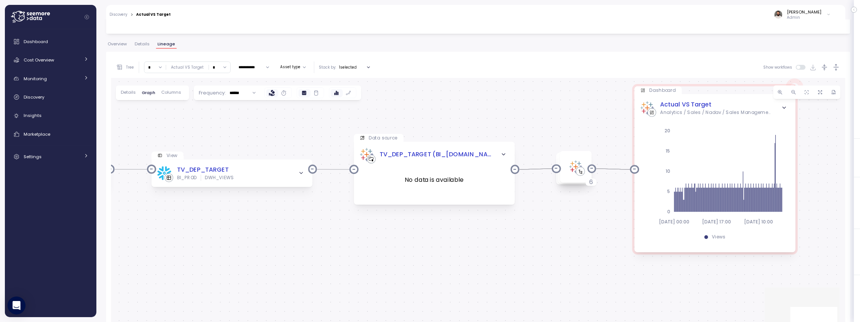
scroll to position [109, 0]
drag, startPoint x: 258, startPoint y: 67, endPoint x: 258, endPoint y: 78, distance: 10.9
click at [258, 67] on input "**********" at bounding box center [253, 66] width 37 height 9
click at [252, 136] on div "Last 30 days" at bounding box center [255, 136] width 20 height 12
type input "**********"
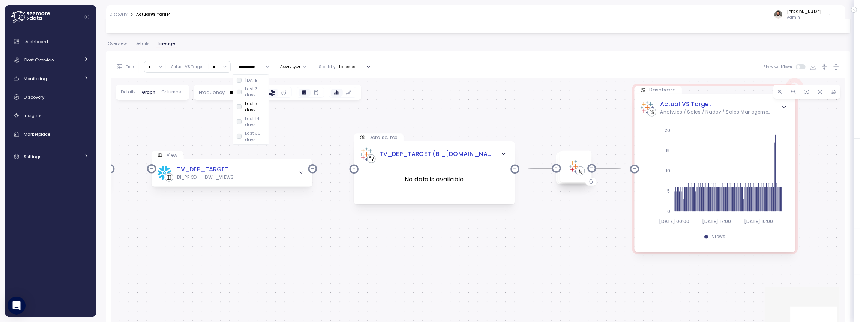
type input "**********"
type input "*****"
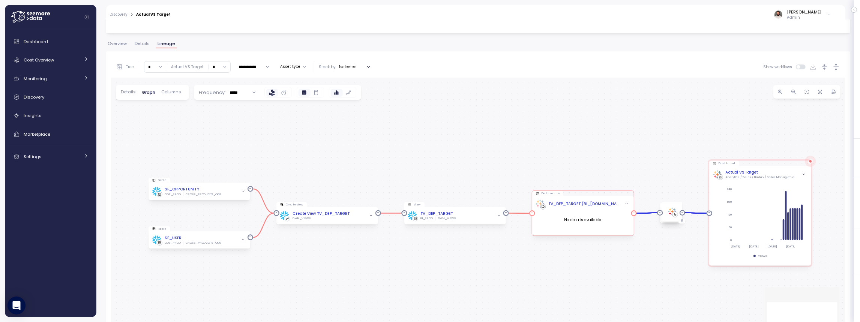
click at [627, 205] on span "button" at bounding box center [626, 204] width 6 height 6
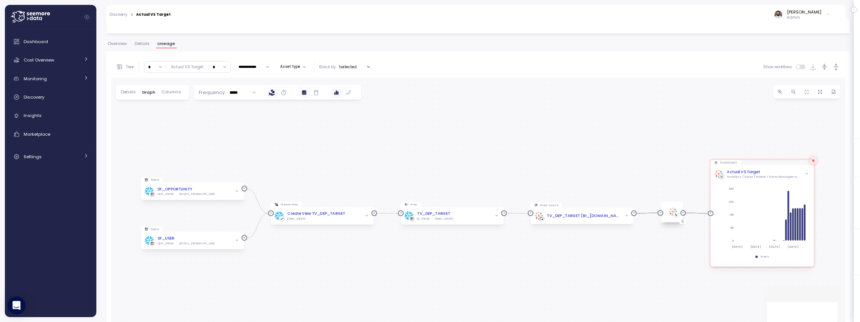
scroll to position [109, 0]
click at [250, 66] on input "**********" at bounding box center [253, 67] width 37 height 9
click at [250, 123] on div "Last 6 months" at bounding box center [255, 128] width 20 height 12
type input "**********"
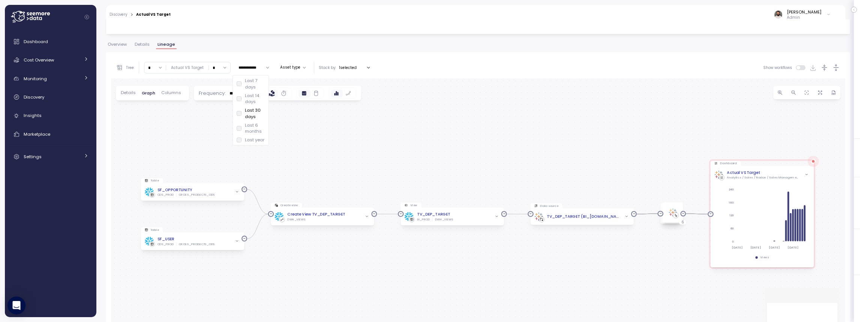
type input "**********"
type input "******"
click at [240, 189] on span "button" at bounding box center [240, 192] width 6 height 6
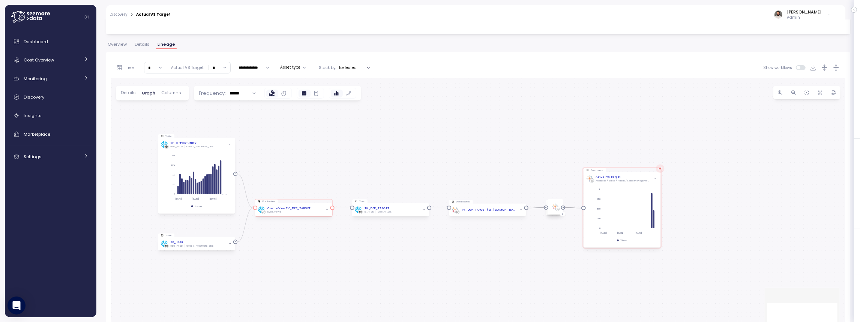
drag, startPoint x: 298, startPoint y: 196, endPoint x: 254, endPoint y: 213, distance: 47.6
click at [290, 169] on div "Dashboard Actual VS Target Analytics / Sales / Nadav / Sales Management / TV Da…" at bounding box center [478, 213] width 734 height 271
click at [229, 244] on icon "button" at bounding box center [228, 244] width 3 height 3
click at [230, 244] on icon "button" at bounding box center [228, 244] width 3 height 3
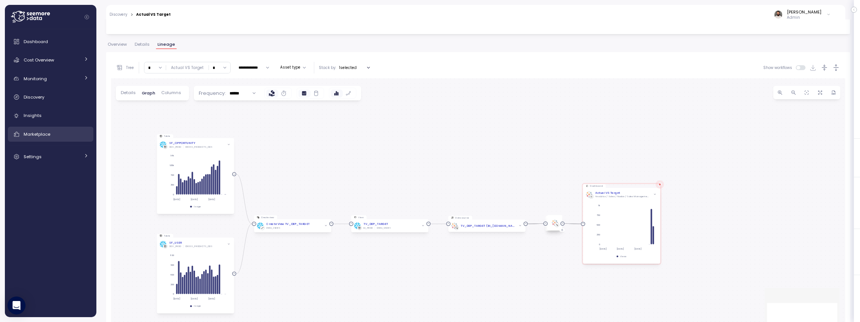
click at [78, 135] on div "Marketplace" at bounding box center [56, 133] width 65 height 7
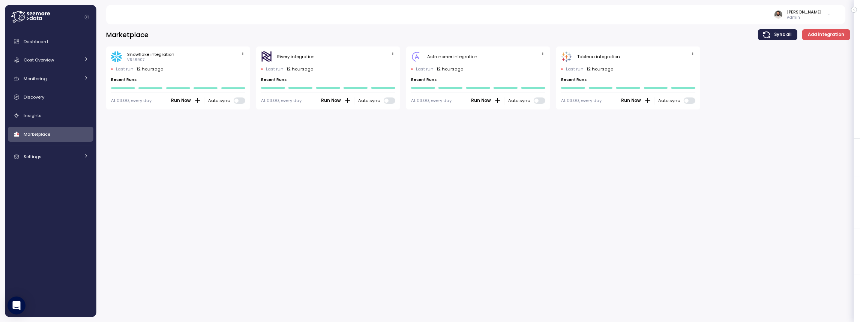
click at [689, 55] on span "button" at bounding box center [693, 54] width 8 height 8
click at [687, 63] on button "Edit" at bounding box center [681, 68] width 28 height 10
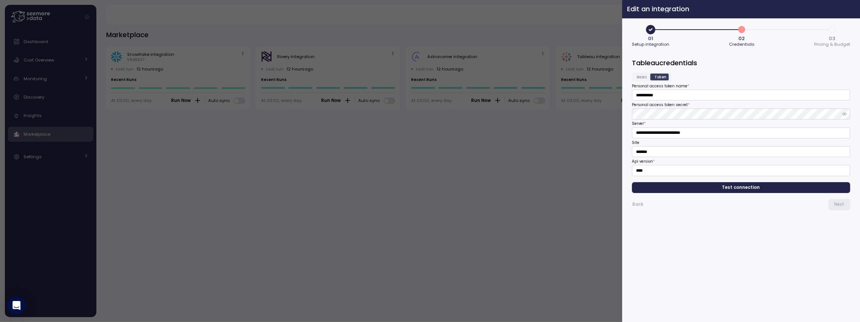
click at [852, 10] on icon "button" at bounding box center [852, 9] width 6 height 6
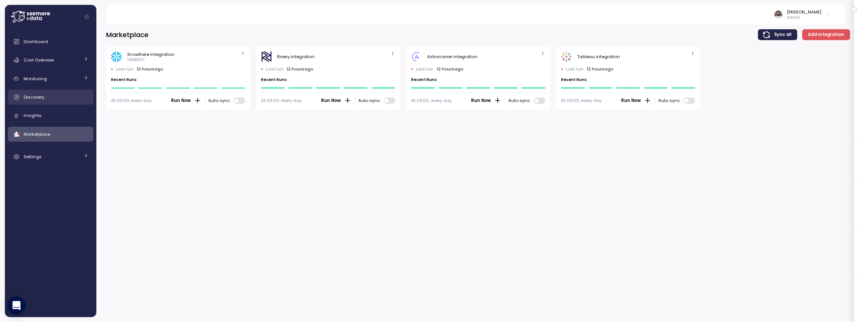
click at [67, 99] on div "Discovery" at bounding box center [56, 96] width 65 height 7
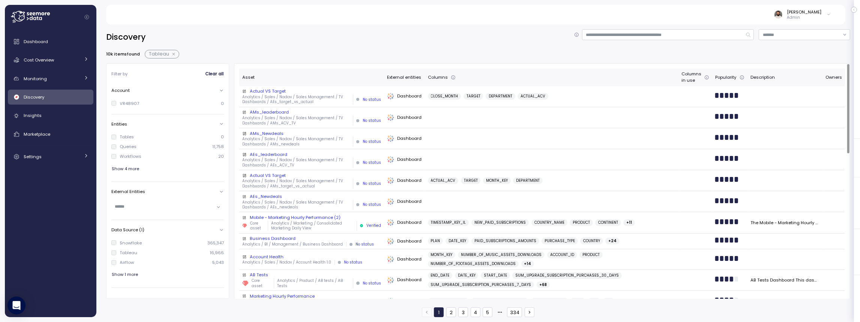
click at [318, 115] on p "Analytics / Sales / Nadav / Sales Management / TV Dashboards / AMs_ACV_TV" at bounding box center [296, 120] width 108 height 10
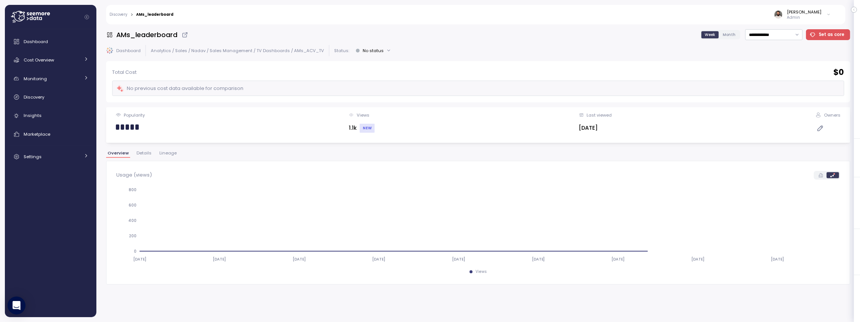
click at [168, 153] on span "Lineage" at bounding box center [167, 153] width 17 height 4
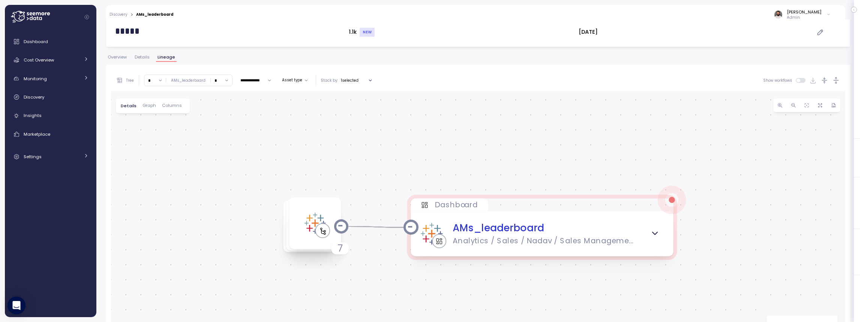
scroll to position [100, 0]
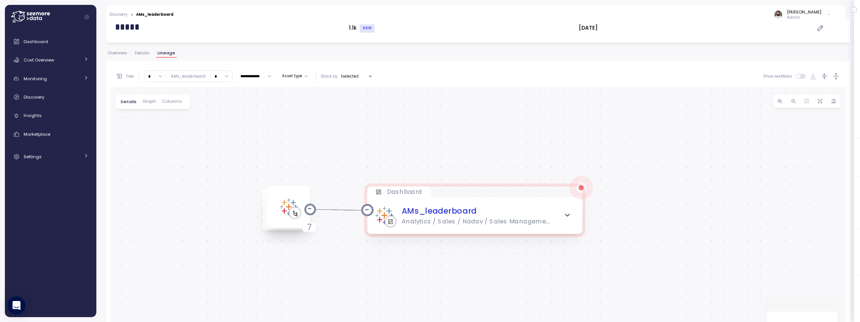
click at [156, 80] on input "*" at bounding box center [154, 76] width 21 height 11
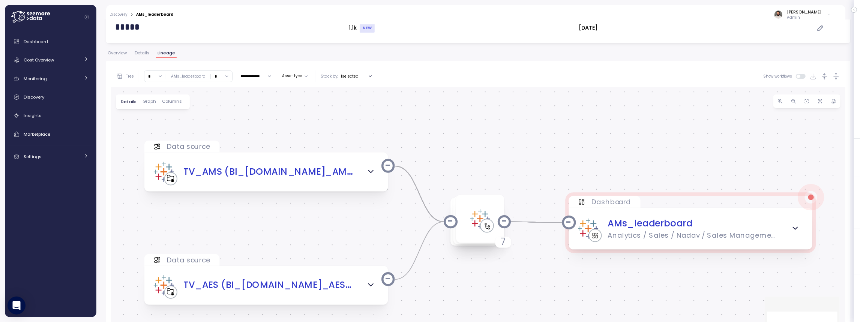
click at [160, 75] on input "*" at bounding box center [154, 76] width 21 height 11
click at [155, 77] on input "*" at bounding box center [154, 76] width 21 height 11
click at [156, 114] on div "5" at bounding box center [154, 112] width 11 height 6
type input "*"
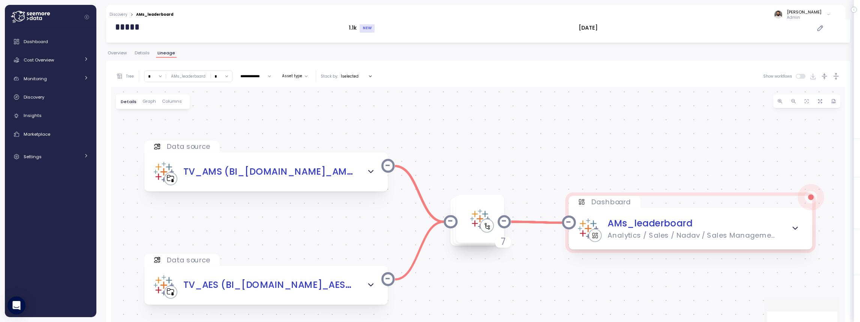
click at [793, 225] on icon "button" at bounding box center [794, 228] width 9 height 9
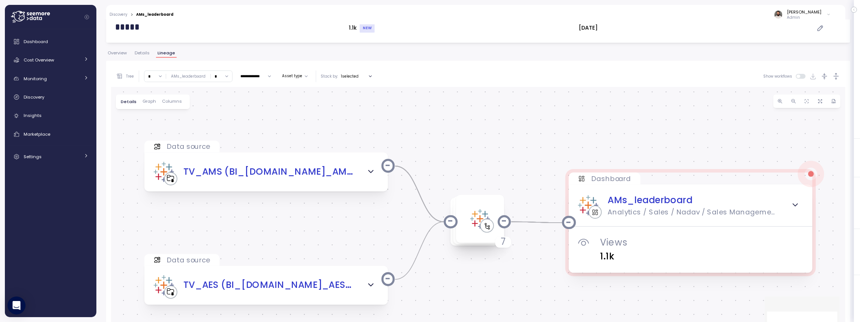
scroll to position [0, 0]
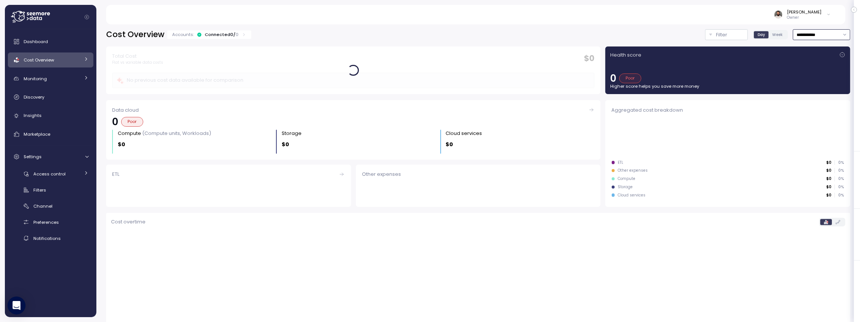
click at [827, 35] on input "**********" at bounding box center [821, 34] width 57 height 11
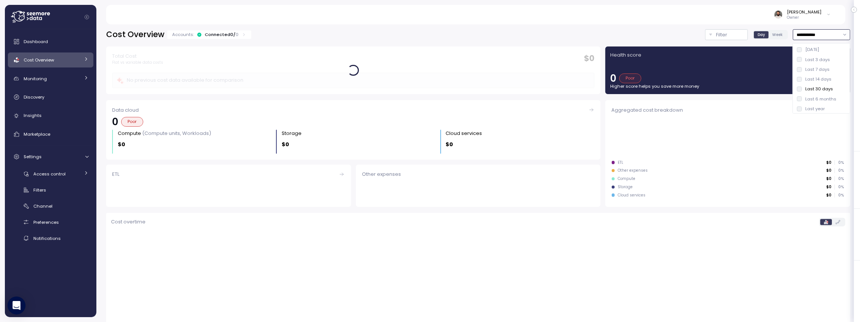
click at [823, 78] on div "Last 14 days" at bounding box center [818, 79] width 26 height 6
type input "**********"
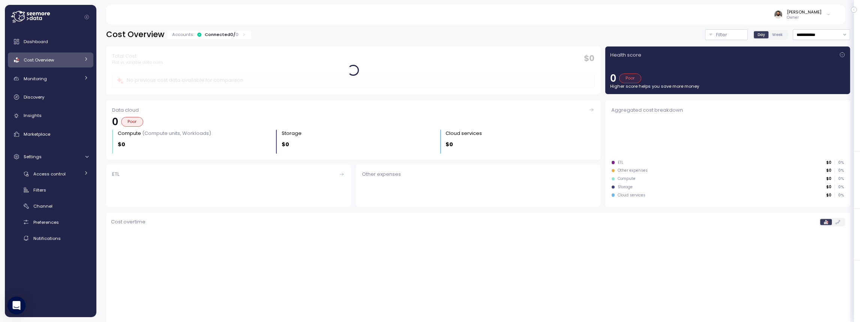
click at [220, 36] on div "Connected 0 / 0" at bounding box center [222, 34] width 34 height 6
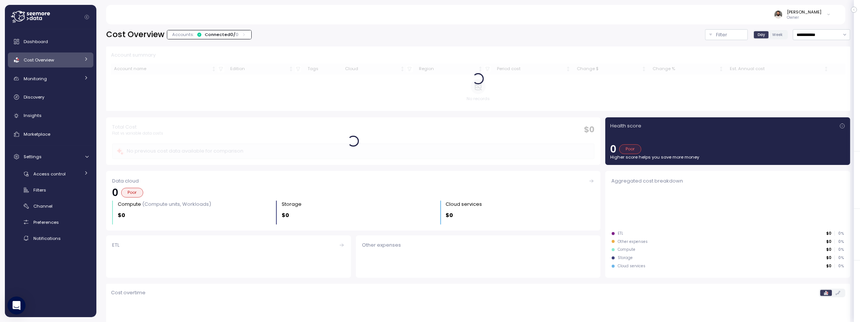
click at [219, 36] on div "Connected 0 / 0" at bounding box center [222, 34] width 34 height 6
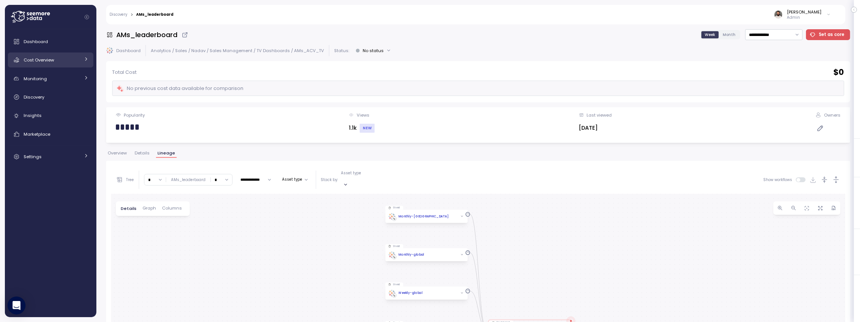
click at [62, 62] on div "Cost Overview" at bounding box center [52, 59] width 56 height 7
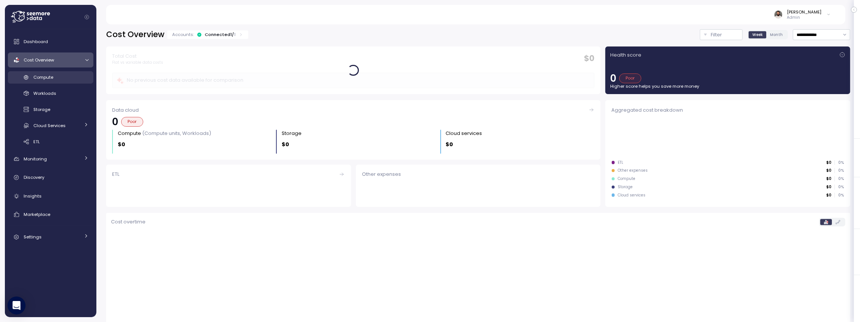
click at [69, 76] on div "Compute" at bounding box center [60, 76] width 55 height 7
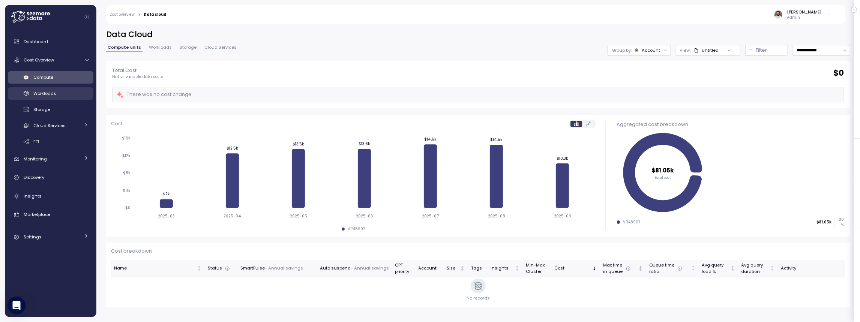
click at [76, 91] on div "Workloads" at bounding box center [60, 93] width 55 height 7
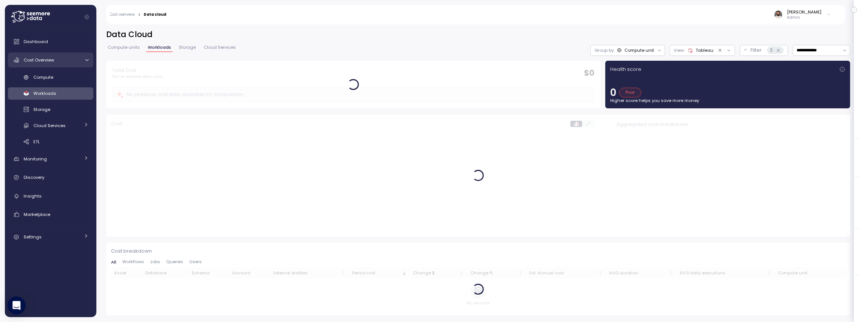
click at [73, 67] on link "Cost Overview" at bounding box center [50, 59] width 85 height 15
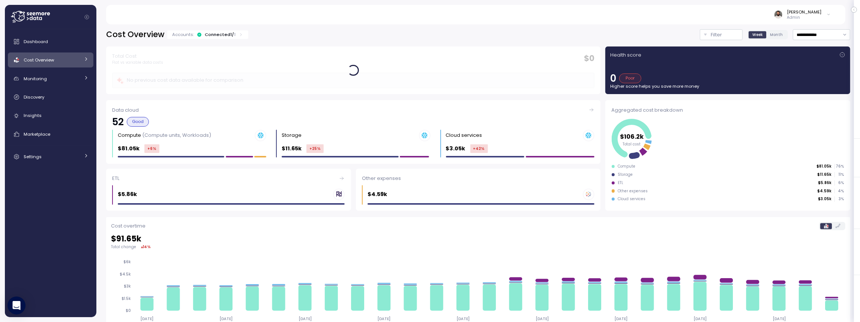
click at [73, 64] on link "Cost Overview" at bounding box center [50, 59] width 85 height 15
click at [71, 75] on div "Compute" at bounding box center [60, 76] width 55 height 7
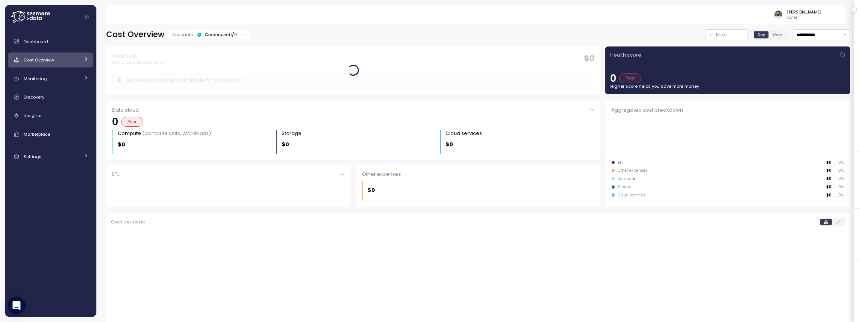
click at [235, 37] on div "Accounts: Connected 1 / 8" at bounding box center [208, 34] width 73 height 6
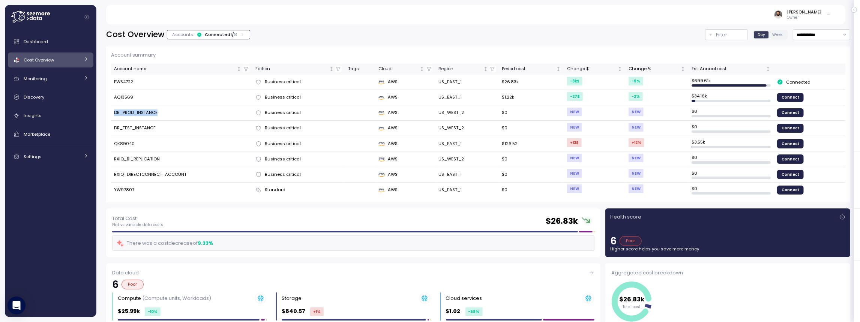
drag, startPoint x: 123, startPoint y: 113, endPoint x: 156, endPoint y: 112, distance: 33.7
click at [156, 112] on td "DR_PROD_INSTANCE" at bounding box center [181, 112] width 141 height 15
drag, startPoint x: 157, startPoint y: 174, endPoint x: 183, endPoint y: 173, distance: 26.2
click at [183, 173] on td "RXIQ_DIRECTCONNECT_ACCOUNT" at bounding box center [181, 174] width 141 height 15
click at [179, 173] on td "RXIQ_DIRECTCONNECT_ACCOUNT" at bounding box center [181, 174] width 141 height 15
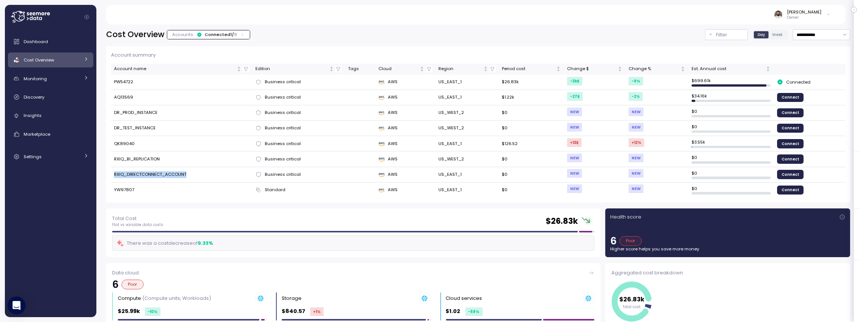
click at [179, 173] on td "RXIQ_DIRECTCONNECT_ACCOUNT" at bounding box center [181, 174] width 141 height 15
drag, startPoint x: 700, startPoint y: 171, endPoint x: 704, endPoint y: 171, distance: 3.8
click at [704, 171] on td "$ 0" at bounding box center [730, 174] width 85 height 15
drag, startPoint x: 119, startPoint y: 174, endPoint x: 173, endPoint y: 173, distance: 54.0
click at [173, 173] on td "RXIQ_DIRECTCONNECT_ACCOUNT" at bounding box center [181, 174] width 141 height 15
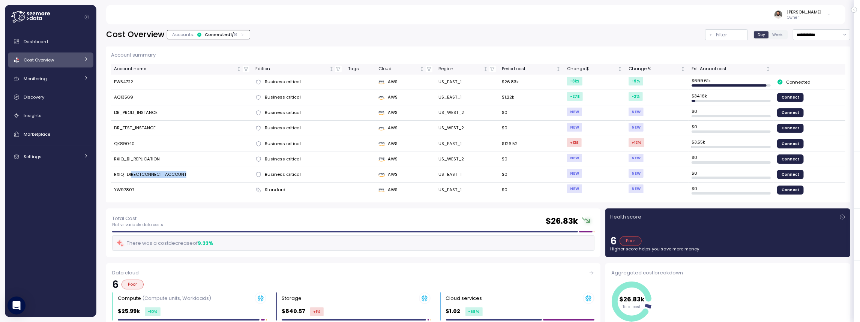
drag, startPoint x: 160, startPoint y: 172, endPoint x: 129, endPoint y: 173, distance: 30.4
click at [130, 173] on td "RXIQ_DIRECTCONNECT_ACCOUNT" at bounding box center [181, 174] width 141 height 15
click at [117, 173] on td "RXIQ_DIRECTCONNECT_ACCOUNT" at bounding box center [181, 174] width 141 height 15
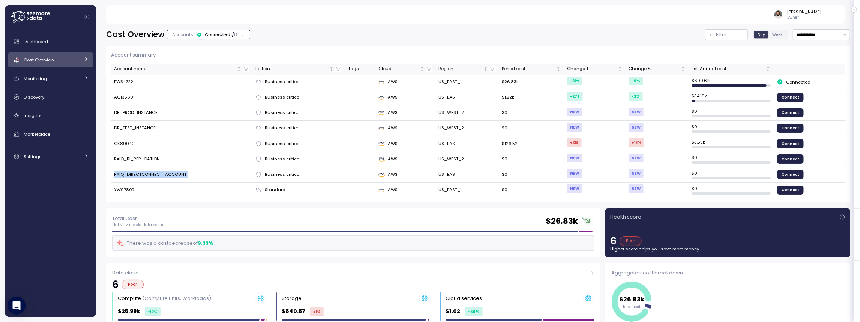
click at [154, 173] on td "RXIQ_DIRECTCONNECT_ACCOUNT" at bounding box center [181, 174] width 141 height 15
click at [159, 174] on td "RXIQ_DIRECTCONNECT_ACCOUNT" at bounding box center [181, 174] width 141 height 15
click at [51, 154] on div "Settings" at bounding box center [52, 156] width 56 height 7
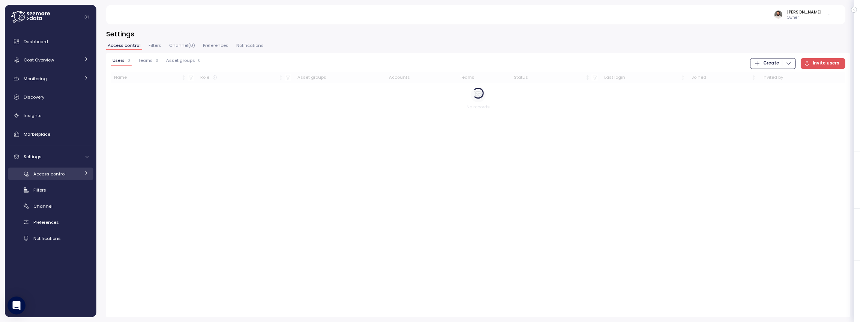
click at [66, 175] on div "Access control" at bounding box center [56, 173] width 46 height 7
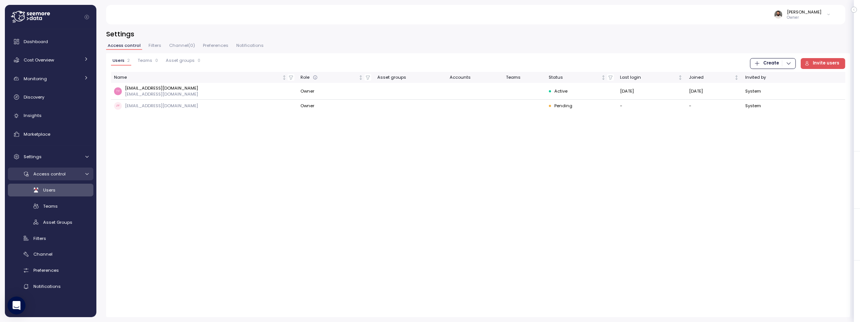
click at [71, 174] on div "Access control" at bounding box center [56, 173] width 46 height 7
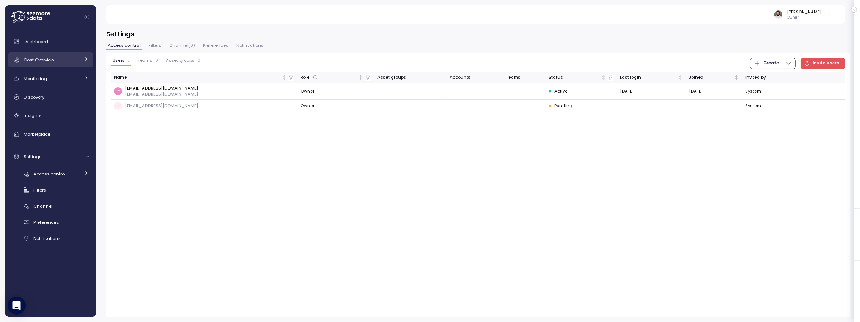
click at [77, 61] on div "Cost Overview" at bounding box center [52, 59] width 56 height 7
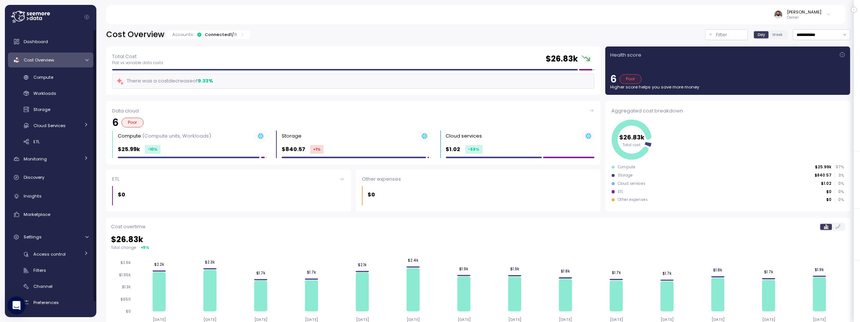
click at [234, 35] on p "8" at bounding box center [235, 34] width 3 height 6
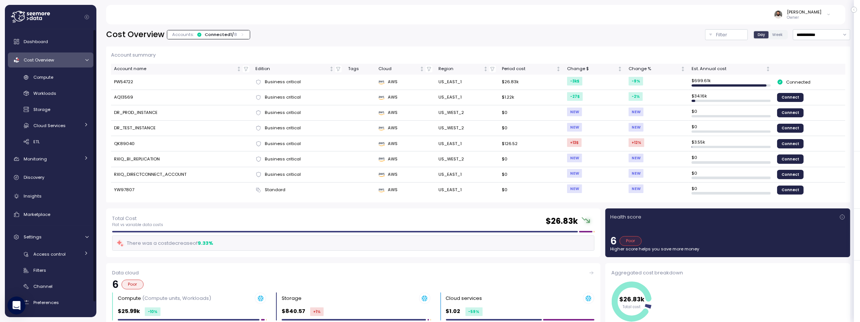
click at [61, 64] on link "Cost Overview" at bounding box center [50, 59] width 85 height 15
click at [62, 77] on div "Monitoring" at bounding box center [52, 78] width 56 height 7
click at [62, 61] on div "Cost Overview" at bounding box center [52, 59] width 56 height 7
click at [59, 61] on div "Cost Overview" at bounding box center [52, 59] width 56 height 7
click at [59, 79] on div "Monitoring" at bounding box center [52, 78] width 56 height 7
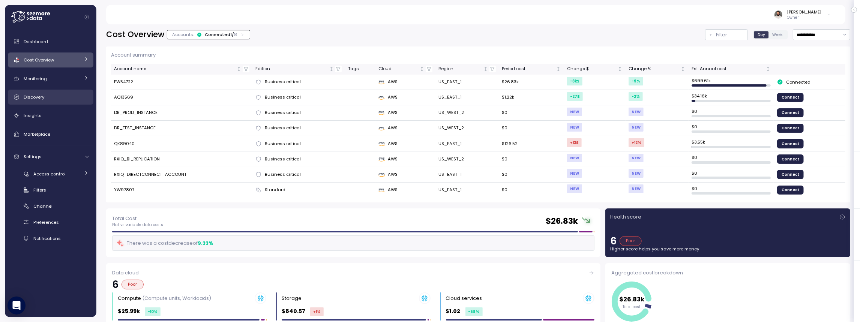
click at [56, 103] on link "Discovery" at bounding box center [50, 97] width 85 height 15
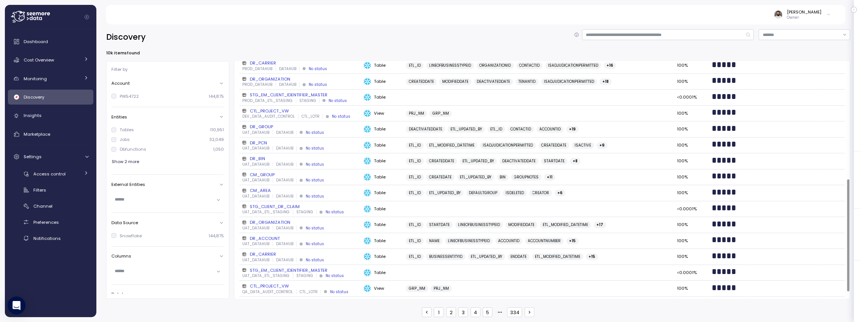
scroll to position [264, 0]
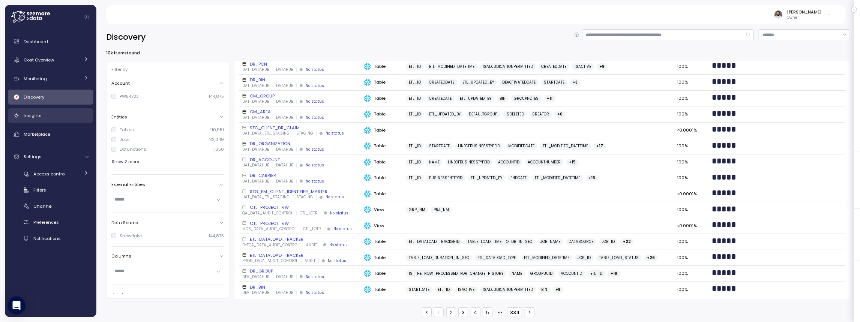
click at [54, 114] on div "Insights" at bounding box center [56, 115] width 65 height 7
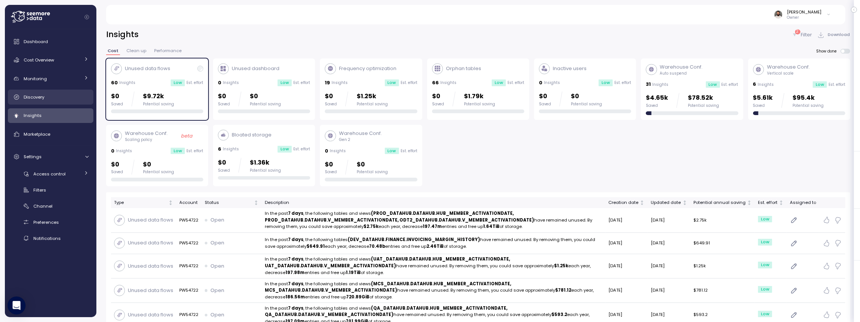
click at [46, 96] on div "Discovery" at bounding box center [56, 96] width 65 height 7
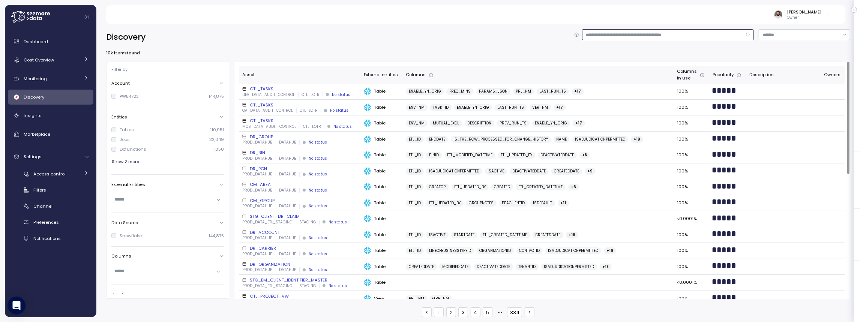
click at [611, 34] on input at bounding box center [668, 34] width 172 height 11
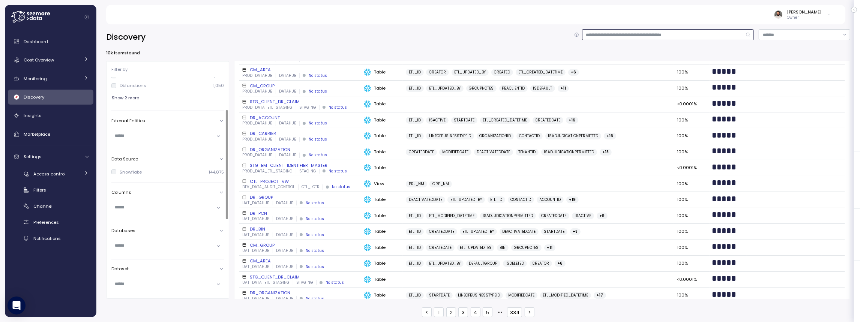
scroll to position [64, 0]
click at [46, 113] on div "Insights" at bounding box center [56, 115] width 65 height 7
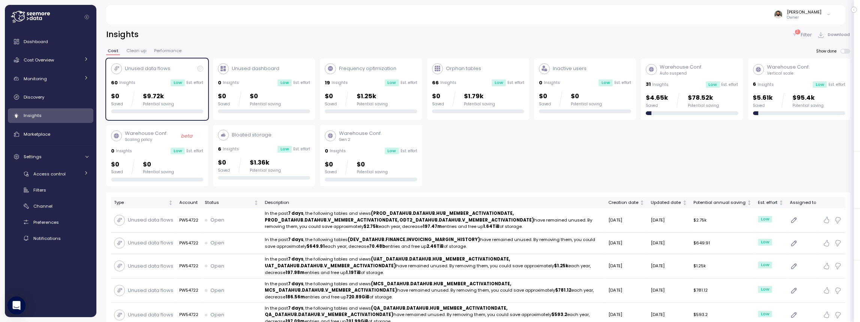
click at [368, 103] on div "Potential saving" at bounding box center [372, 104] width 31 height 5
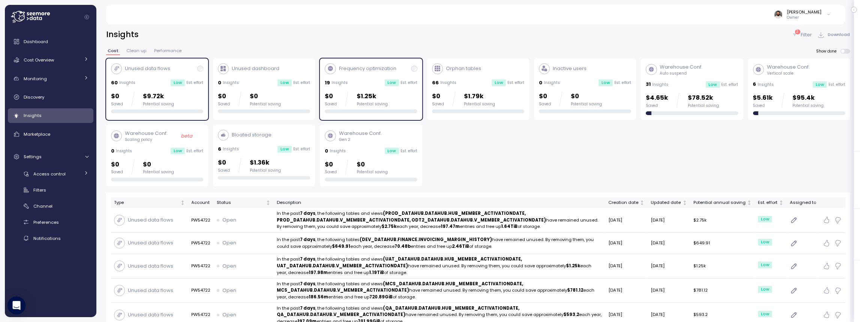
click at [191, 93] on div "$0 Saved $9.72k Potential saving" at bounding box center [157, 98] width 92 height 15
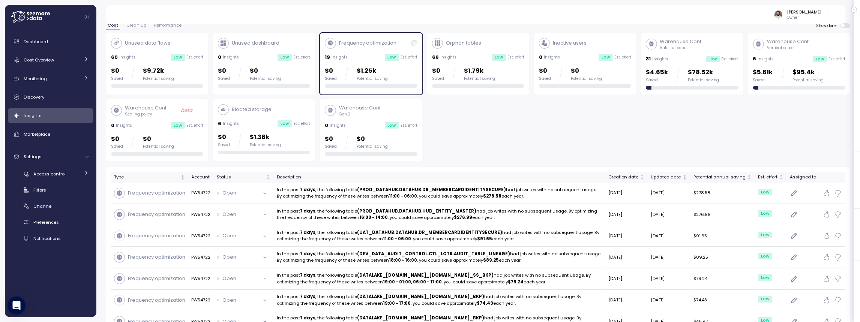
scroll to position [26, 0]
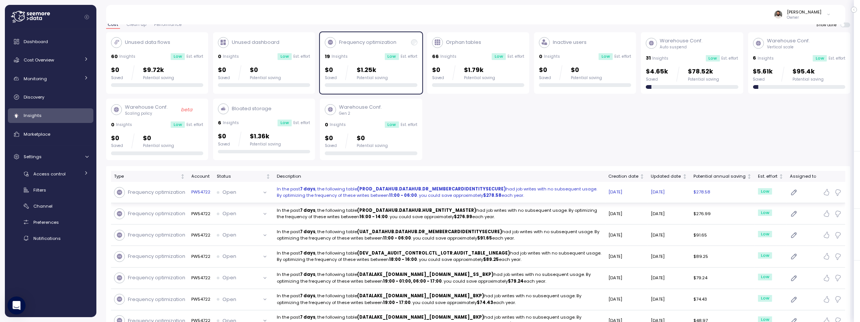
click at [439, 197] on p "In the past 7 days , the following table (PROD_DATAHUB.DATAHUB.DR_MEMBERCARDIDE…" at bounding box center [440, 192] width 326 height 13
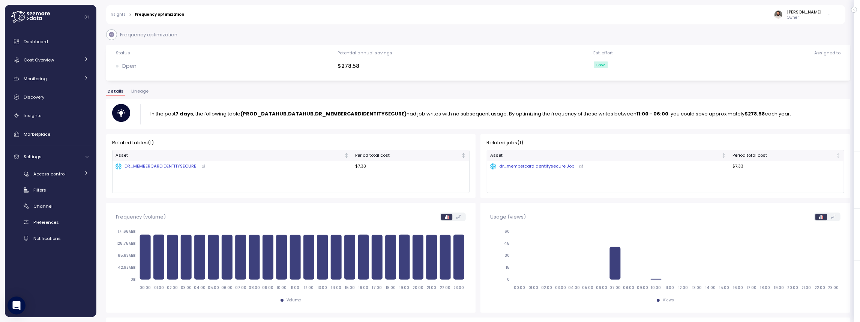
click at [118, 15] on link "Insights" at bounding box center [118, 15] width 16 height 4
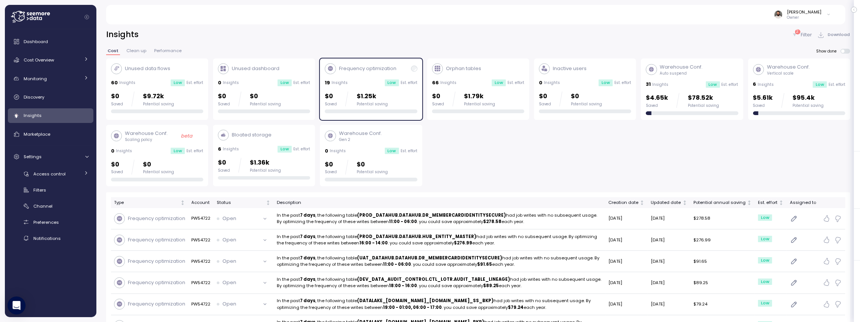
click at [329, 82] on p "19" at bounding box center [327, 82] width 5 height 7
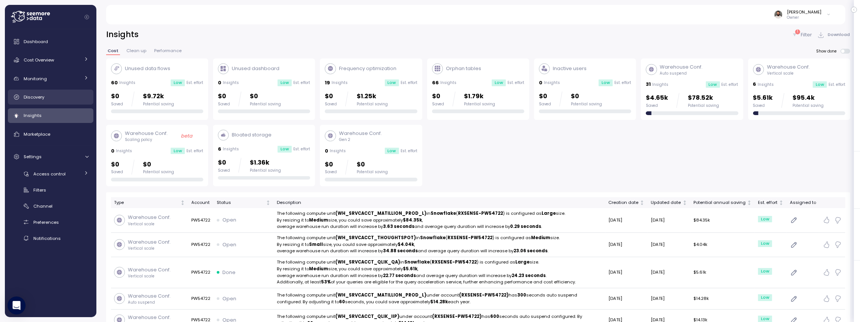
click at [64, 96] on div "Discovery" at bounding box center [56, 96] width 65 height 7
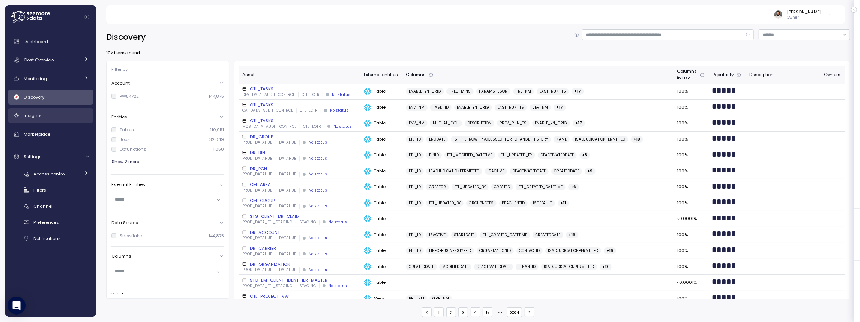
click at [61, 113] on div "Insights" at bounding box center [56, 115] width 65 height 7
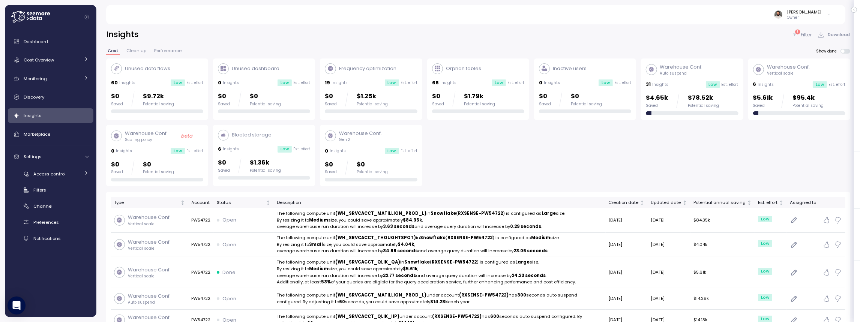
click at [137, 97] on div "$0 Saved $9.72k Potential saving" at bounding box center [142, 98] width 63 height 15
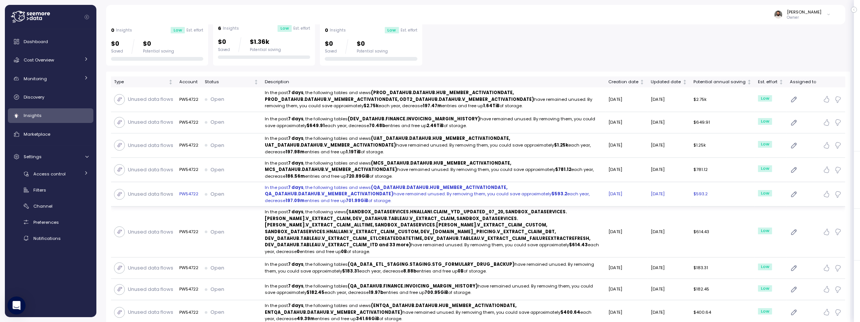
scroll to position [124, 0]
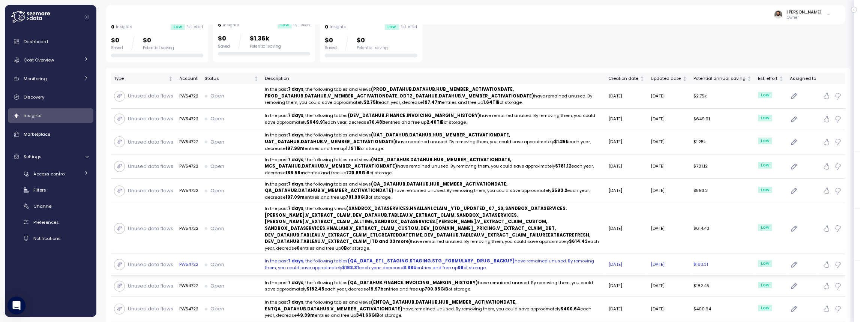
click at [461, 255] on td "In the past 7 days , the following tables (QA_DATA_ETL_STAGING.STAGING.STG_FORM…" at bounding box center [434, 264] width 344 height 21
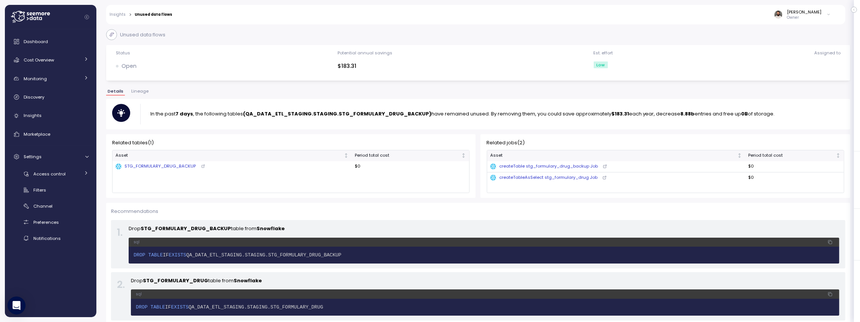
click at [138, 94] on button "Lineage" at bounding box center [140, 92] width 20 height 6
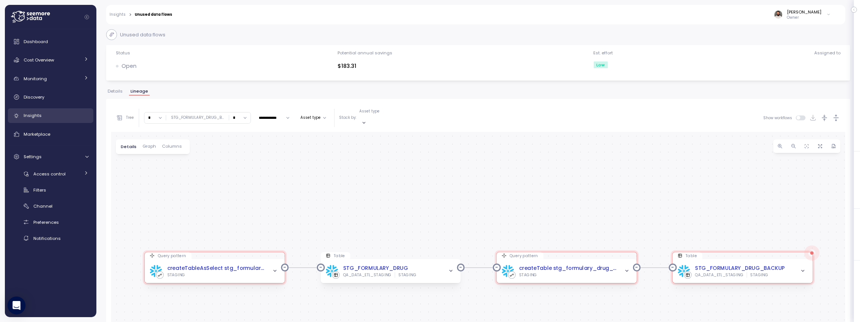
click at [49, 120] on link "Insights" at bounding box center [50, 115] width 85 height 15
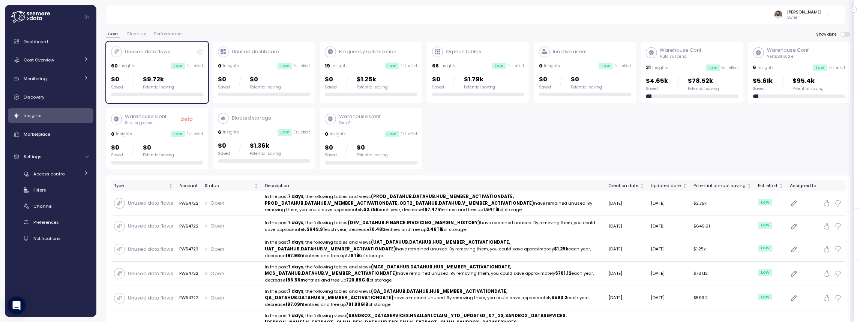
scroll to position [22, 0]
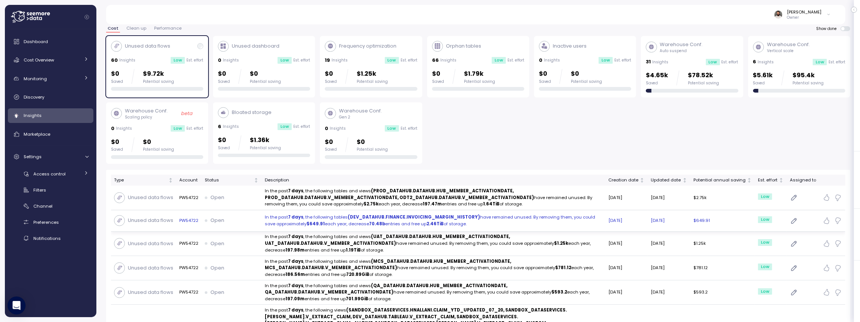
click at [488, 220] on p "In the past 7 days , the following tables (DEV_DATAHUB.FINANCE.INVOICING_MARGIN…" at bounding box center [434, 220] width 338 height 13
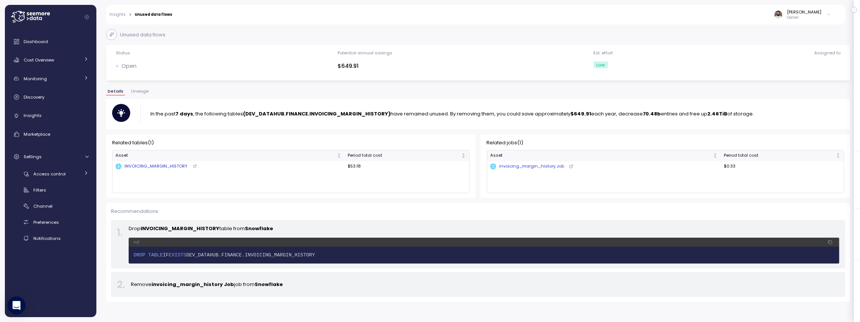
click at [142, 89] on span "Lineage" at bounding box center [139, 91] width 17 height 4
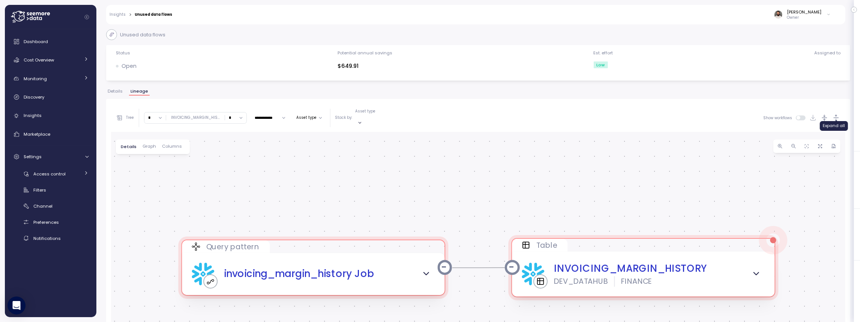
click at [834, 115] on icon "button" at bounding box center [836, 118] width 8 height 8
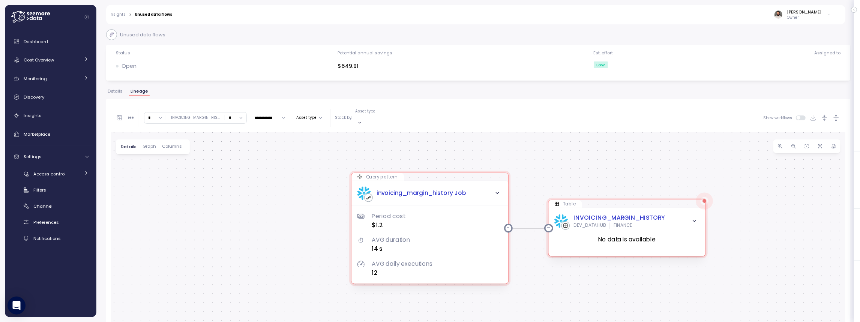
drag, startPoint x: 655, startPoint y: 177, endPoint x: 631, endPoint y: 137, distance: 46.8
click at [631, 137] on div "Query pattern invoicing_margin_history Job Period cost $1.2 AVG duration 14 s A…" at bounding box center [478, 264] width 734 height 265
click at [60, 119] on link "Insights" at bounding box center [50, 115] width 85 height 15
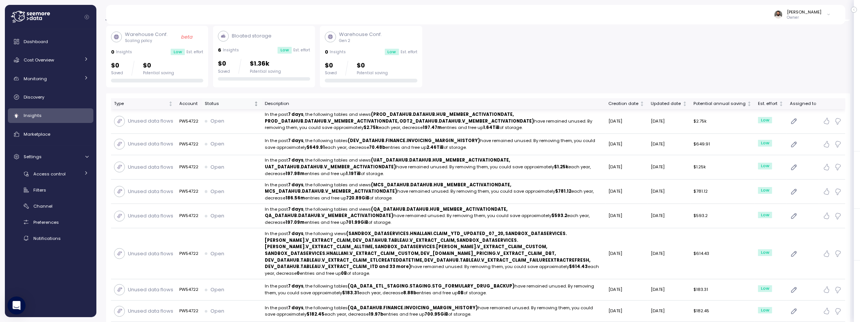
scroll to position [98, 0]
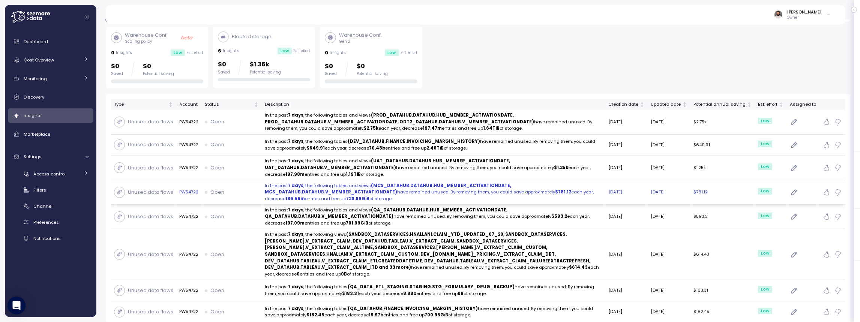
click at [471, 189] on p "In the past 7 days , the following tables and views (MCS_DATAHUB.DATAHUB.HUB_ME…" at bounding box center [434, 193] width 338 height 20
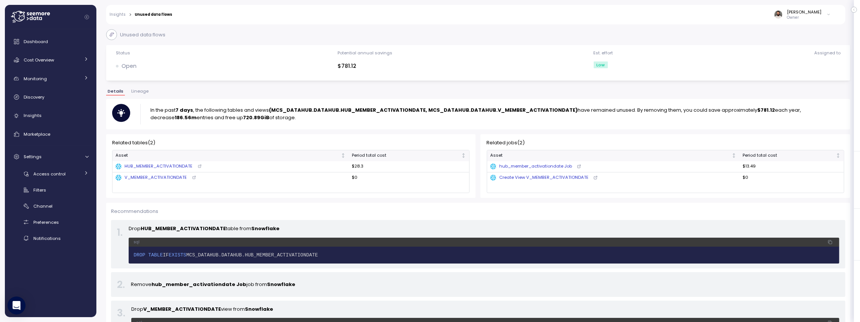
click at [147, 91] on button "Lineage" at bounding box center [140, 92] width 20 height 6
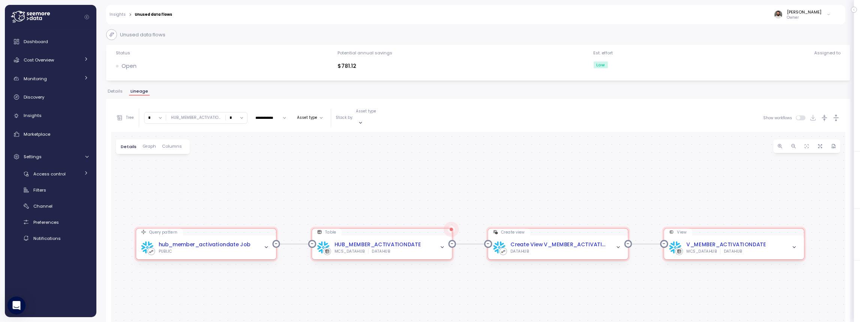
drag, startPoint x: 500, startPoint y: 177, endPoint x: 492, endPoint y: 153, distance: 24.9
click at [492, 153] on div "Query pattern hub_member_activationdate Job PUBLIC Table HUB_MEMBER_ACTIVATIOND…" at bounding box center [478, 264] width 734 height 265
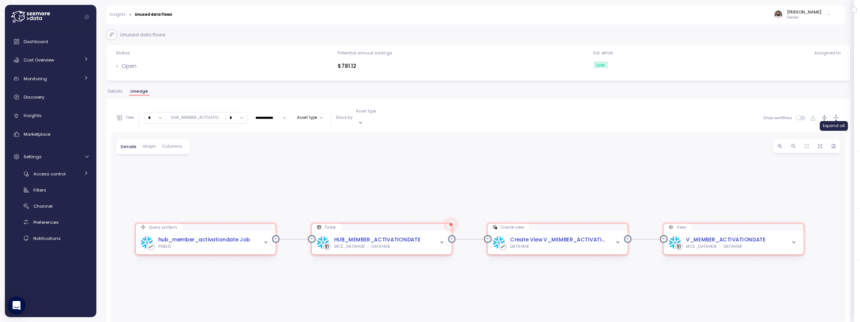
click at [837, 114] on icon "button" at bounding box center [836, 118] width 8 height 8
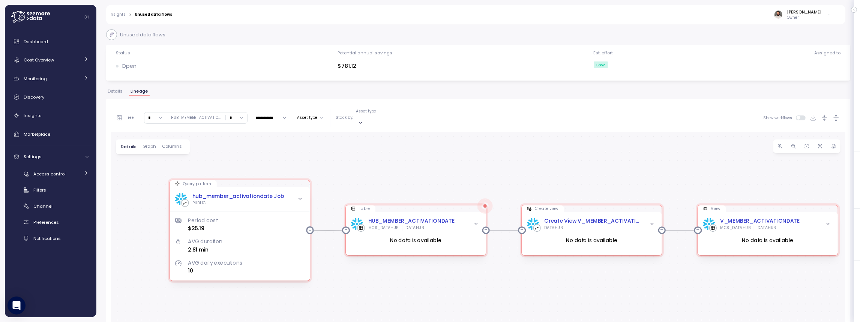
drag, startPoint x: 617, startPoint y: 178, endPoint x: 644, endPoint y: 141, distance: 45.7
click at [644, 141] on div "Query pattern hub_member_activationdate Job PUBLIC Period cost $25.19 AVG durat…" at bounding box center [478, 264] width 734 height 265
drag, startPoint x: 355, startPoint y: 68, endPoint x: 390, endPoint y: 66, distance: 34.9
click at [389, 67] on div "Status Open Potential annual savings $781.12 Est. effort Low Assigned to" at bounding box center [478, 63] width 734 height 26
click at [228, 206] on div "Period cost $25.19 AVG duration 2.81 min AVG daily executions 10" at bounding box center [239, 240] width 129 height 69
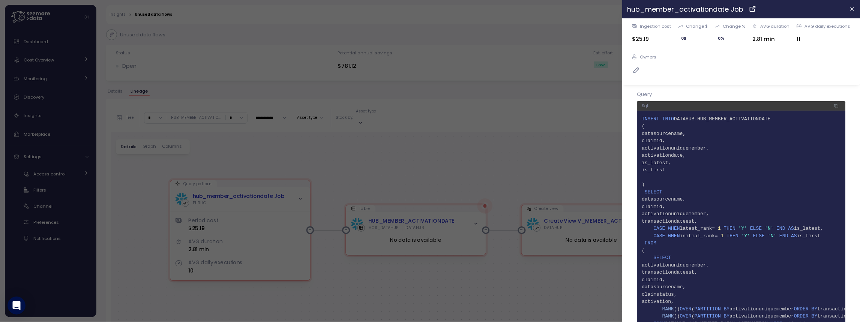
click at [346, 156] on div at bounding box center [430, 161] width 860 height 322
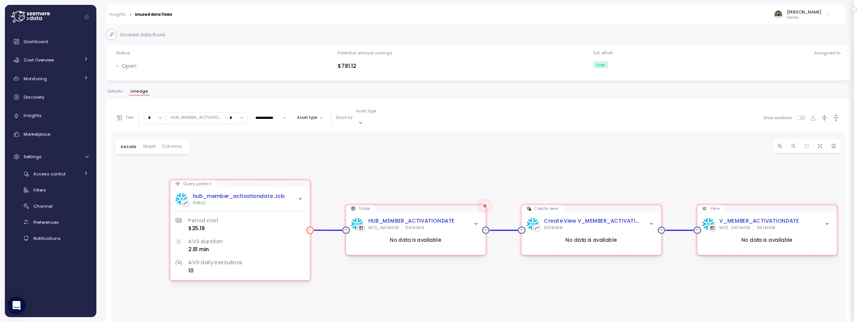
click at [274, 206] on div "Period cost $25.19 AVG duration 2.81 min AVG daily executions 10" at bounding box center [239, 240] width 129 height 69
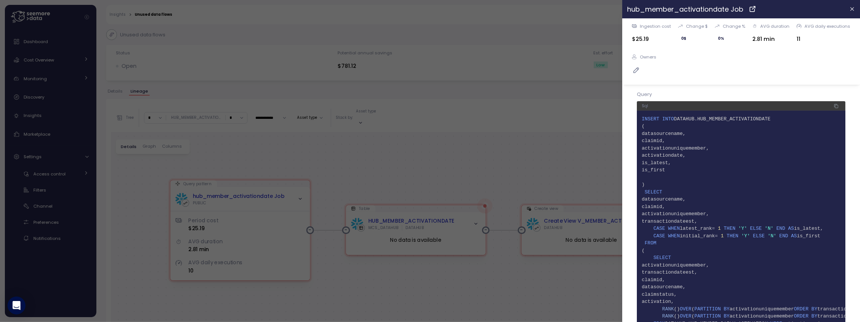
drag, startPoint x: 385, startPoint y: 168, endPoint x: 384, endPoint y: 163, distance: 5.5
click at [385, 167] on div at bounding box center [430, 161] width 860 height 322
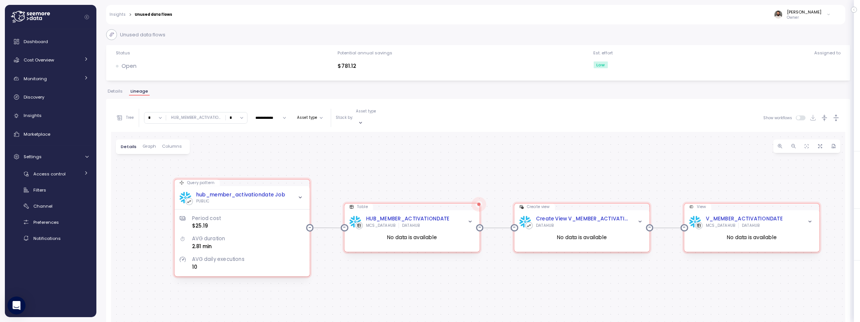
click at [266, 114] on input "**********" at bounding box center [270, 117] width 37 height 9
click at [270, 151] on div "Last 7 days" at bounding box center [273, 154] width 20 height 12
type input "**********"
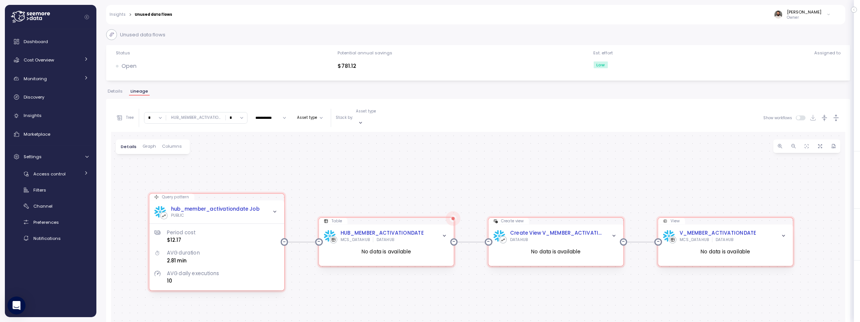
drag, startPoint x: 388, startPoint y: 156, endPoint x: 393, endPoint y: 153, distance: 5.9
click at [387, 136] on div "Query pattern hub_member_activationdate Job PUBLIC Period cost $12.17 AVG durat…" at bounding box center [478, 264] width 734 height 265
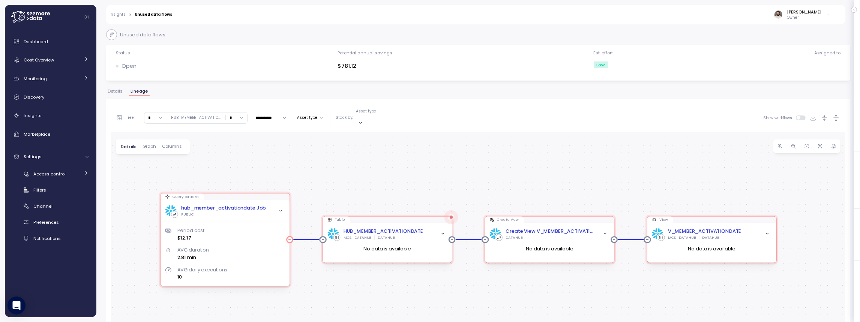
click at [243, 212] on div "PUBLIC" at bounding box center [223, 214] width 85 height 5
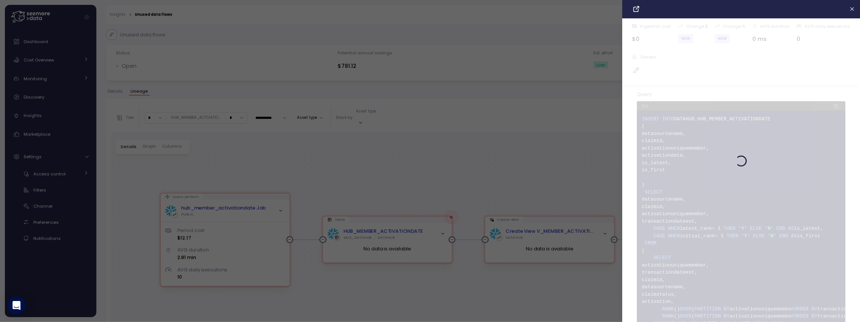
scroll to position [18, 0]
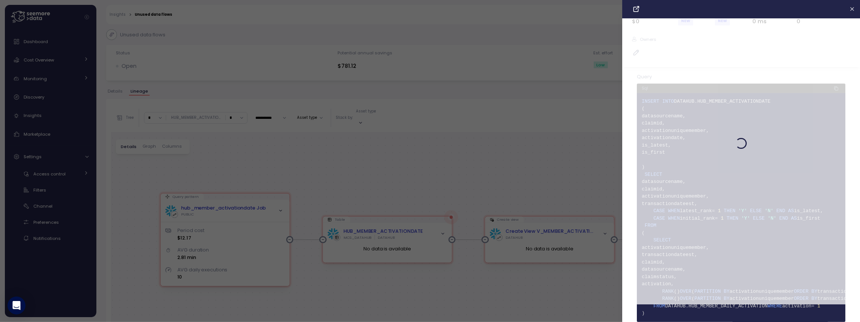
click at [553, 159] on div at bounding box center [430, 161] width 860 height 322
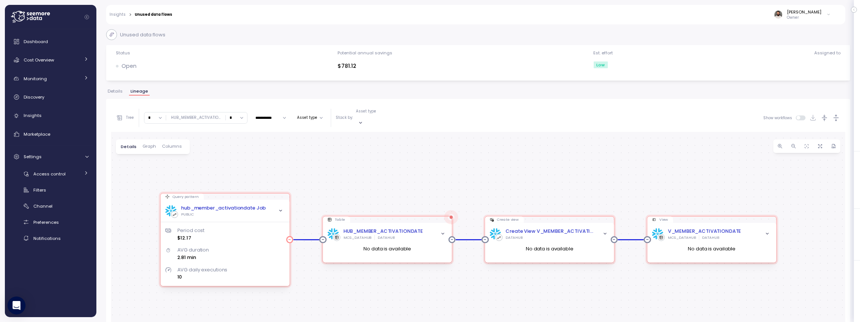
click at [244, 205] on div "hub_member_activationdate Job" at bounding box center [223, 208] width 85 height 7
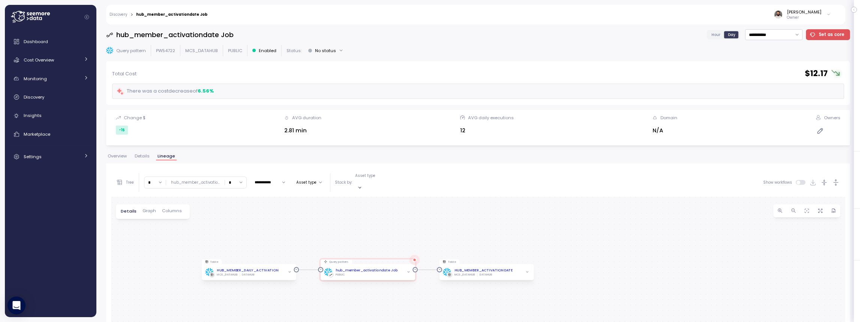
scroll to position [12, 0]
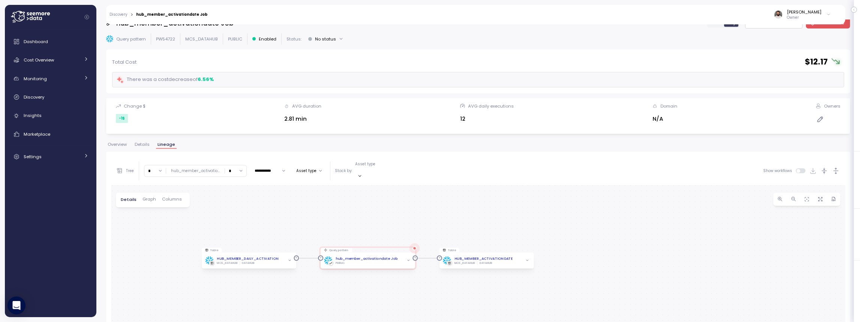
click at [124, 145] on span "Overview" at bounding box center [117, 144] width 19 height 4
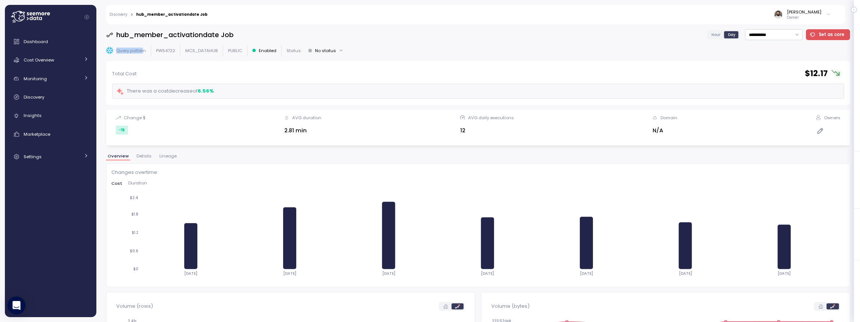
drag, startPoint x: 116, startPoint y: 51, endPoint x: 142, endPoint y: 50, distance: 26.7
click at [142, 50] on div "Query pattern" at bounding box center [126, 50] width 40 height 7
drag, startPoint x: 129, startPoint y: 36, endPoint x: 184, endPoint y: 34, distance: 55.2
click at [184, 34] on h3 "hub_member_activationdate Job" at bounding box center [174, 34] width 117 height 9
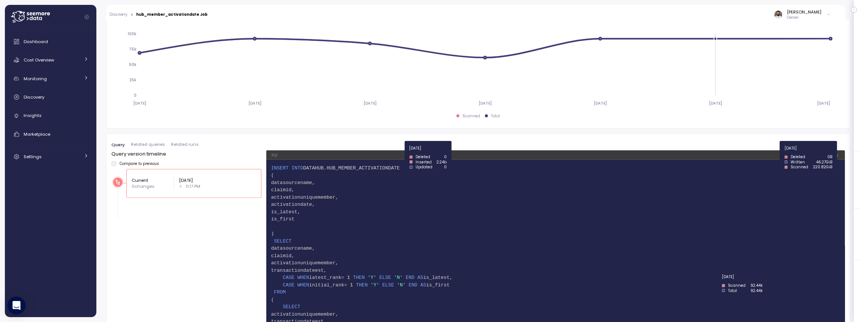
scroll to position [487, 0]
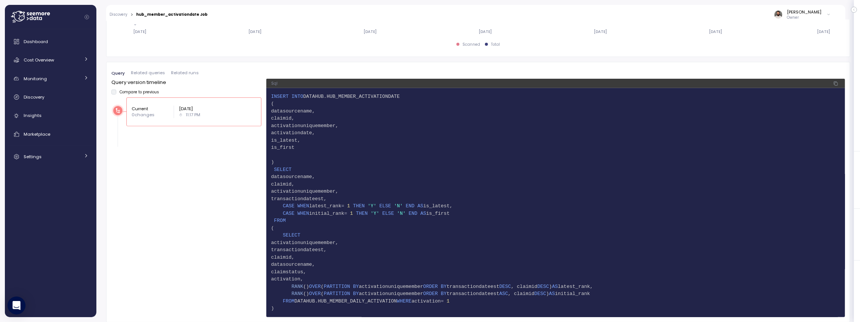
click at [153, 75] on span "Related queries" at bounding box center [148, 73] width 34 height 4
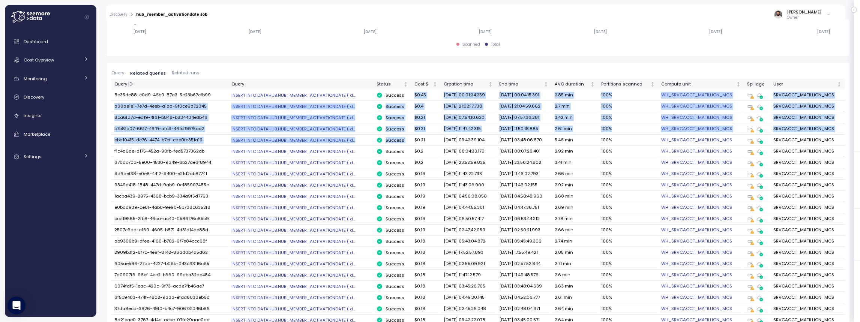
drag, startPoint x: 405, startPoint y: 94, endPoint x: 407, endPoint y: 135, distance: 40.1
click at [411, 135] on td "$0.21" at bounding box center [425, 140] width 29 height 11
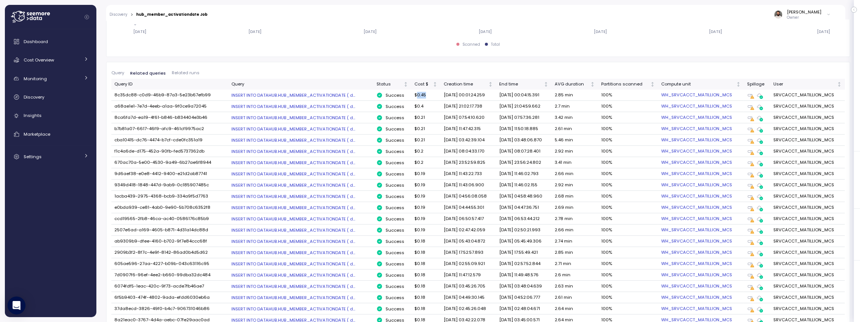
click at [419, 97] on td "$0.45" at bounding box center [425, 95] width 29 height 11
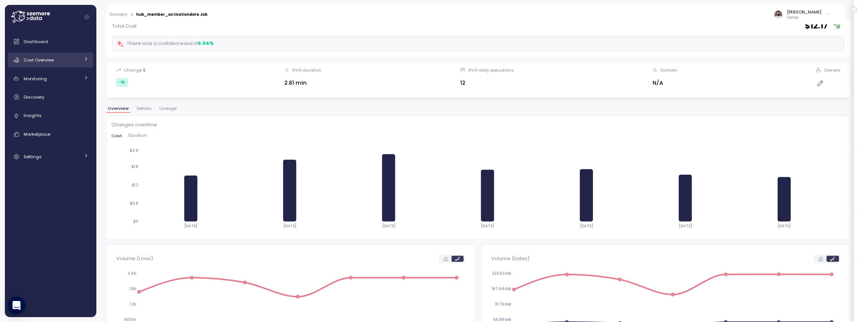
scroll to position [47, 0]
click at [73, 61] on div "Cost Overview" at bounding box center [52, 59] width 56 height 7
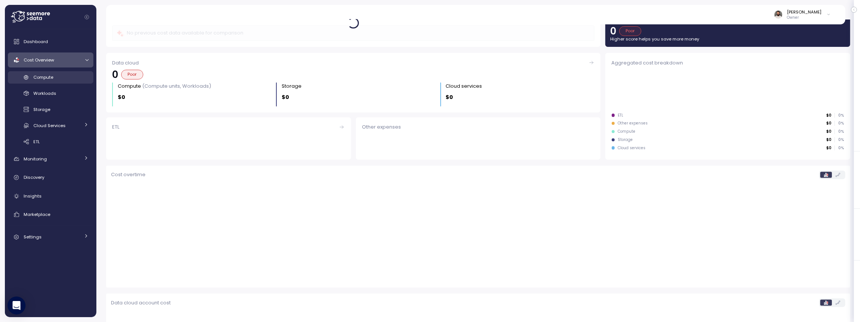
click at [69, 73] on link "Compute" at bounding box center [50, 77] width 85 height 12
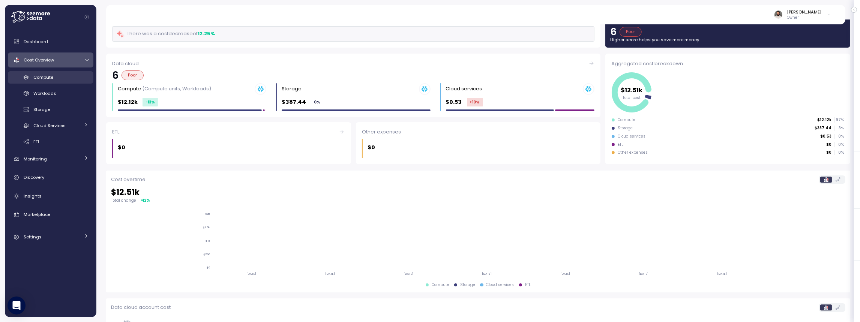
scroll to position [48, 0]
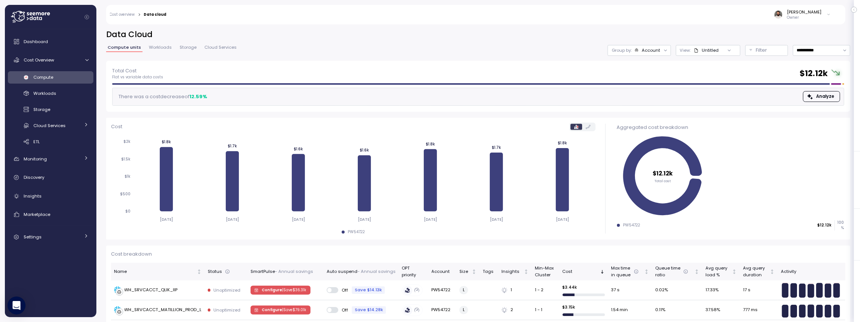
click at [644, 53] on div "Account" at bounding box center [650, 50] width 18 height 6
click at [653, 87] on div "Compute unit" at bounding box center [640, 91] width 52 height 9
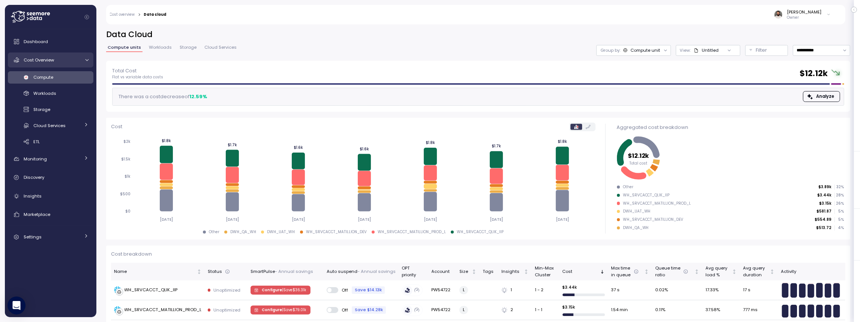
click at [45, 64] on link "Cost Overview" at bounding box center [50, 59] width 85 height 15
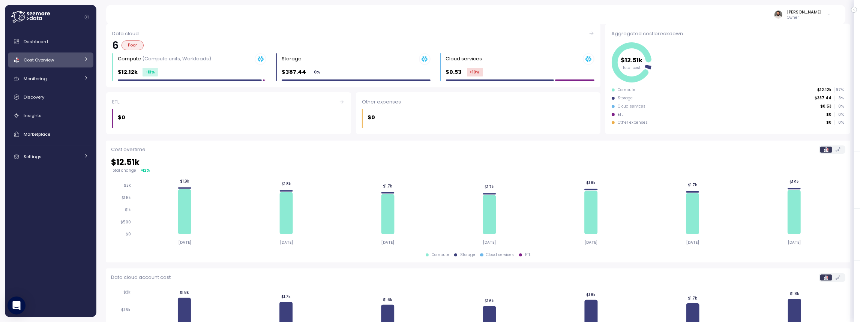
scroll to position [80, 0]
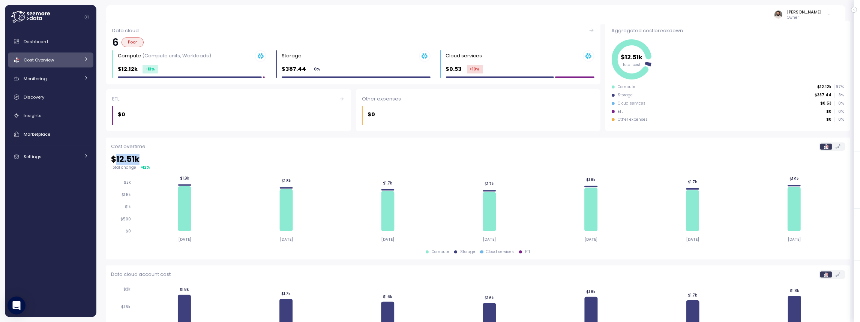
drag, startPoint x: 135, startPoint y: 160, endPoint x: 155, endPoint y: 160, distance: 20.3
click at [155, 160] on h2 "$ 12.51k" at bounding box center [478, 159] width 734 height 11
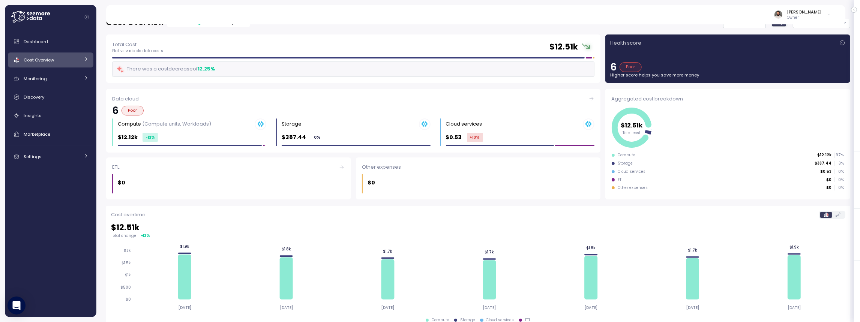
scroll to position [0, 0]
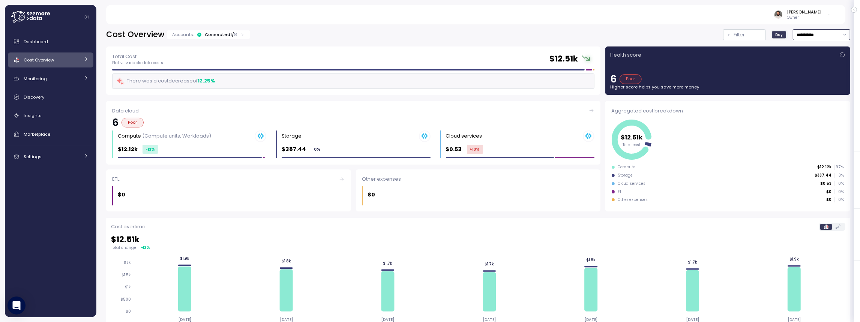
click at [813, 40] on input "**********" at bounding box center [821, 34] width 57 height 11
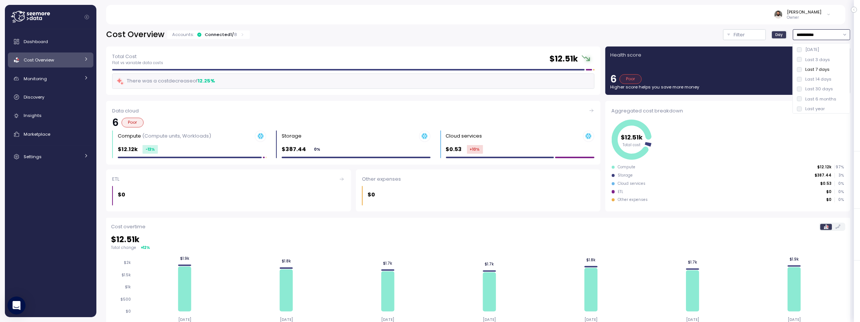
click at [828, 79] on div "Last 14 days" at bounding box center [818, 79] width 26 height 6
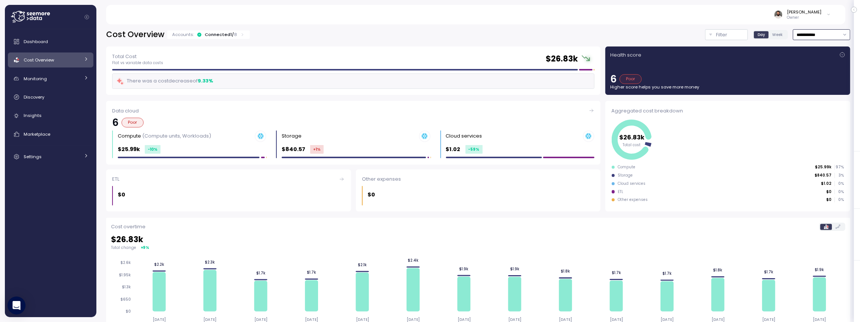
drag, startPoint x: 824, startPoint y: 37, endPoint x: 825, endPoint y: 41, distance: 4.5
click at [824, 37] on input "**********" at bounding box center [821, 34] width 57 height 11
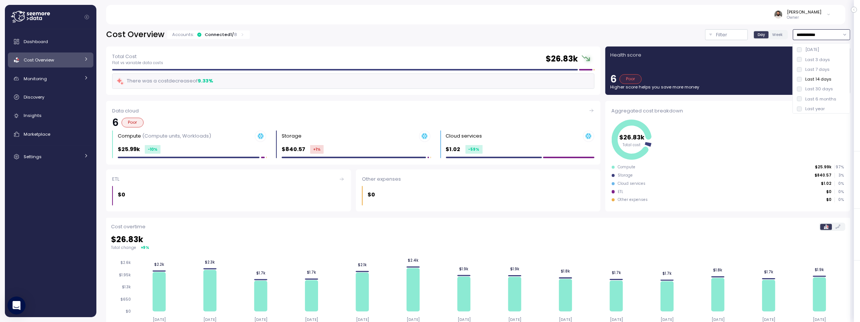
click at [819, 85] on div "Last 30 days" at bounding box center [821, 89] width 55 height 10
type input "**********"
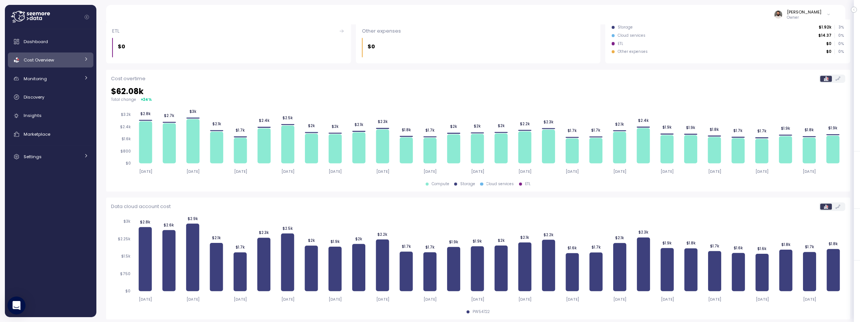
scroll to position [150, 0]
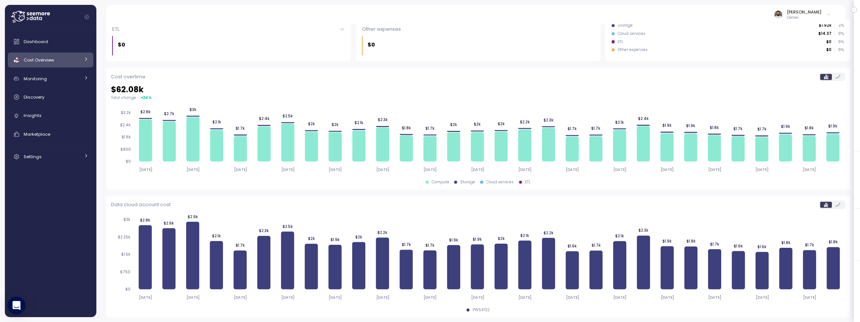
click at [59, 63] on div "Cost Overview" at bounding box center [52, 59] width 56 height 7
click at [61, 175] on div "Discovery" at bounding box center [56, 177] width 65 height 7
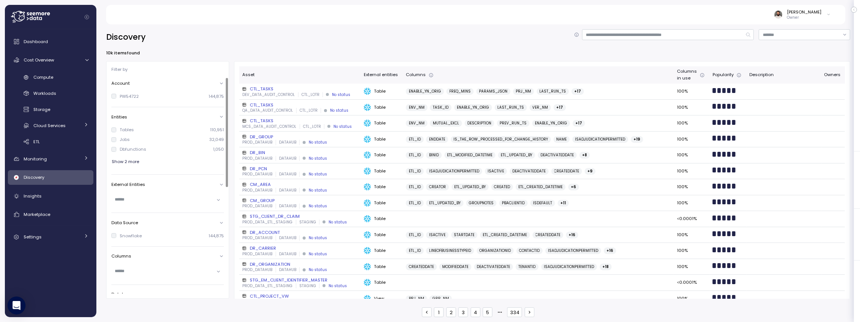
click at [130, 130] on div "Tables" at bounding box center [127, 130] width 14 height 6
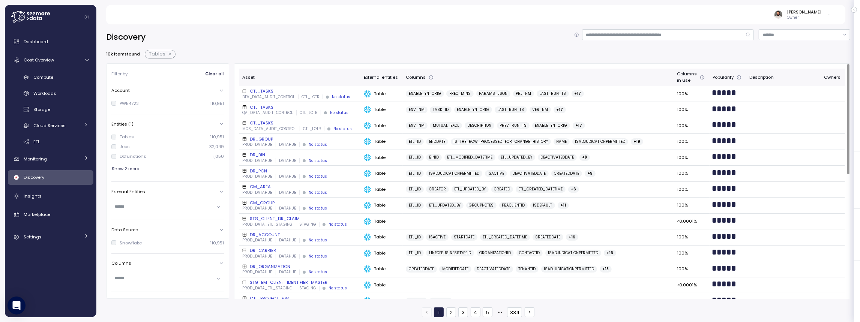
click at [273, 93] on div "CTL_TASKS" at bounding box center [299, 91] width 115 height 6
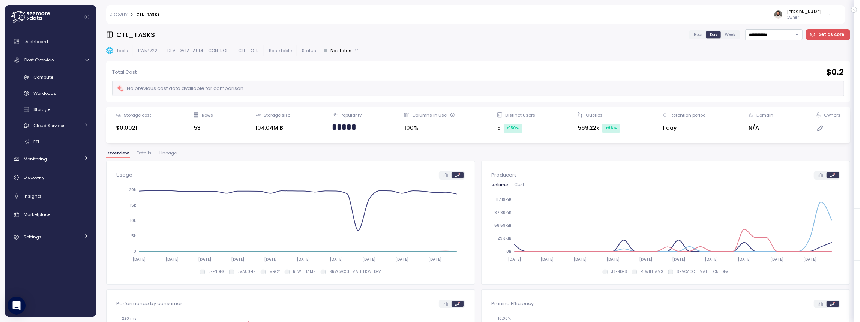
click at [146, 155] on span "Details" at bounding box center [143, 153] width 15 height 4
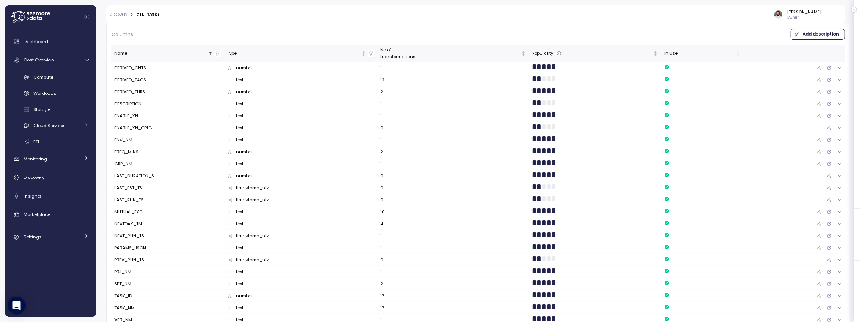
scroll to position [172, 0]
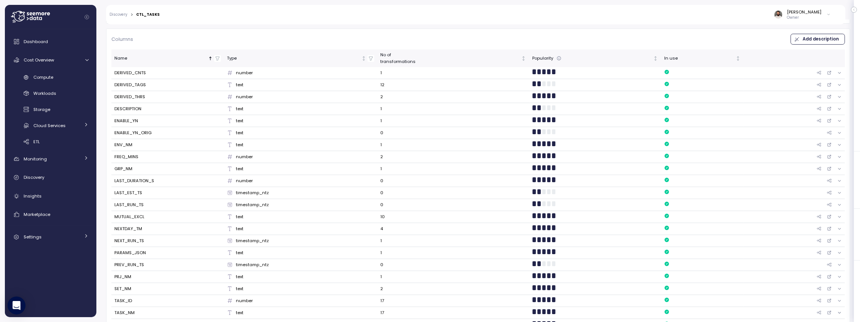
click at [162, 120] on div "ENABLE_YN" at bounding box center [167, 121] width 106 height 7
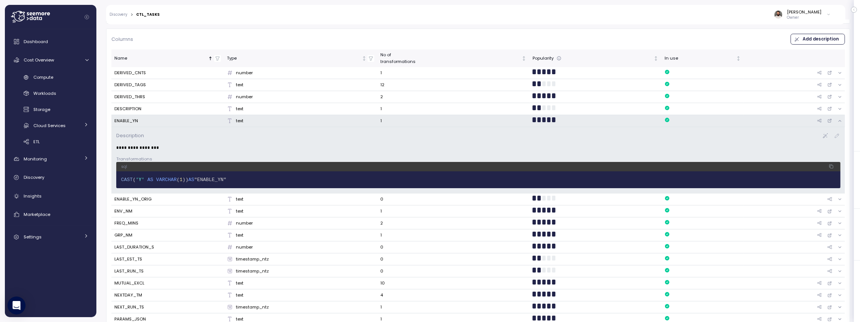
drag, startPoint x: 139, startPoint y: 118, endPoint x: 138, endPoint y: 114, distance: 4.2
click at [139, 118] on div "ENABLE_YN" at bounding box center [167, 121] width 106 height 7
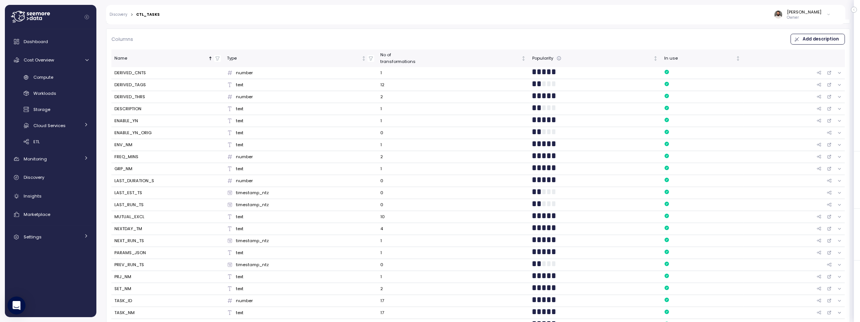
click at [136, 110] on div "DESCRIPTION" at bounding box center [127, 109] width 27 height 7
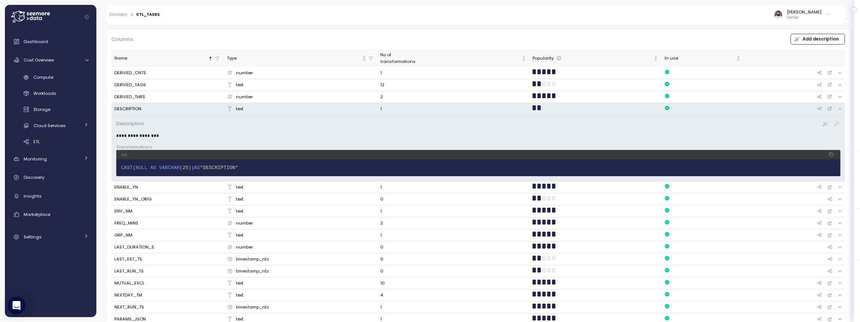
click at [136, 110] on div "DESCRIPTION" at bounding box center [127, 109] width 27 height 7
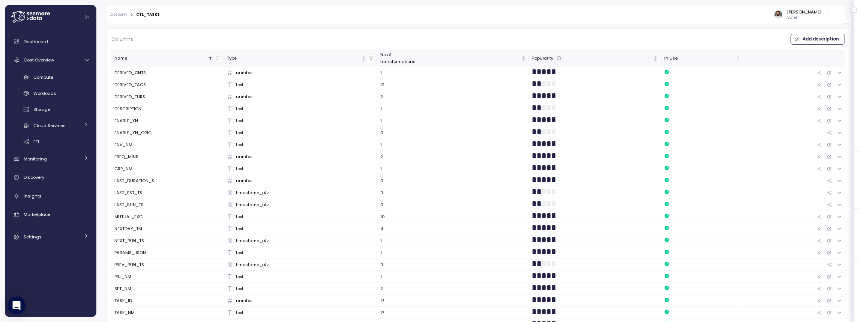
click at [136, 142] on div "ENV_NM" at bounding box center [167, 145] width 106 height 7
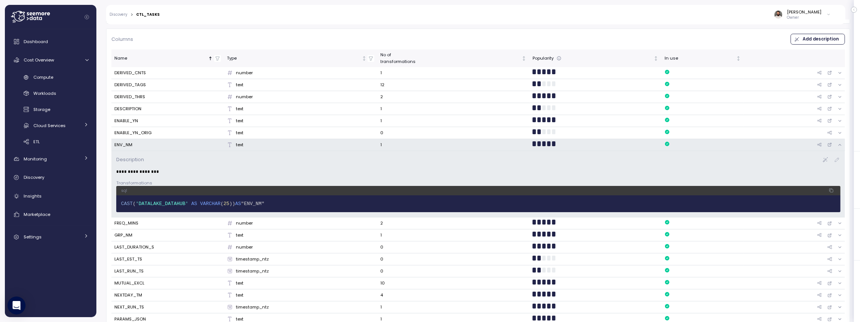
click at [136, 142] on div "ENV_NM" at bounding box center [167, 145] width 106 height 7
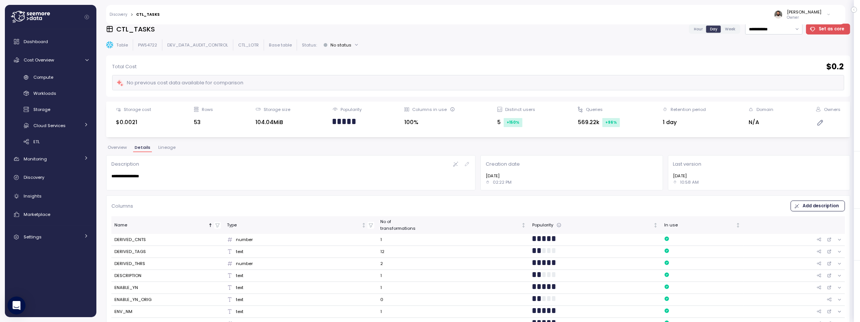
scroll to position [0, 0]
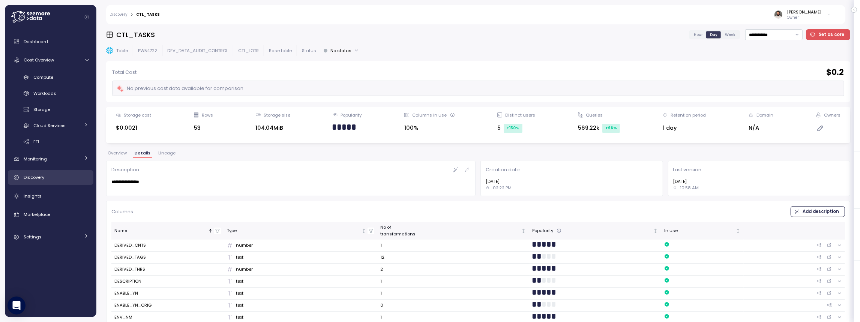
click at [51, 176] on div "Discovery" at bounding box center [56, 177] width 65 height 7
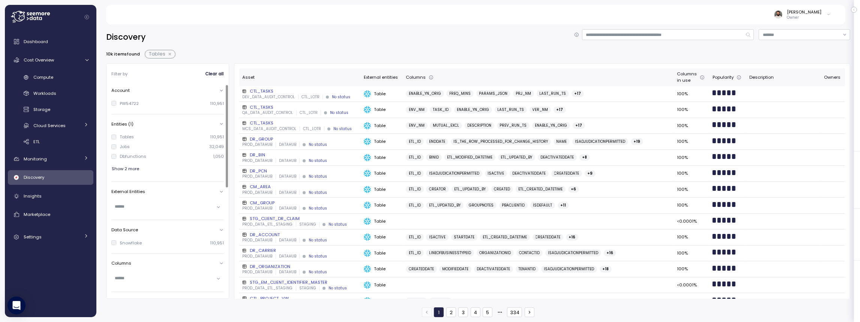
click at [119, 137] on label "Tables" at bounding box center [125, 137] width 18 height 6
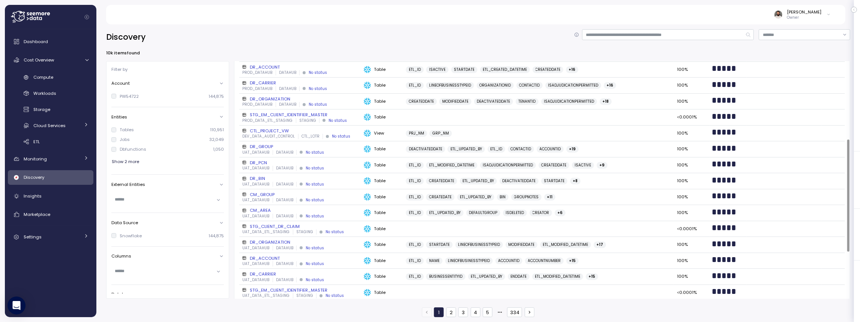
scroll to position [165, 0]
click at [319, 163] on div "DR_PCN" at bounding box center [299, 163] width 115 height 6
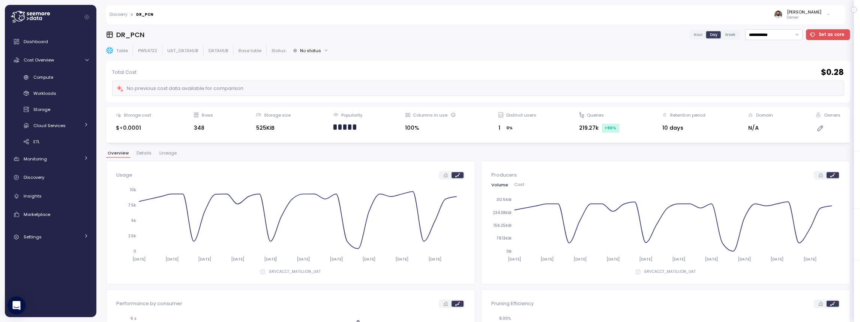
click at [142, 154] on span "Details" at bounding box center [143, 153] width 15 height 4
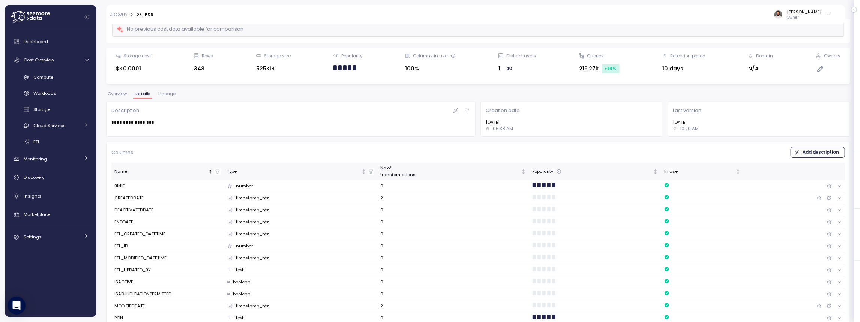
scroll to position [84, 0]
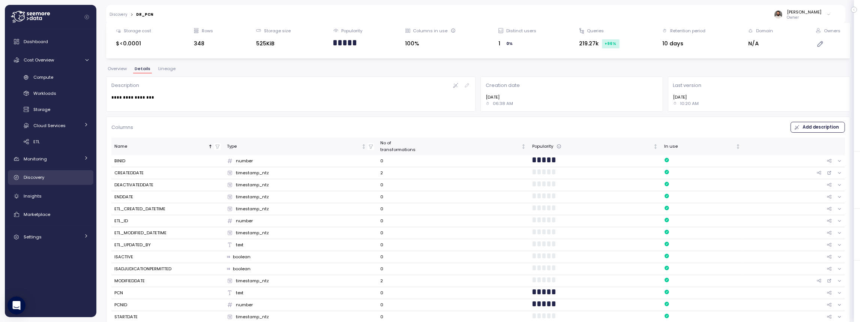
click at [58, 175] on div "Discovery" at bounding box center [56, 177] width 65 height 7
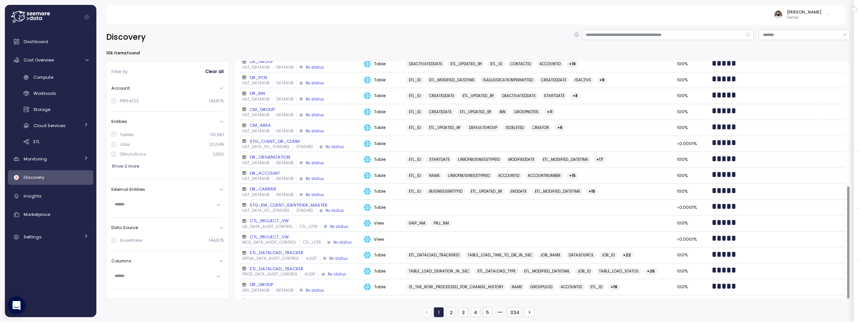
scroll to position [264, 0]
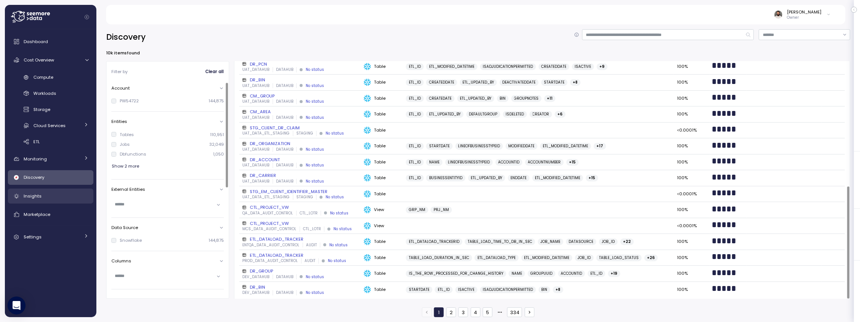
click at [64, 197] on div "Insights" at bounding box center [56, 195] width 65 height 7
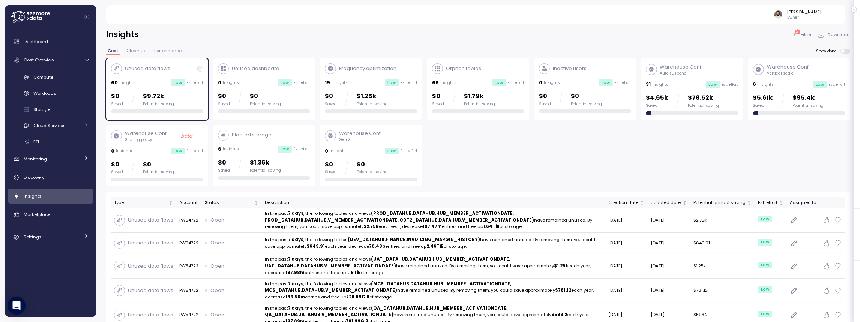
click at [150, 91] on p "$9.72k" at bounding box center [158, 96] width 31 height 10
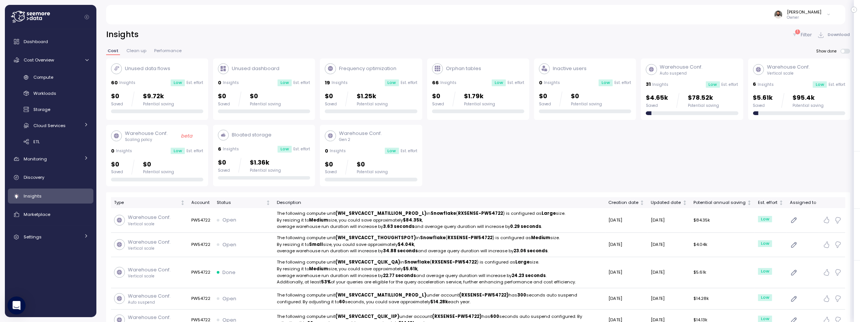
click at [716, 76] on div "Warehouse Conf. Auto suspend 31 Insights Low Est. effort $4.65k Saved $78.52k P…" at bounding box center [692, 89] width 92 height 52
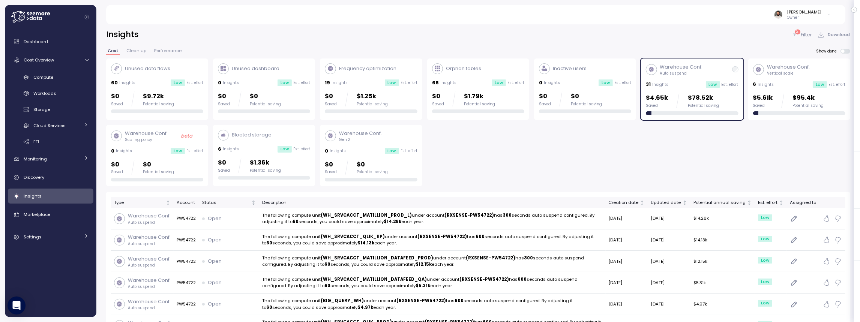
click at [181, 97] on div "$0 Saved $9.72k Potential saving" at bounding box center [157, 98] width 92 height 15
click at [718, 91] on div "Warehouse Conf. Auto suspend 31 Insights Low Est. effort $4.65k Saved $78.52k P…" at bounding box center [692, 89] width 92 height 52
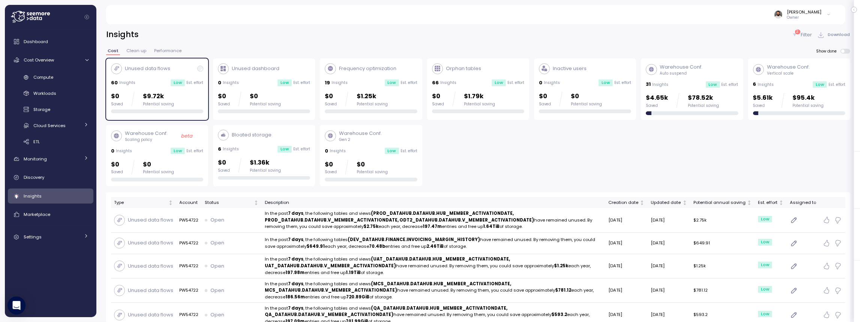
click at [197, 77] on div "Unused data flows 60 Insights Low Est. effort $0 Saved $9.72k Potential saving" at bounding box center [157, 88] width 92 height 50
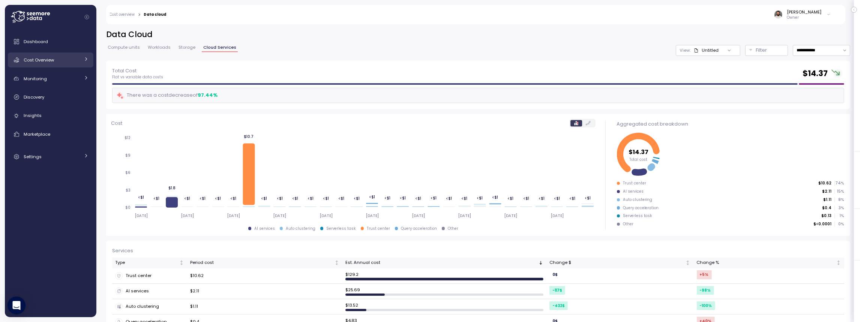
click at [53, 57] on span "Cost Overview" at bounding box center [39, 60] width 30 height 6
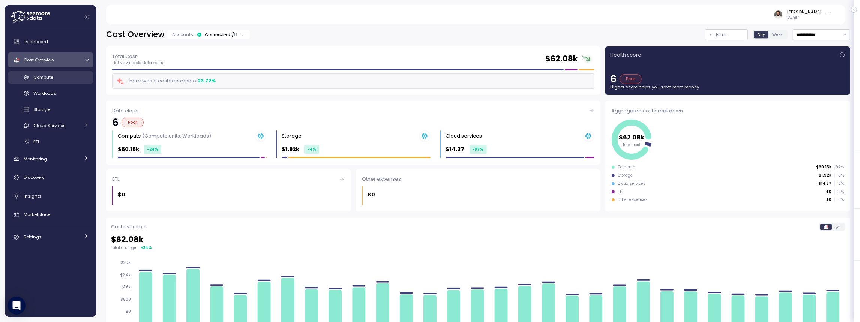
click at [58, 78] on div "Compute" at bounding box center [60, 76] width 55 height 7
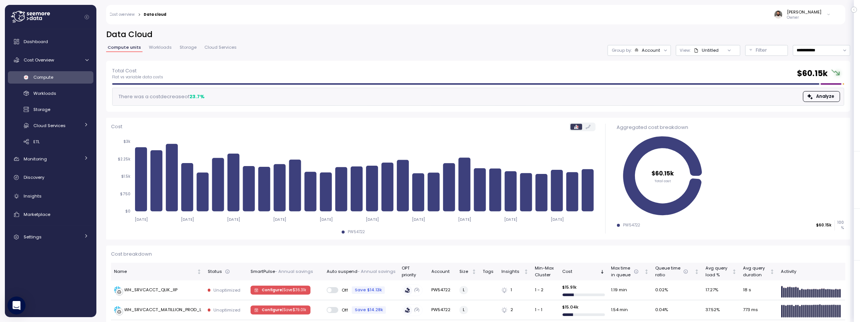
click at [156, 49] on span "Workloads" at bounding box center [160, 47] width 23 height 4
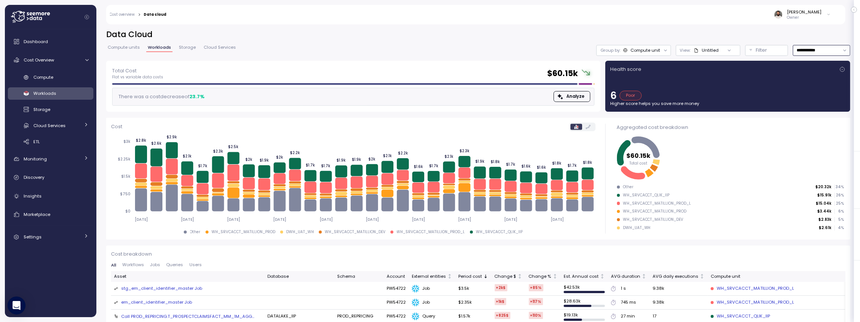
click at [806, 54] on input "**********" at bounding box center [821, 50] width 57 height 11
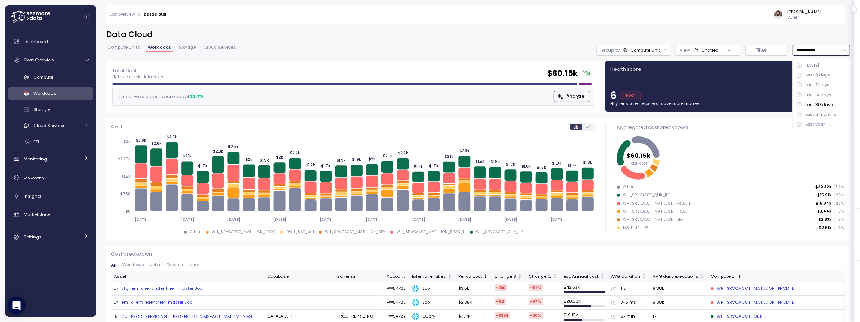
click at [808, 86] on div "Last 7 days" at bounding box center [817, 85] width 24 height 6
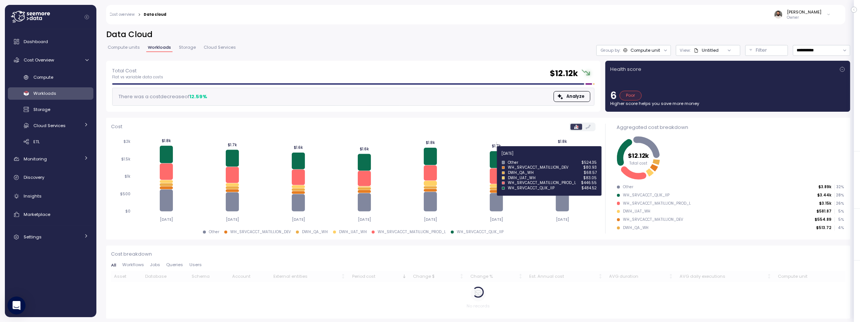
click at [498, 157] on icon at bounding box center [496, 159] width 13 height 17
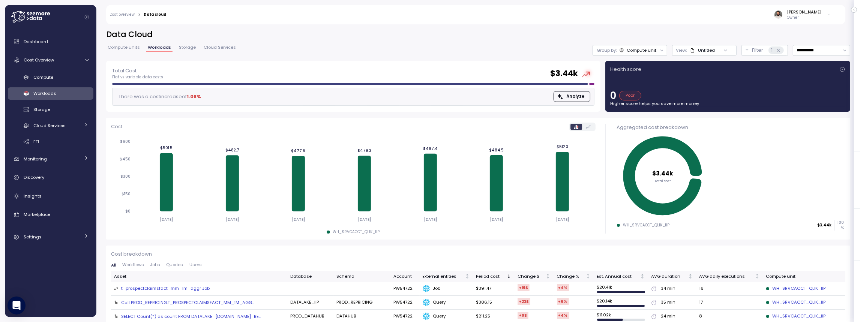
click at [636, 53] on div "Compute unit" at bounding box center [641, 50] width 30 height 6
click at [802, 51] on input "**********" at bounding box center [821, 50] width 57 height 11
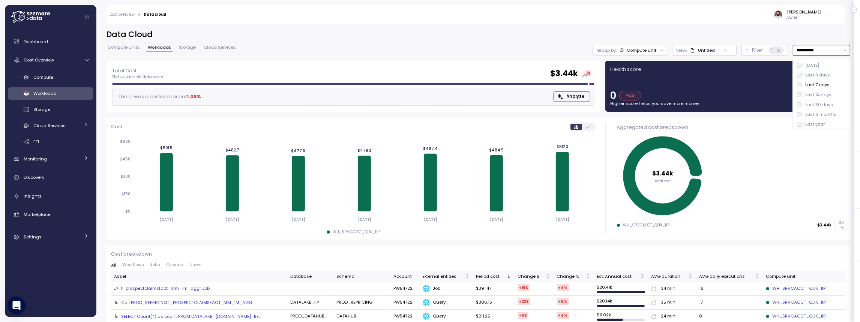
click at [805, 97] on div "Last 14 days" at bounding box center [814, 95] width 35 height 6
type input "**********"
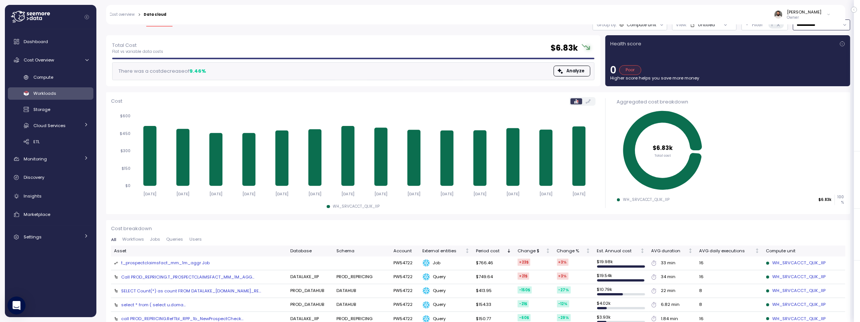
scroll to position [18, 0]
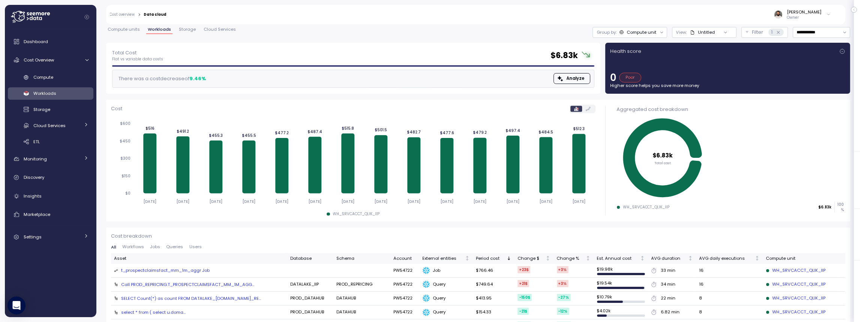
click at [686, 75] on div "0 Poor" at bounding box center [727, 78] width 235 height 10
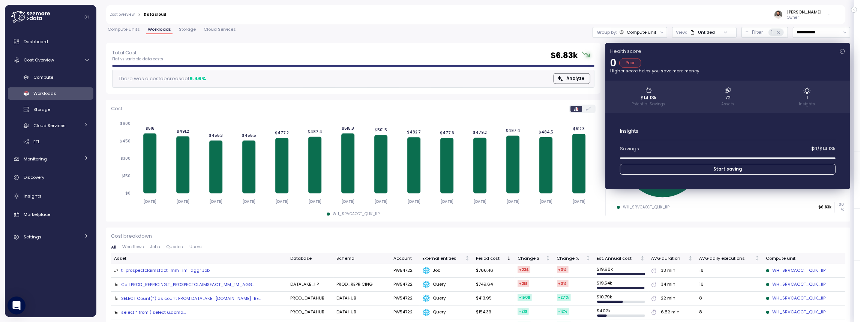
click at [686, 74] on div "Health score 0 Poor Higher score helps you save more money $14.13k Potential Sa…" at bounding box center [727, 116] width 245 height 147
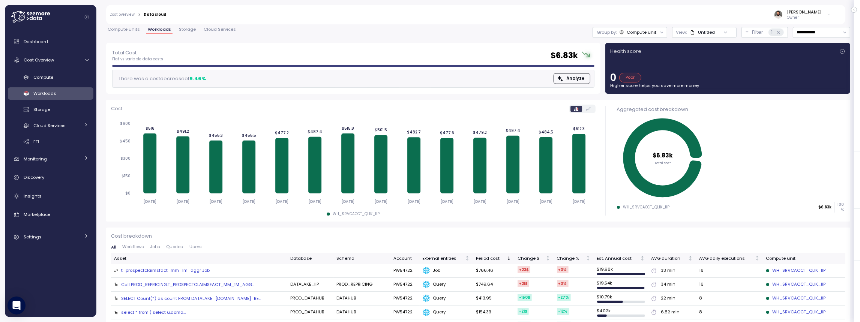
click at [686, 74] on div "0 Poor" at bounding box center [727, 78] width 235 height 10
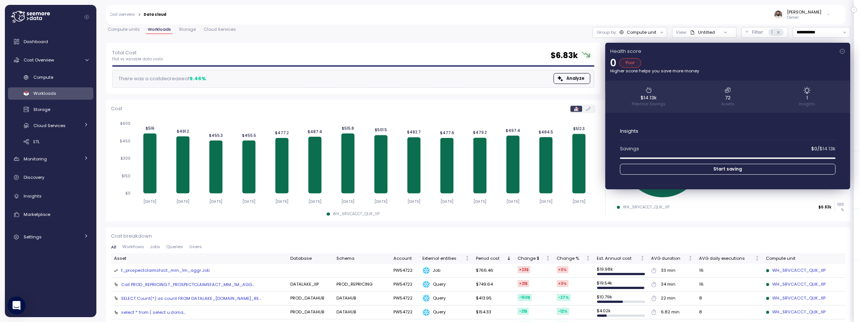
click at [686, 74] on div "Health score 0 Poor Higher score helps you save more money $14.13k Potential Sa…" at bounding box center [727, 116] width 245 height 147
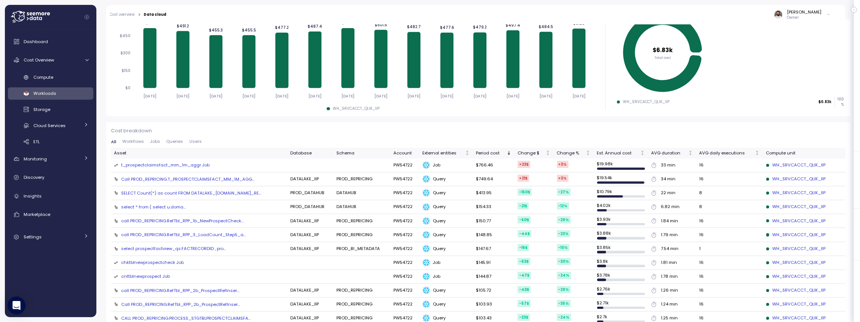
scroll to position [192, 0]
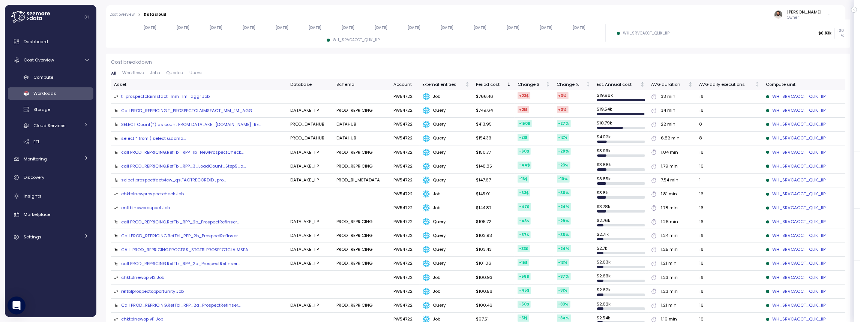
click at [155, 135] on div "select * from ( select  u.doma..." at bounding box center [153, 138] width 64 height 6
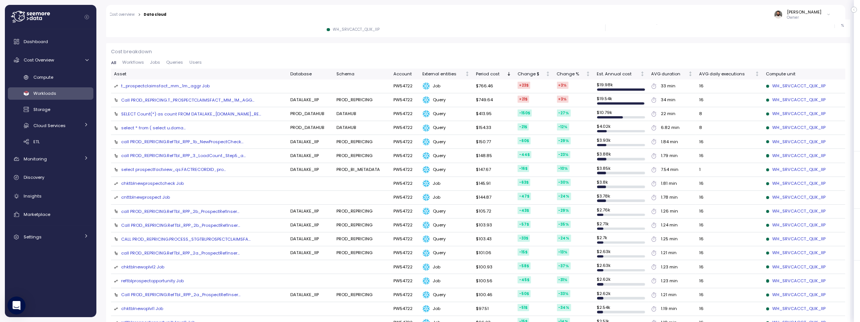
scroll to position [203, 0]
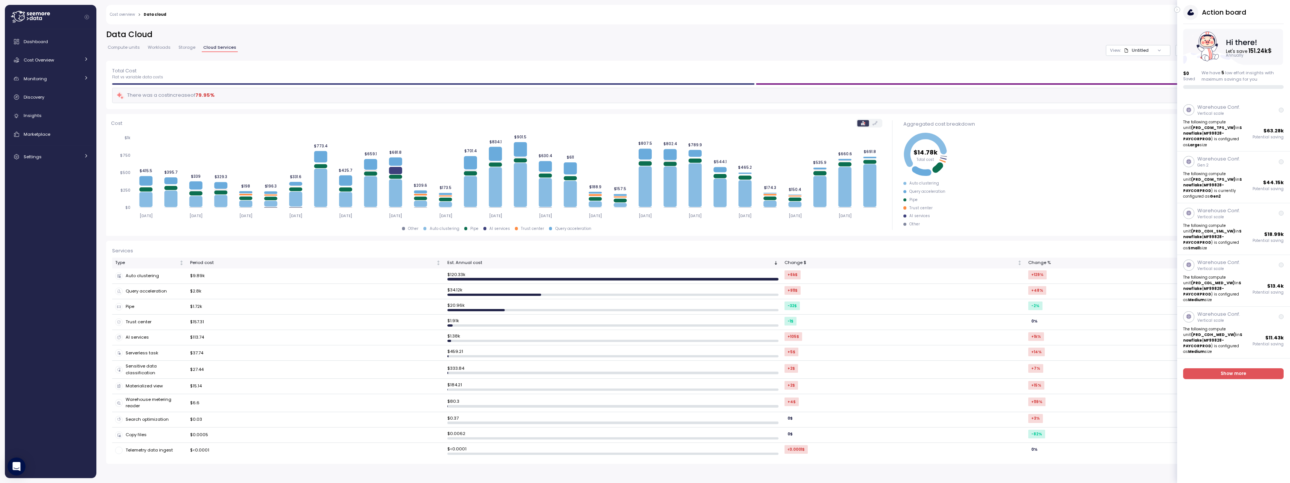
click at [1173, 9] on div "[PERSON_NAME] Admin" at bounding box center [718, 14] width 1094 height 19
click at [1174, 10] on button "button" at bounding box center [1177, 10] width 6 height 6
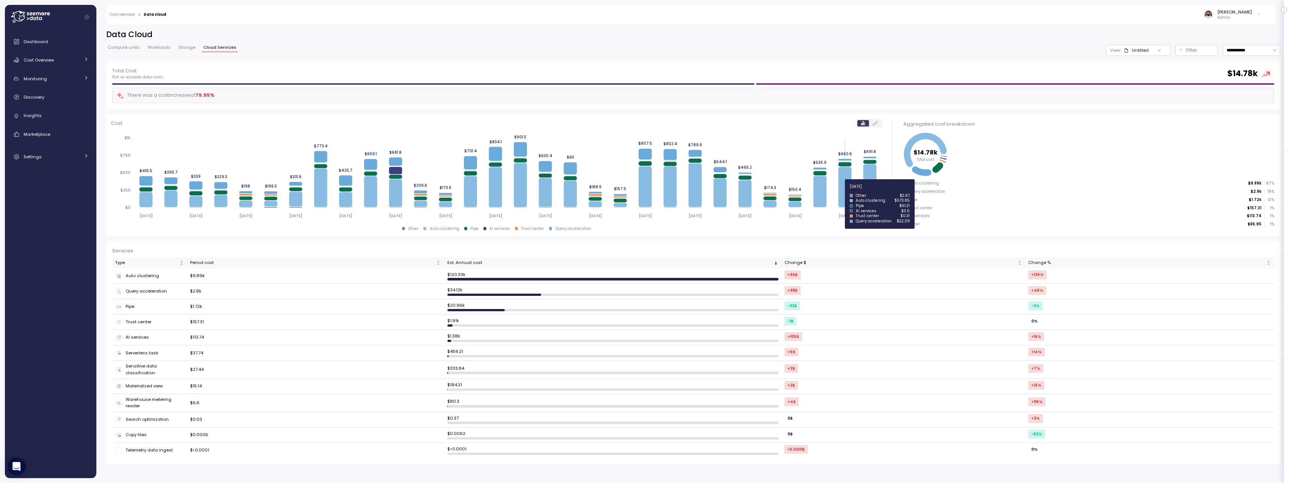
click at [848, 191] on icon at bounding box center [844, 187] width 13 height 40
click at [240, 277] on td "$9.89k" at bounding box center [315, 275] width 257 height 15
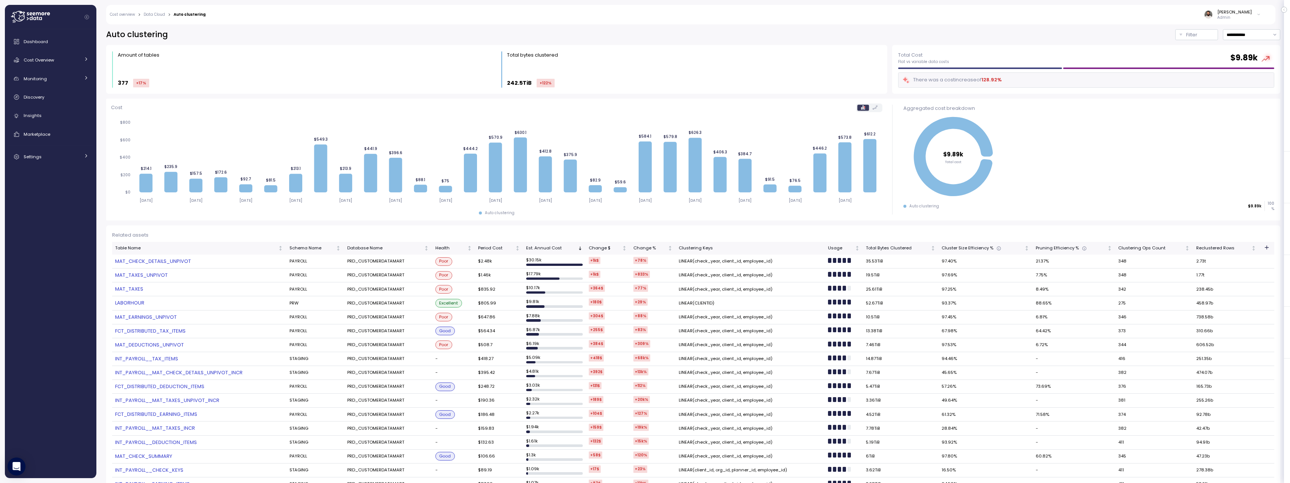
click at [173, 262] on link "MAT_CHECK_DETAILS_UNPIVOT" at bounding box center [199, 261] width 168 height 7
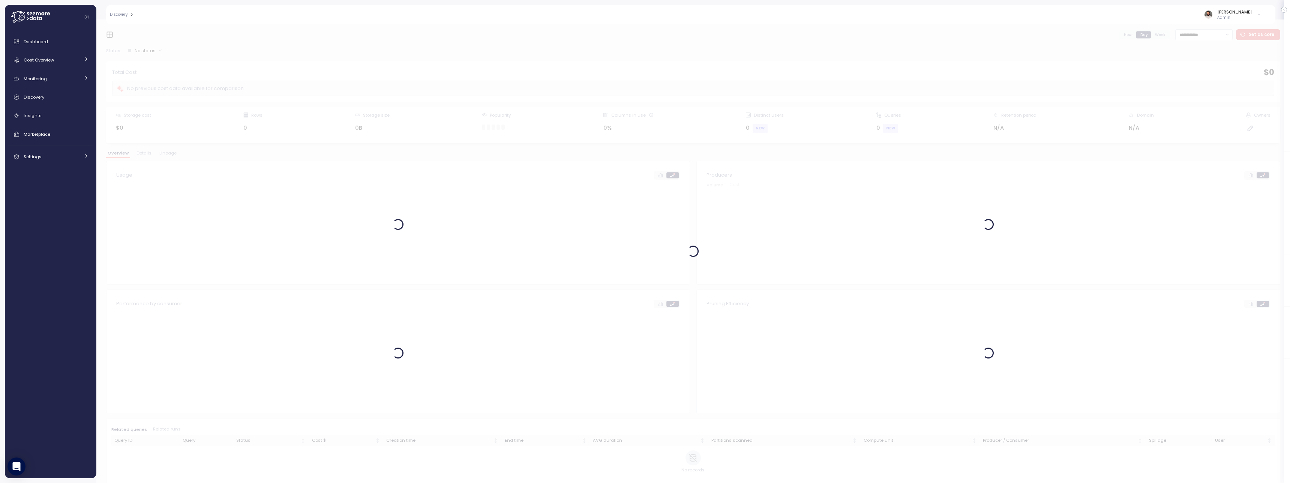
scroll to position [0, 0]
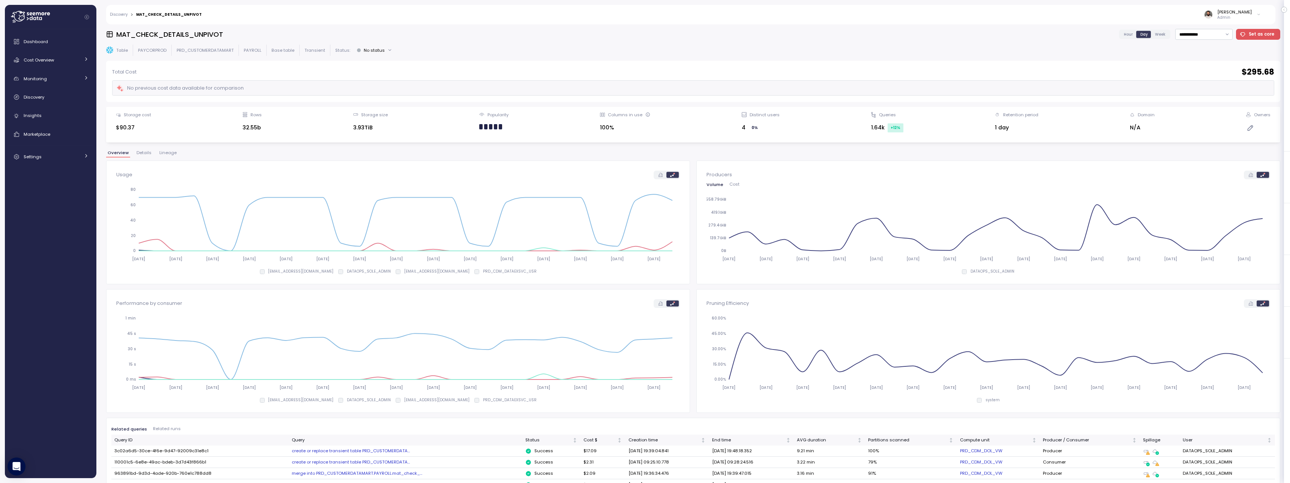
click at [168, 151] on span "Lineage" at bounding box center [167, 153] width 17 height 4
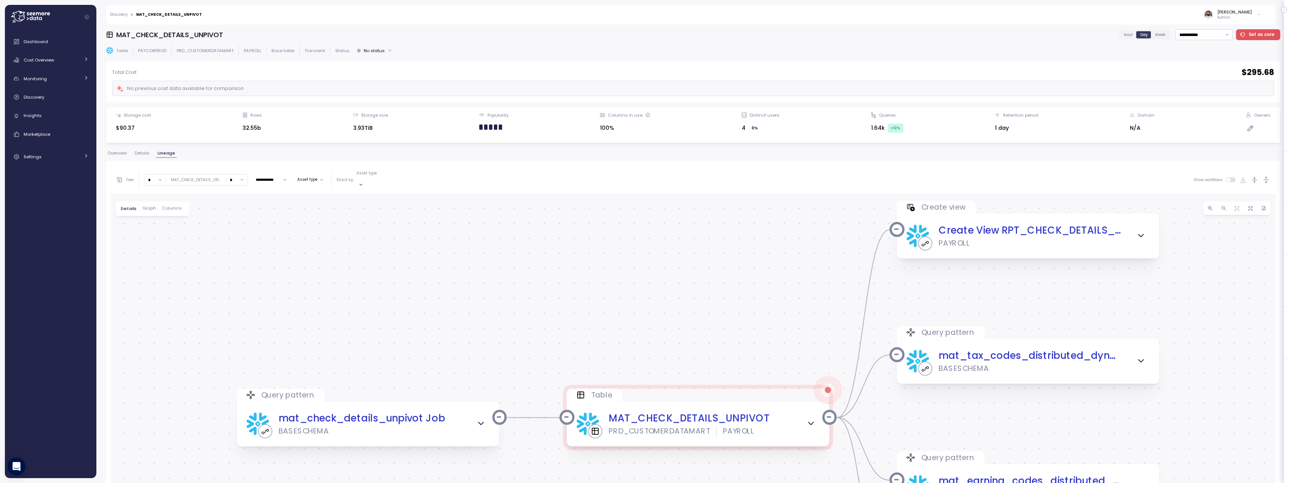
click at [244, 177] on input "*" at bounding box center [236, 179] width 21 height 11
click at [233, 233] on div "3" at bounding box center [235, 231] width 11 height 6
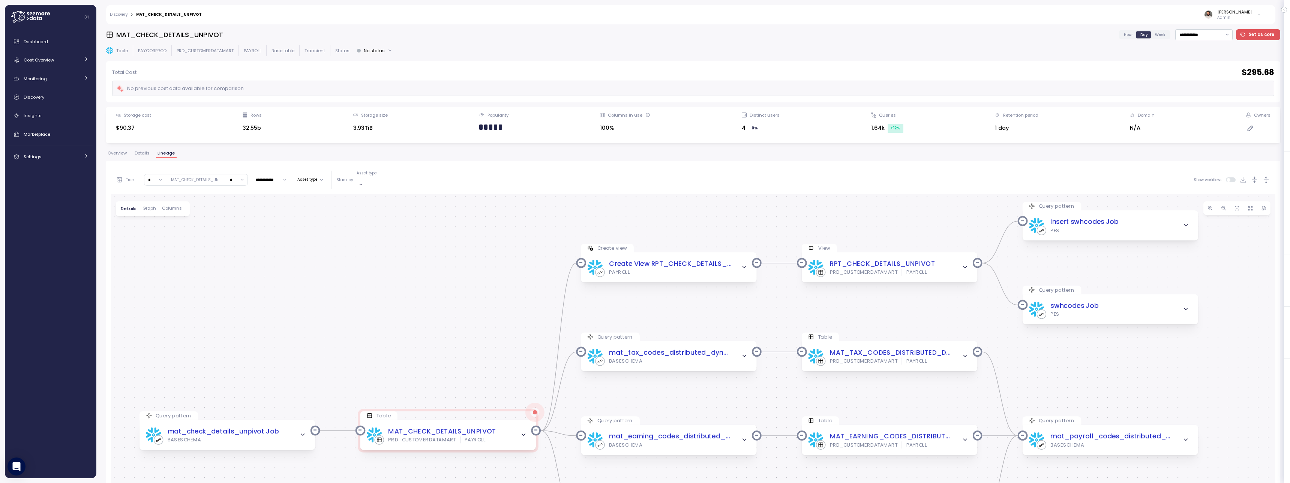
drag, startPoint x: 258, startPoint y: 247, endPoint x: 234, endPoint y: 209, distance: 45.3
click at [234, 210] on div "Query pattern mat_check_details_unpivot Job BASESCHEMA Table MAT_CHECK_DETAILS_…" at bounding box center [693, 406] width 1164 height 425
drag, startPoint x: 229, startPoint y: 178, endPoint x: 230, endPoint y: 187, distance: 9.0
click at [230, 178] on input "*" at bounding box center [236, 179] width 21 height 11
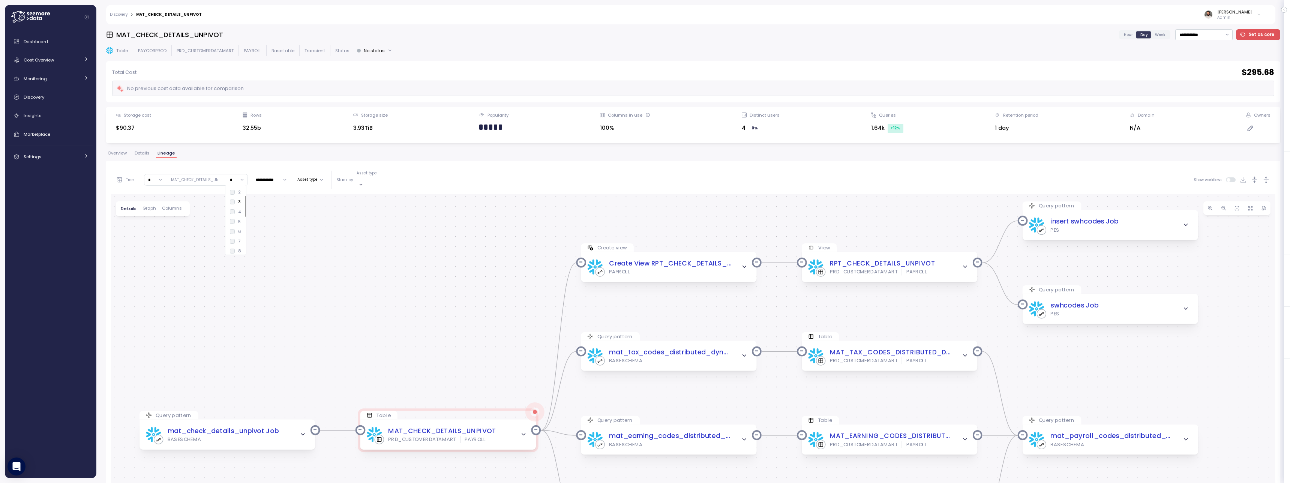
type input "*"
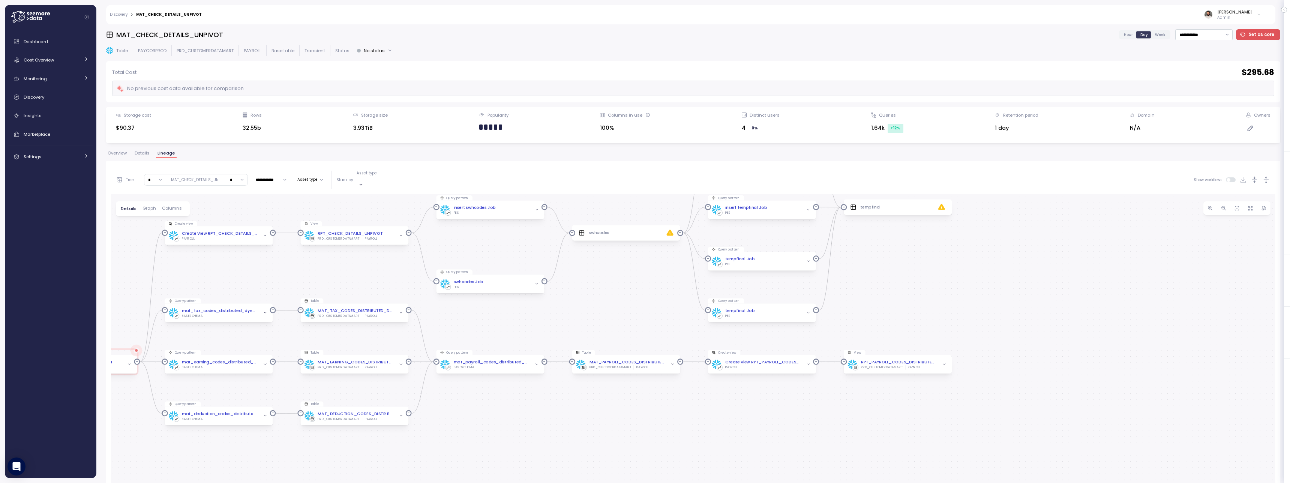
drag, startPoint x: 655, startPoint y: 220, endPoint x: 500, endPoint y: 164, distance: 163.9
click at [500, 164] on div "**********" at bounding box center [693, 392] width 1174 height 463
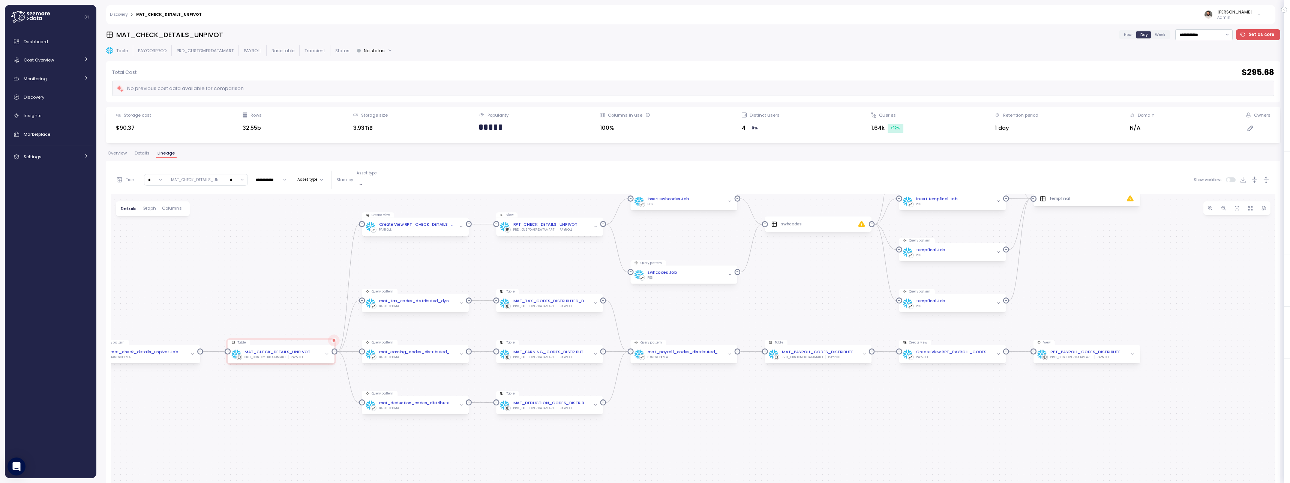
drag, startPoint x: 432, startPoint y: 243, endPoint x: 586, endPoint y: 229, distance: 154.7
click at [594, 226] on div "Query pattern mat_check_details_unpivot Job BASESCHEMA Table MAT_CHECK_DETAILS_…" at bounding box center [693, 406] width 1164 height 425
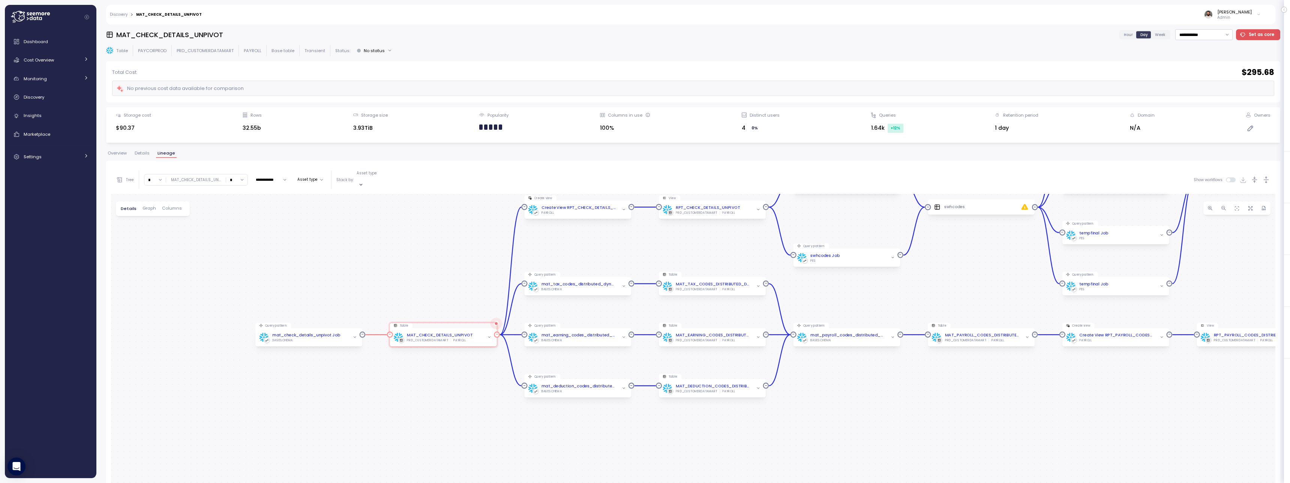
click at [487, 335] on icon "button" at bounding box center [489, 337] width 4 height 4
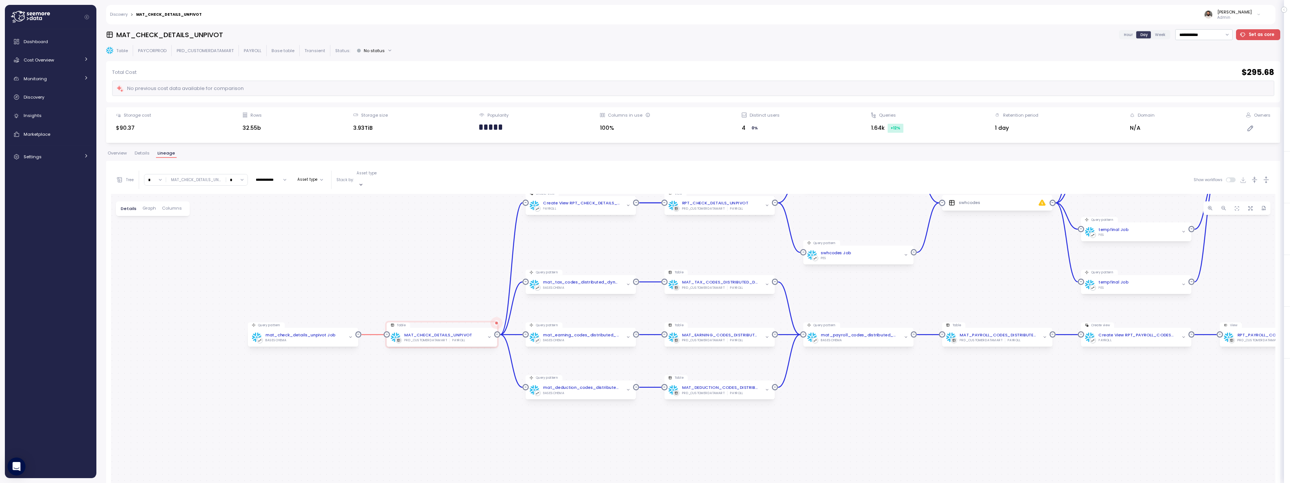
click at [487, 335] on icon "button" at bounding box center [489, 337] width 4 height 4
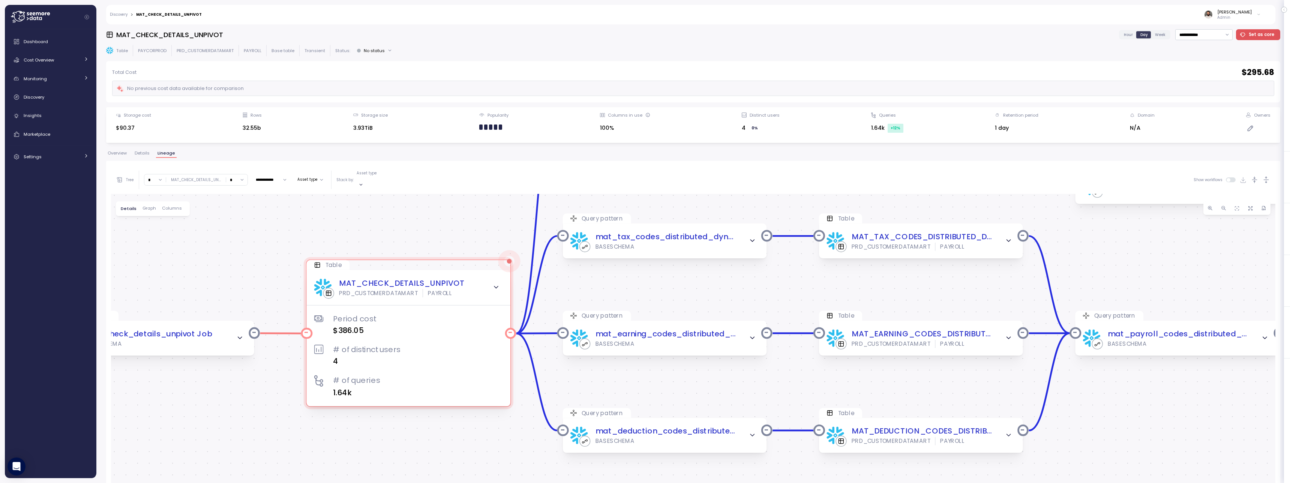
click at [472, 297] on div "Period cost $386.05 # of distinct users 4 # of queries 1.64k" at bounding box center [408, 348] width 189 height 102
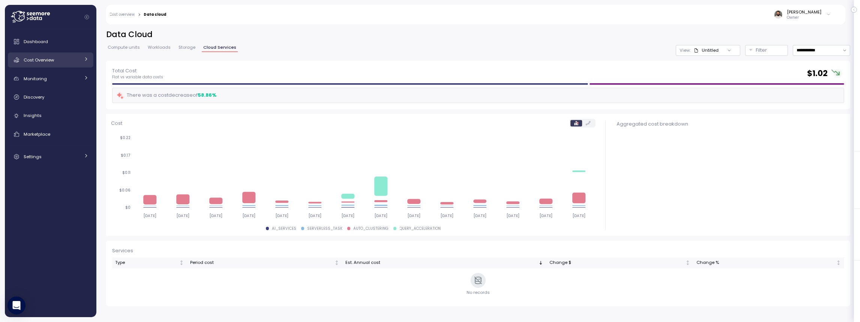
click at [60, 62] on div "Cost Overview" at bounding box center [52, 59] width 56 height 7
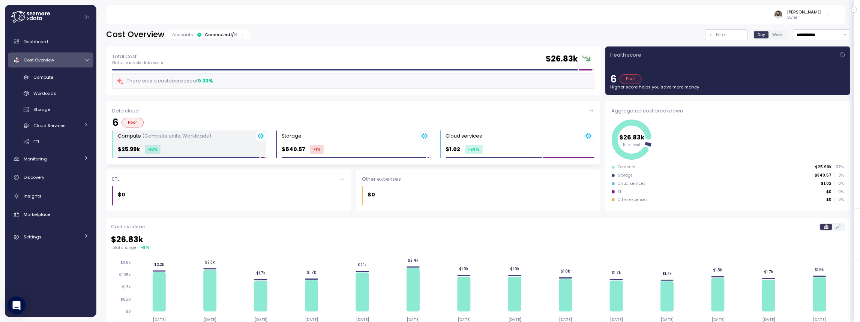
click at [221, 139] on div "Compute (Compute units, Workloads)" at bounding box center [192, 136] width 148 height 12
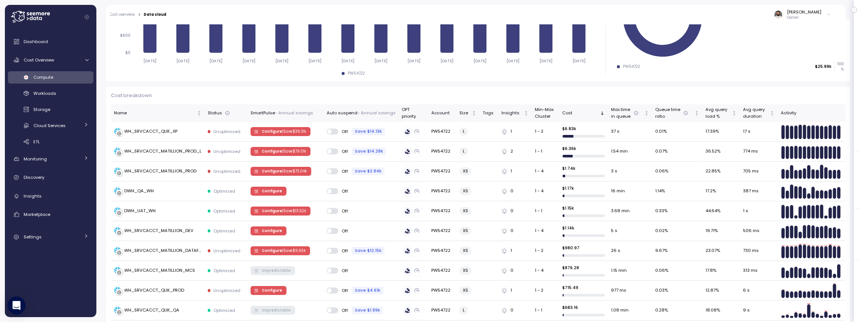
scroll to position [193, 0]
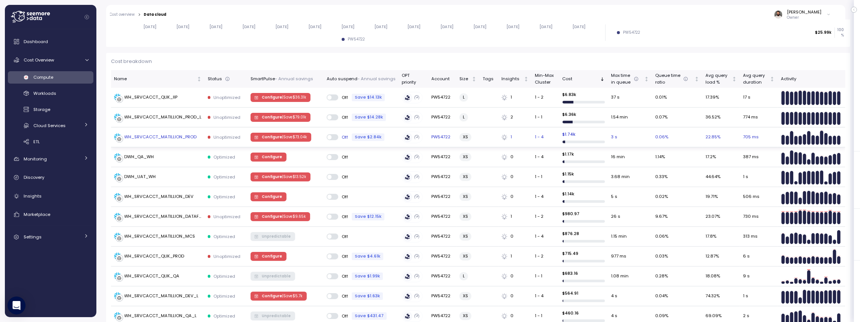
click at [286, 136] on p "| Save $ 73.04k" at bounding box center [294, 137] width 25 height 5
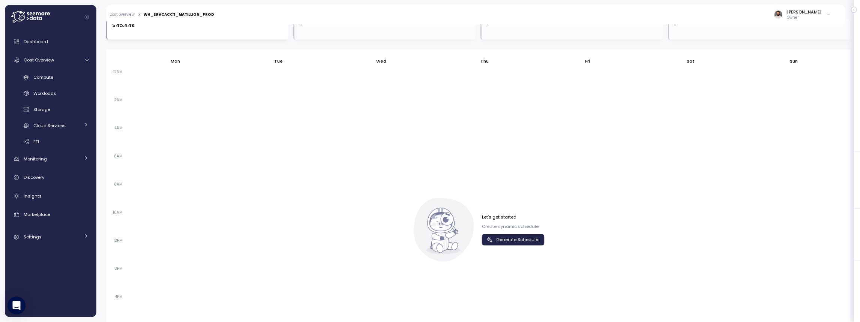
scroll to position [524, 0]
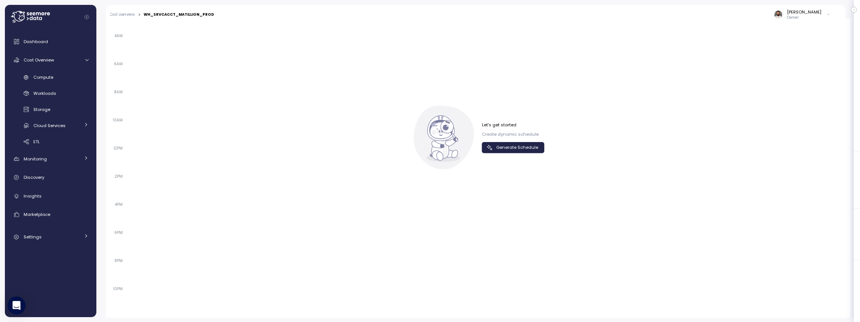
click at [487, 147] on icon "button" at bounding box center [489, 147] width 7 height 7
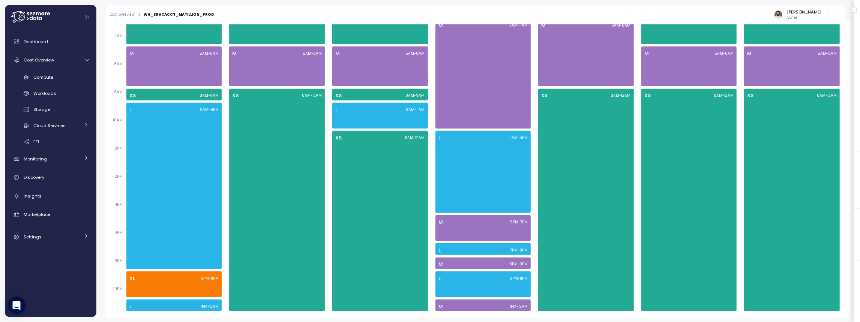
scroll to position [251, 0]
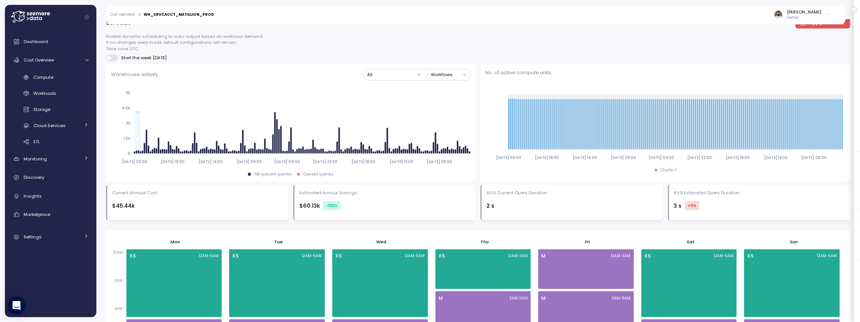
drag, startPoint x: 325, startPoint y: 202, endPoint x: 349, endPoint y: 202, distance: 24.4
click at [349, 202] on div "$60.13k -132 %" at bounding box center [384, 205] width 171 height 9
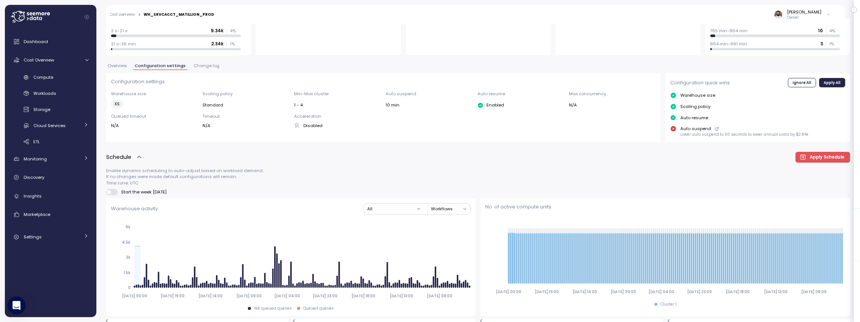
scroll to position [0, 0]
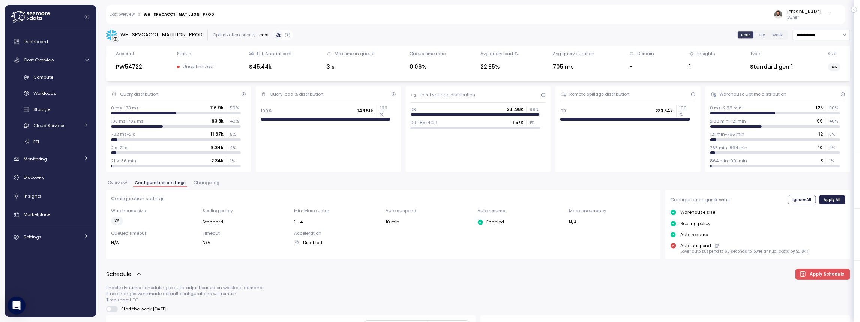
click at [845, 28] on div "**********" at bounding box center [477, 170] width 763 height 303
click at [836, 34] on input "**********" at bounding box center [821, 35] width 57 height 11
click at [816, 87] on div "Last 30 days" at bounding box center [819, 89] width 28 height 6
type input "**********"
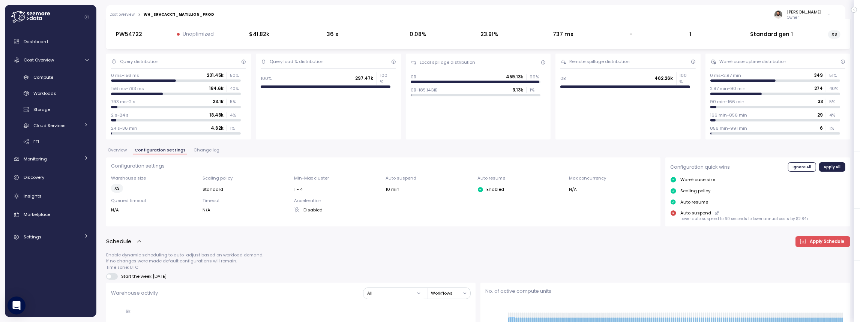
scroll to position [35, 0]
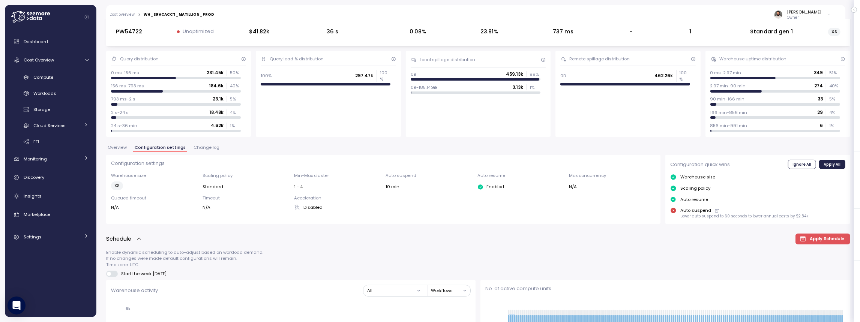
click at [249, 135] on div "Query distribution 0 ms-156 ms 231.45k 50 % 156 ms-793 ms 184.6k 40 % 793 ms-2 …" at bounding box center [178, 94] width 145 height 86
click at [202, 150] on button "Change log" at bounding box center [206, 148] width 29 height 6
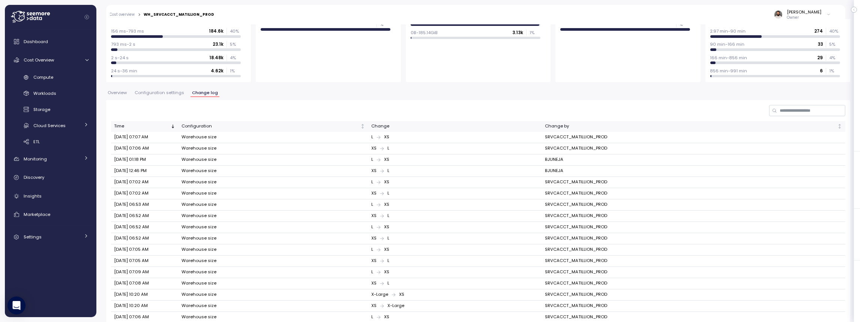
scroll to position [151, 0]
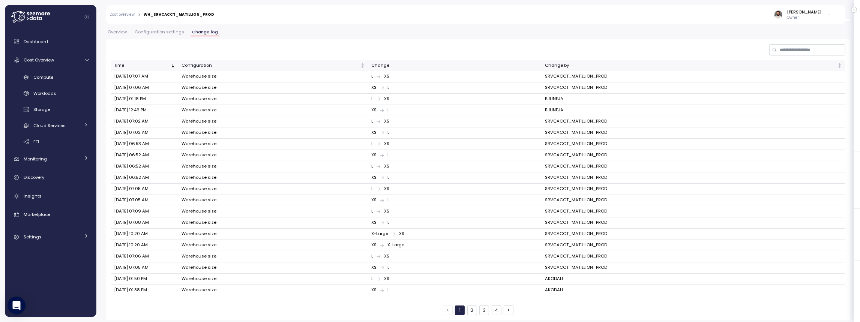
click at [476, 306] on button "2" at bounding box center [472, 311] width 10 height 10
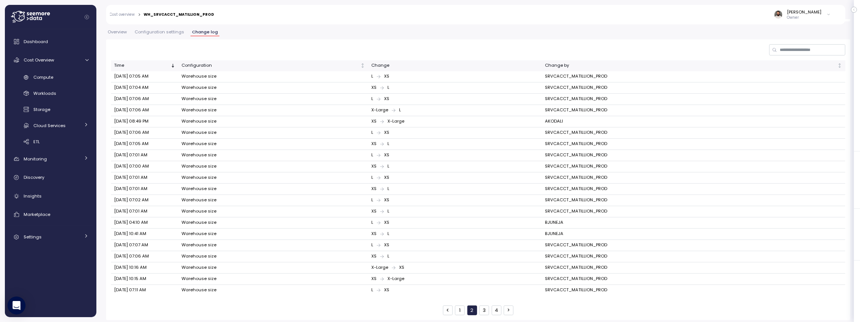
click at [482, 307] on button "3" at bounding box center [484, 311] width 10 height 10
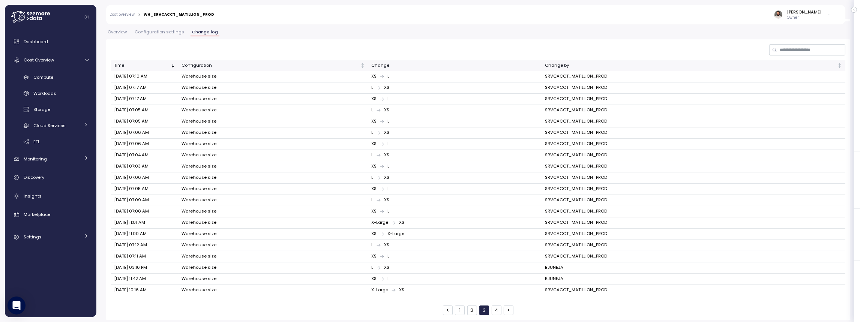
click at [492, 307] on button "4" at bounding box center [496, 311] width 10 height 10
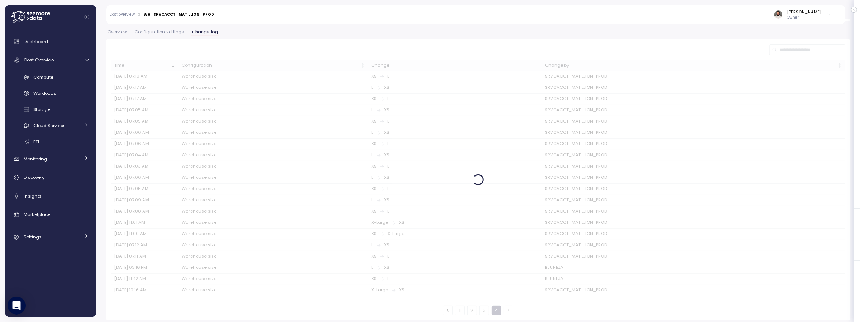
scroll to position [95, 0]
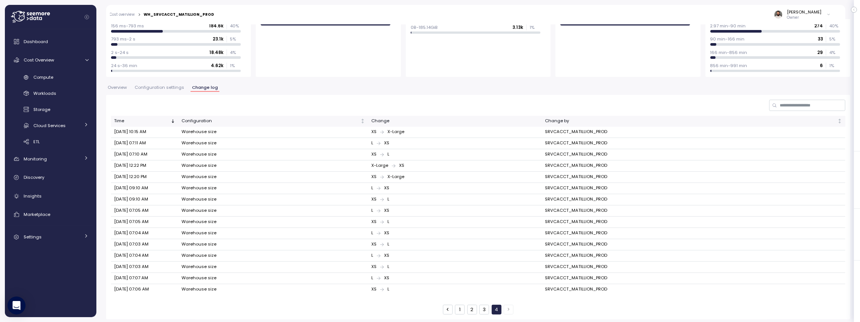
click at [463, 307] on button "1" at bounding box center [460, 310] width 10 height 10
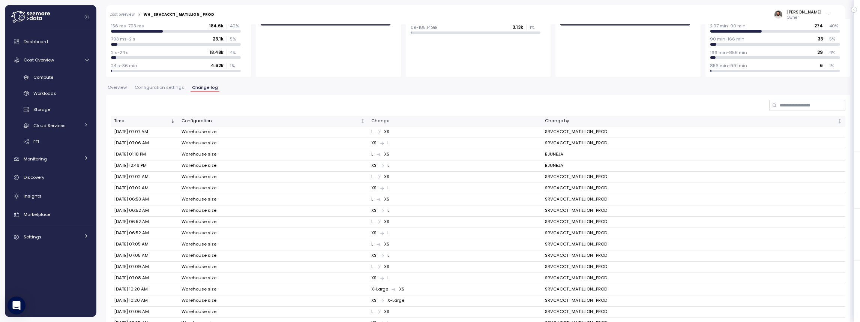
scroll to position [87, 0]
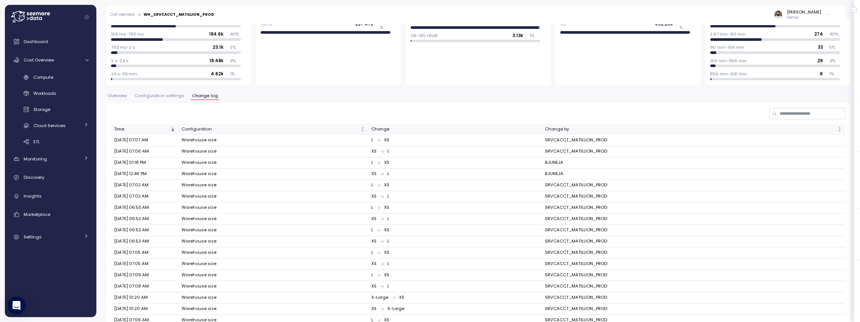
click at [161, 97] on span "Configuration settings" at bounding box center [159, 96] width 49 height 4
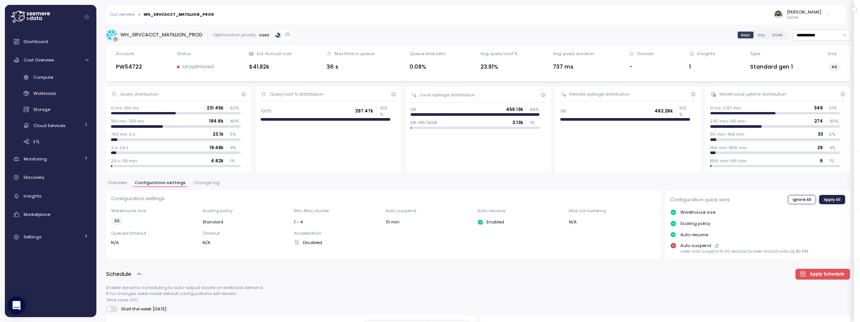
click at [118, 181] on span "Overview" at bounding box center [117, 183] width 19 height 4
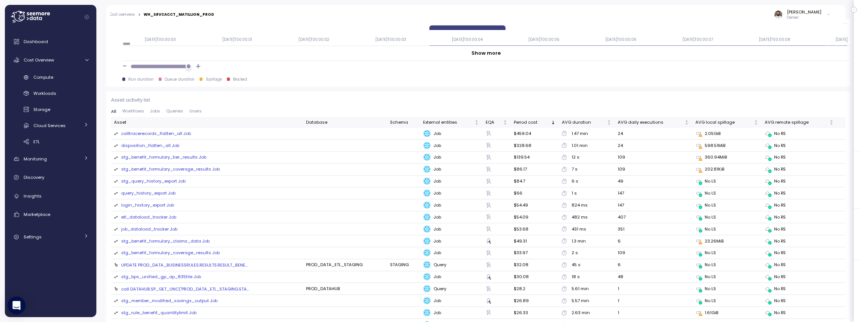
scroll to position [777, 0]
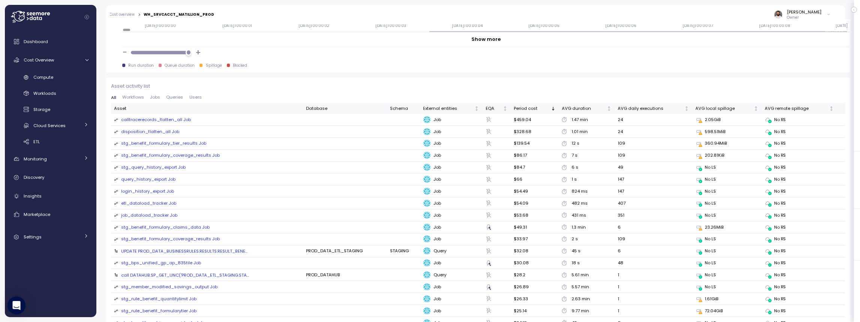
click at [166, 120] on div "calltracerecords_flatten_all Job" at bounding box center [156, 120] width 70 height 7
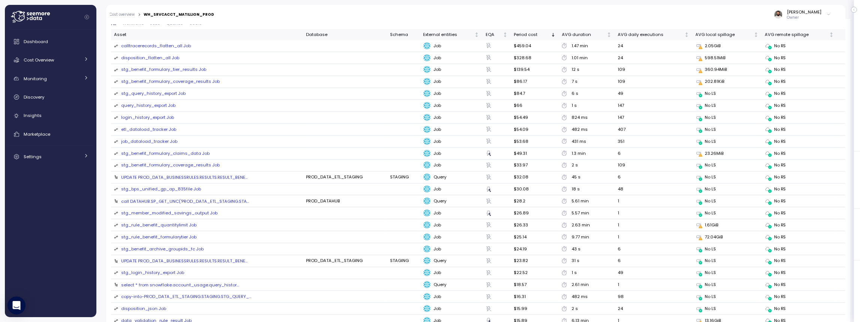
scroll to position [826, 0]
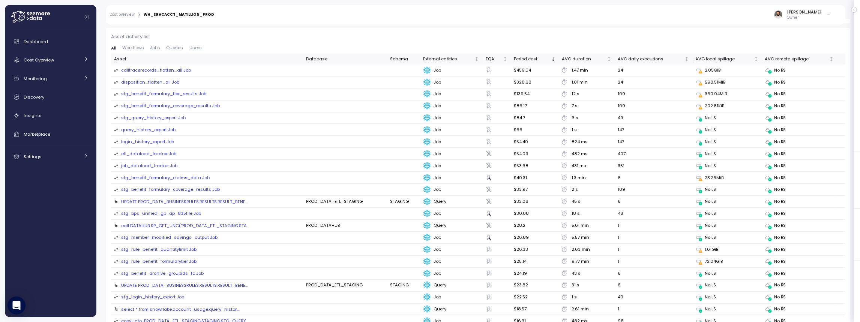
click at [172, 48] on span "Queries" at bounding box center [174, 48] width 17 height 4
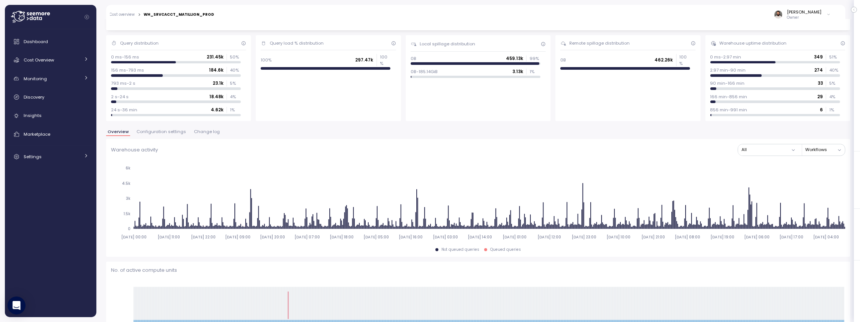
scroll to position [0, 0]
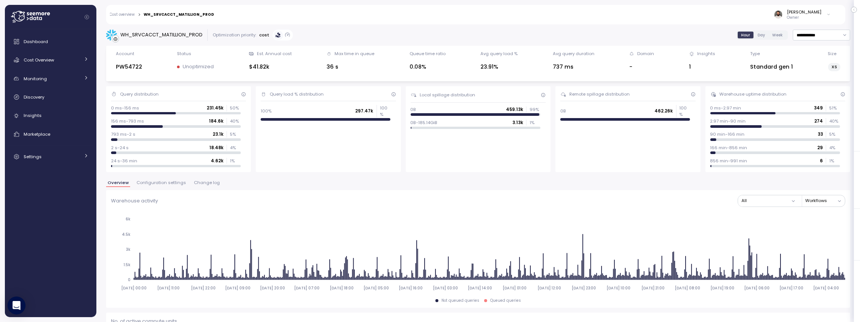
click at [162, 182] on span "Configuration settings" at bounding box center [160, 183] width 49 height 4
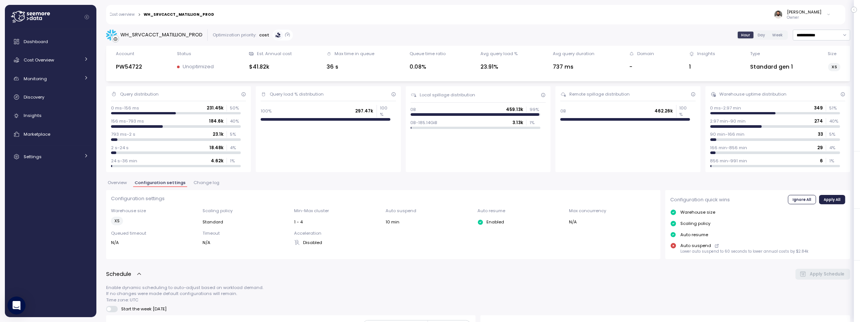
click at [207, 181] on span "Change log" at bounding box center [206, 183] width 26 height 4
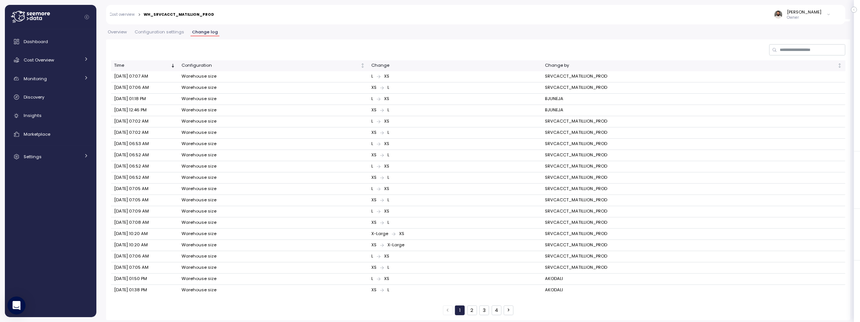
scroll to position [150, 0]
click at [143, 222] on td "Sep 19, 2025 07:08 AM" at bounding box center [144, 223] width 67 height 11
drag, startPoint x: 143, startPoint y: 232, endPoint x: 148, endPoint y: 232, distance: 4.9
click at [148, 232] on td "Sep 18, 2025 10:20 AM" at bounding box center [144, 234] width 67 height 11
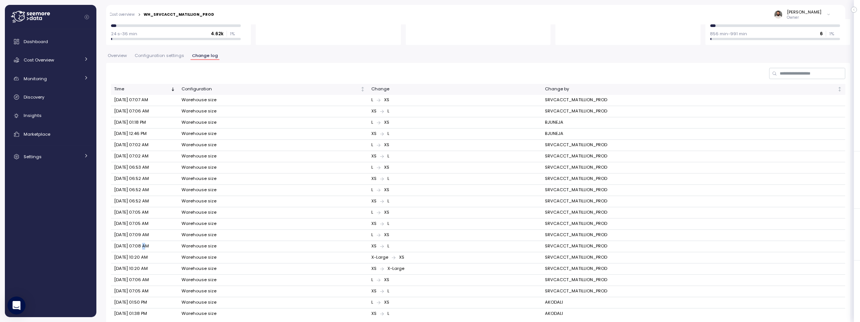
scroll to position [127, 0]
click at [157, 56] on span "Configuration settings" at bounding box center [159, 56] width 49 height 4
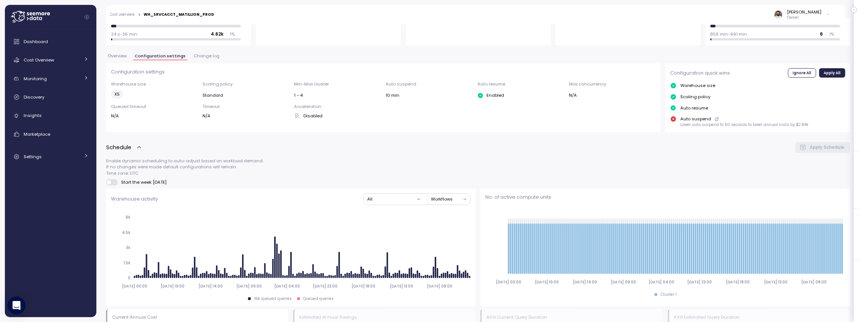
click at [121, 58] on span "Overview" at bounding box center [117, 56] width 19 height 4
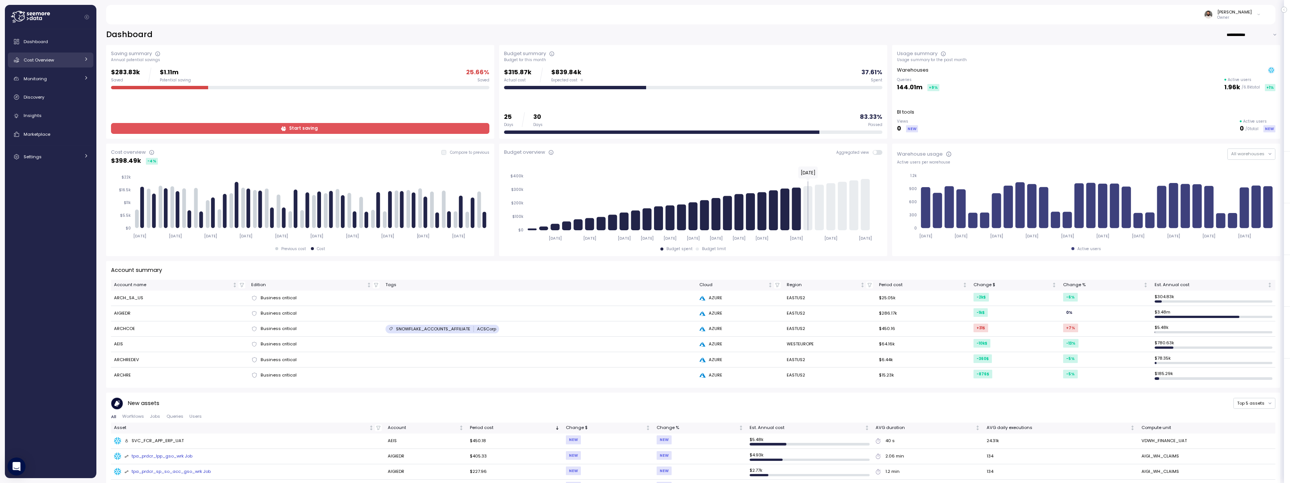
click at [57, 64] on link "Cost Overview" at bounding box center [50, 59] width 85 height 15
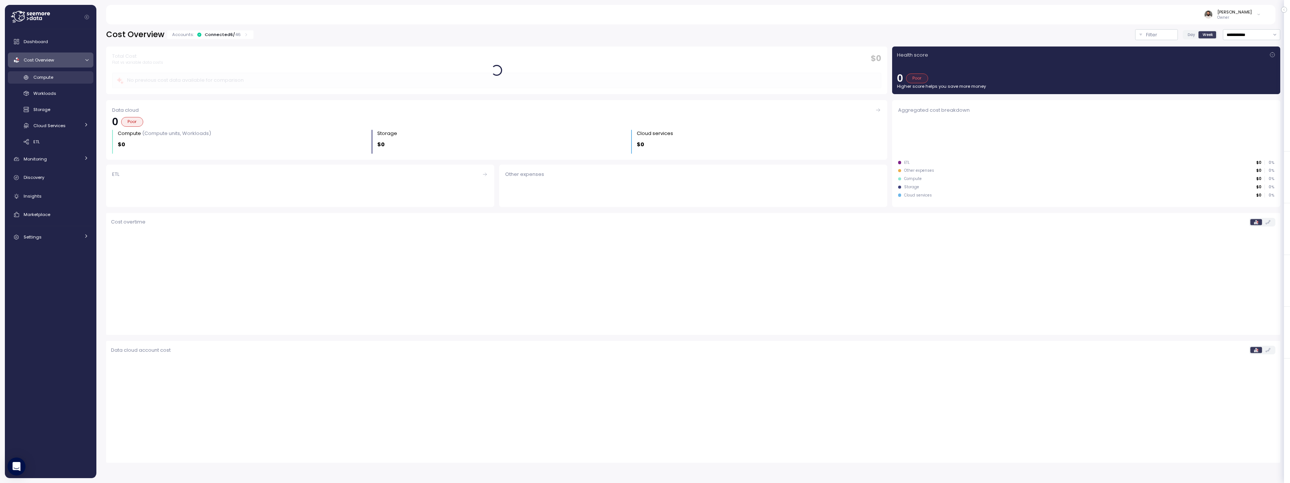
click at [55, 78] on div "Compute" at bounding box center [60, 76] width 55 height 7
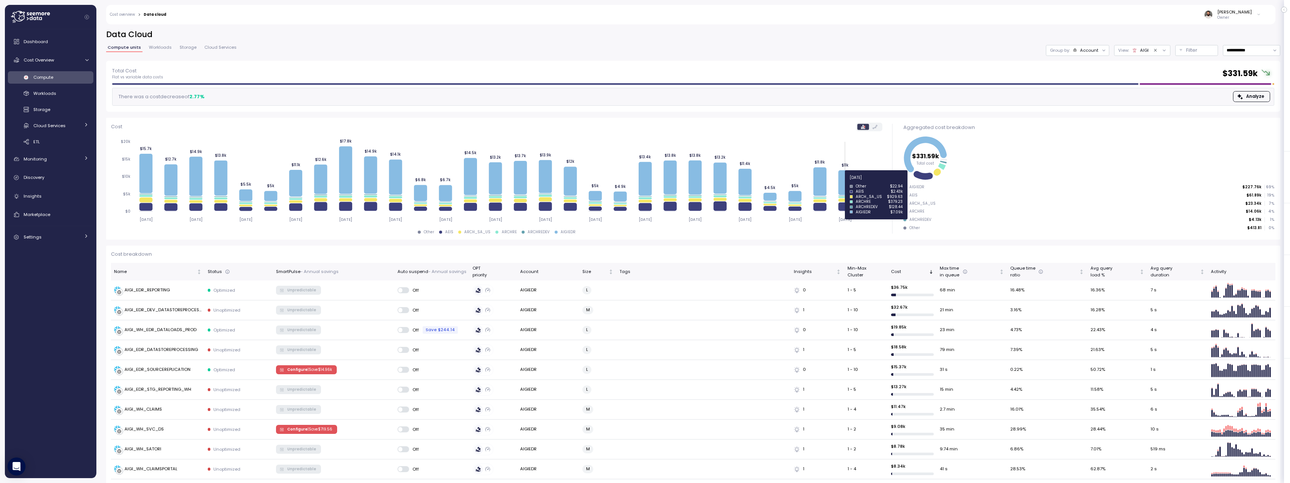
click at [847, 182] on icon at bounding box center [844, 182] width 13 height 25
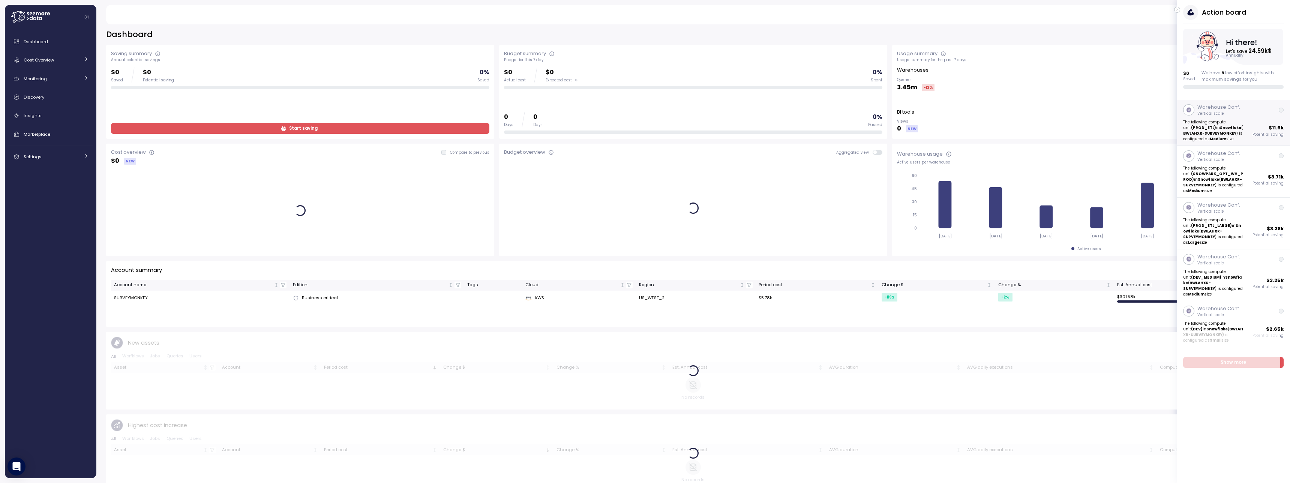
click at [1233, 132] on strong "BWLAHXR-SURVEYMONKEY" at bounding box center [1209, 133] width 53 height 5
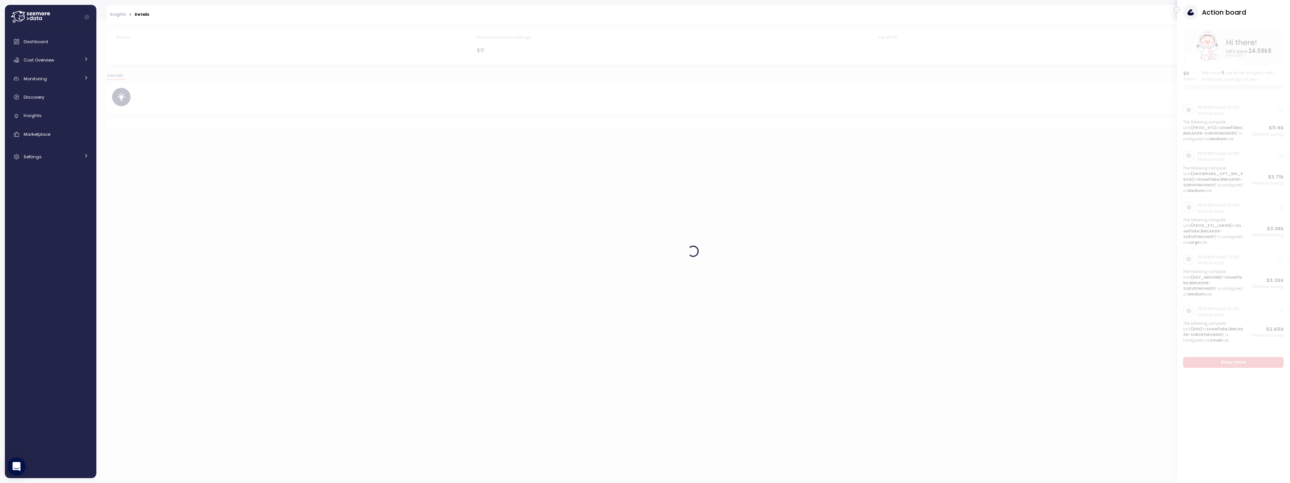
click at [1242, 170] on div at bounding box center [692, 250] width 1193 height 463
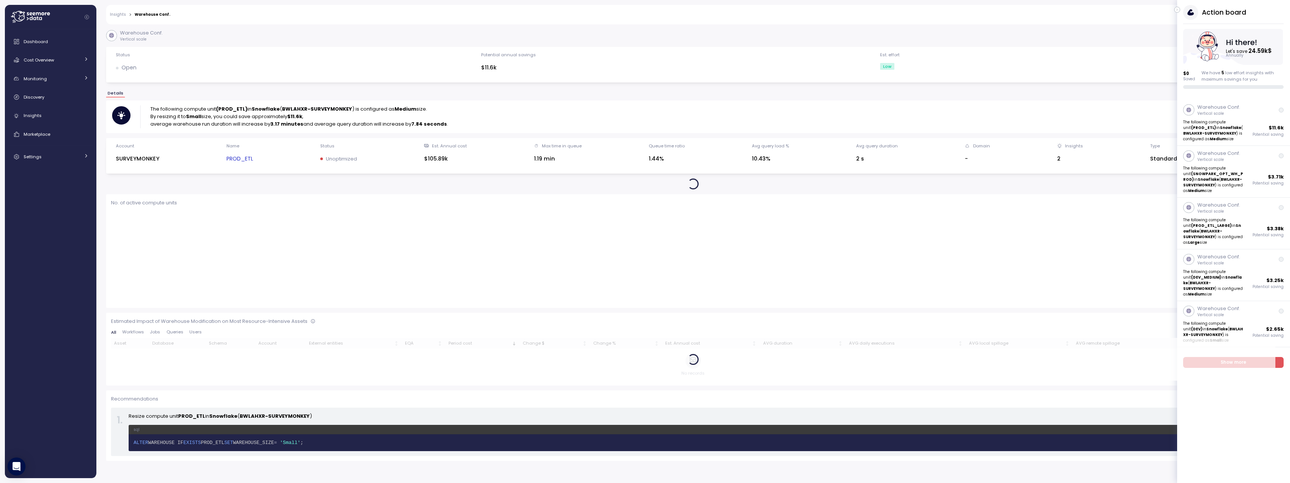
click at [1242, 170] on p "The following compute unit (SNOWPARK_OPT_WH_PROD) in Snowflake ( BWLAHXR-SURVEY…" at bounding box center [1213, 179] width 60 height 28
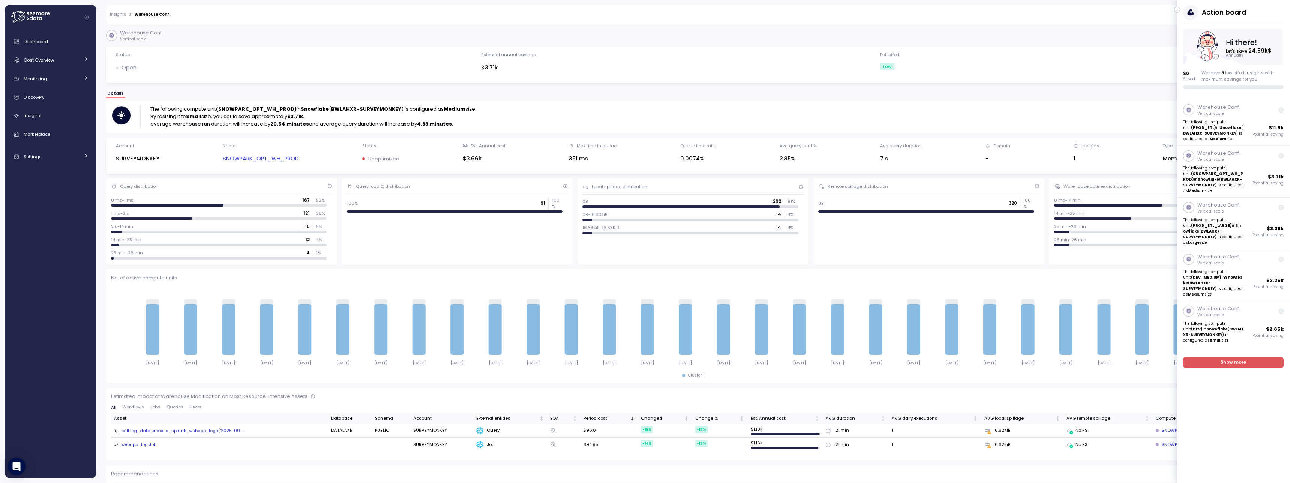
click at [635, 127] on div "The following compute unit (SNOWPARK_OPT_WH_PROD) in Snowflake ( BWLAHXR-SURVEY…" at bounding box center [693, 116] width 1162 height 22
click at [625, 120] on div "The following compute unit (SNOWPARK_OPT_WH_PROD) in Snowflake ( BWLAHXR-SURVEY…" at bounding box center [693, 116] width 1162 height 22
click at [285, 161] on link "SNOWPARK_OPT_WH_PROD" at bounding box center [261, 158] width 76 height 9
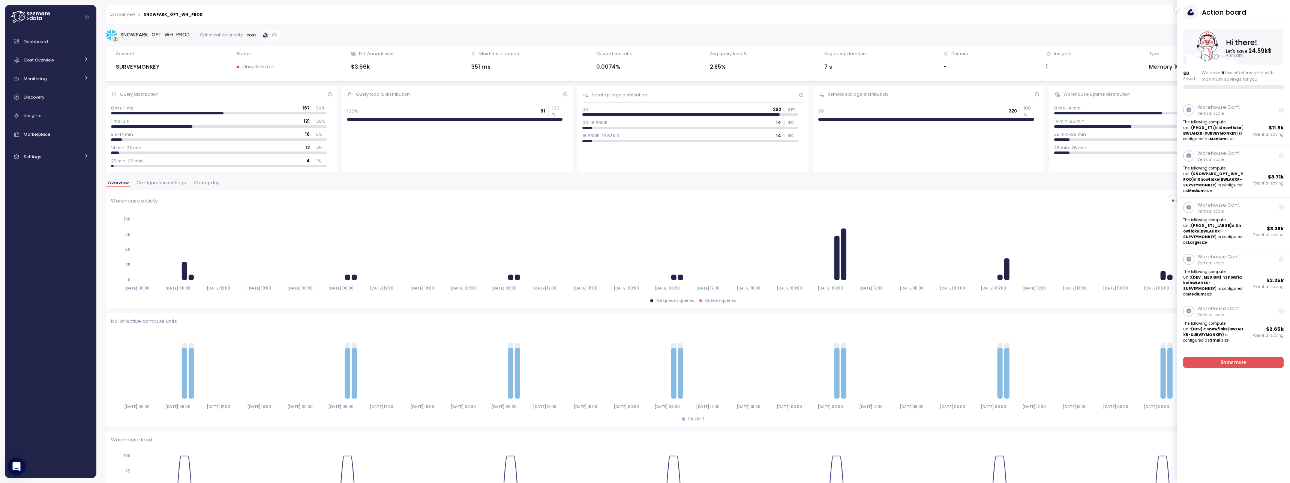
click at [158, 188] on div "Overview Configuration settings Change log" at bounding box center [693, 186] width 1174 height 10
click at [159, 186] on button "Configuration settings" at bounding box center [161, 184] width 52 height 6
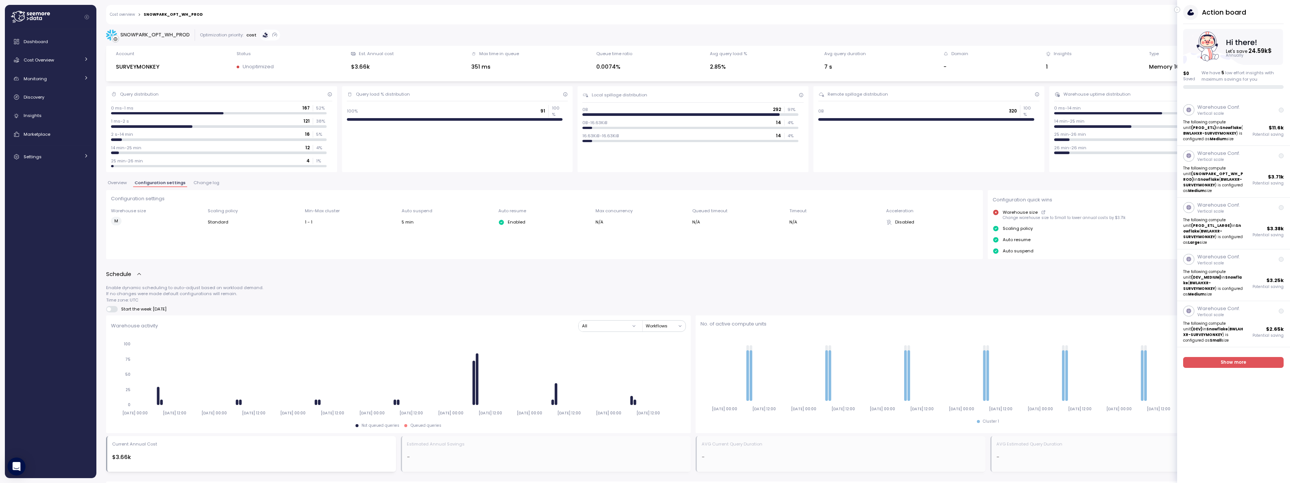
click at [116, 184] on span "Overview" at bounding box center [117, 183] width 19 height 4
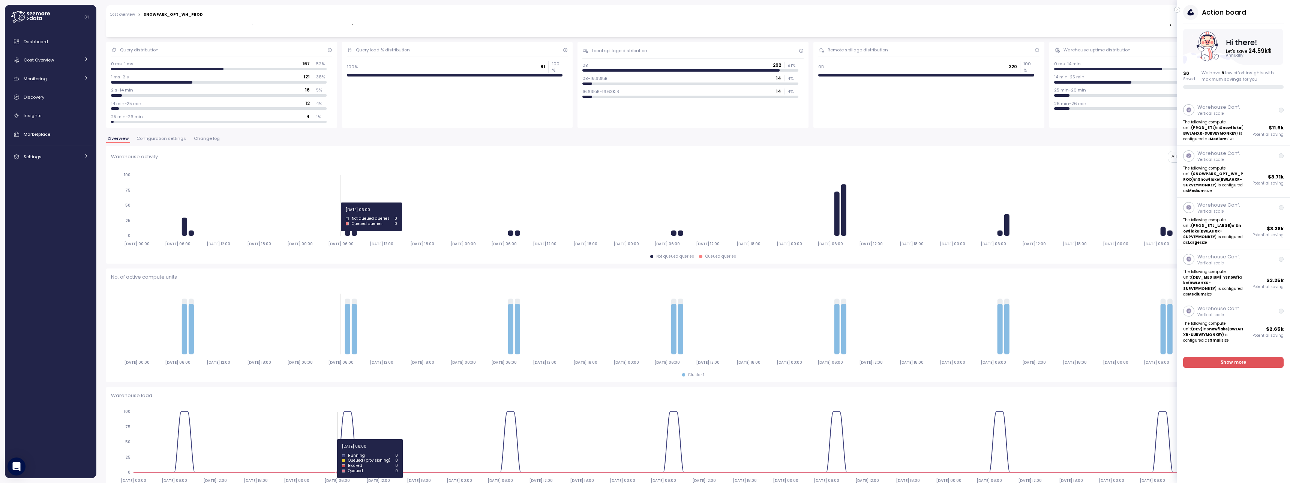
scroll to position [43, 0]
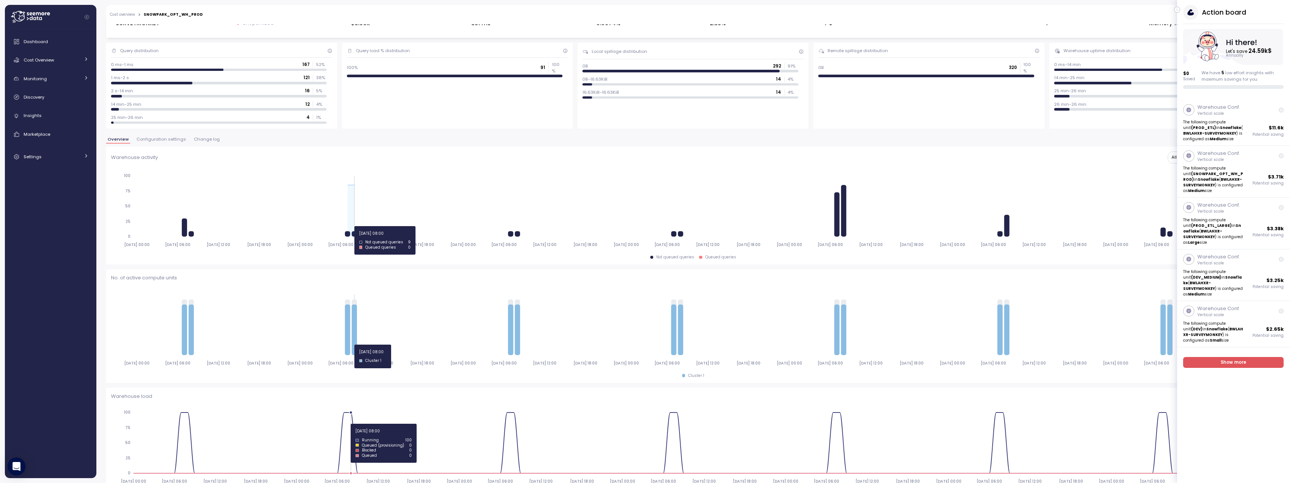
click at [355, 226] on icon "2025-09-18 00:00 2025-09-18 06:00 2025-09-18 12:00 2025-09-18 18:00 2025-09-19 …" at bounding box center [693, 209] width 1164 height 83
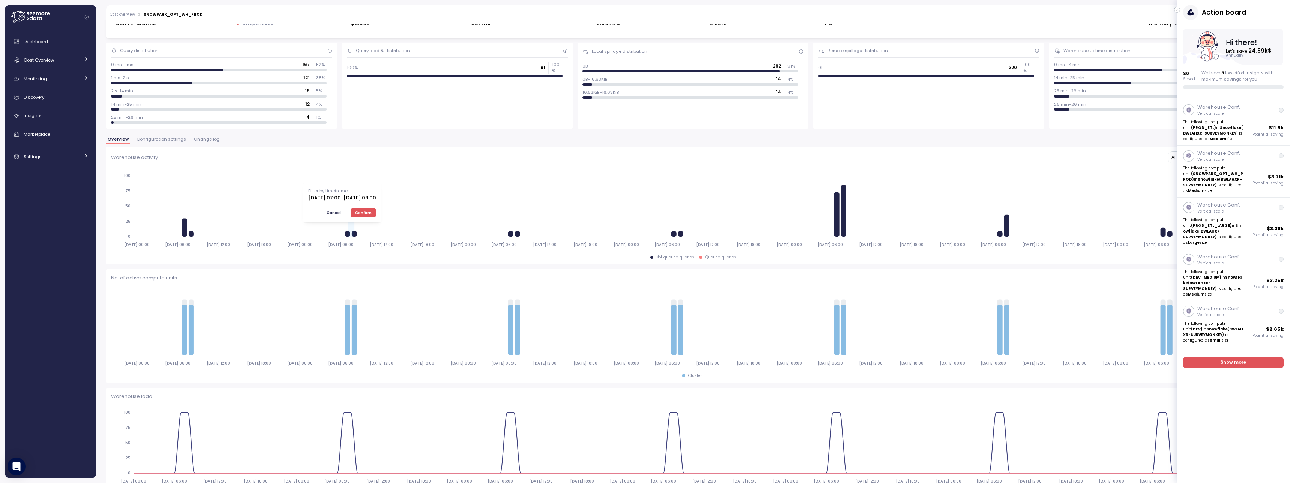
click at [372, 213] on span "Confirm" at bounding box center [363, 212] width 16 height 8
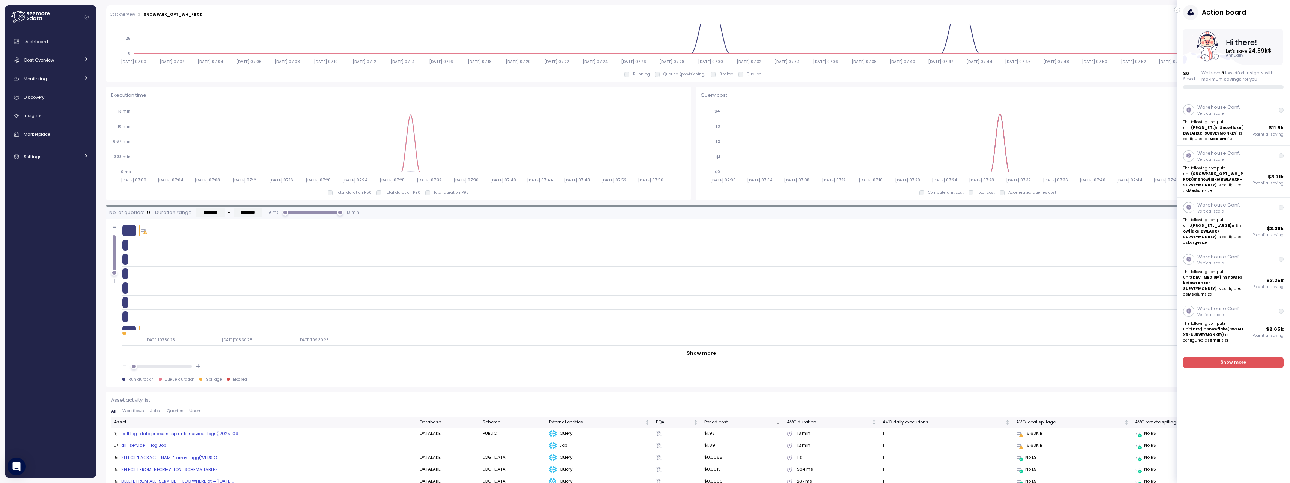
scroll to position [514, 0]
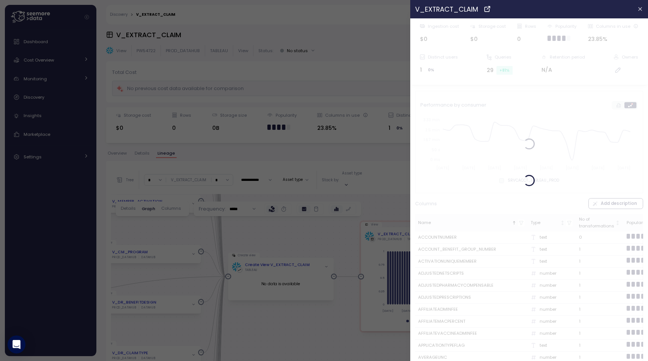
scroll to position [101, 0]
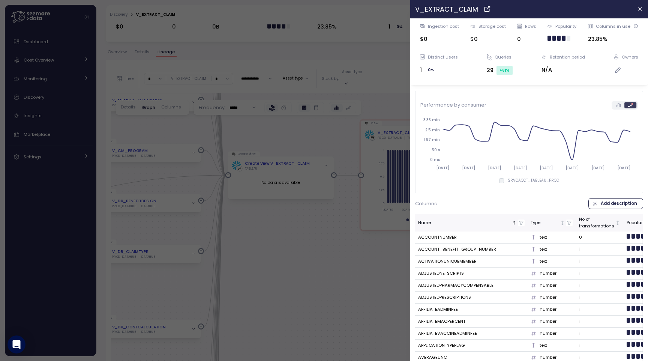
click at [391, 4] on div at bounding box center [324, 180] width 648 height 361
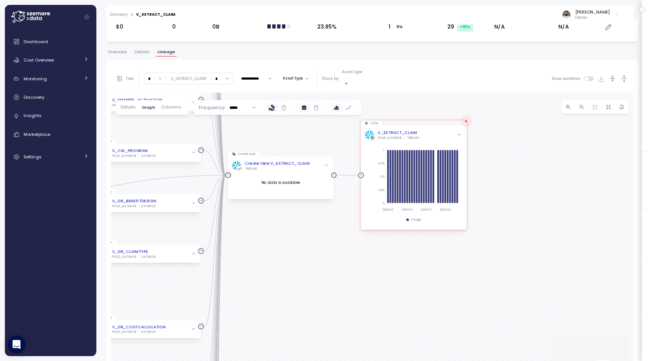
click at [52, 68] on div "Dashboard Cost Overview Compute Workloads Storage Cloud Services Clustering col…" at bounding box center [50, 99] width 85 height 130
click at [52, 66] on link "Cost Overview" at bounding box center [50, 59] width 85 height 15
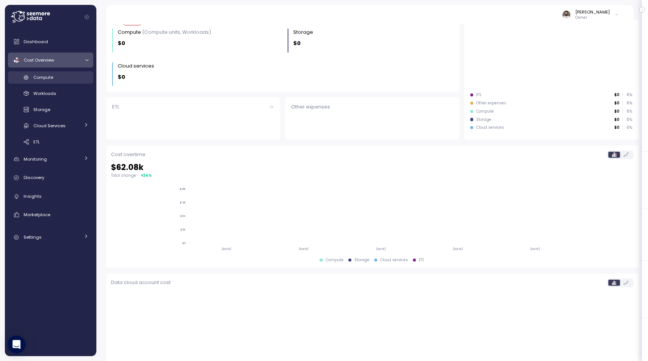
scroll to position [102, 0]
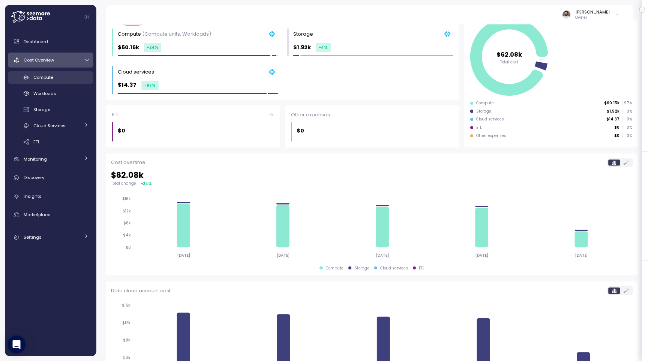
click at [48, 78] on span "Compute" at bounding box center [43, 77] width 20 height 6
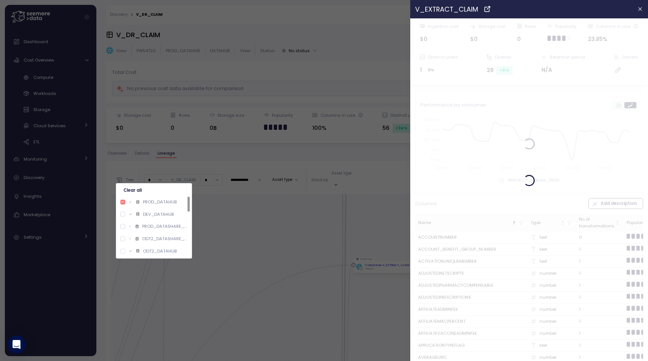
scroll to position [96, 0]
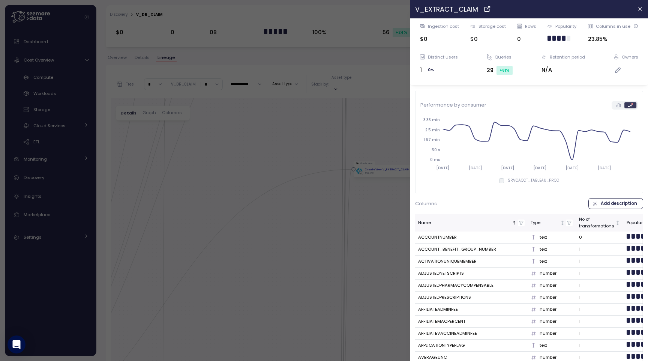
click at [69, 71] on div at bounding box center [324, 180] width 648 height 361
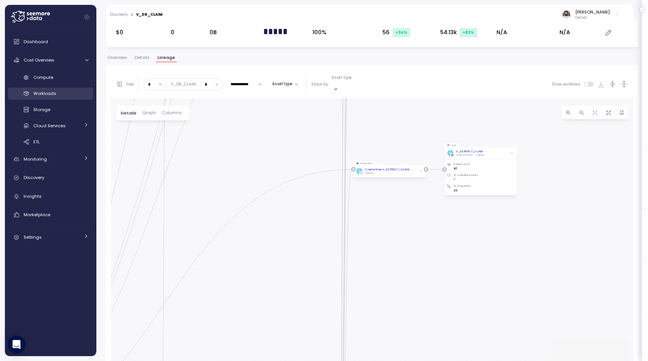
click at [49, 94] on span "Workloads" at bounding box center [44, 93] width 23 height 6
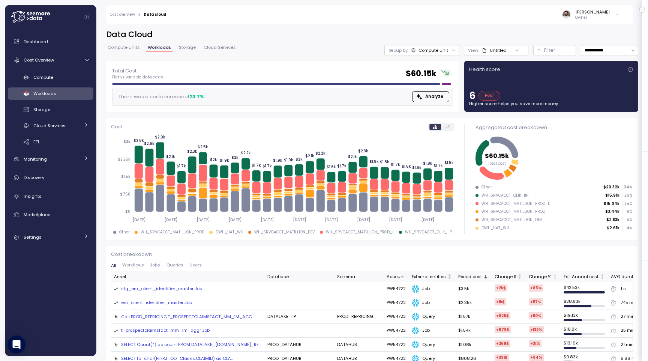
click at [157, 265] on span "Jobs" at bounding box center [155, 265] width 10 height 4
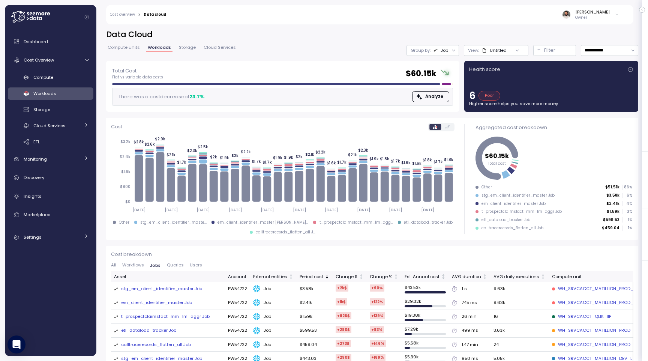
click at [189, 291] on div "stg_em_client_identifier_master Job" at bounding box center [161, 288] width 81 height 7
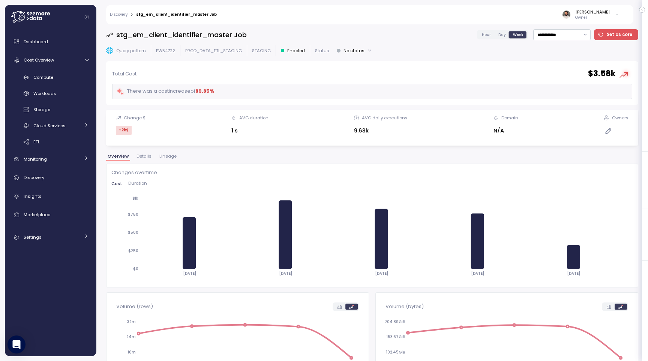
click at [168, 157] on span "Lineage" at bounding box center [167, 156] width 17 height 4
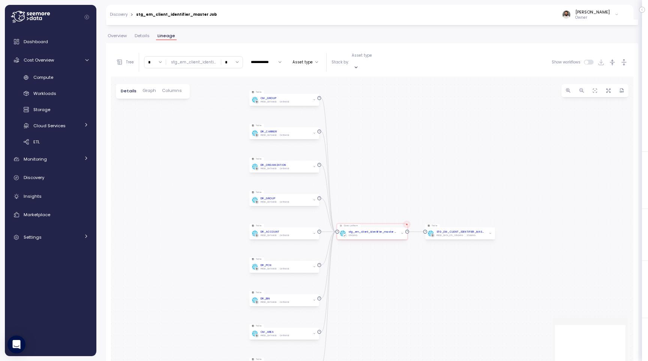
scroll to position [144, 0]
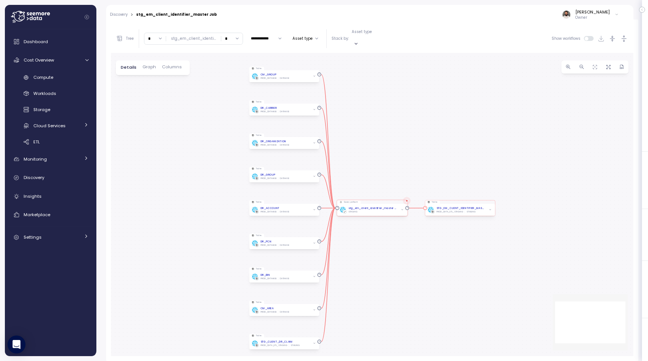
click at [490, 207] on span "button" at bounding box center [490, 209] width 4 height 4
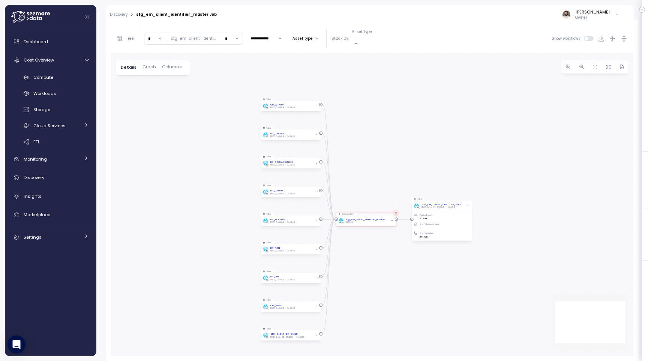
click at [229, 37] on input "*" at bounding box center [231, 38] width 21 height 11
type input "*"
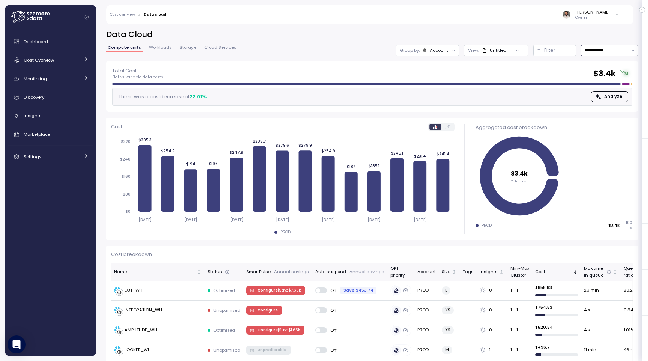
click at [609, 50] on input "**********" at bounding box center [609, 50] width 57 height 11
click at [600, 100] on div "Last 30 days" at bounding box center [608, 105] width 55 height 10
type input "**********"
